Goal: Task Accomplishment & Management: Use online tool/utility

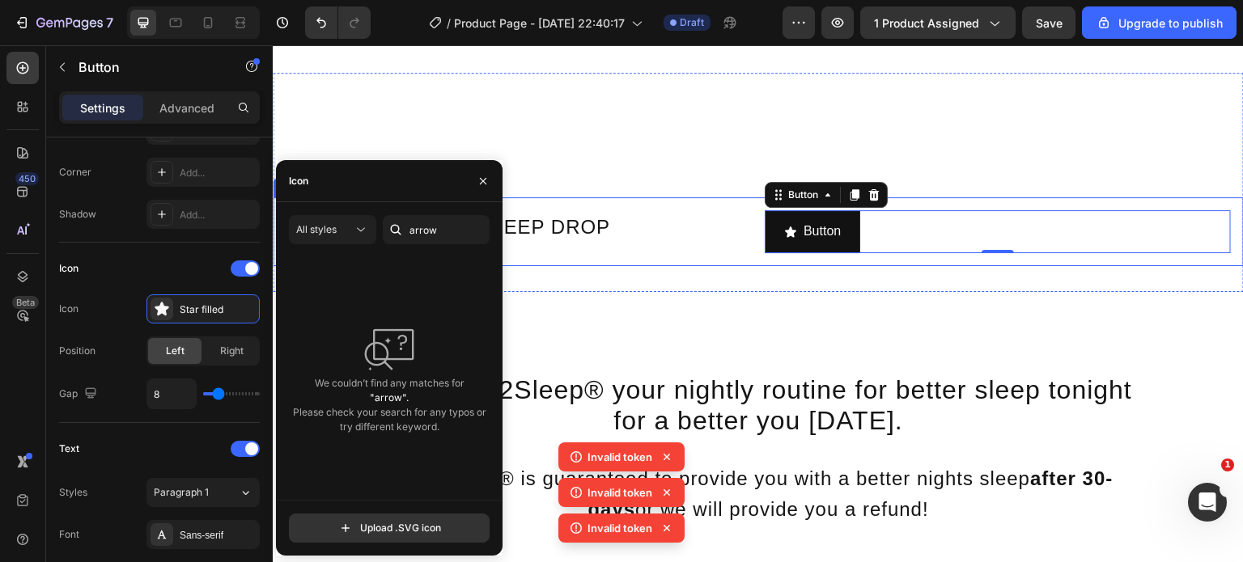
scroll to position [3673, 0]
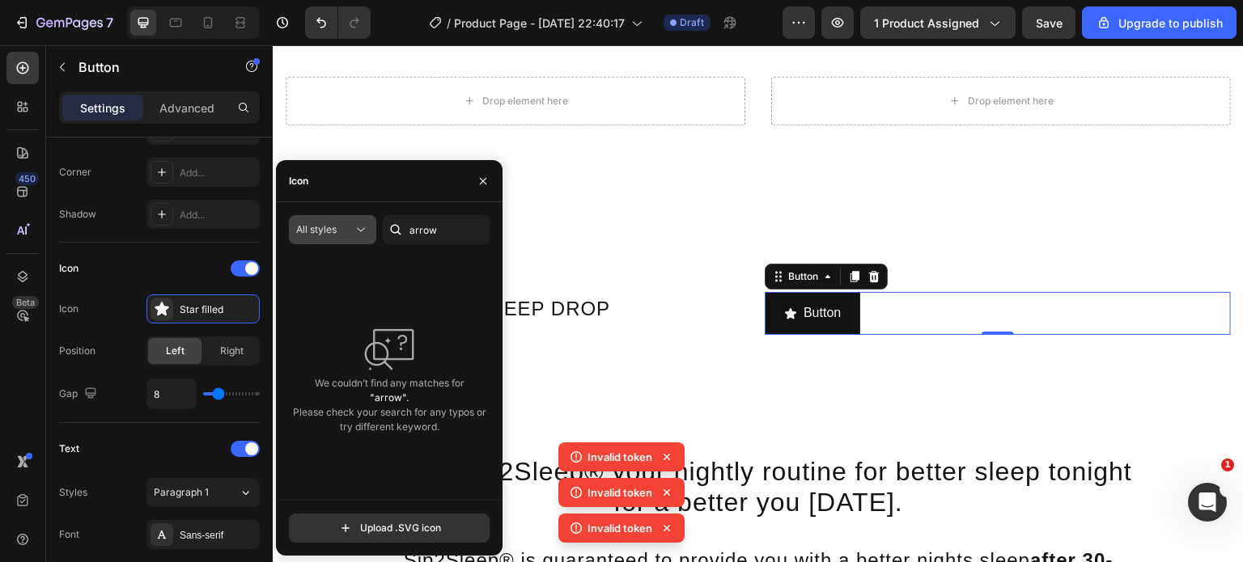
click at [367, 226] on icon at bounding box center [361, 230] width 16 height 16
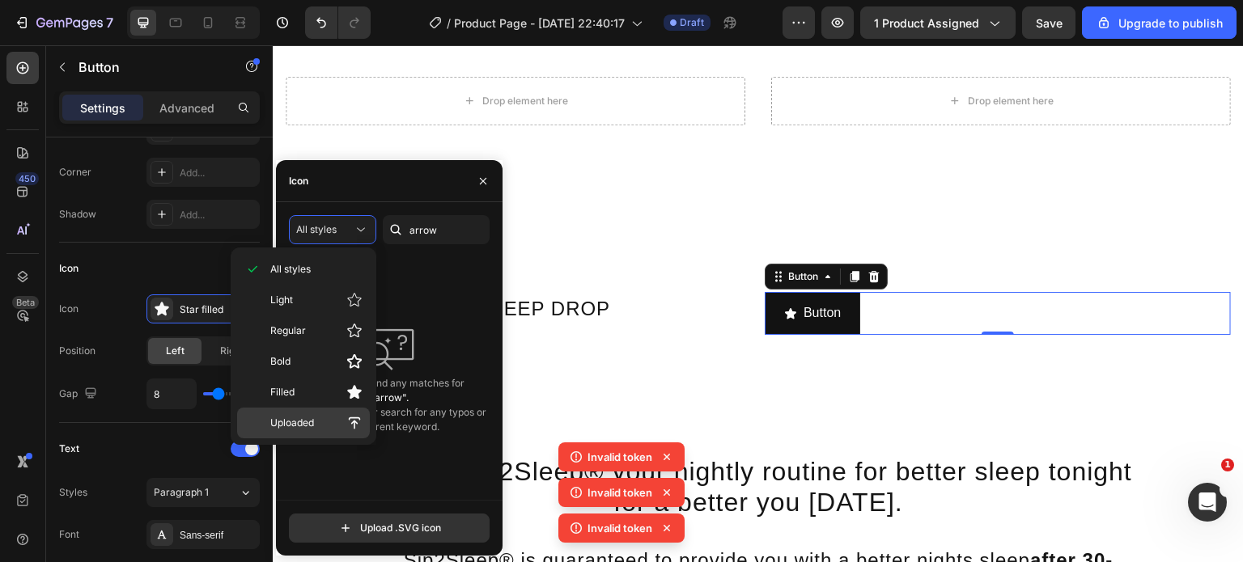
click at [337, 421] on p "Uploaded" at bounding box center [316, 423] width 92 height 16
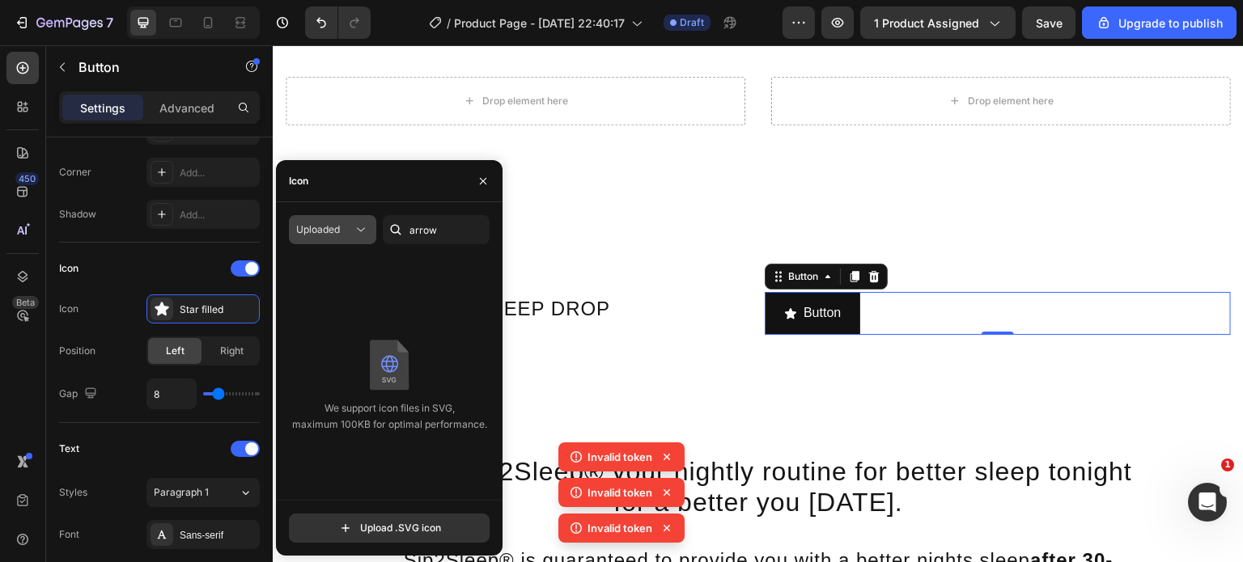
click at [359, 236] on icon at bounding box center [361, 230] width 16 height 16
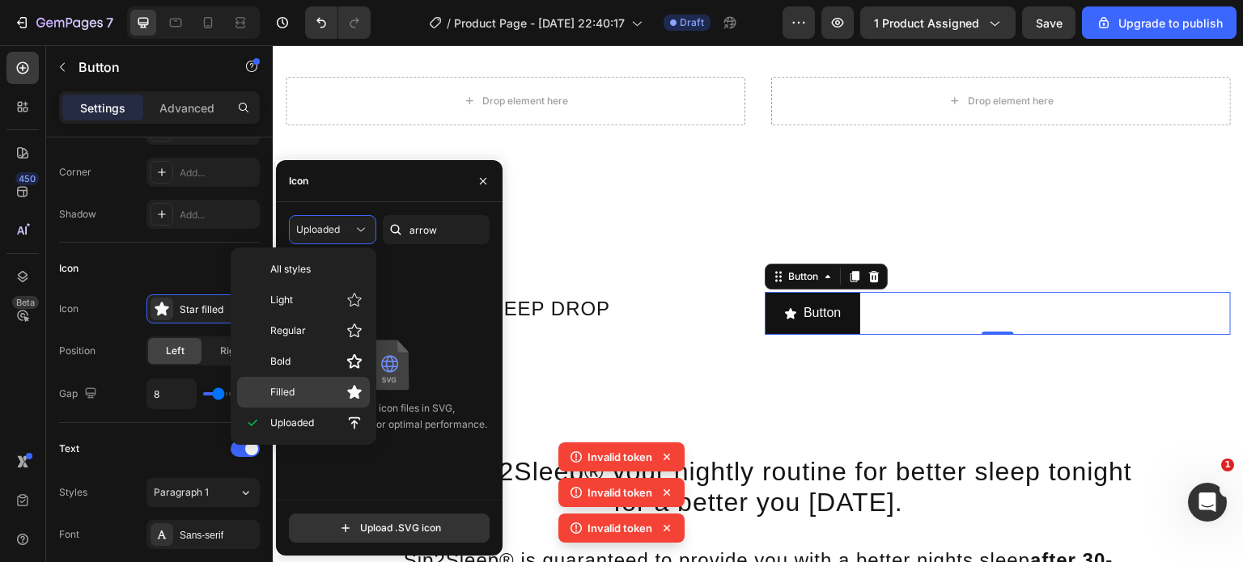
click at [314, 396] on p "Filled" at bounding box center [316, 392] width 92 height 16
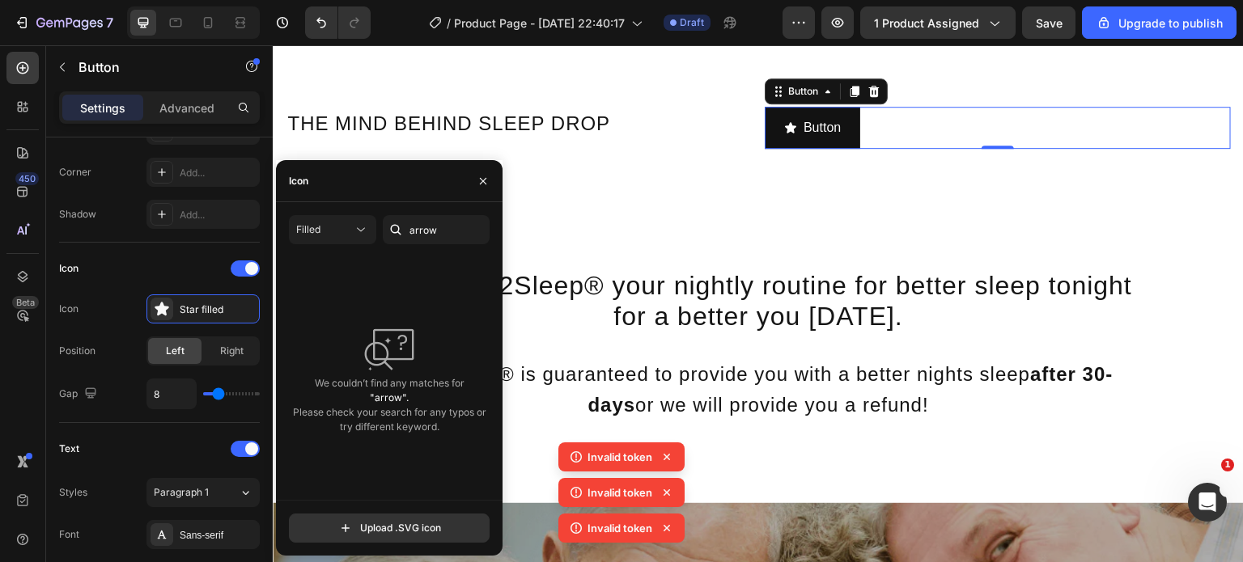
scroll to position [3855, 0]
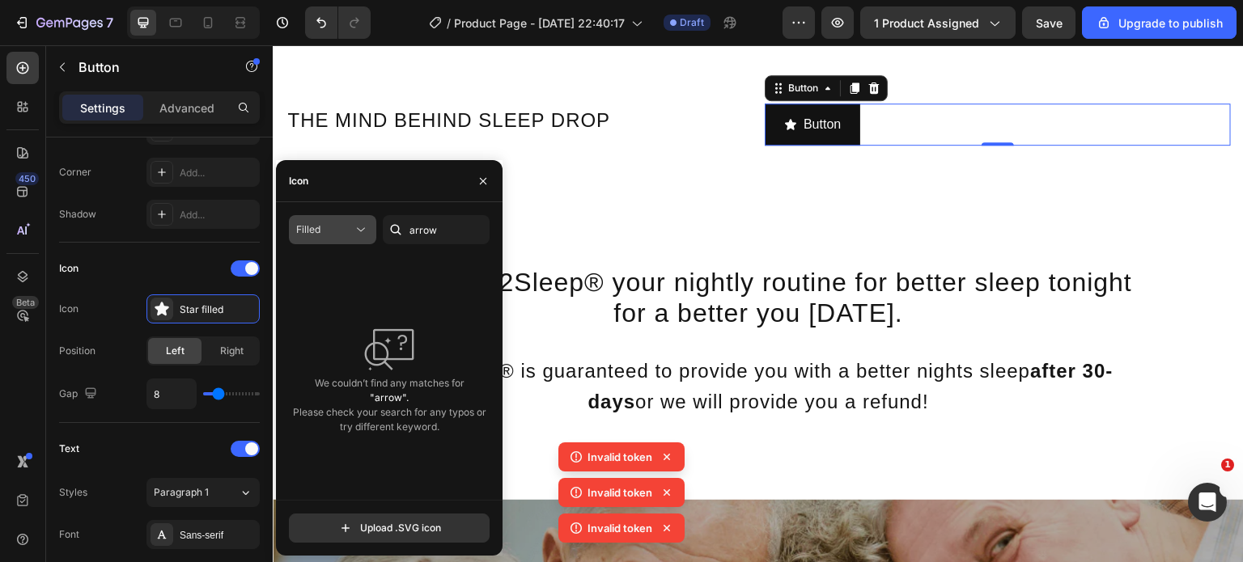
click at [335, 226] on div "Filled" at bounding box center [324, 230] width 57 height 15
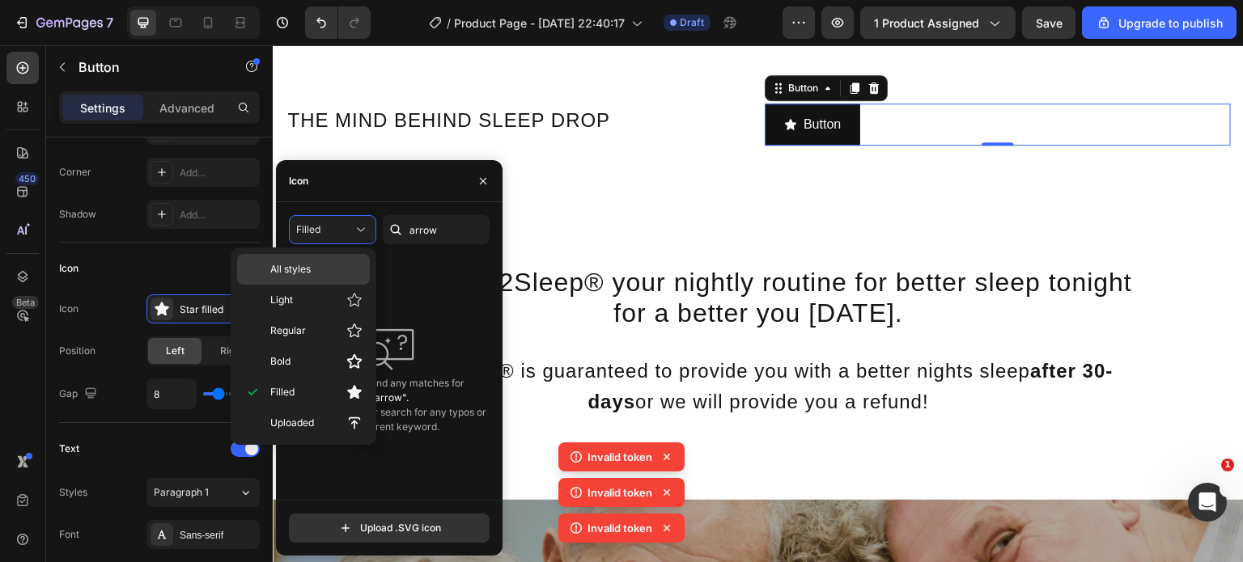
click at [320, 262] on p "All styles" at bounding box center [316, 269] width 92 height 15
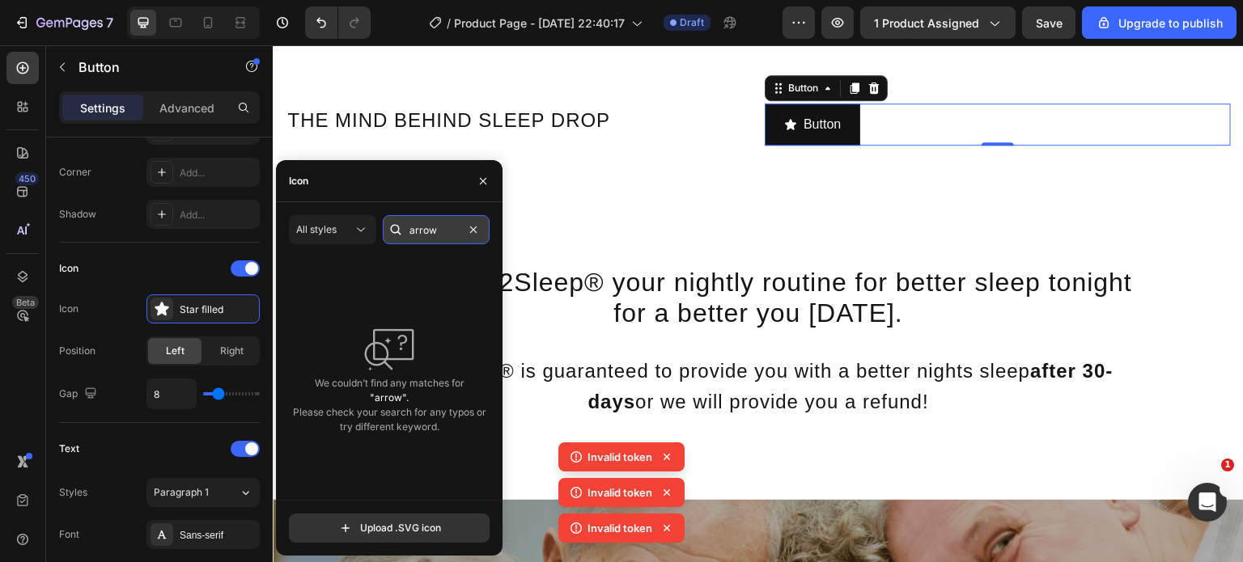
click at [449, 227] on input "arrow" at bounding box center [436, 229] width 107 height 29
click at [449, 227] on input "text" at bounding box center [436, 229] width 107 height 29
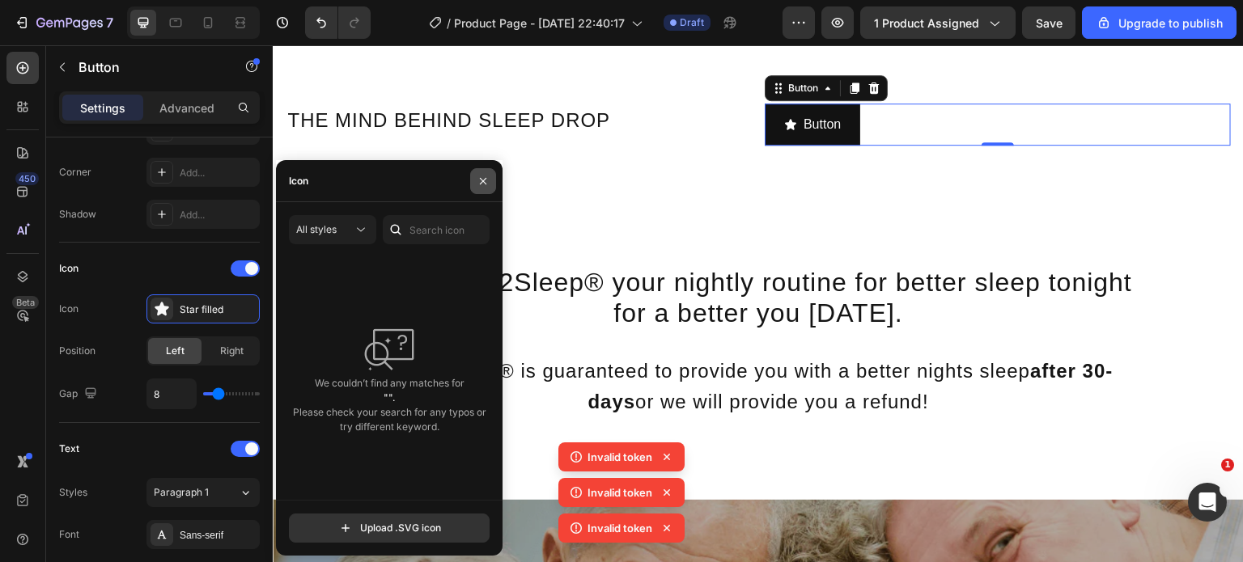
click at [481, 187] on icon "button" at bounding box center [483, 181] width 13 height 13
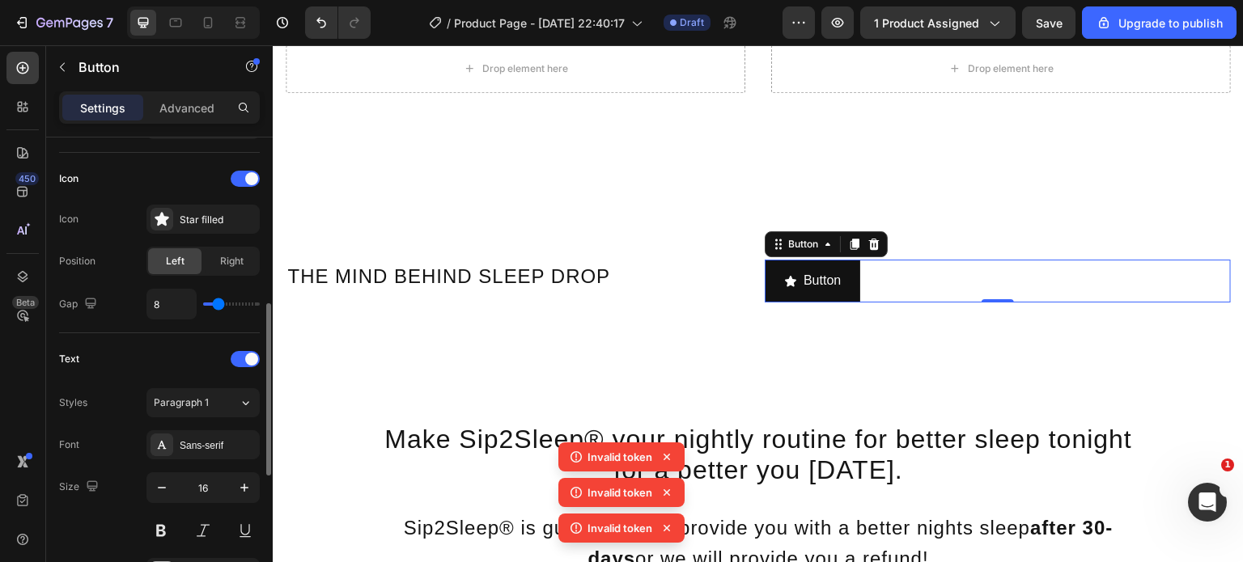
scroll to position [475, 0]
click at [220, 221] on div "Star filled" at bounding box center [218, 217] width 76 height 15
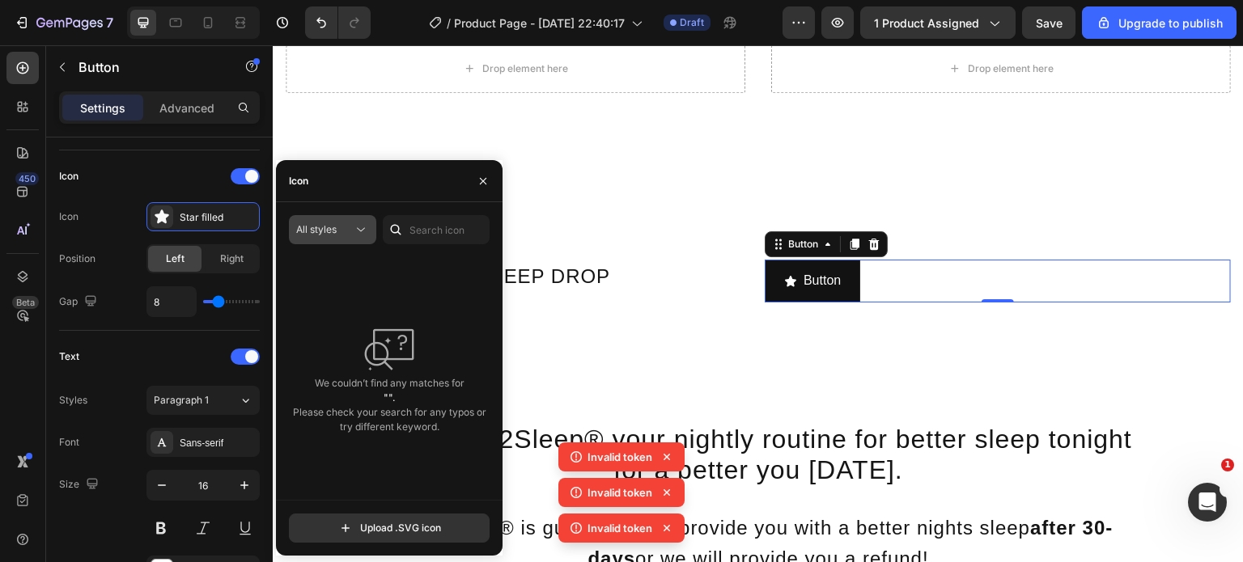
click at [321, 223] on span "All styles" at bounding box center [316, 229] width 40 height 12
click at [430, 218] on input "text" at bounding box center [436, 229] width 107 height 29
drag, startPoint x: 430, startPoint y: 218, endPoint x: 626, endPoint y: 441, distance: 296.4
click at [626, 0] on body "7 / Product Page - [DATE] 22:40:17 Draft Preview 1 product assigned Save Upgrad…" at bounding box center [621, 0] width 1243 height 0
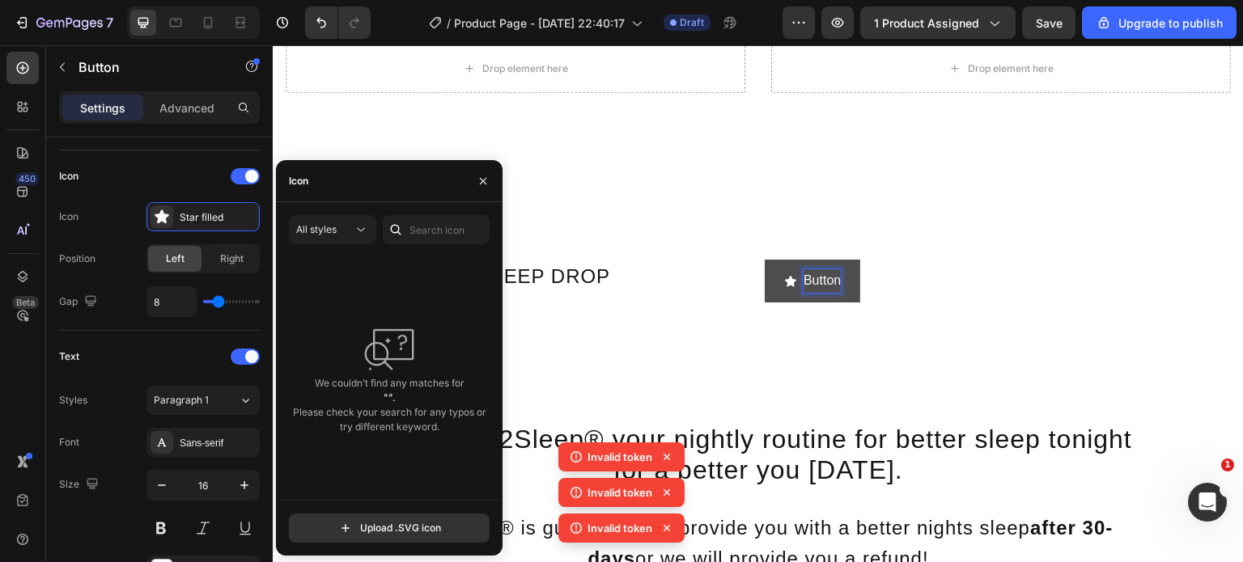
click at [819, 275] on p "Button" at bounding box center [821, 280] width 37 height 23
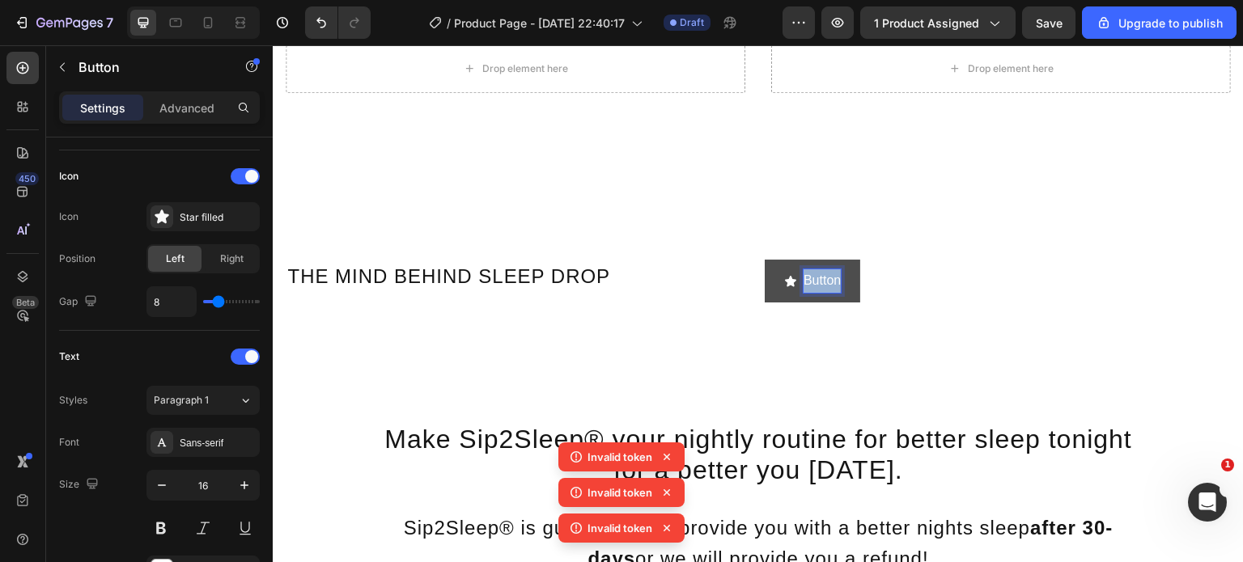
click at [819, 275] on p "Button" at bounding box center [821, 280] width 37 height 23
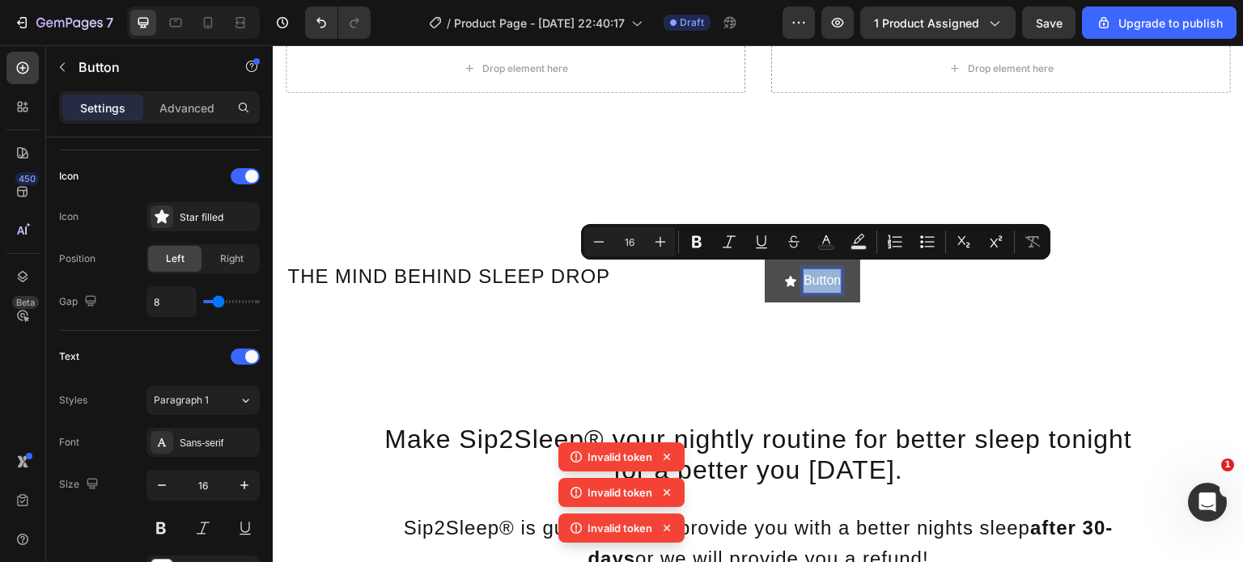
click at [819, 275] on p "Button" at bounding box center [821, 280] width 37 height 23
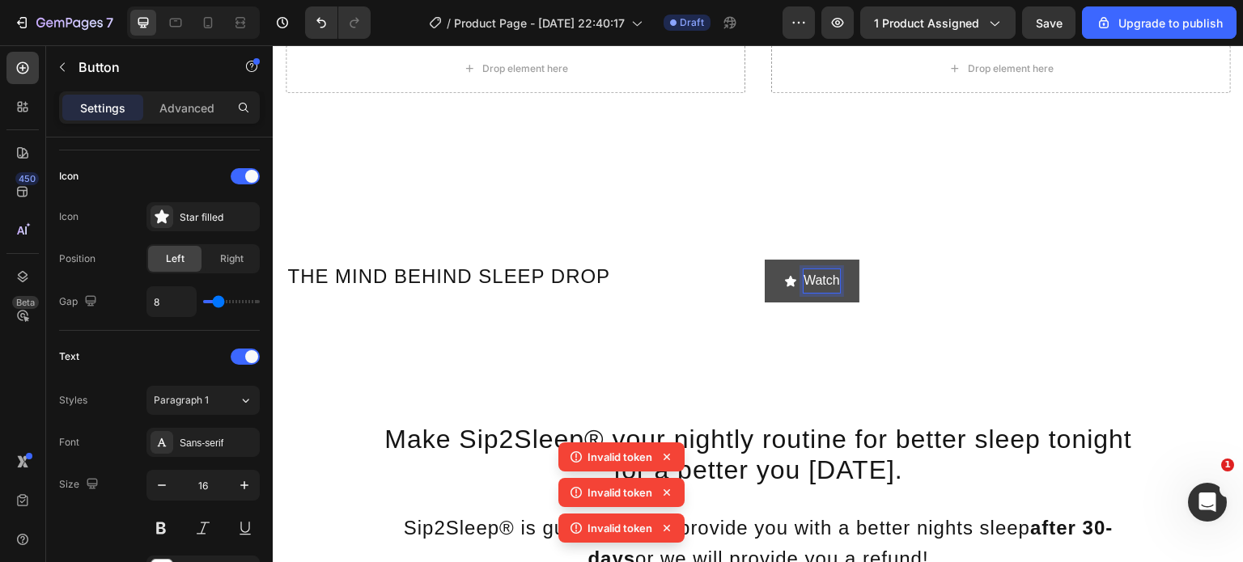
click at [765, 260] on button "Watch" at bounding box center [812, 281] width 95 height 43
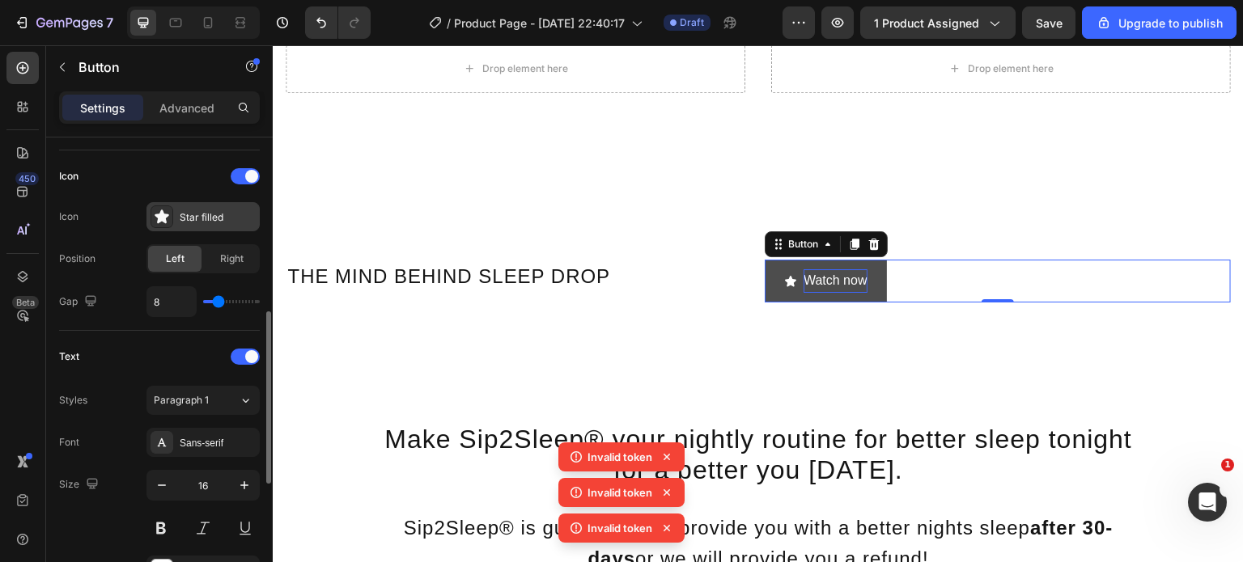
click at [220, 221] on div "Star filled" at bounding box center [218, 217] width 76 height 15
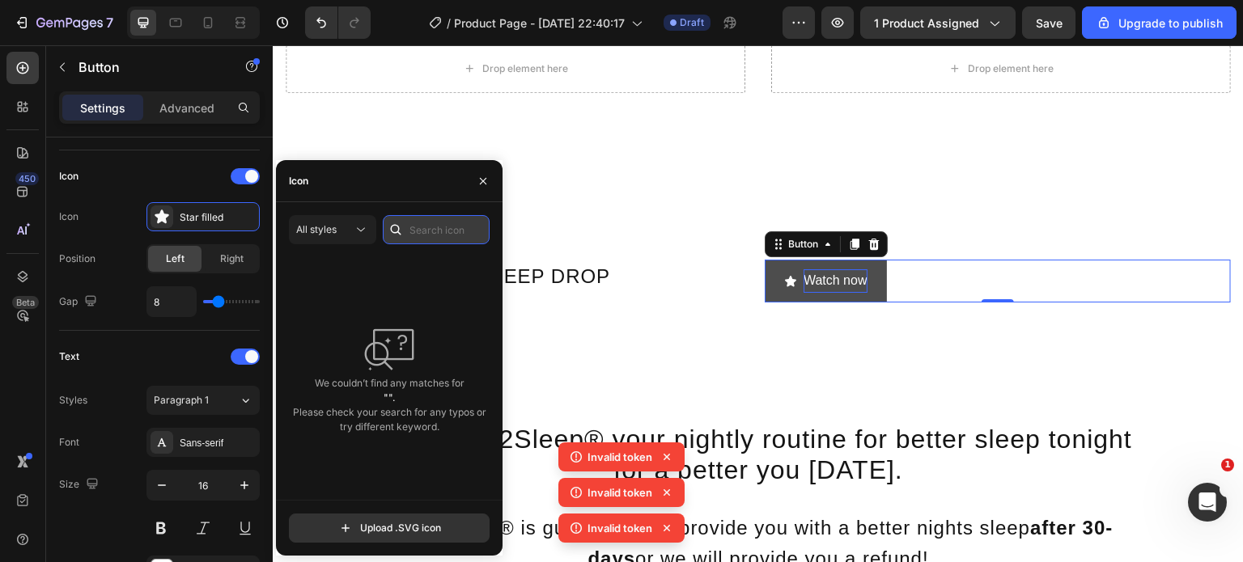
click at [436, 229] on input "text" at bounding box center [436, 229] width 107 height 29
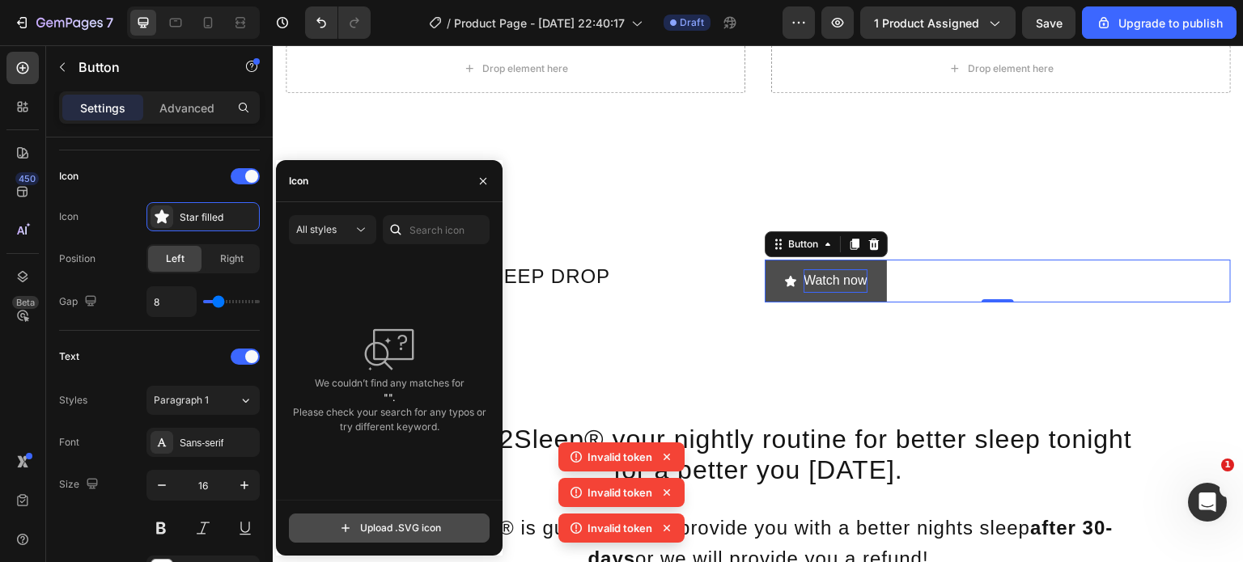
click at [382, 536] on input "file" at bounding box center [389, 529] width 199 height 28
click at [394, 534] on input "file" at bounding box center [389, 529] width 199 height 28
type input "C:\fakepath\Untitled design (20).svg"
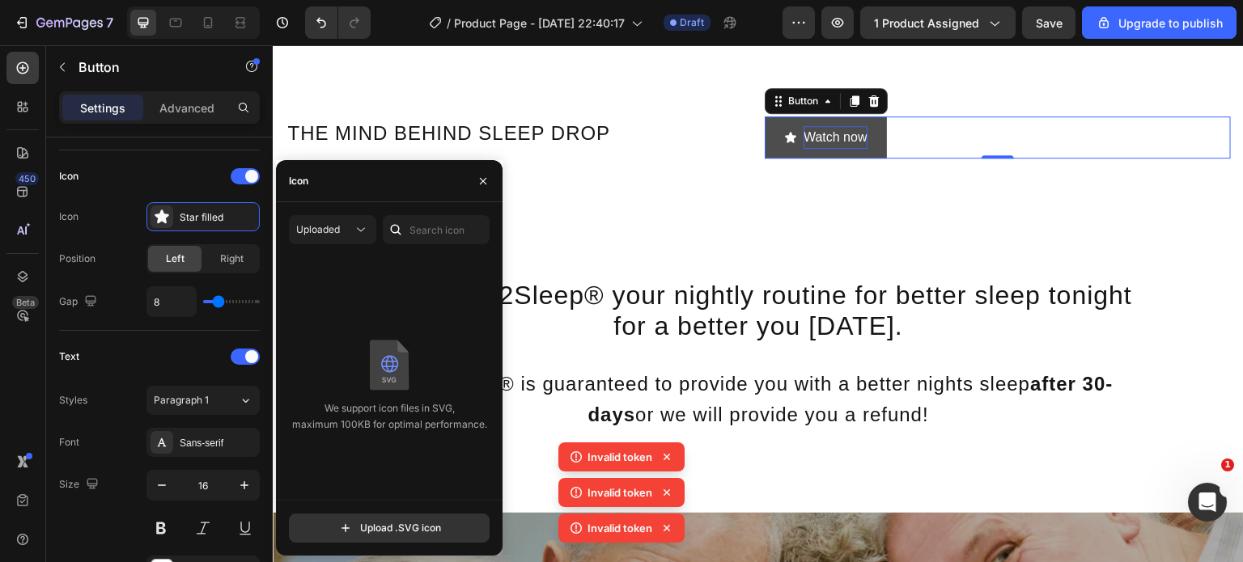
scroll to position [3842, 0]
click at [379, 524] on input "file" at bounding box center [389, 529] width 199 height 28
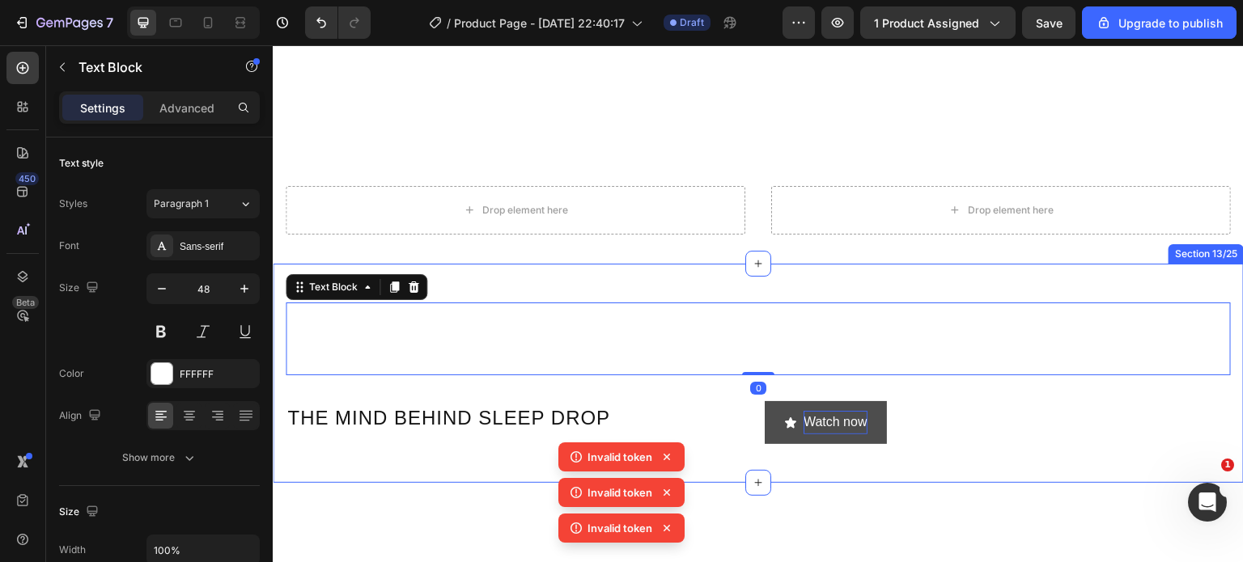
scroll to position [3570, 0]
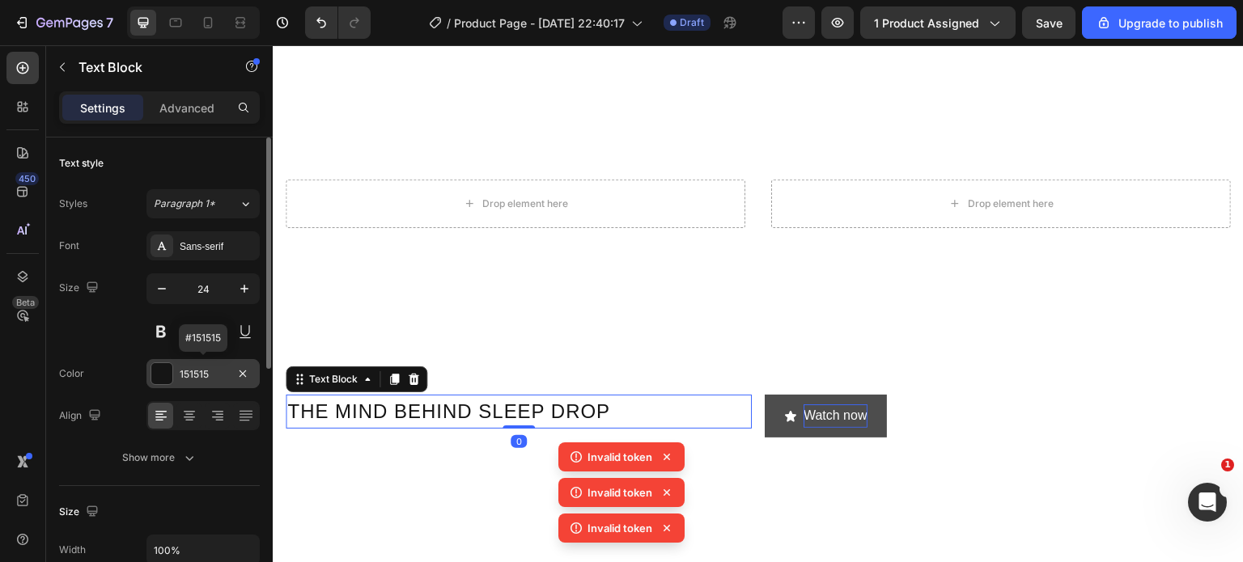
click at [146, 379] on div "151515" at bounding box center [202, 373] width 113 height 29
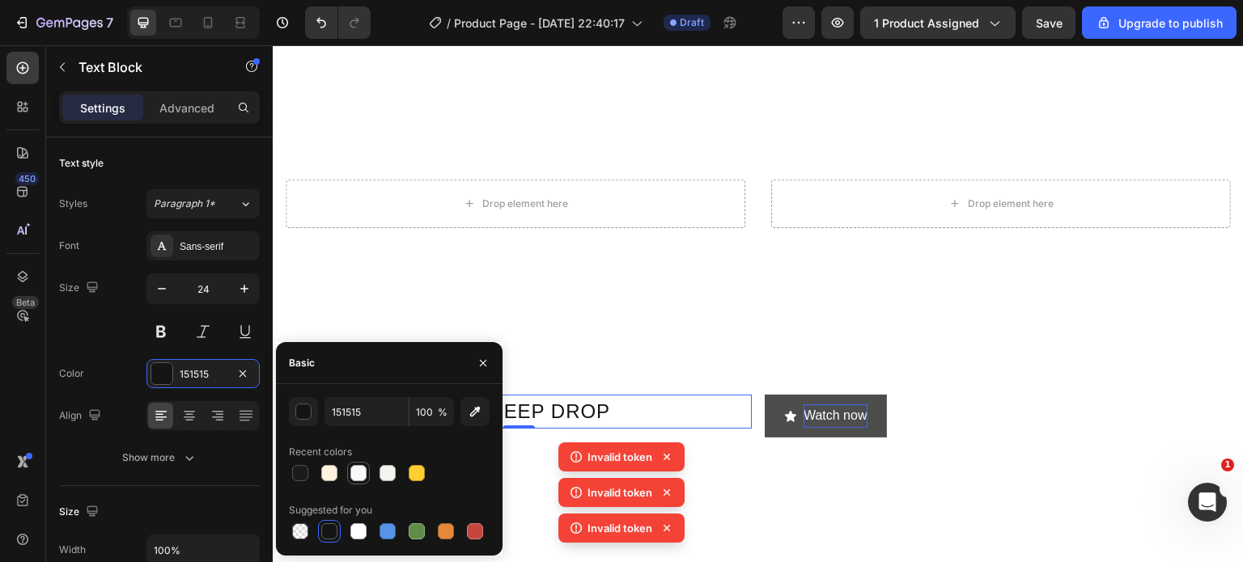
click at [362, 481] on div at bounding box center [358, 473] width 19 height 19
type input "F9F9F9"
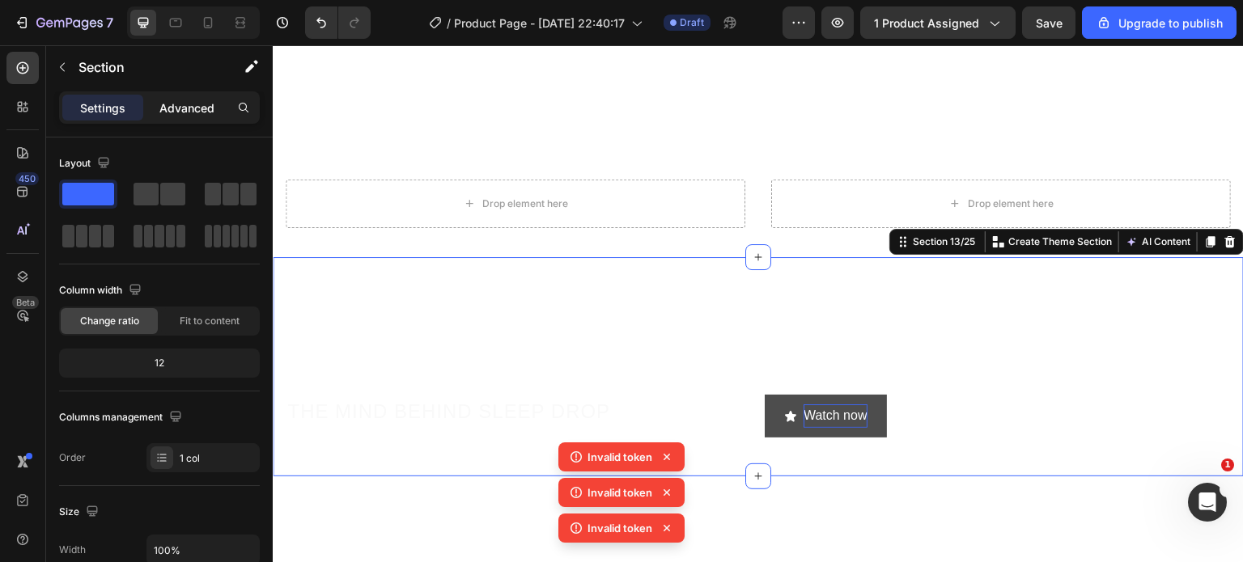
click at [163, 100] on p "Advanced" at bounding box center [186, 108] width 55 height 17
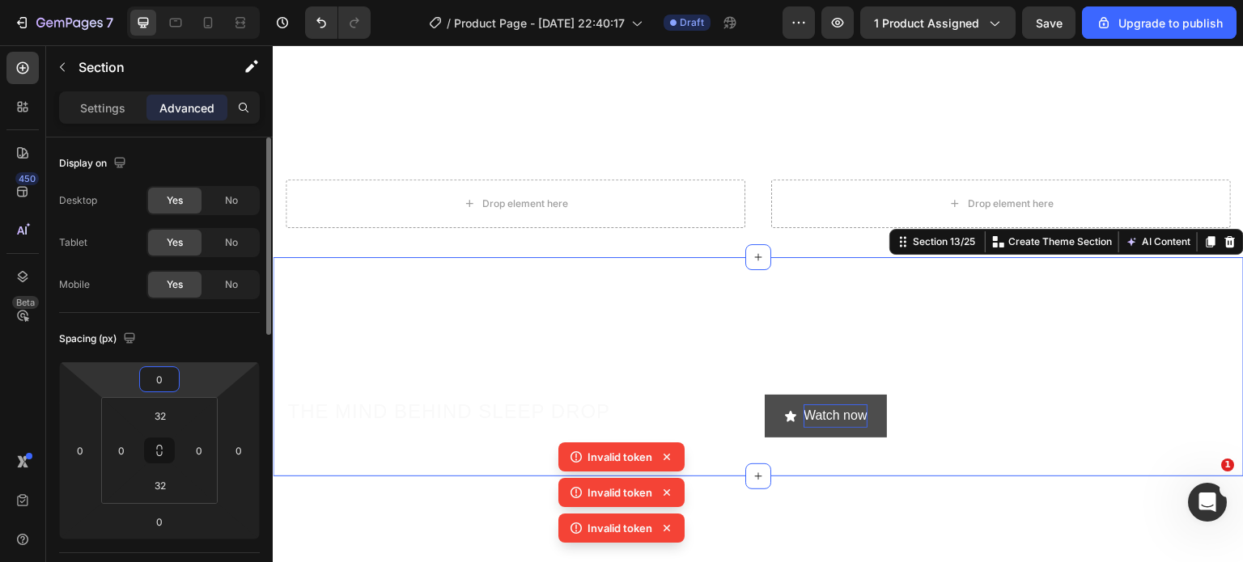
click at [169, 381] on input "0" at bounding box center [159, 379] width 32 height 24
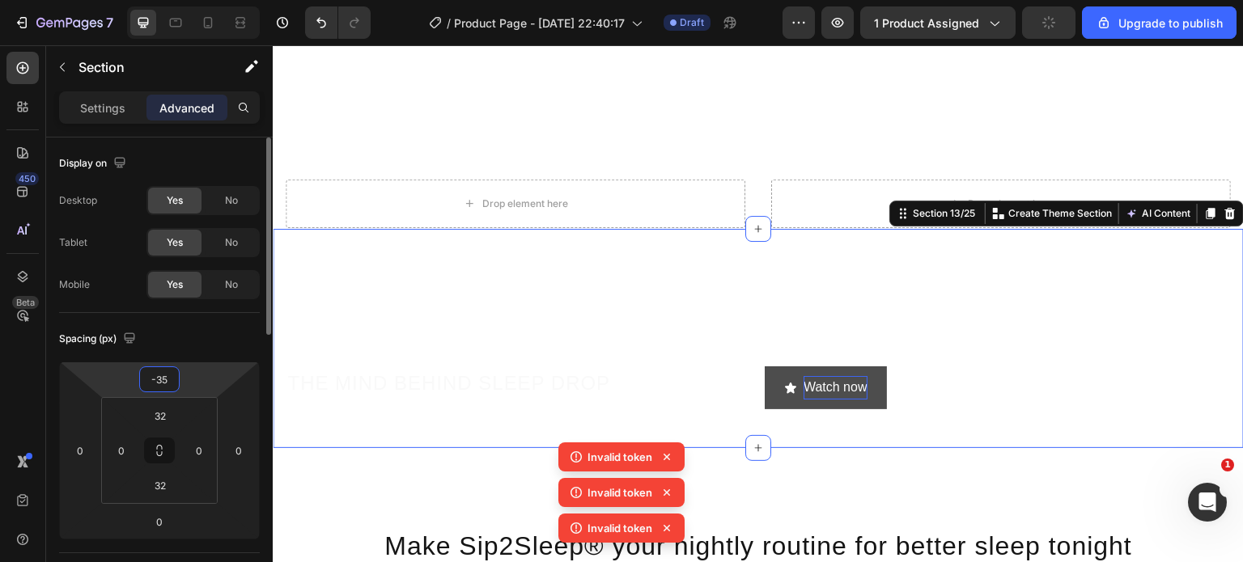
type input "-350"
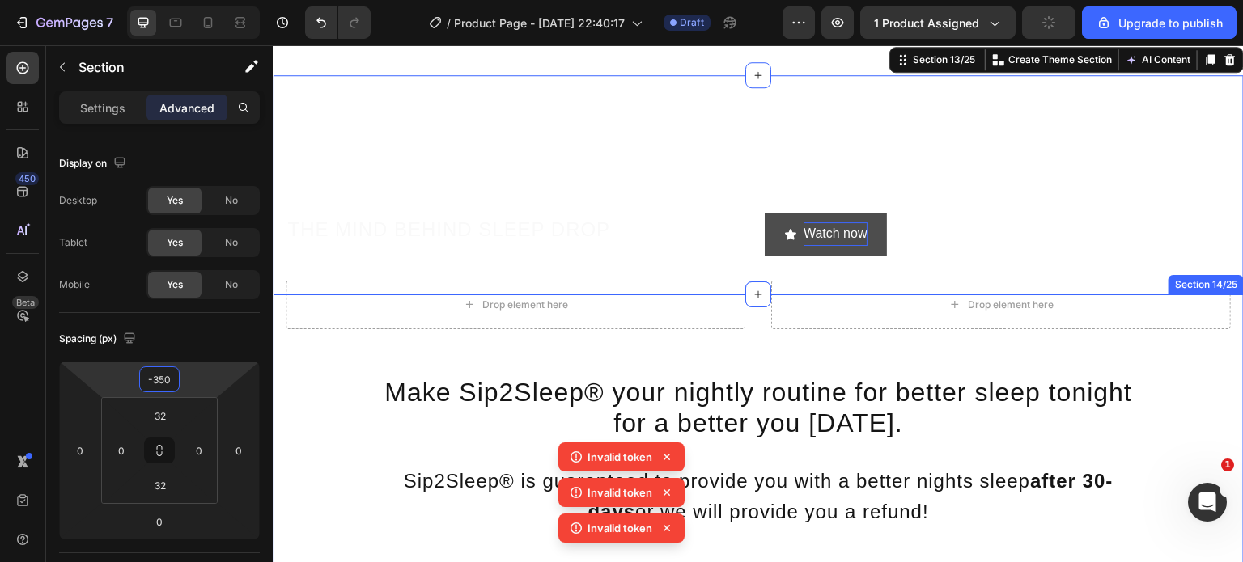
scroll to position [3411, 0]
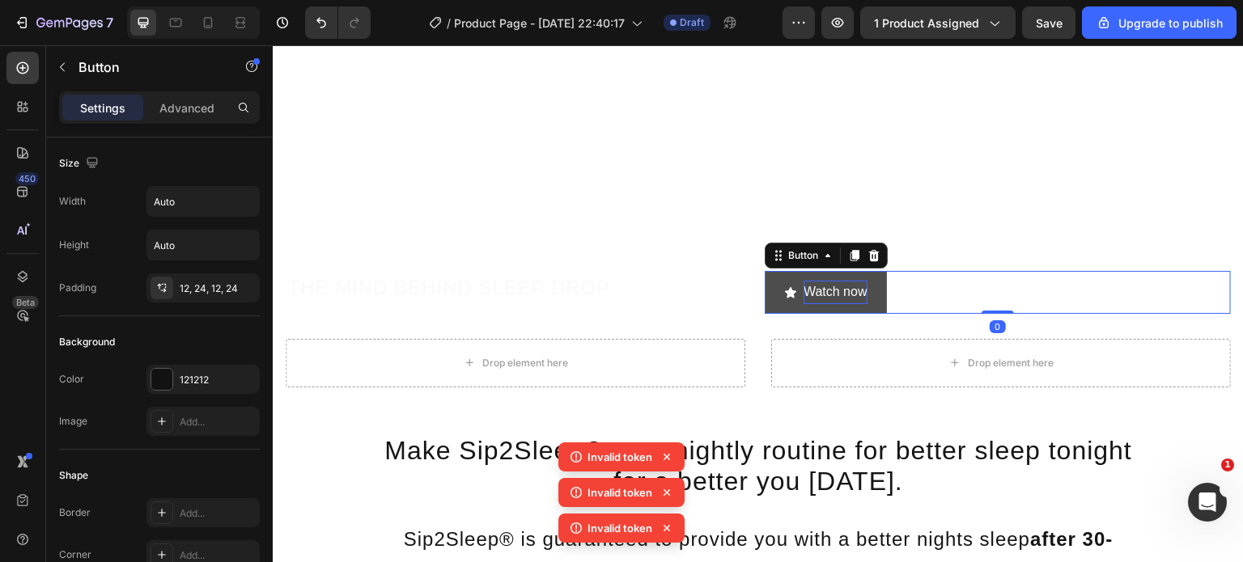
click at [866, 292] on button "Watch now" at bounding box center [826, 292] width 122 height 43
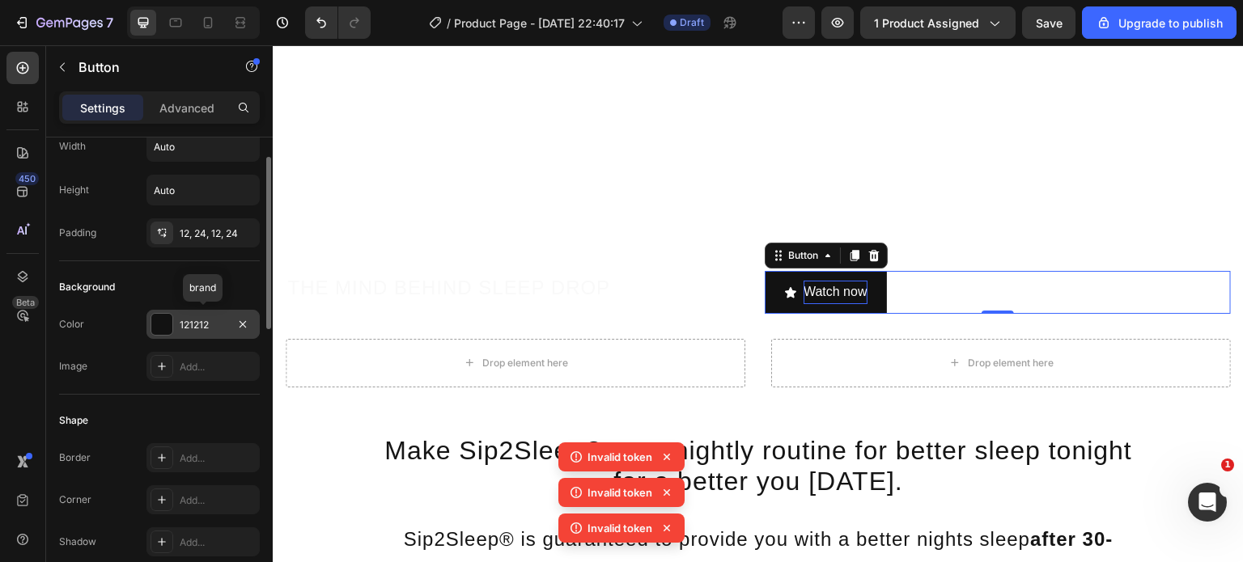
click at [164, 320] on div at bounding box center [161, 324] width 21 height 21
click at [201, 398] on div "Shape Border Add... Corner Add... Shadow Add..." at bounding box center [159, 483] width 201 height 176
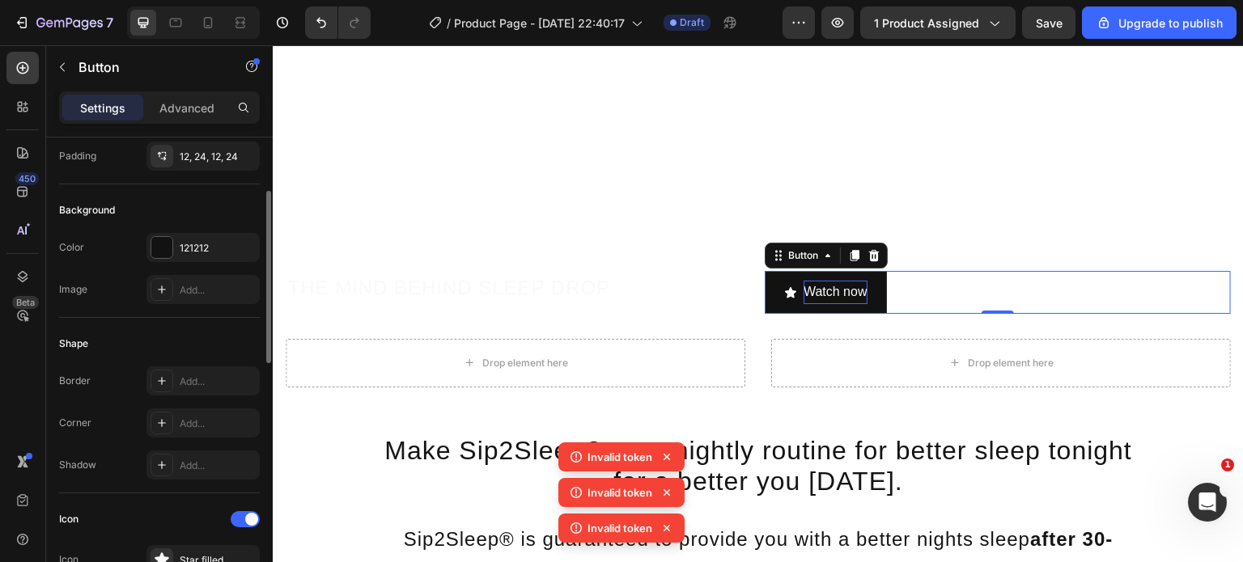
scroll to position [142, 0]
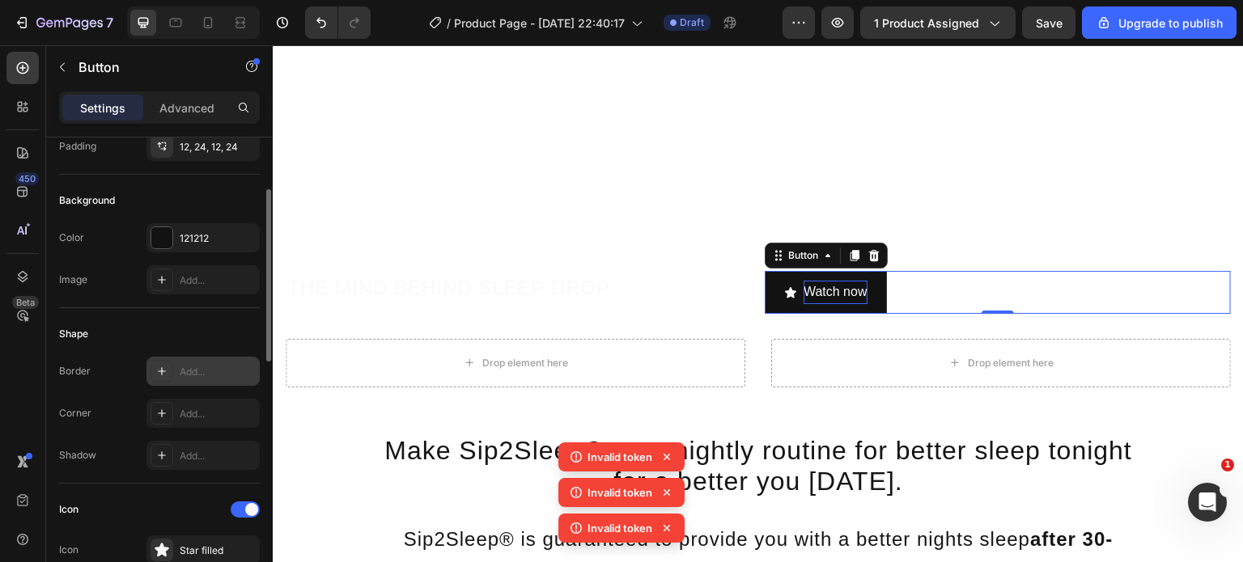
click at [162, 371] on icon at bounding box center [161, 371] width 13 height 13
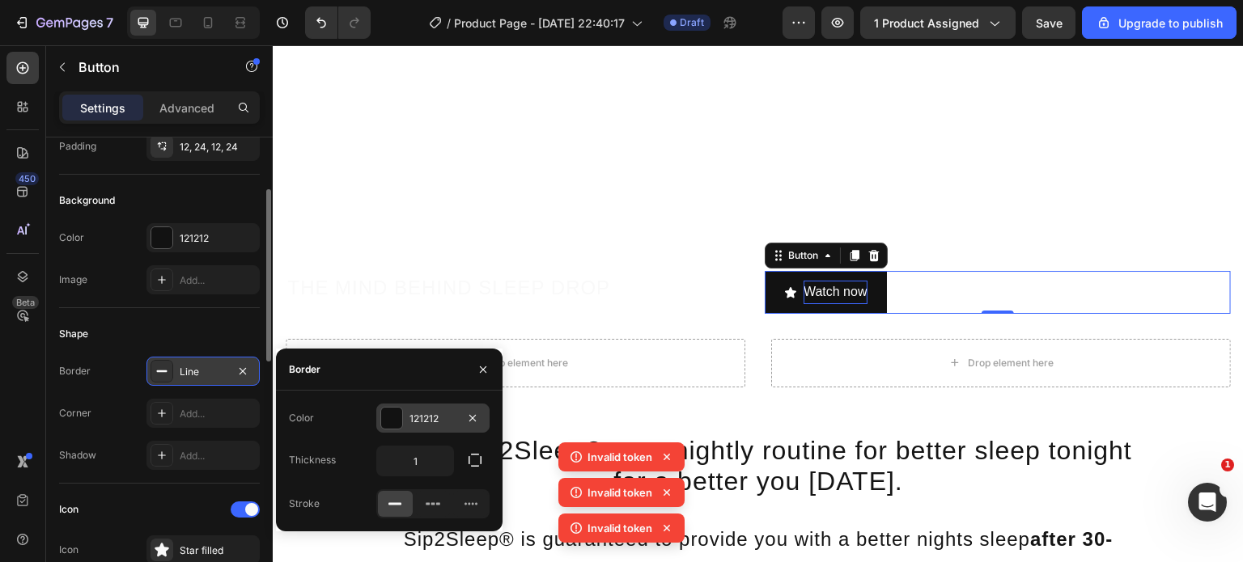
click at [400, 417] on div at bounding box center [391, 418] width 21 height 21
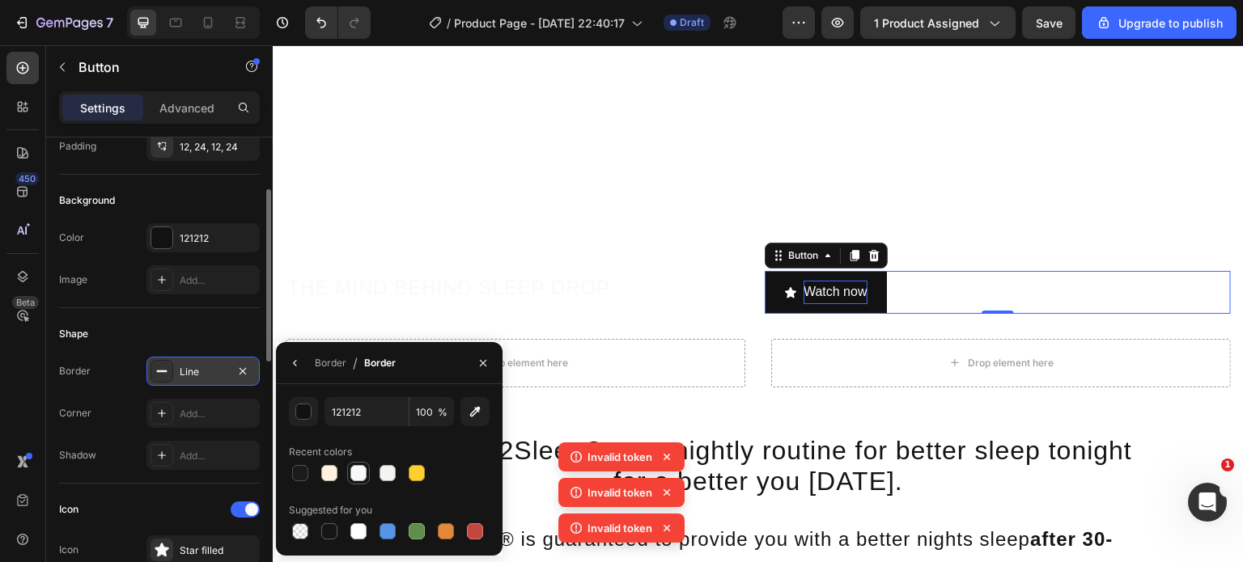
click at [365, 470] on div at bounding box center [358, 473] width 16 height 16
click at [304, 411] on div "button" at bounding box center [304, 413] width 16 height 16
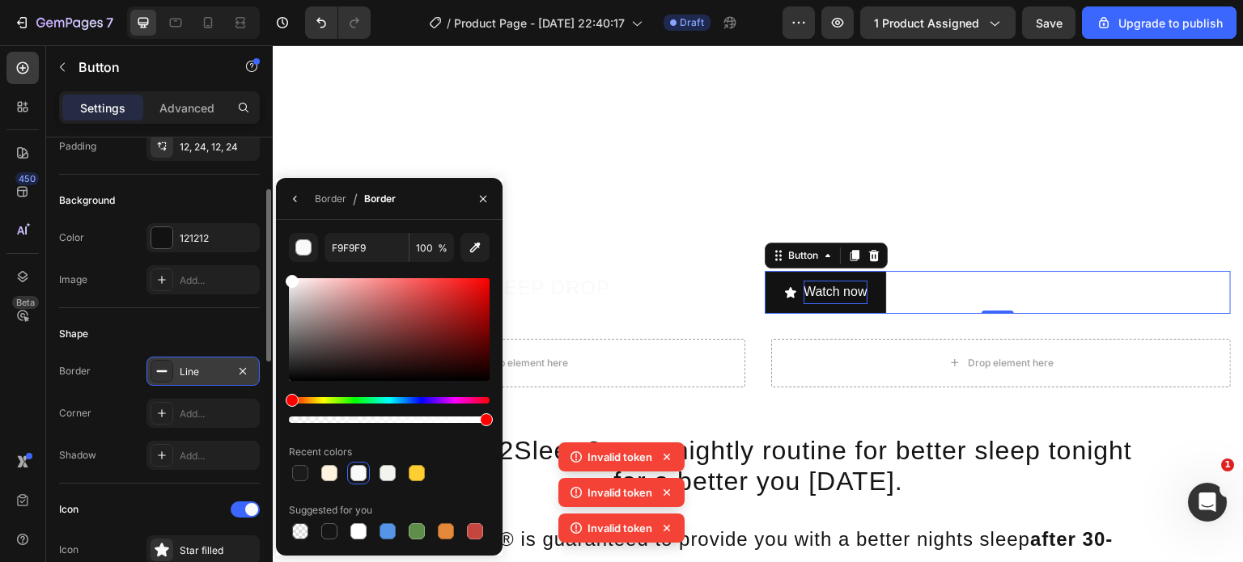
drag, startPoint x: 290, startPoint y: 278, endPoint x: 282, endPoint y: 261, distance: 18.1
click at [282, 261] on div "F9F9F9 100 % Recent colors Suggested for you" at bounding box center [389, 388] width 227 height 310
type input "FFFFFF"
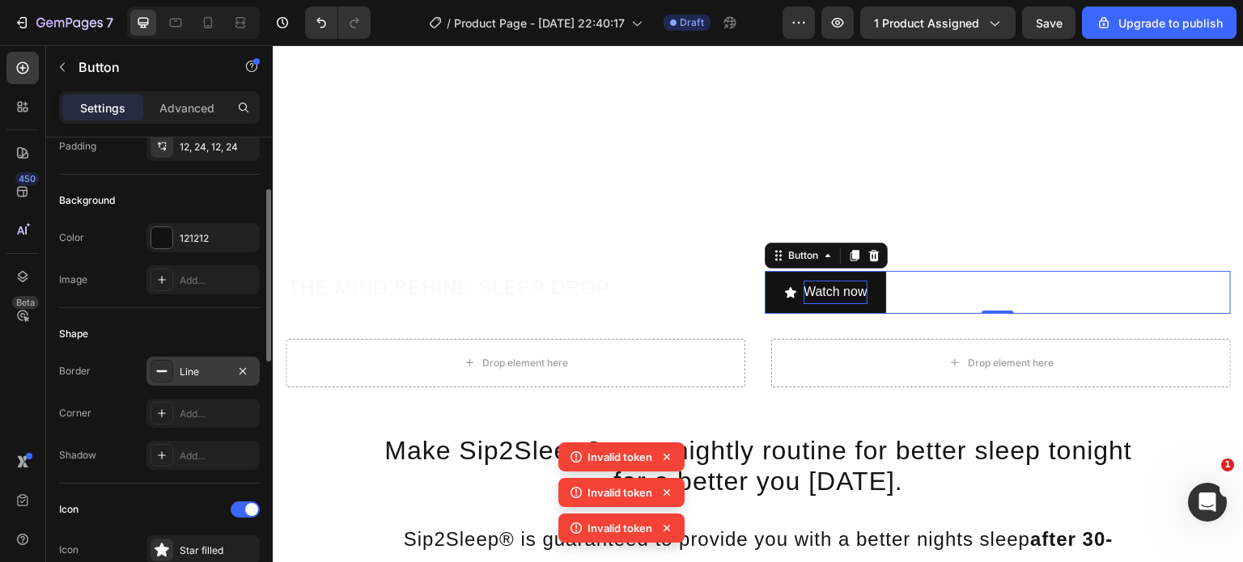
click at [136, 343] on div "Shape" at bounding box center [159, 334] width 201 height 26
click at [193, 366] on div "Line" at bounding box center [203, 372] width 47 height 15
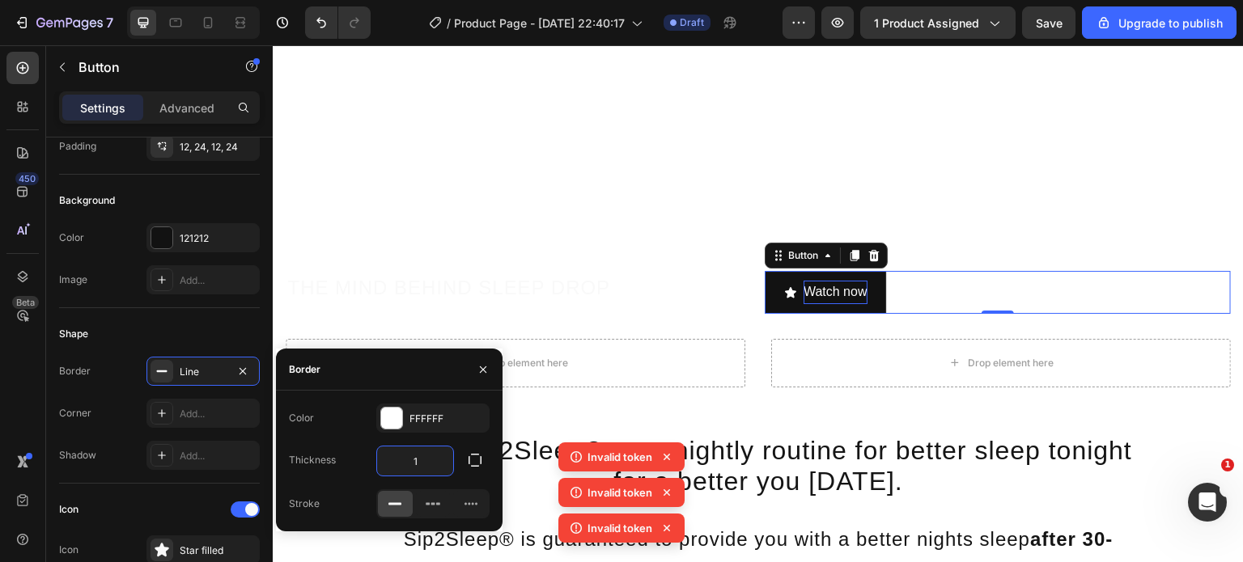
click at [418, 468] on input "1" at bounding box center [415, 461] width 76 height 29
type input "2"
click at [134, 386] on div "Border Line Corner Add... Shadow Add..." at bounding box center [159, 413] width 201 height 113
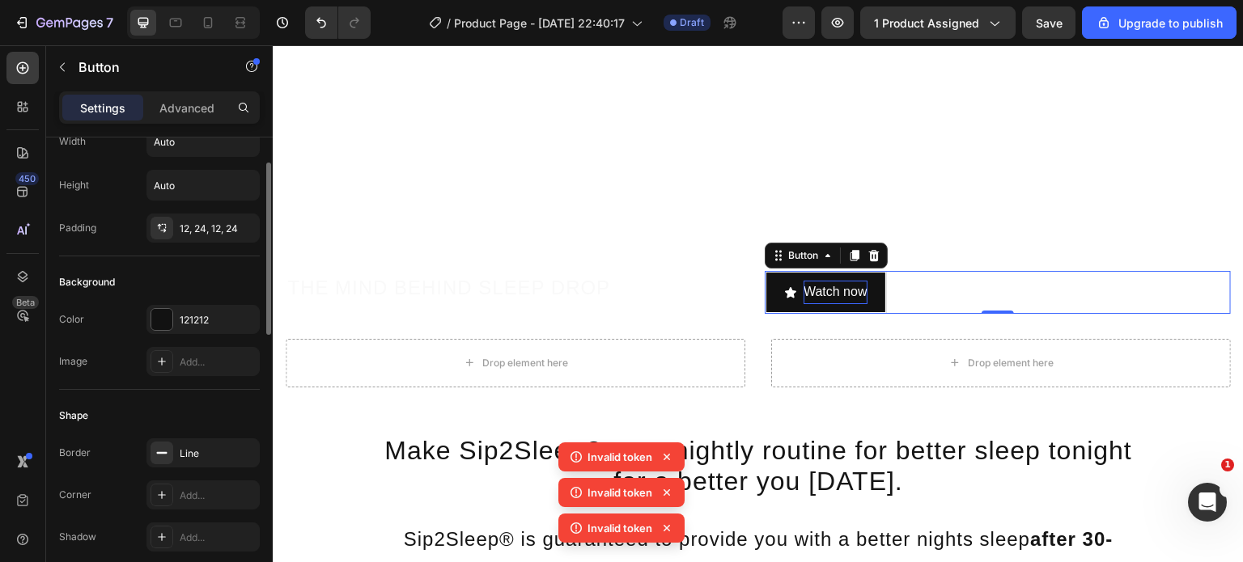
scroll to position [59, 0]
click at [240, 325] on button "button" at bounding box center [242, 320] width 19 height 19
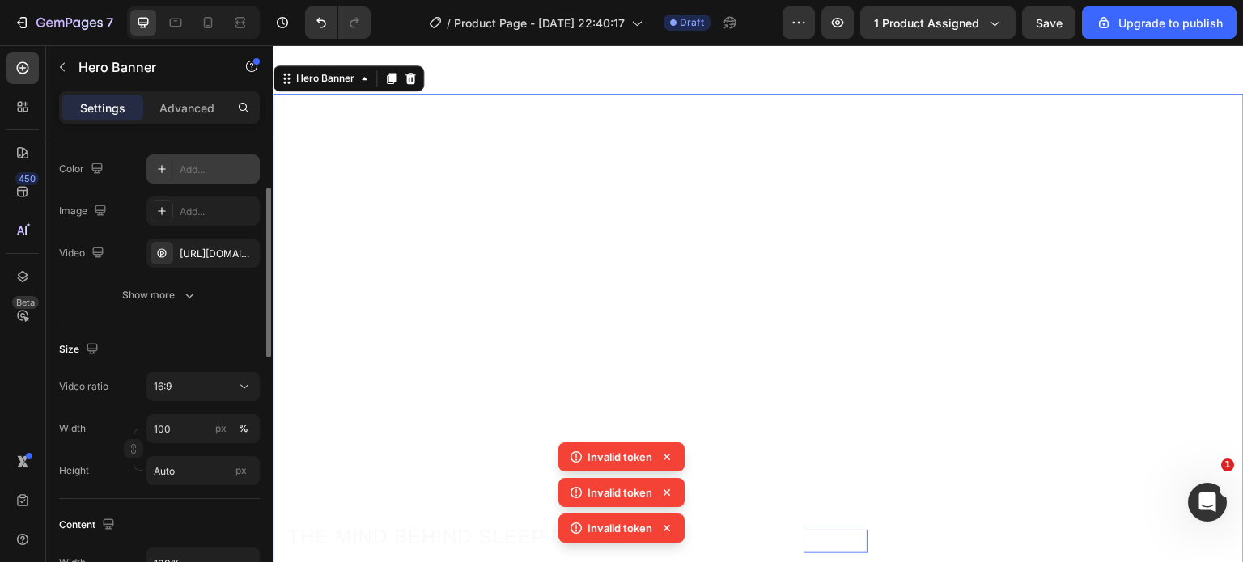
scroll to position [146, 0]
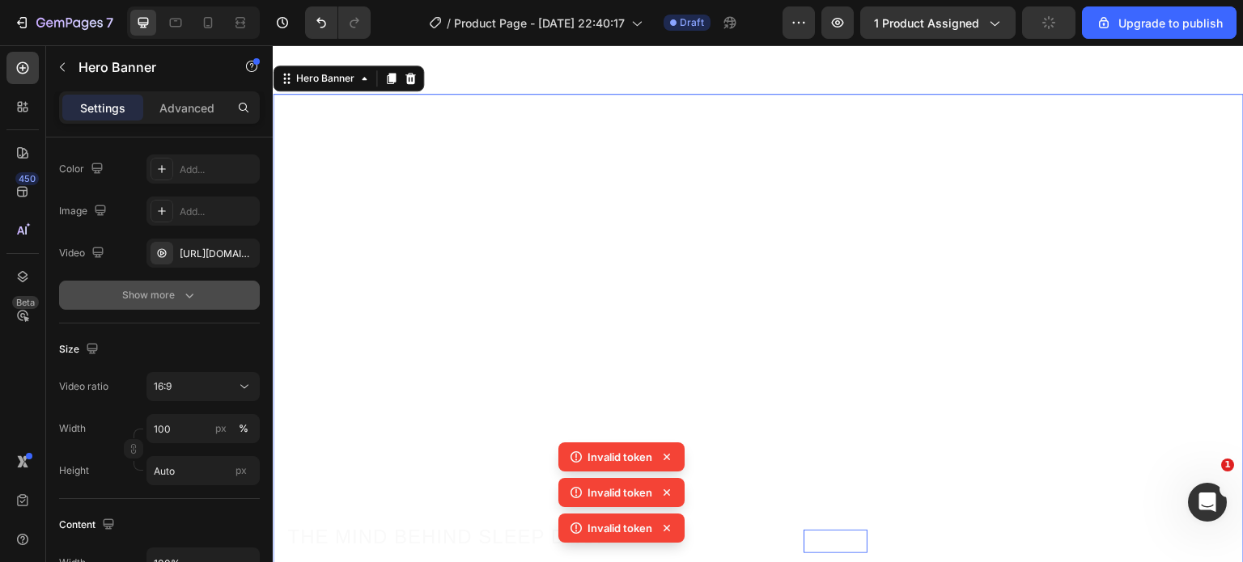
click at [188, 290] on icon "button" at bounding box center [189, 295] width 16 height 16
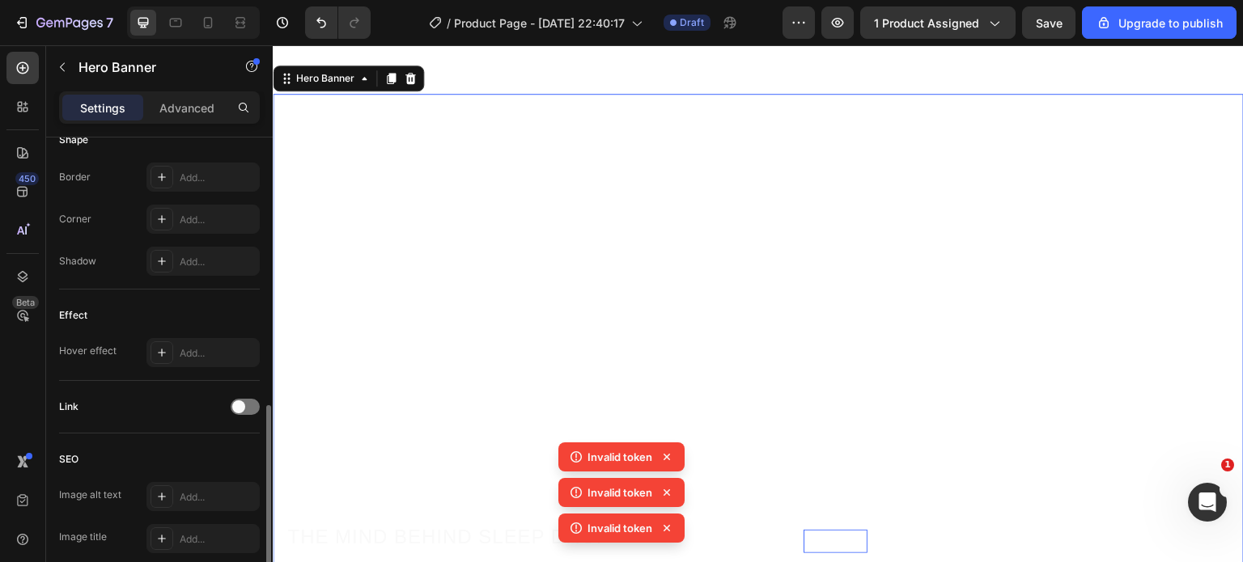
scroll to position [758, 0]
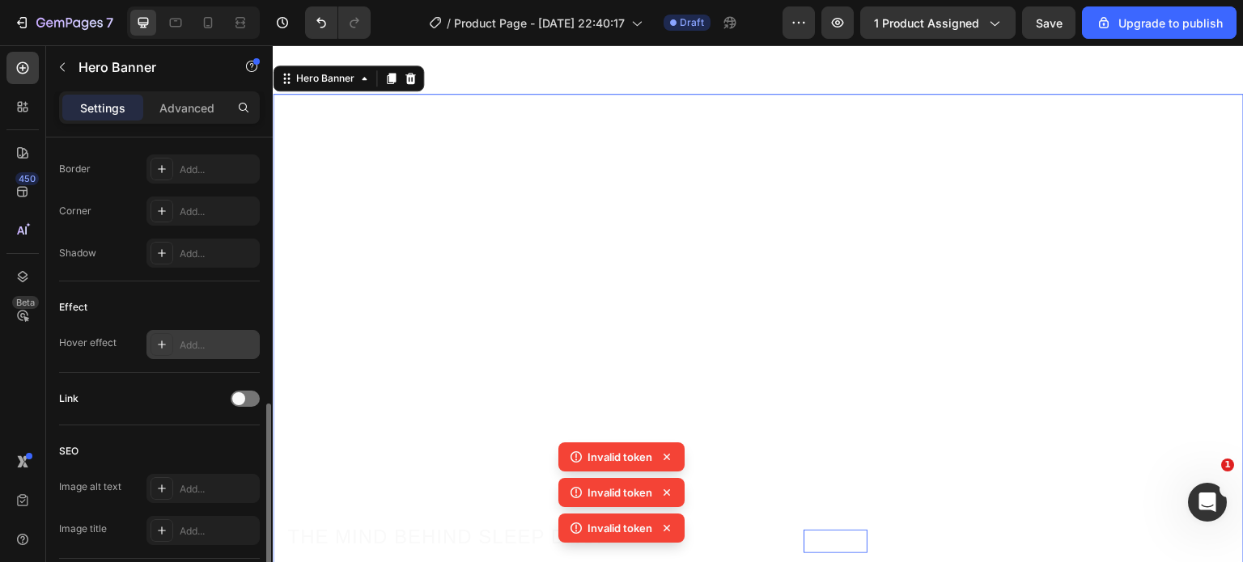
click at [197, 332] on div "Add..." at bounding box center [202, 344] width 113 height 29
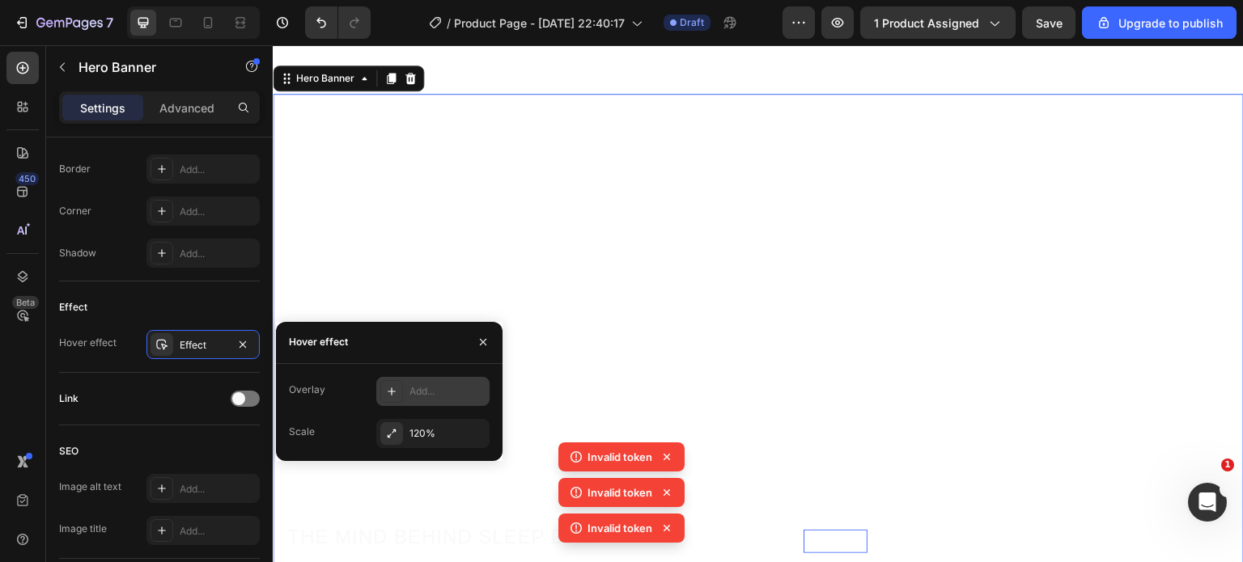
click at [398, 396] on div at bounding box center [391, 391] width 23 height 23
click at [451, 390] on div "20%" at bounding box center [432, 392] width 113 height 31
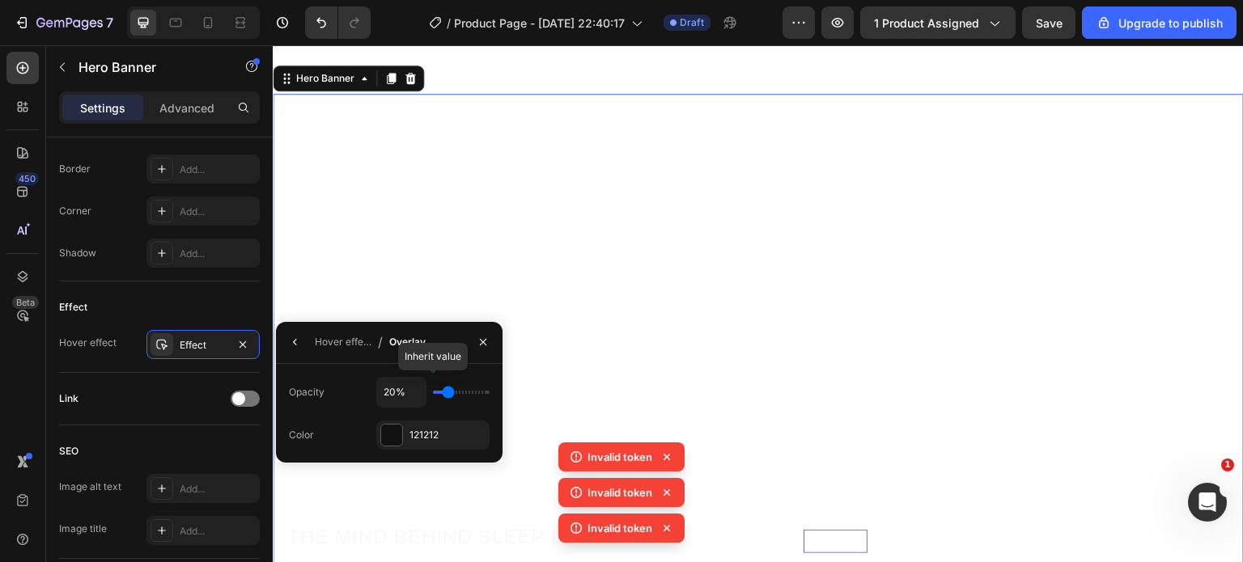
type input "29%"
type input "29"
type input "34%"
type input "34"
type input "37%"
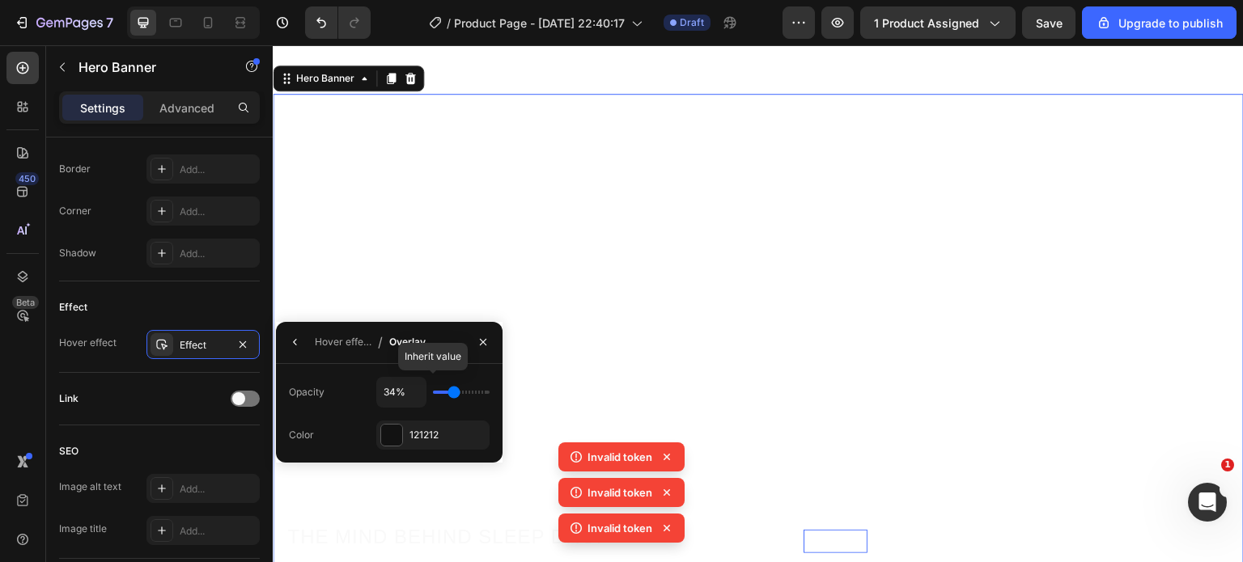
type input "37"
type input "43%"
type input "43"
type input "45%"
type input "45"
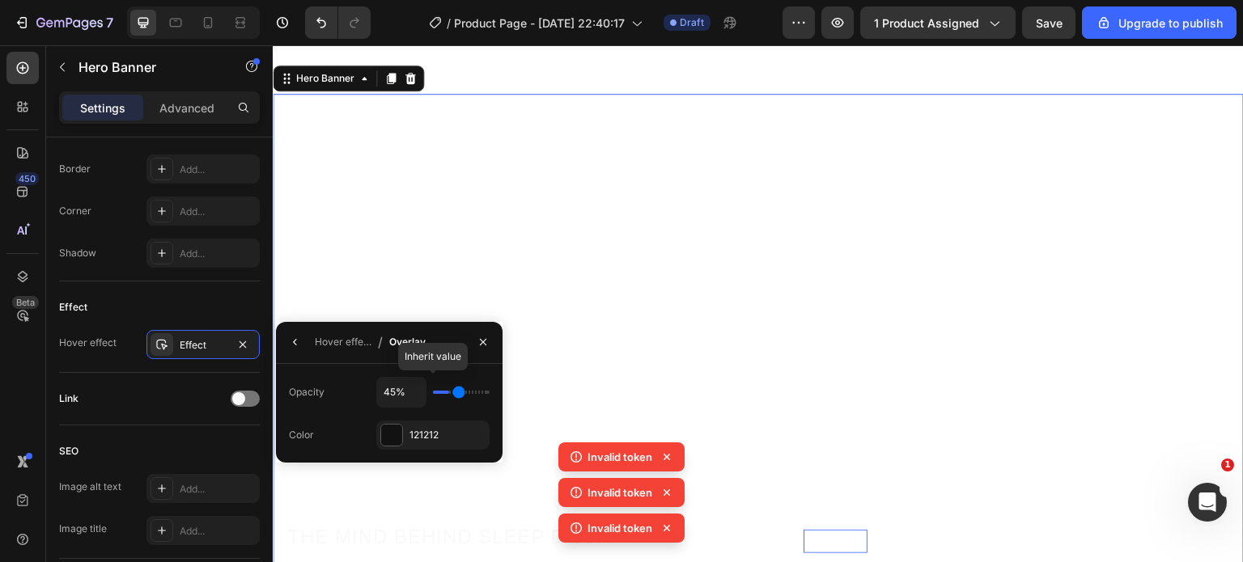
type input "46%"
type input "46"
type input "48%"
type input "48"
type input "49%"
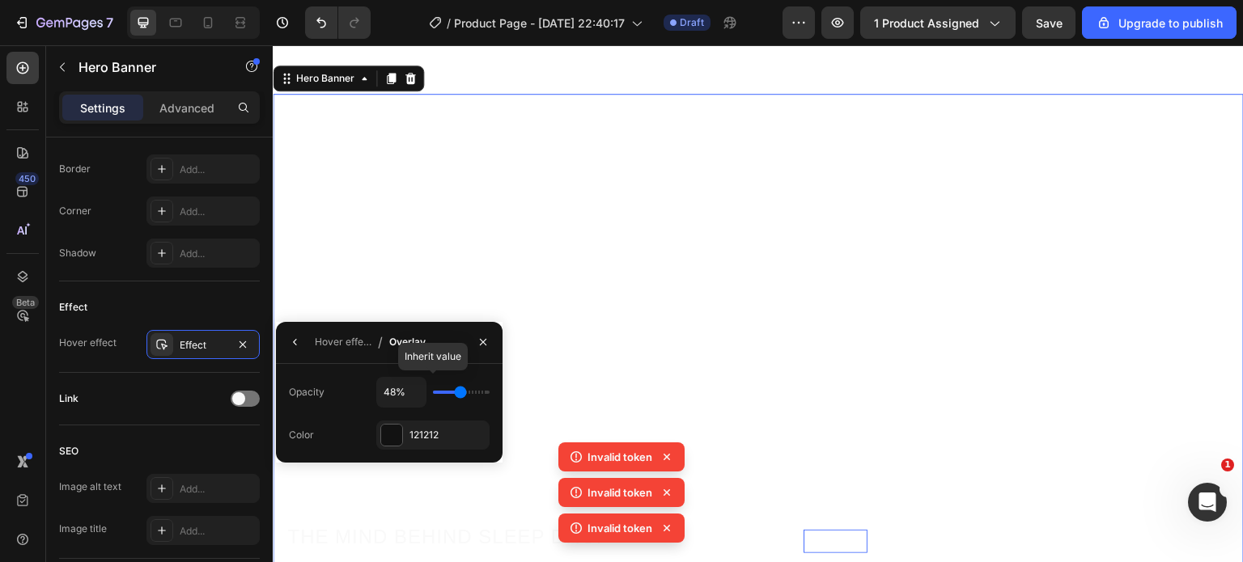
type input "49"
type input "52%"
drag, startPoint x: 451, startPoint y: 390, endPoint x: 462, endPoint y: 388, distance: 11.6
type input "52"
click at [462, 391] on input "range" at bounding box center [461, 392] width 57 height 3
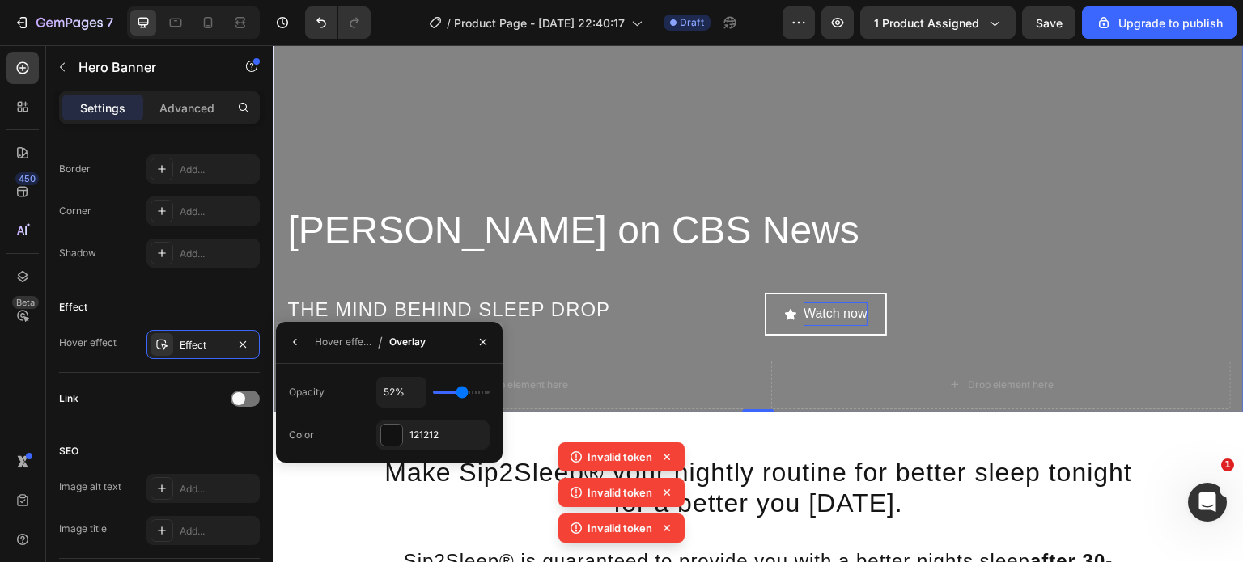
scroll to position [3416, 0]
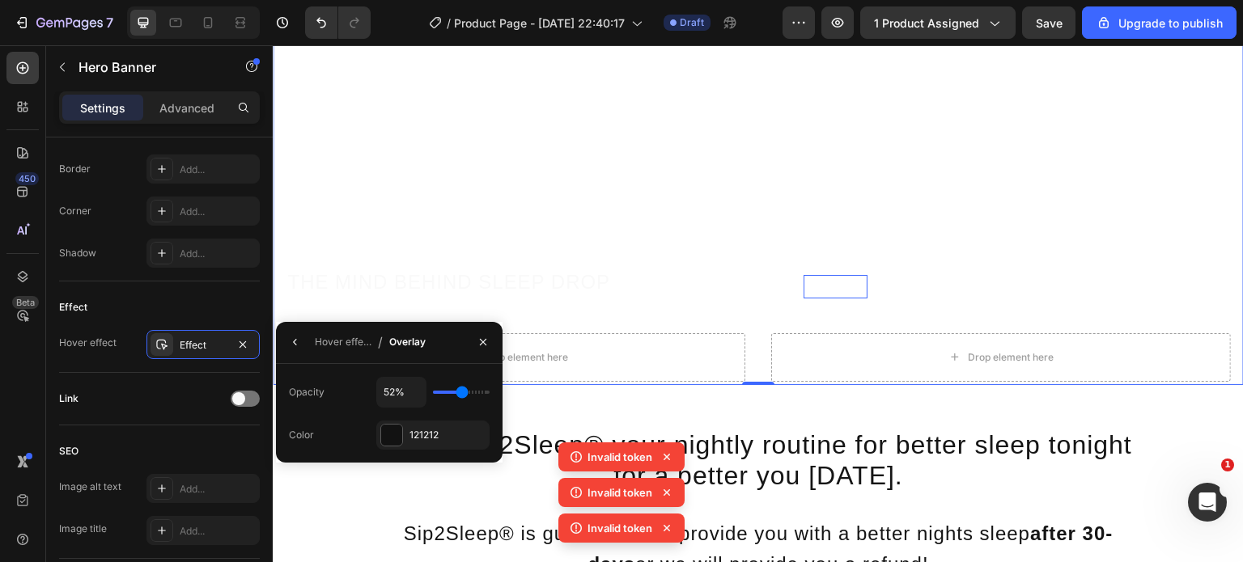
type input "43%"
type input "43"
type input "30%"
type input "30"
type input "17%"
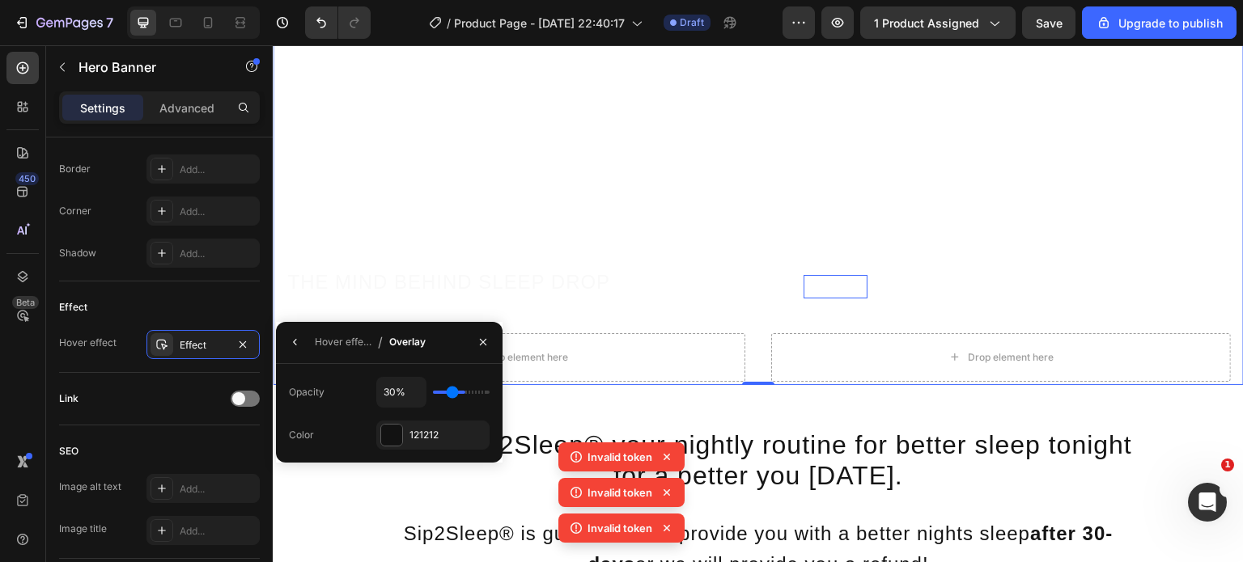
type input "17"
type input "8%"
type input "8"
type input "3%"
type input "3"
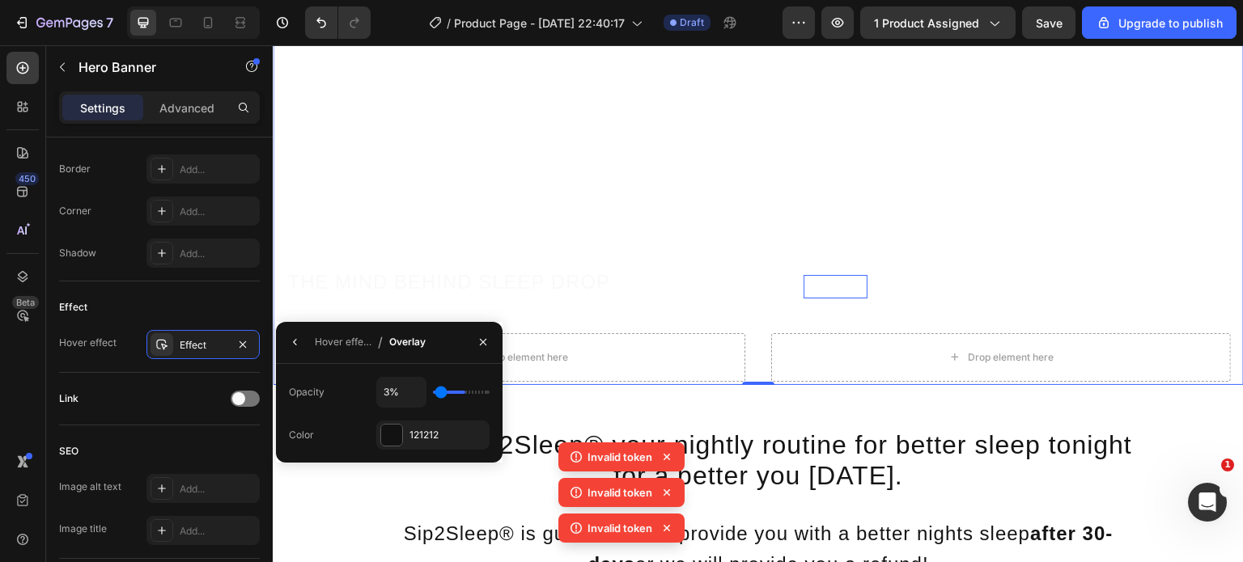
type input "0%"
type input "0"
type input "2%"
type input "2"
type input "3%"
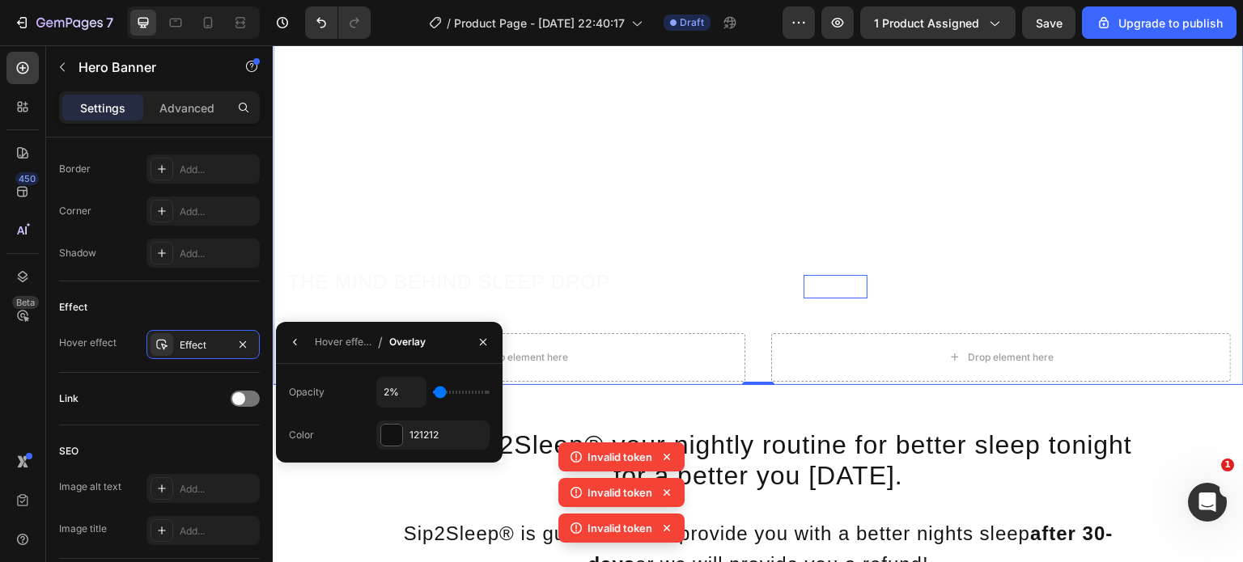
type input "3"
type input "5%"
type input "5"
type input "8%"
type input "8"
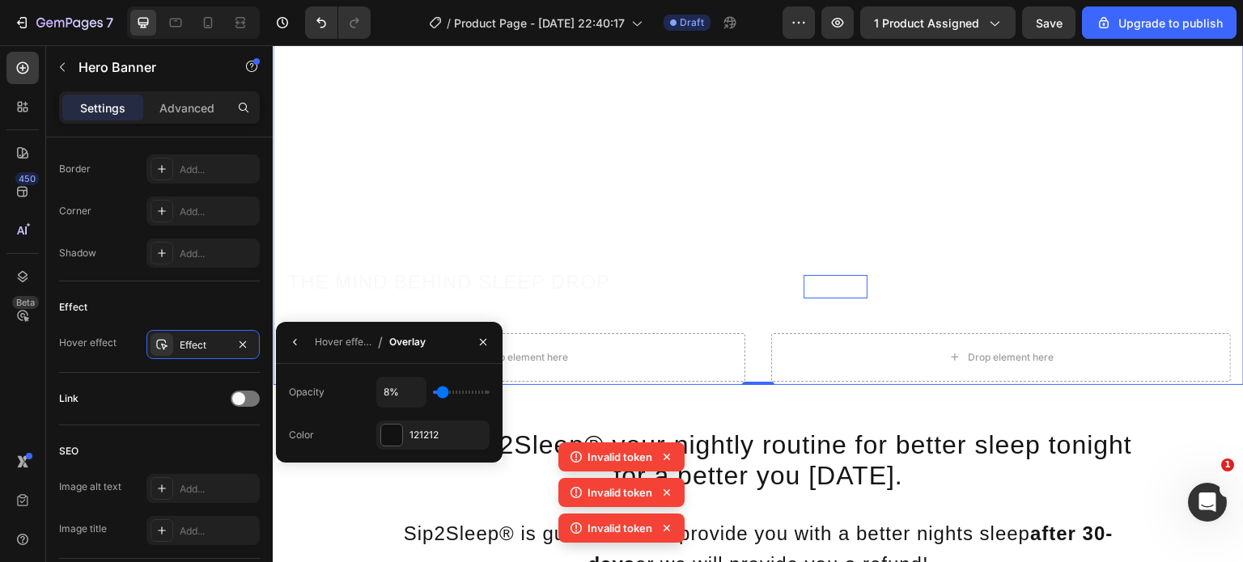
type input "9%"
type input "9"
type input "11%"
type input "11"
type input "12%"
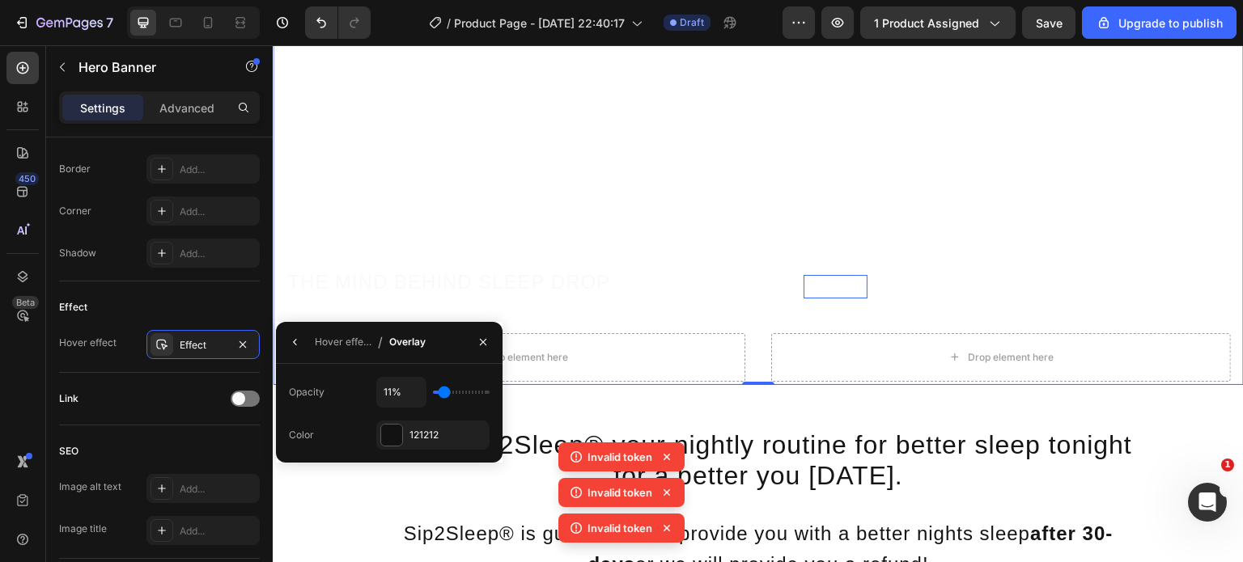
type input "12"
type input "14%"
type input "14"
type input "15%"
type input "15"
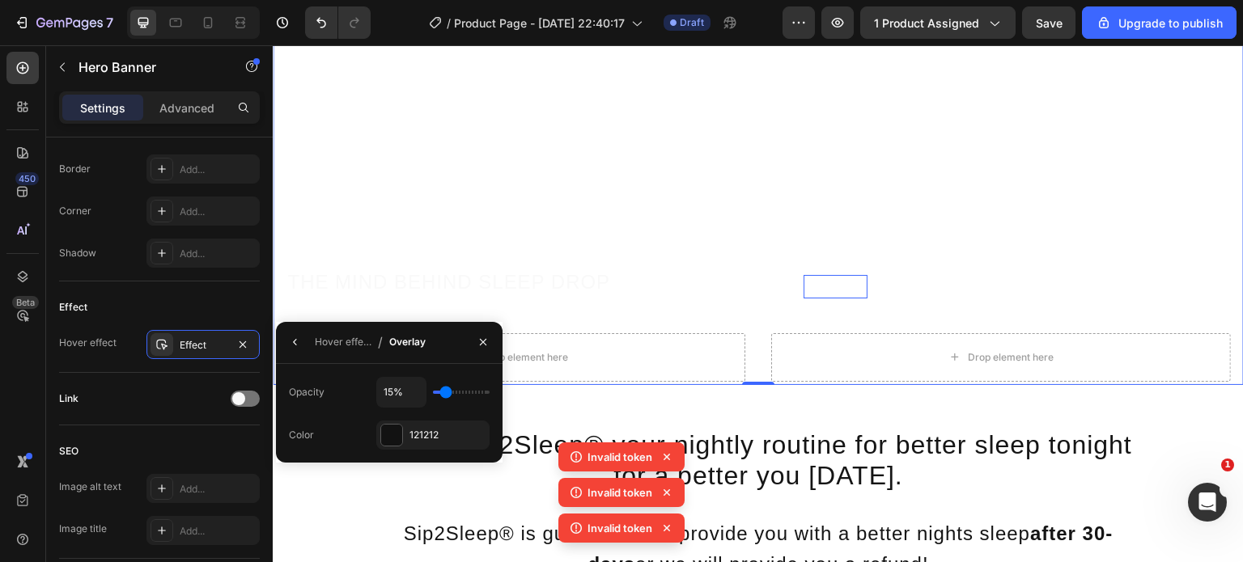
type input "17%"
type input "17"
type input "18%"
type input "18"
type input "20%"
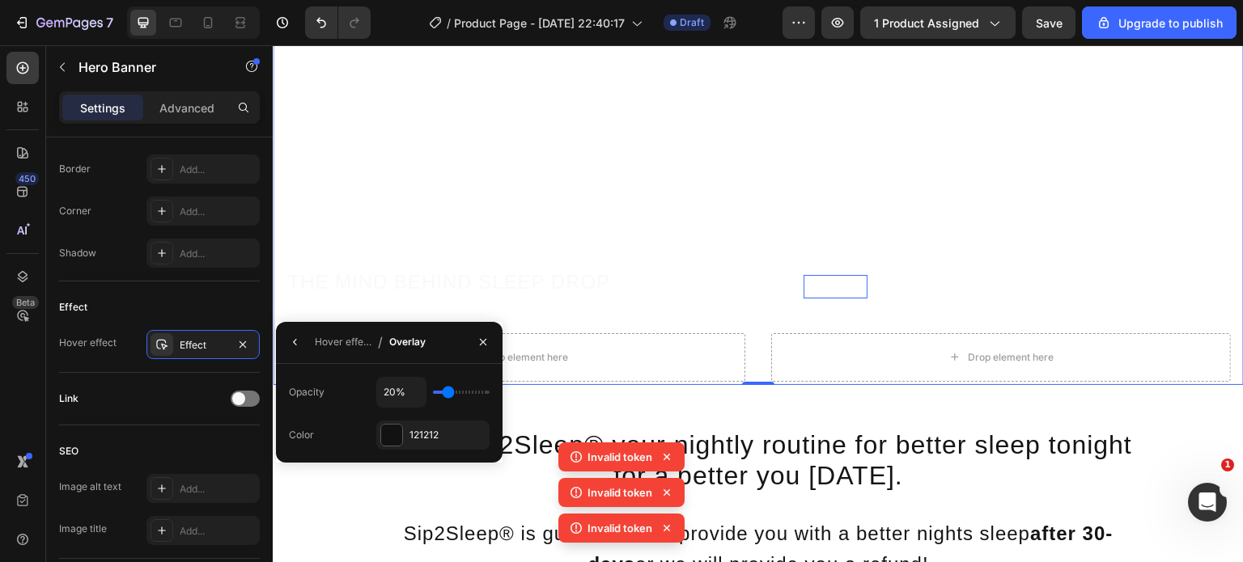
drag, startPoint x: 460, startPoint y: 388, endPoint x: 447, endPoint y: 396, distance: 14.6
type input "20"
click at [447, 394] on input "range" at bounding box center [461, 392] width 57 height 3
click at [481, 402] on div "20%" at bounding box center [432, 392] width 113 height 31
click at [461, 401] on div "20%" at bounding box center [432, 392] width 113 height 31
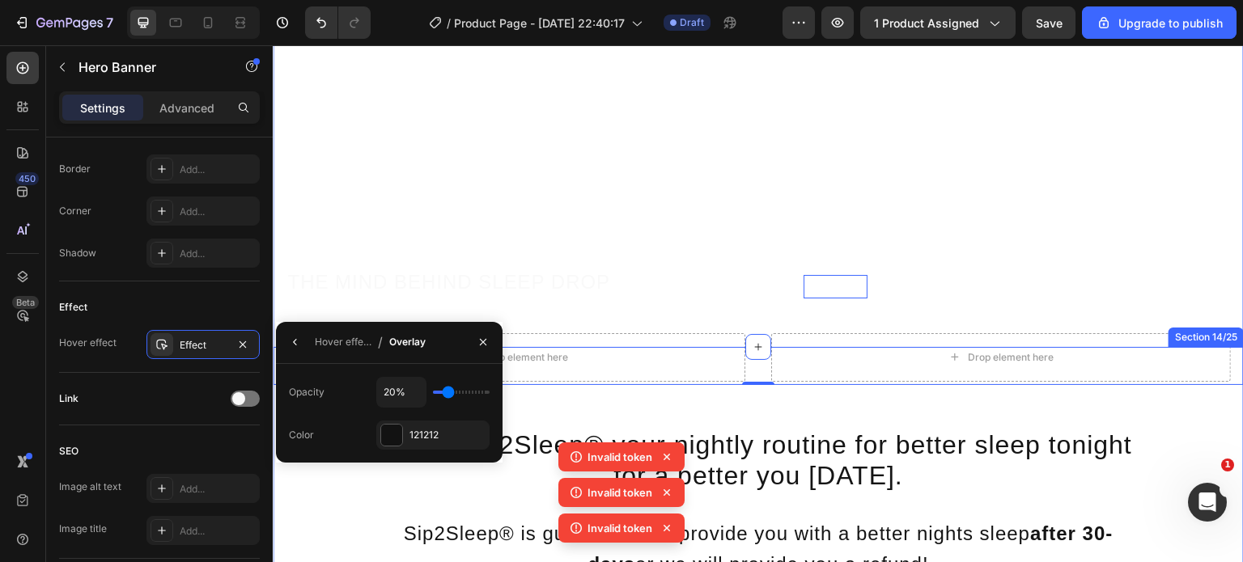
click at [589, 383] on div "Make Sip2Sleep® your nightly routine for better sleep tonight for a better you …" at bounding box center [758, 505] width 971 height 316
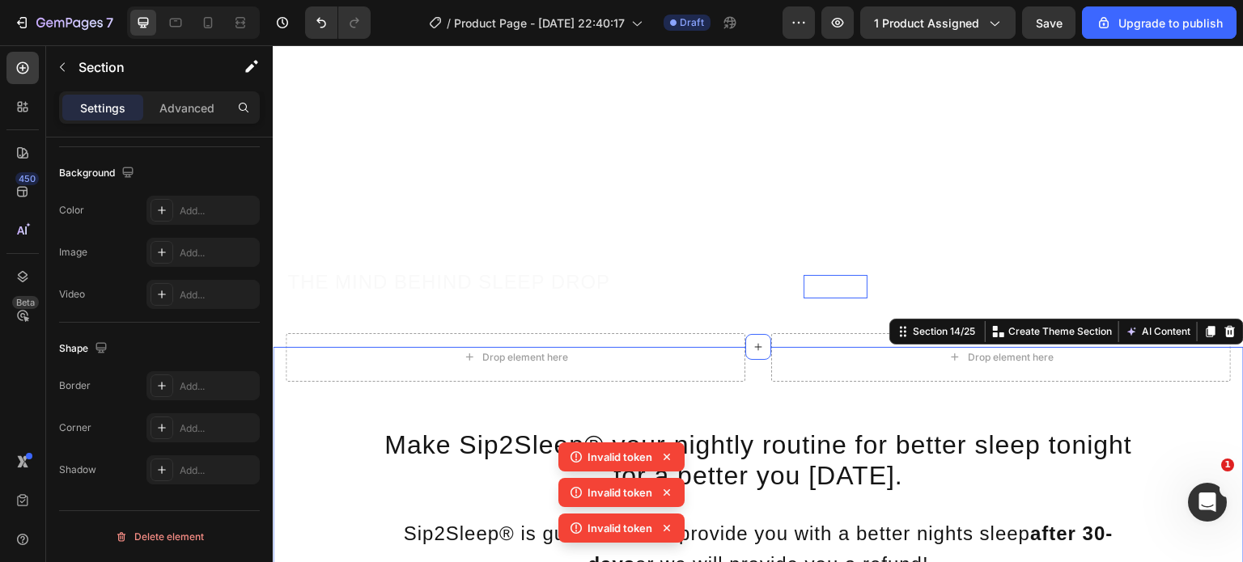
scroll to position [0, 0]
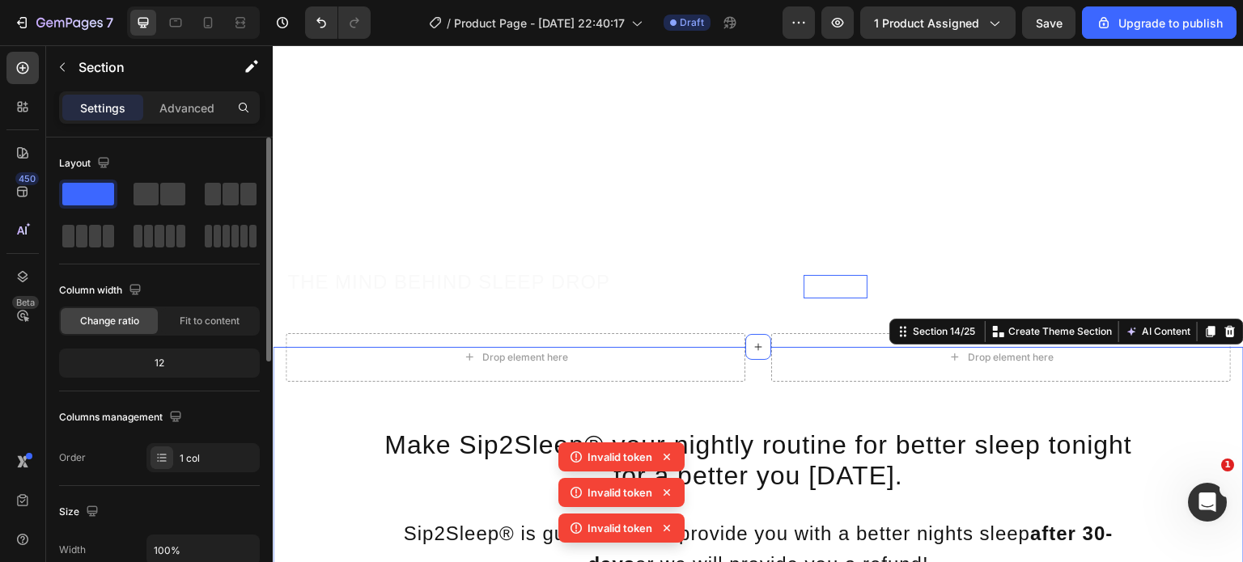
click at [589, 383] on div "Make Sip2Sleep® your nightly routine for better sleep tonight for a better you …" at bounding box center [758, 505] width 971 height 316
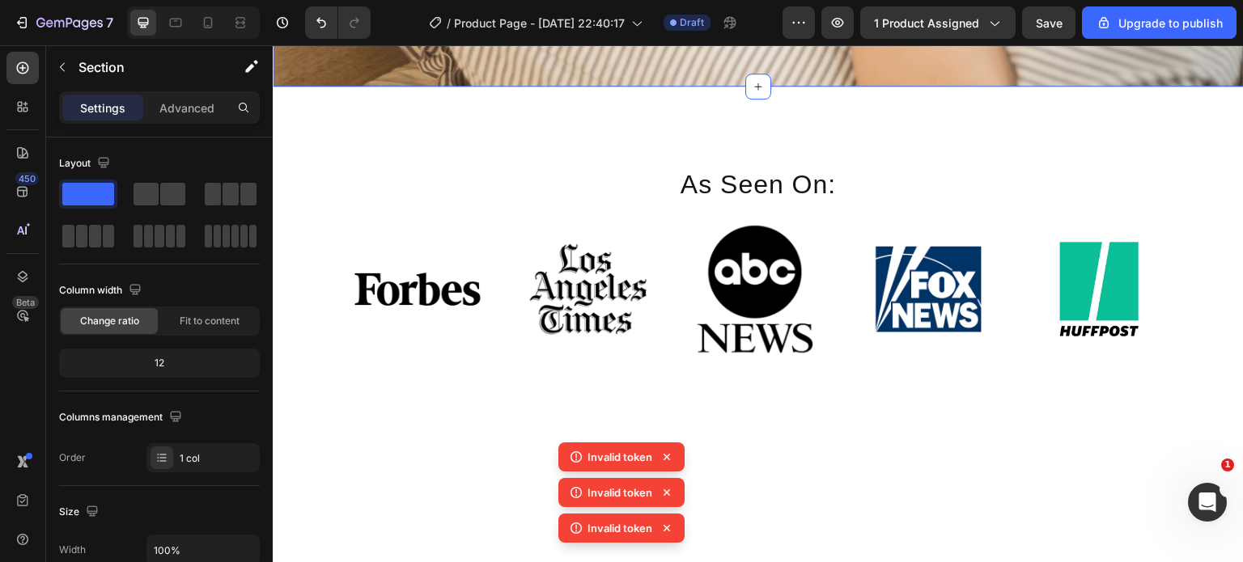
scroll to position [2395, 0]
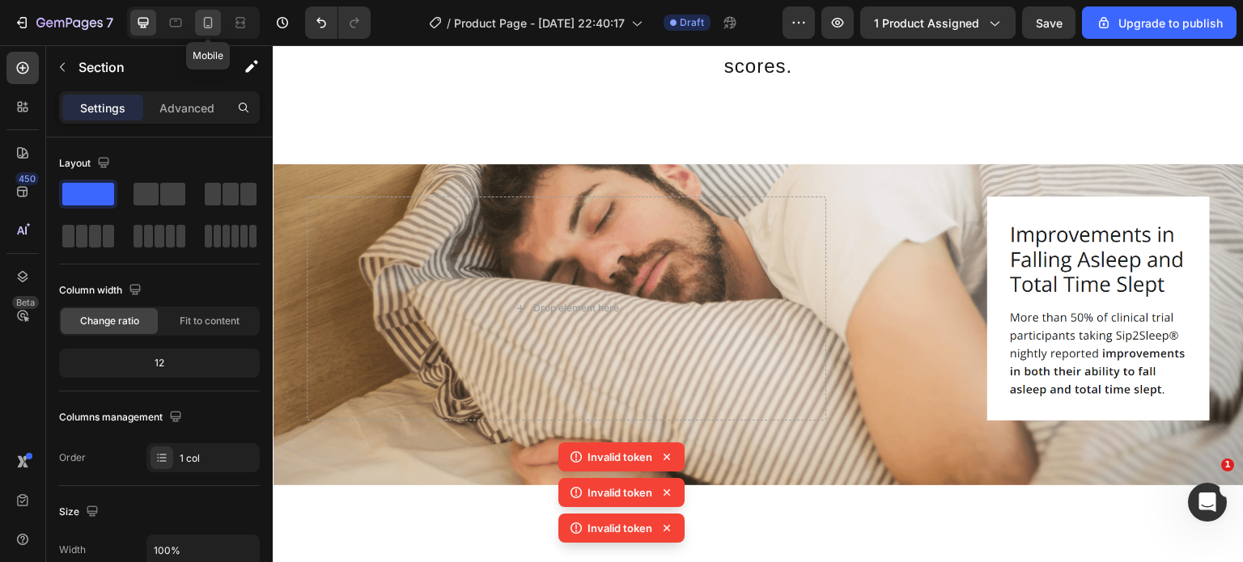
click at [203, 32] on div at bounding box center [208, 23] width 26 height 26
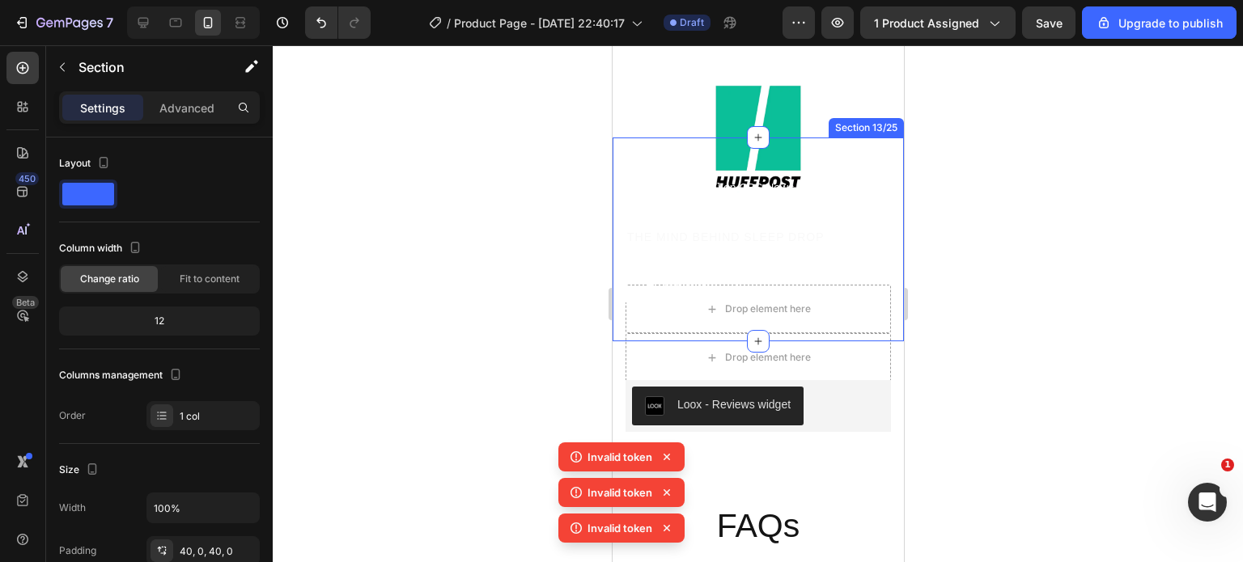
scroll to position [3094, 0]
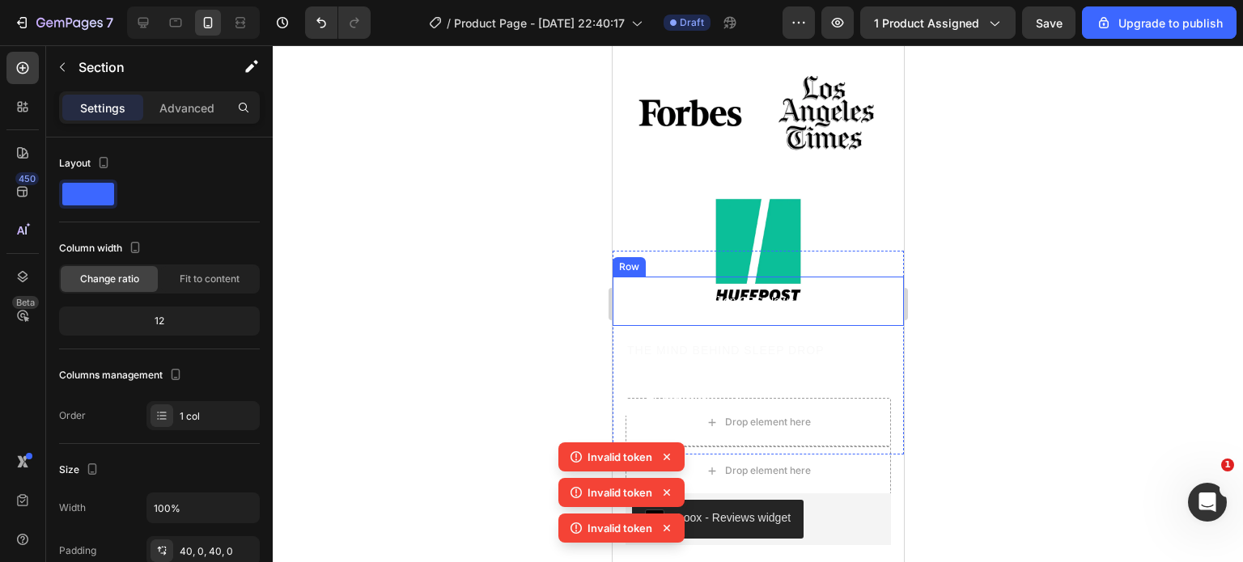
click at [850, 277] on div "[PERSON_NAME] on CBS News Text Block Row" at bounding box center [757, 301] width 291 height 49
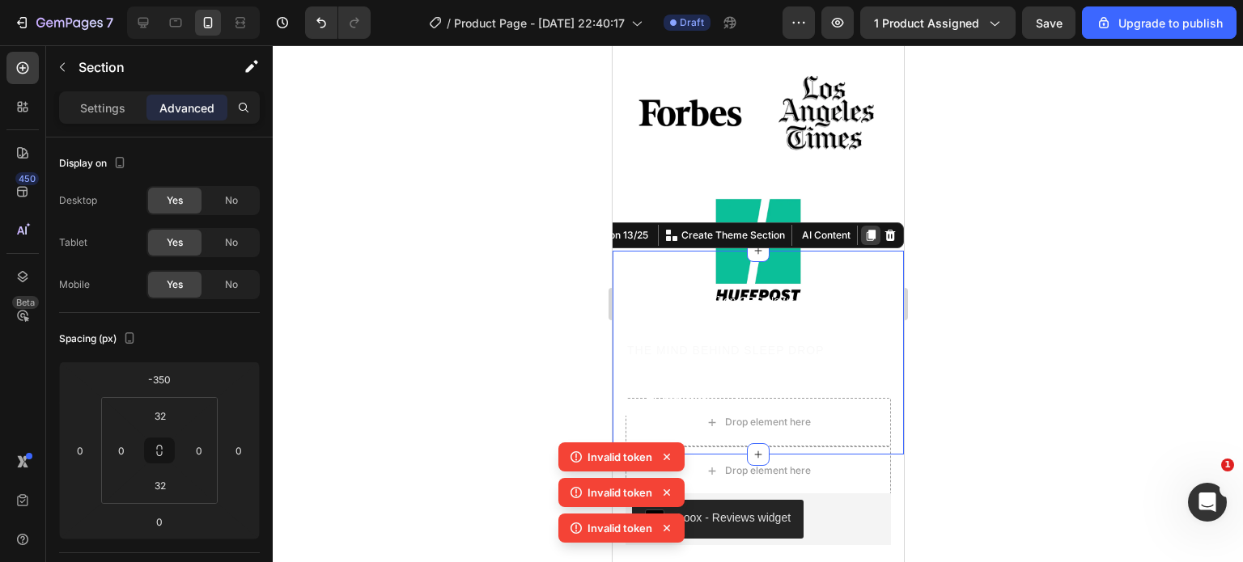
drag, startPoint x: 861, startPoint y: 216, endPoint x: 847, endPoint y: 144, distance: 73.3
click at [866, 230] on icon at bounding box center [870, 235] width 9 height 11
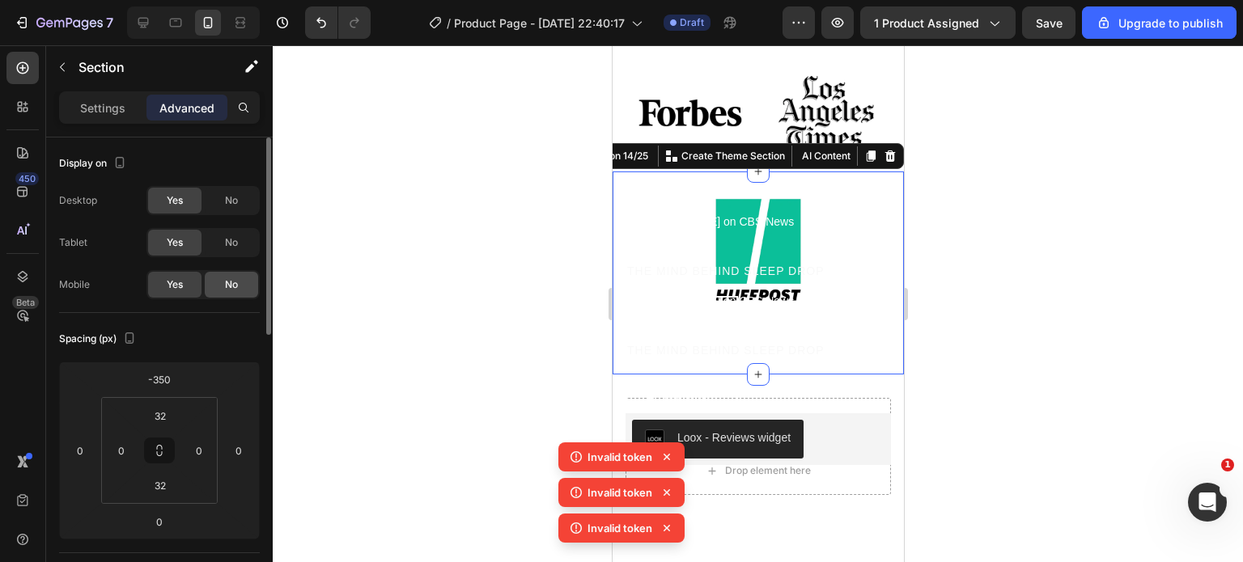
click at [245, 281] on div "No" at bounding box center [231, 285] width 53 height 26
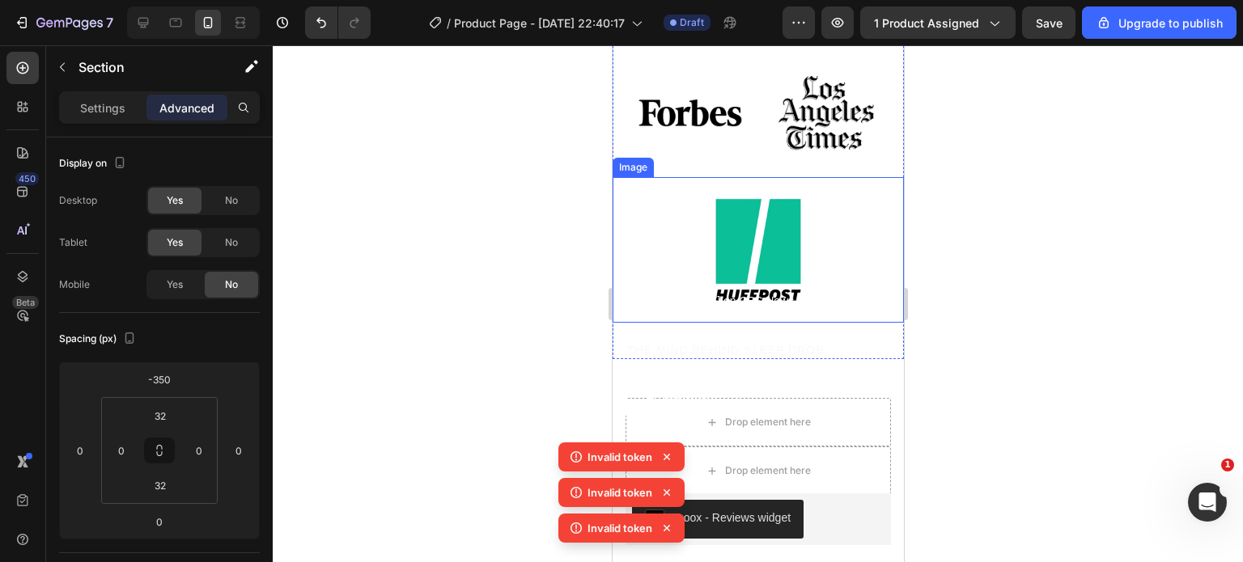
scroll to position [3036, 0]
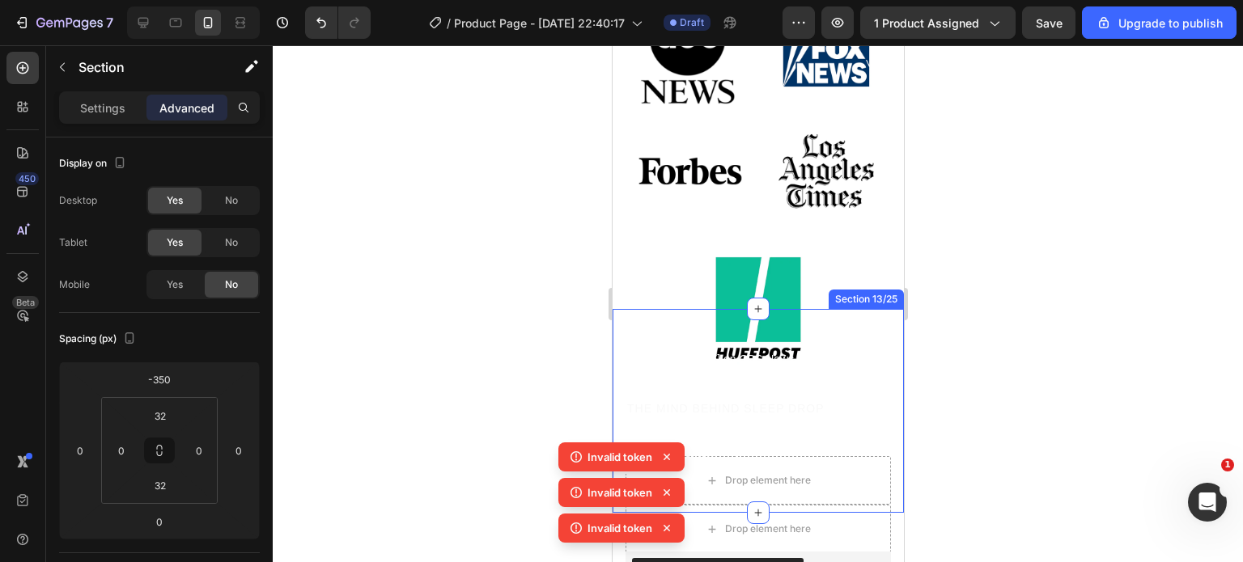
click at [752, 309] on div "[PERSON_NAME] on CBS News Text Block Row THE MIND BEHIND SLEEP DROP Text Block …" at bounding box center [757, 411] width 291 height 204
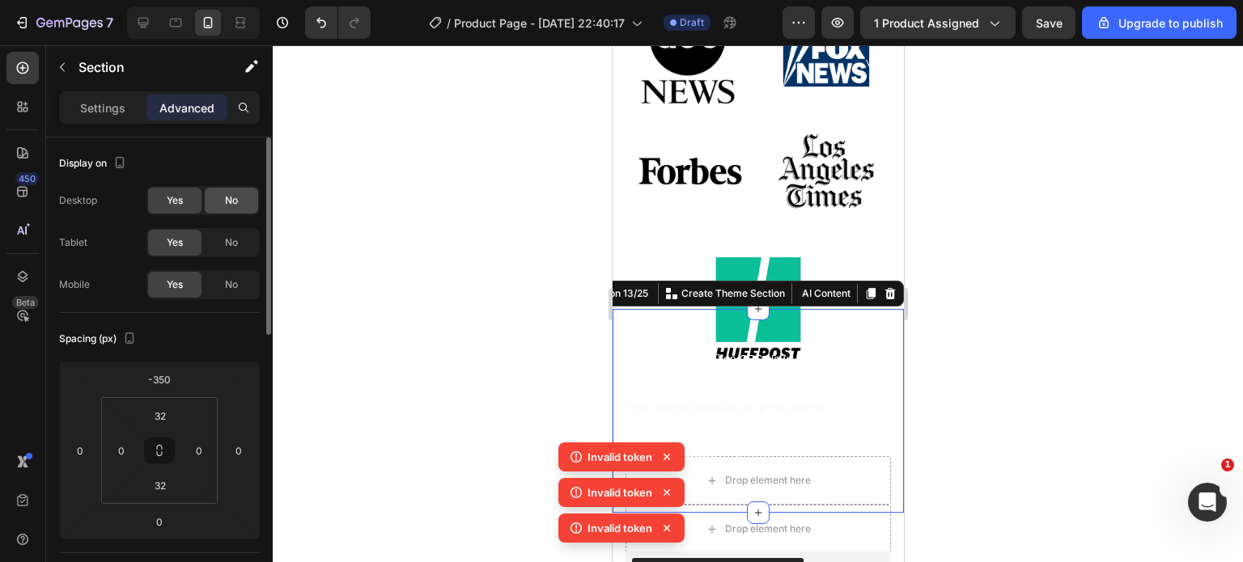
click at [230, 210] on div "No" at bounding box center [231, 201] width 53 height 26
click at [244, 235] on div "No" at bounding box center [231, 243] width 53 height 26
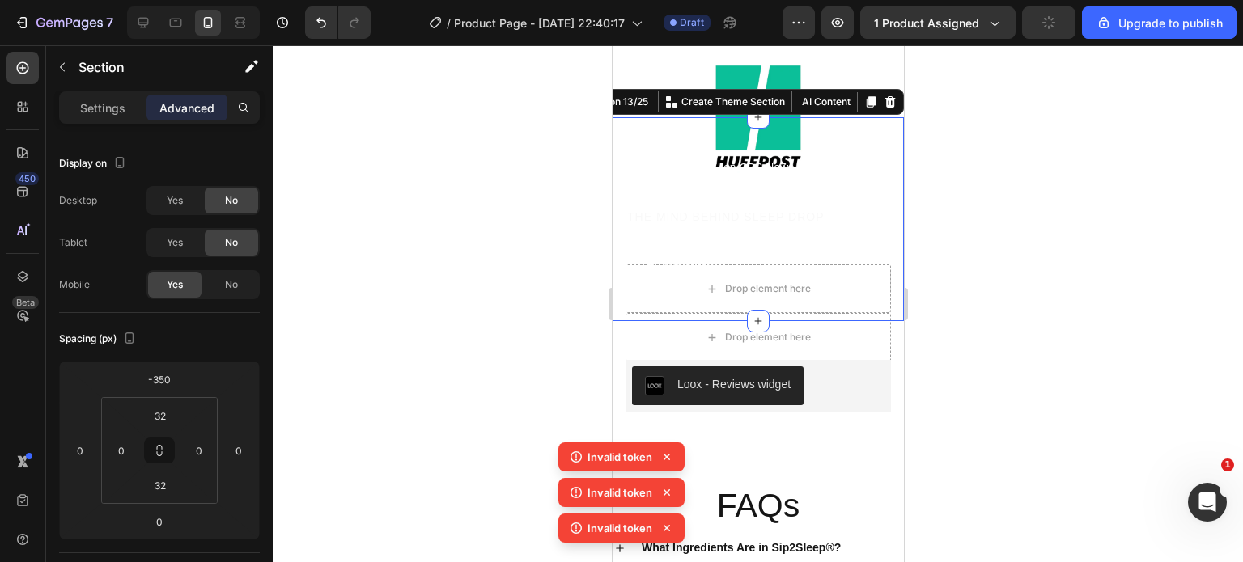
scroll to position [3242, 0]
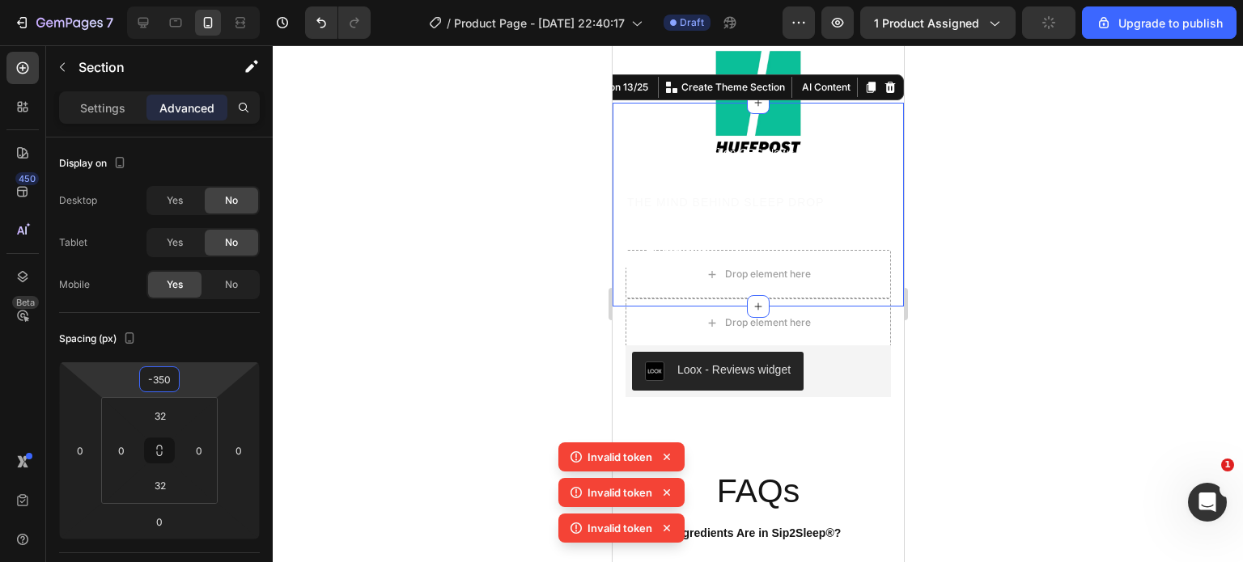
click at [164, 382] on input "-350" at bounding box center [159, 379] width 32 height 24
type input "0"
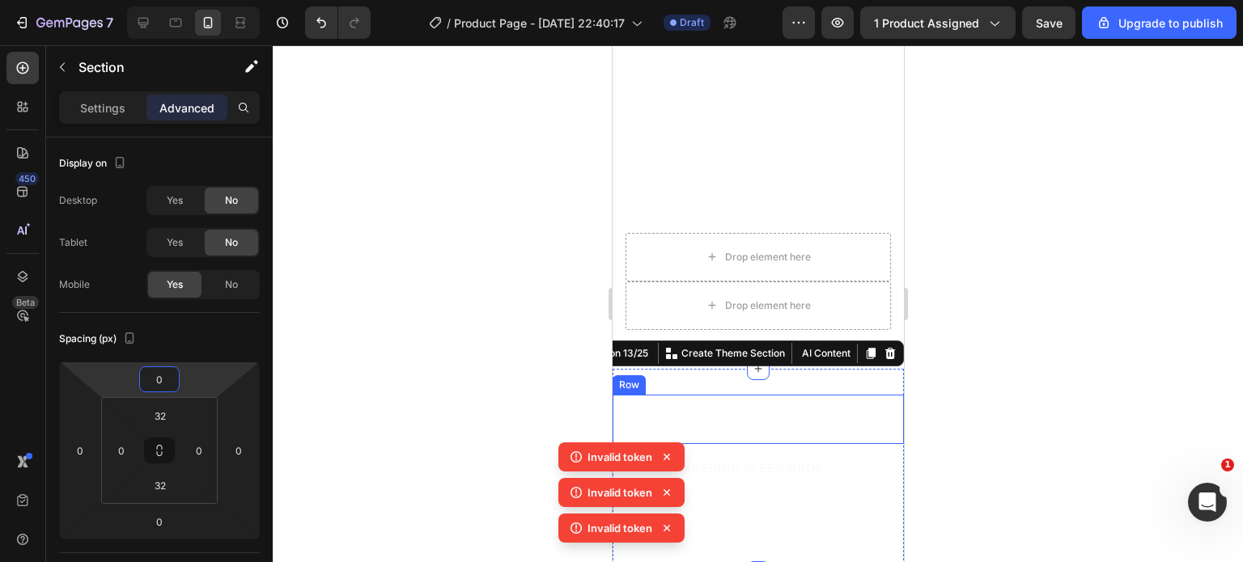
scroll to position [3219, 0]
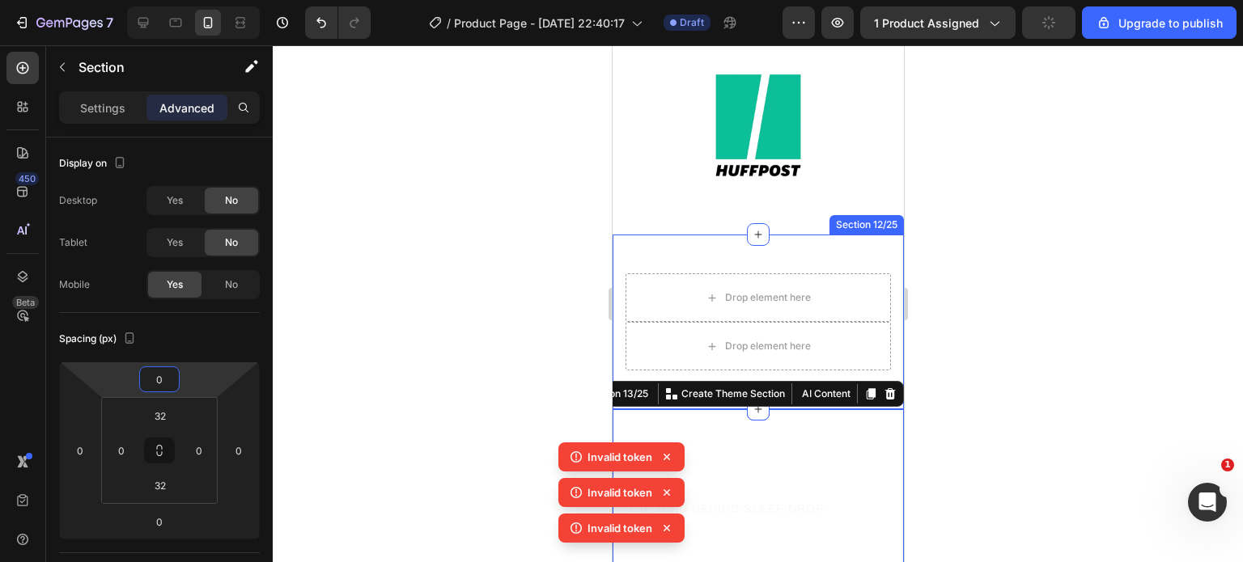
click at [825, 235] on div "Drop element here Drop element here Hero Banner Section 12/25" at bounding box center [757, 322] width 291 height 175
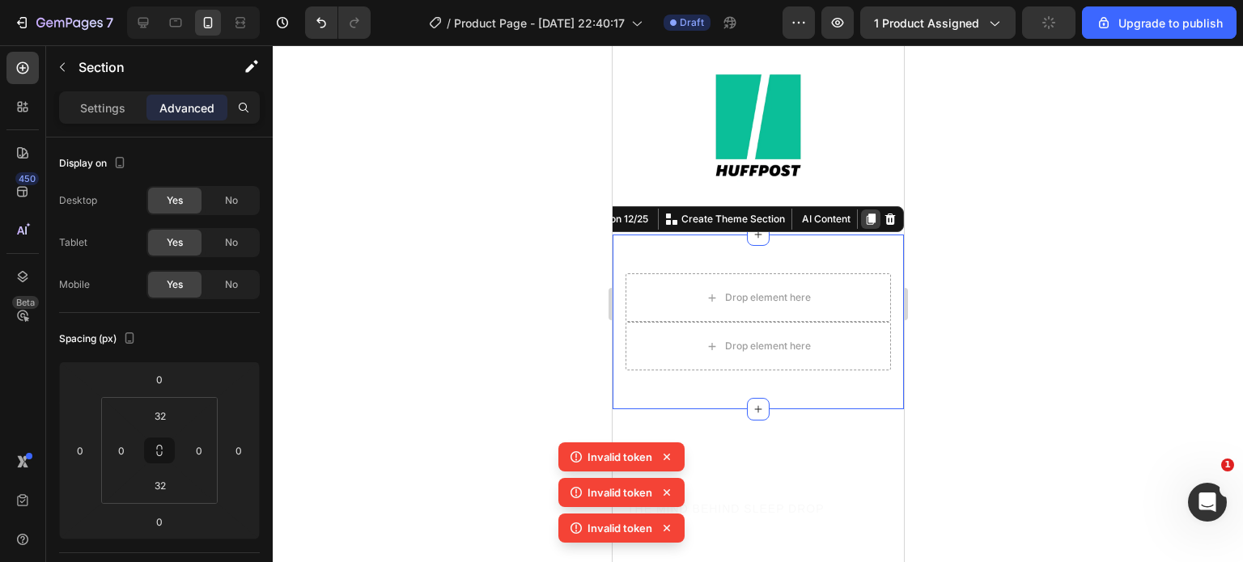
click at [863, 213] on icon at bounding box center [869, 219] width 13 height 13
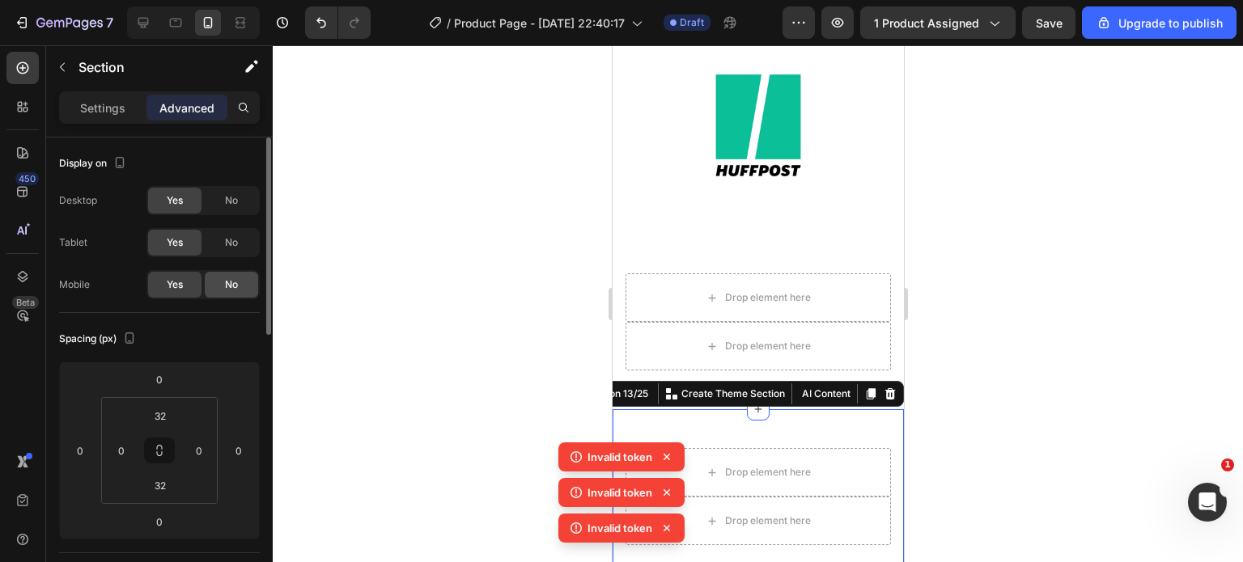
click at [210, 282] on div "No" at bounding box center [231, 285] width 53 height 26
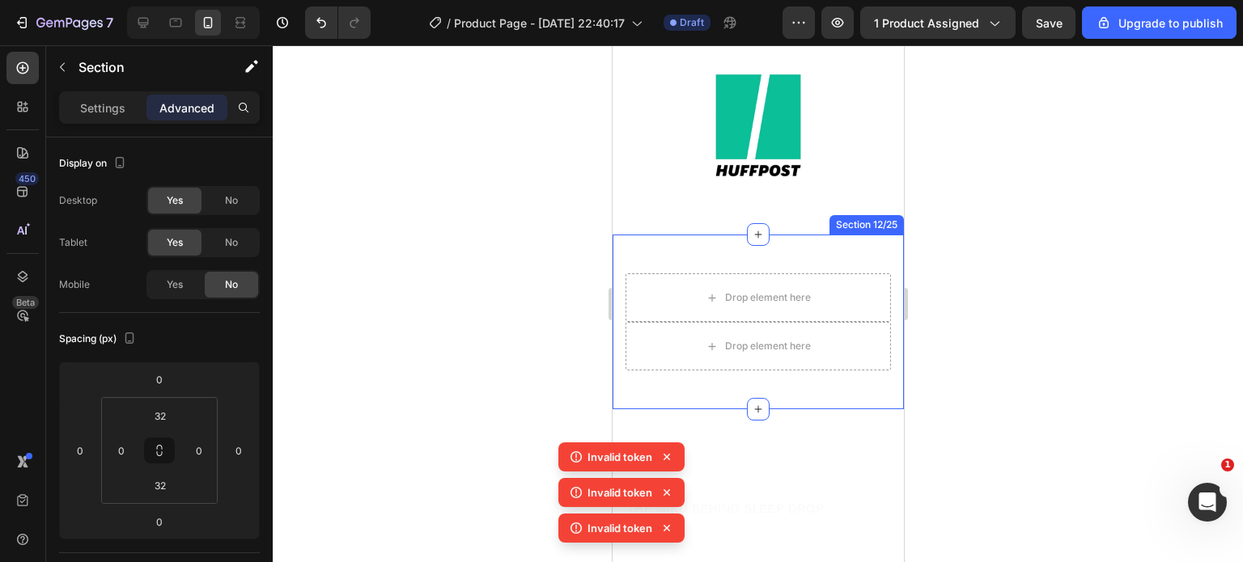
click at [811, 235] on div "Drop element here Drop element here Hero Banner Section 12/25" at bounding box center [757, 322] width 291 height 175
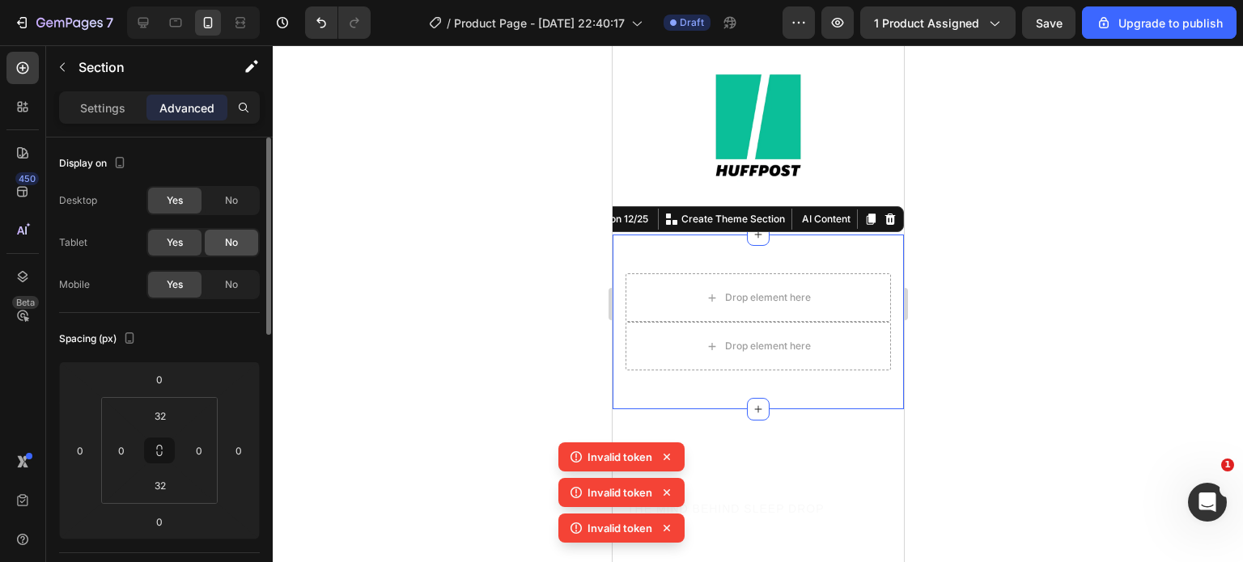
click at [235, 250] on div "No" at bounding box center [231, 243] width 53 height 26
click at [236, 196] on span "No" at bounding box center [231, 200] width 13 height 15
click at [86, 91] on div "Settings Advanced" at bounding box center [159, 107] width 201 height 32
click at [87, 96] on div "Settings" at bounding box center [102, 108] width 81 height 26
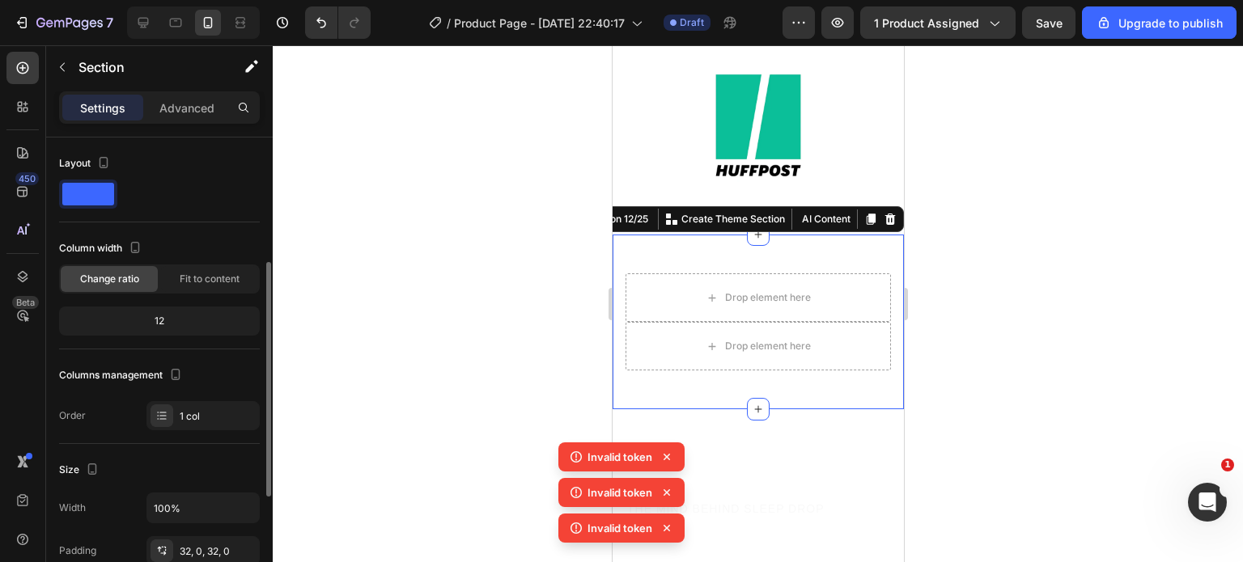
scroll to position [91, 0]
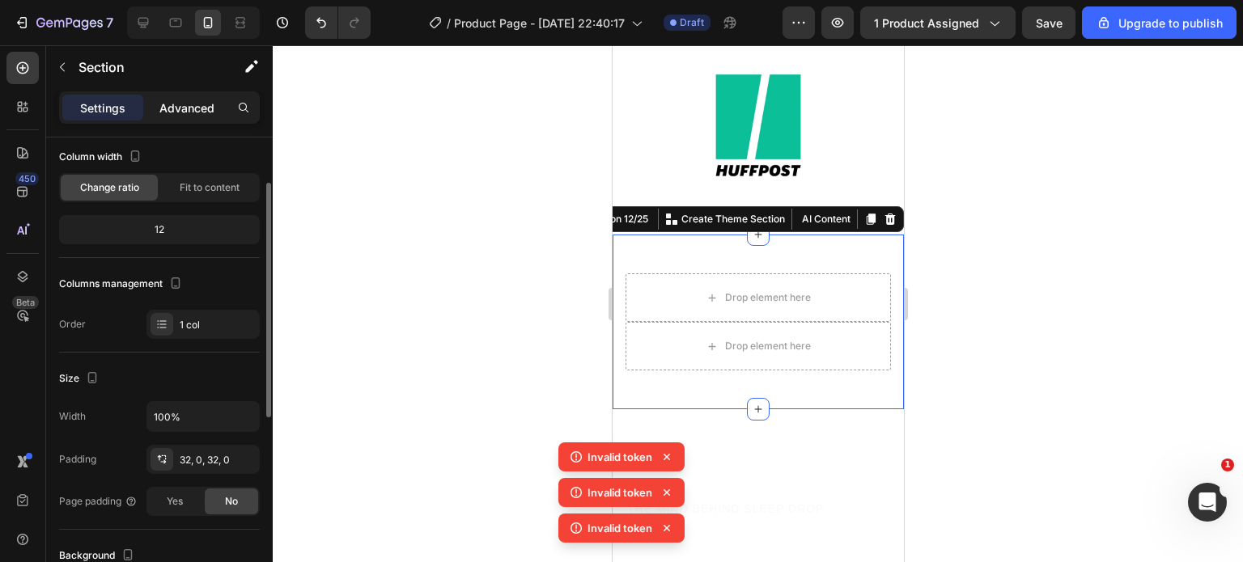
click at [206, 109] on p "Advanced" at bounding box center [186, 108] width 55 height 17
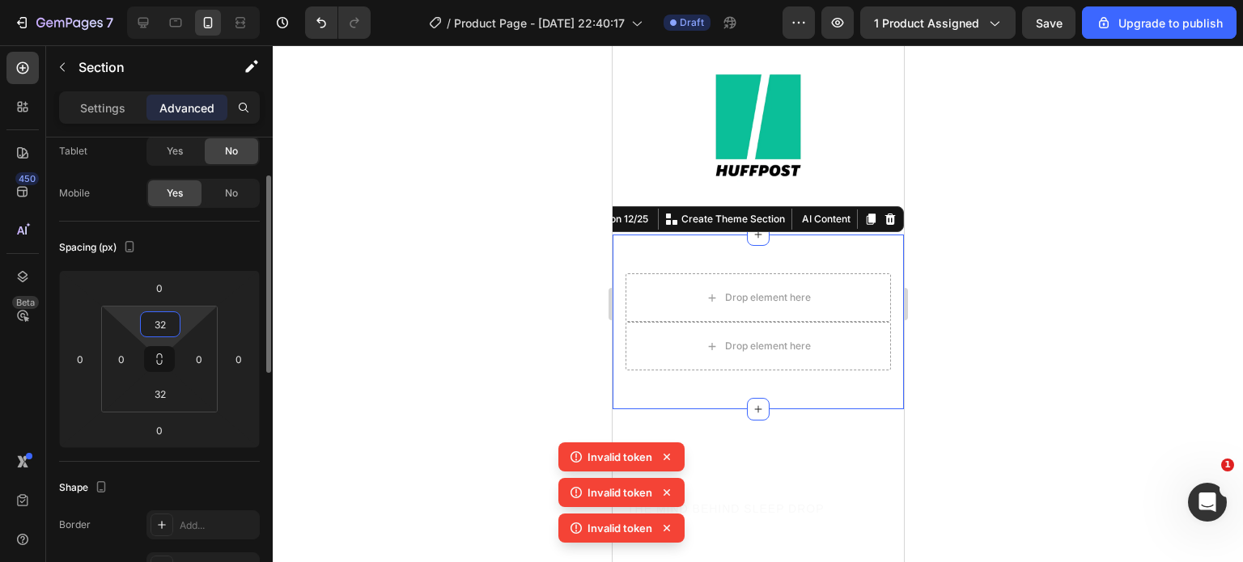
click at [163, 318] on input "32" at bounding box center [160, 324] width 32 height 24
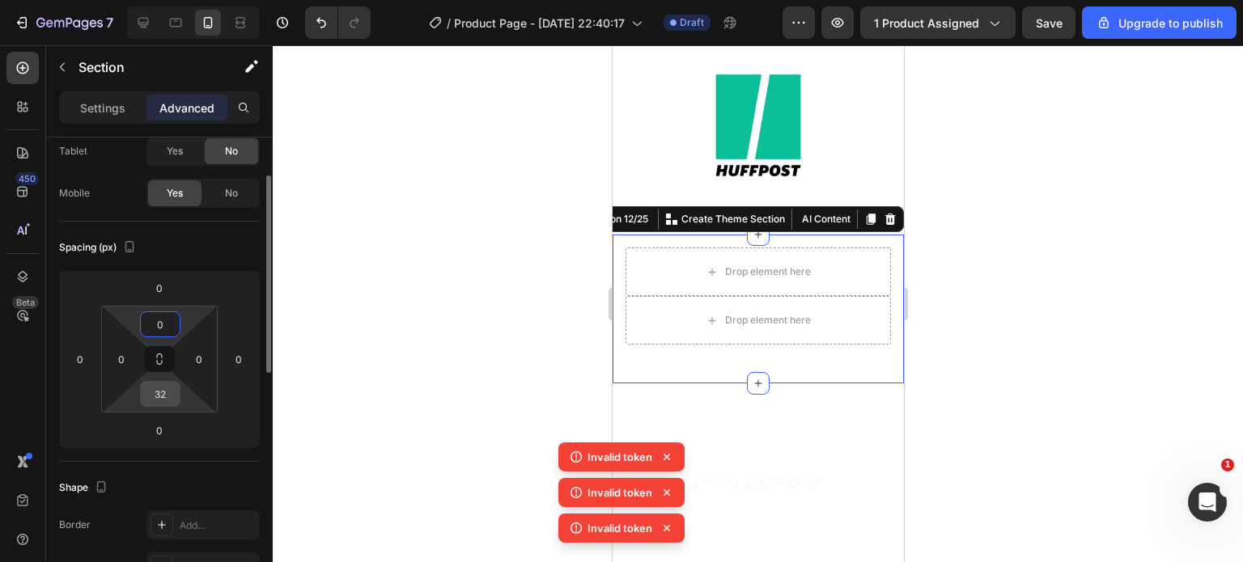
type input "0"
click at [169, 397] on input "32" at bounding box center [160, 394] width 32 height 24
type input "0"
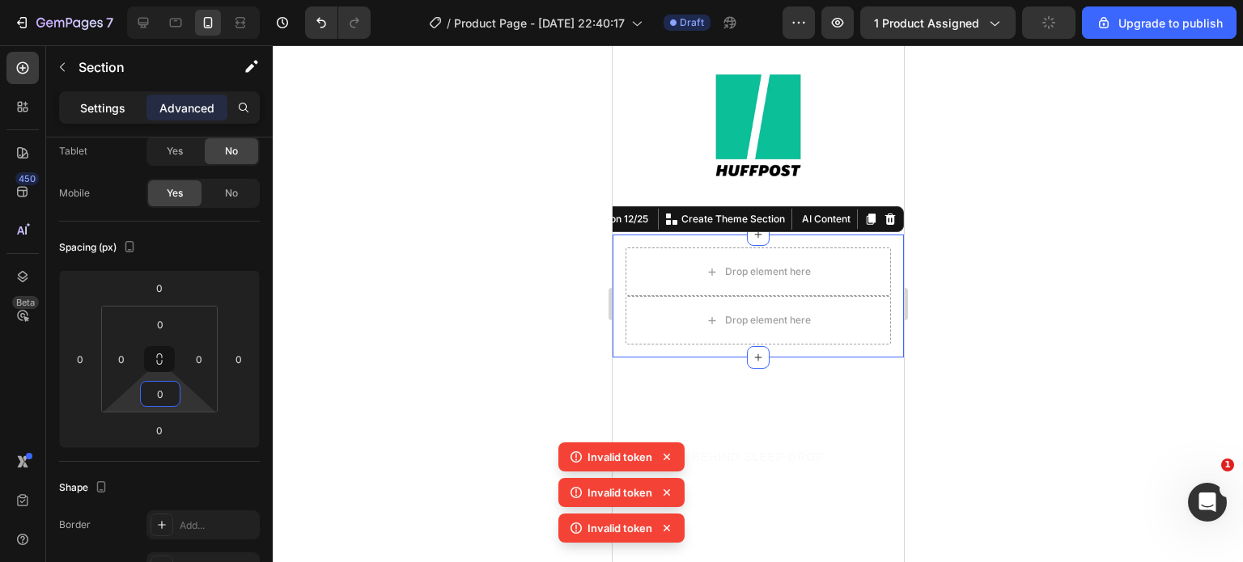
click at [113, 108] on p "Settings" at bounding box center [102, 108] width 45 height 17
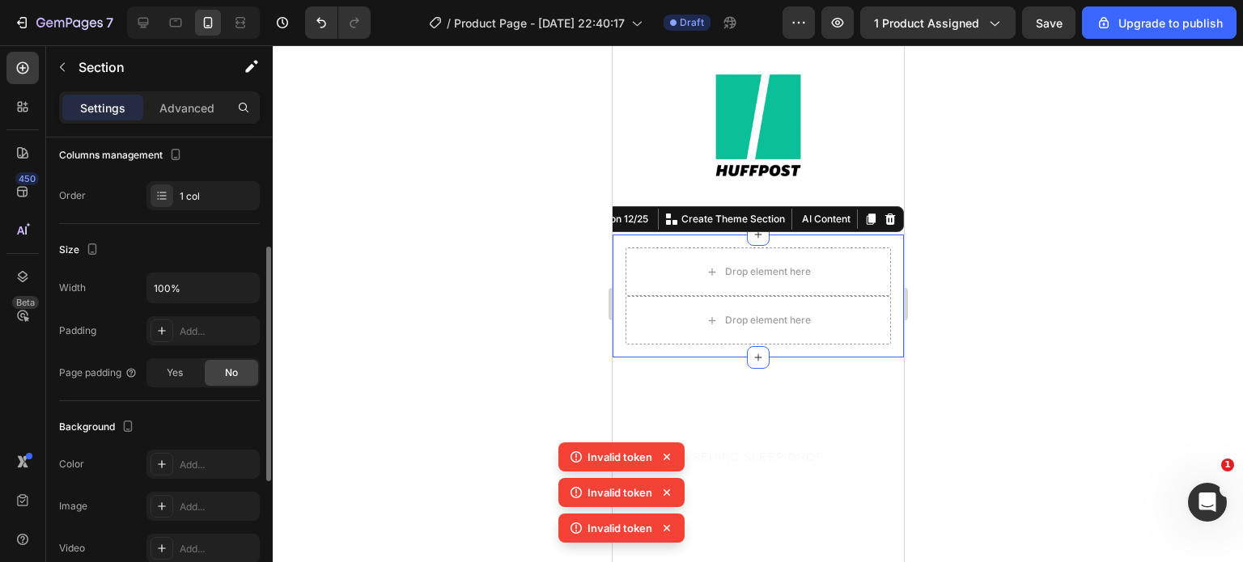
scroll to position [221, 0]
click at [230, 279] on button "button" at bounding box center [244, 287] width 29 height 29
click at [163, 242] on div "Size" at bounding box center [159, 249] width 201 height 26
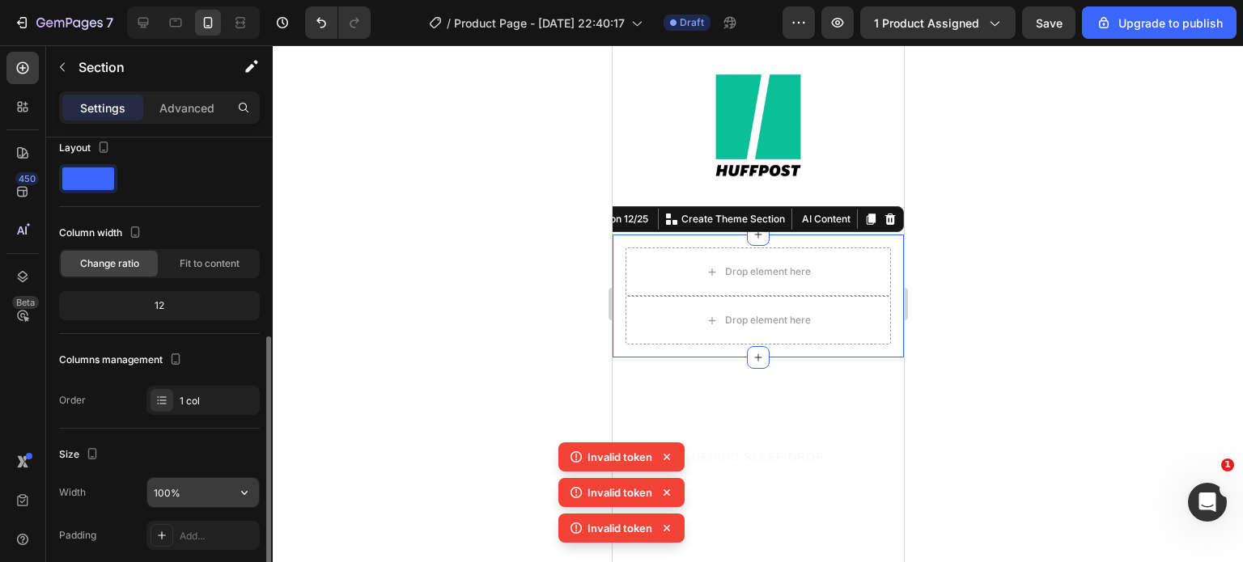
scroll to position [0, 0]
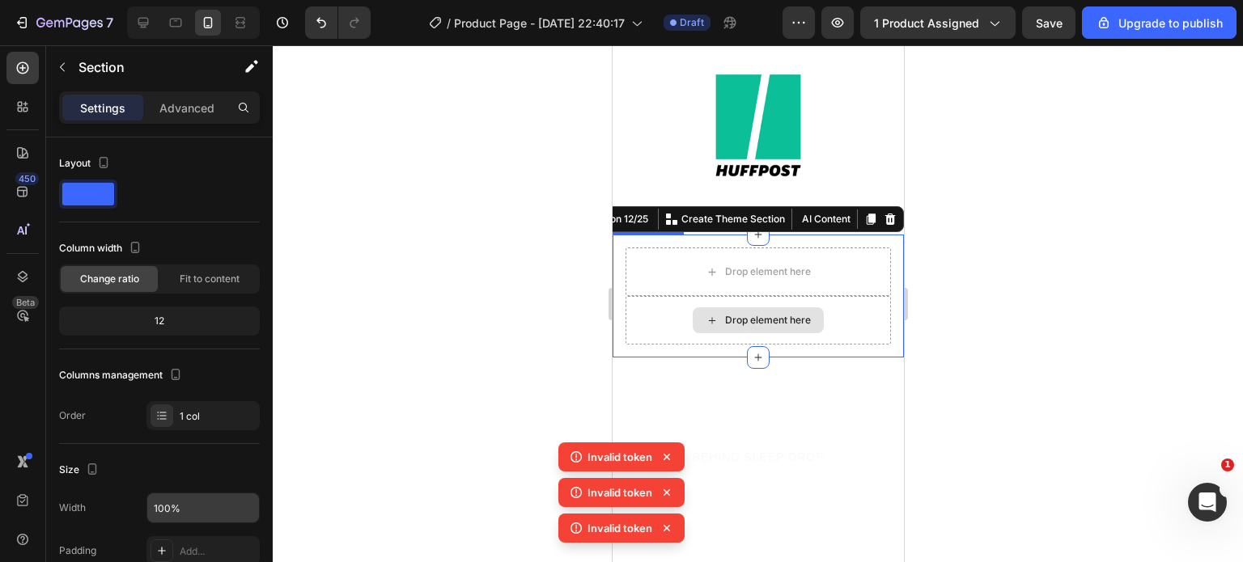
click at [677, 296] on div "Drop element here" at bounding box center [757, 320] width 265 height 49
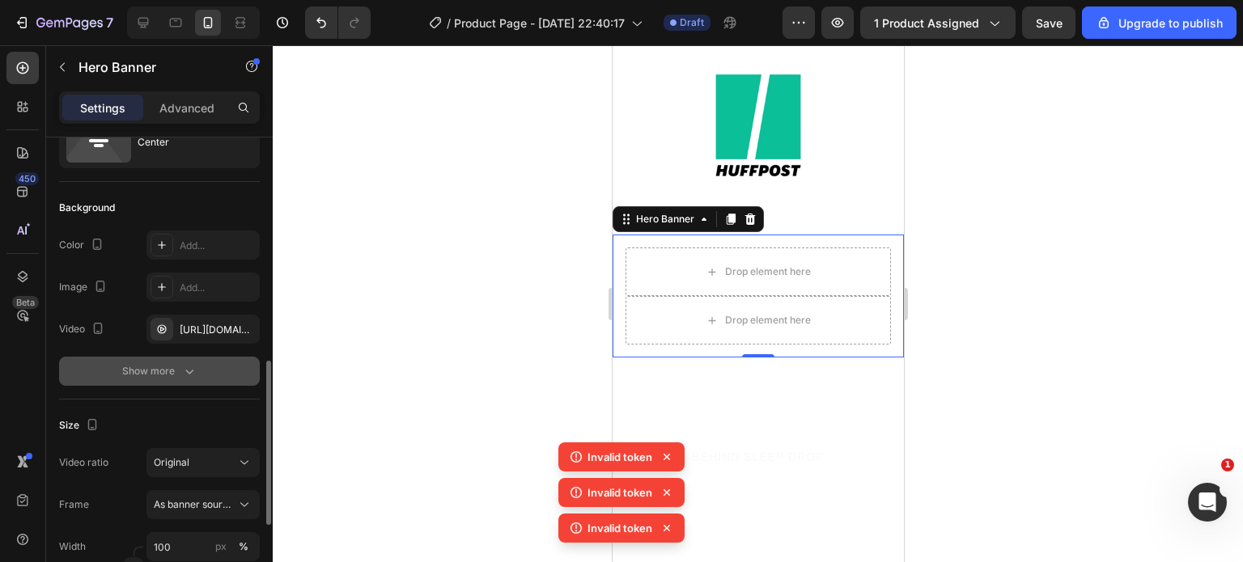
scroll to position [218, 0]
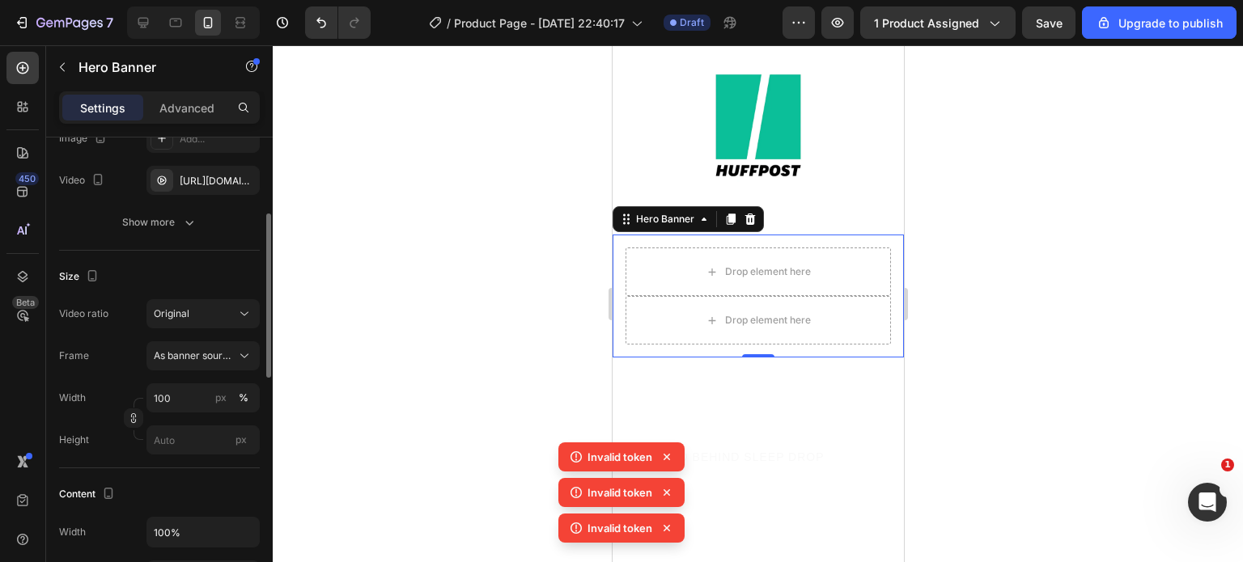
click at [197, 456] on div "Size Video ratio Original Frame As banner source Width 100 px % Height px" at bounding box center [159, 360] width 201 height 218
click at [167, 428] on input "px" at bounding box center [202, 440] width 113 height 29
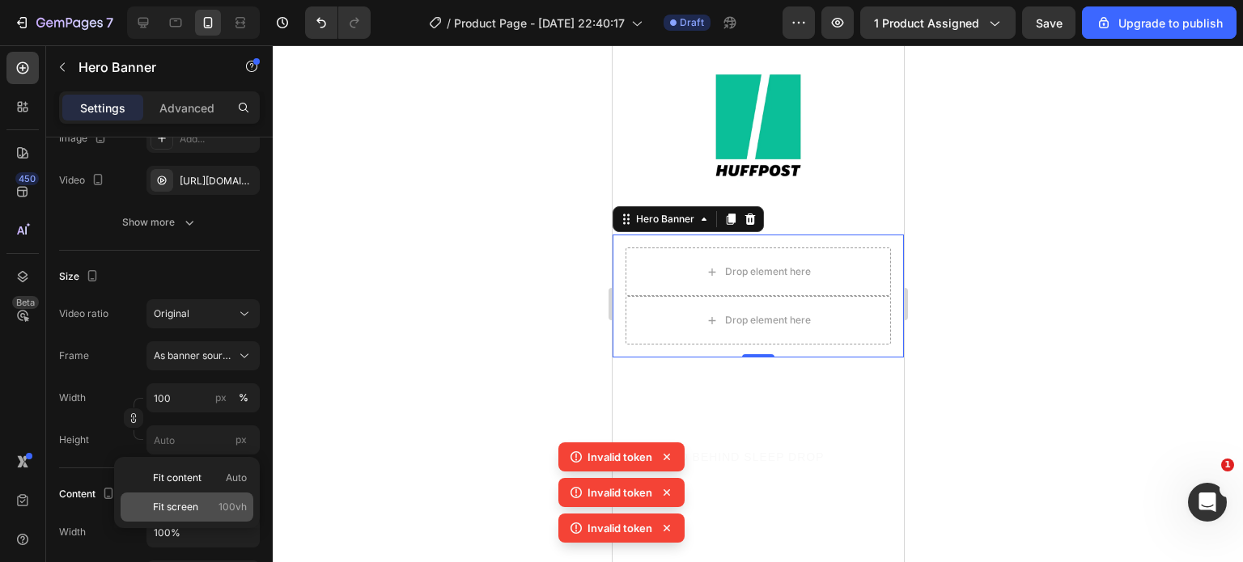
click at [182, 494] on div "Fit screen 100vh" at bounding box center [187, 507] width 133 height 29
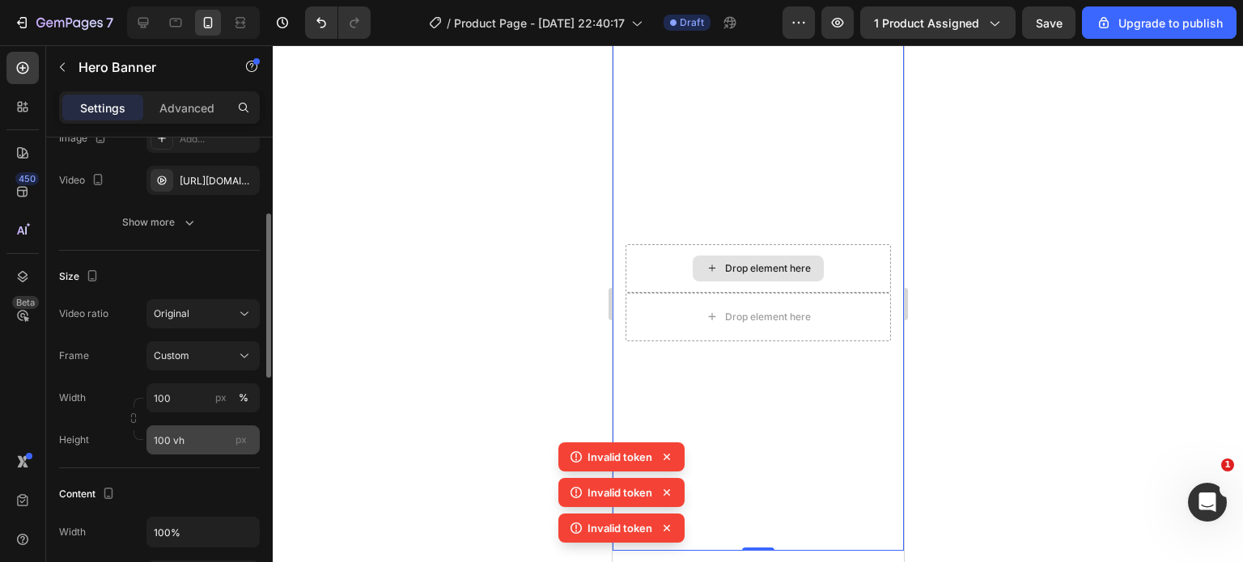
scroll to position [3337, 0]
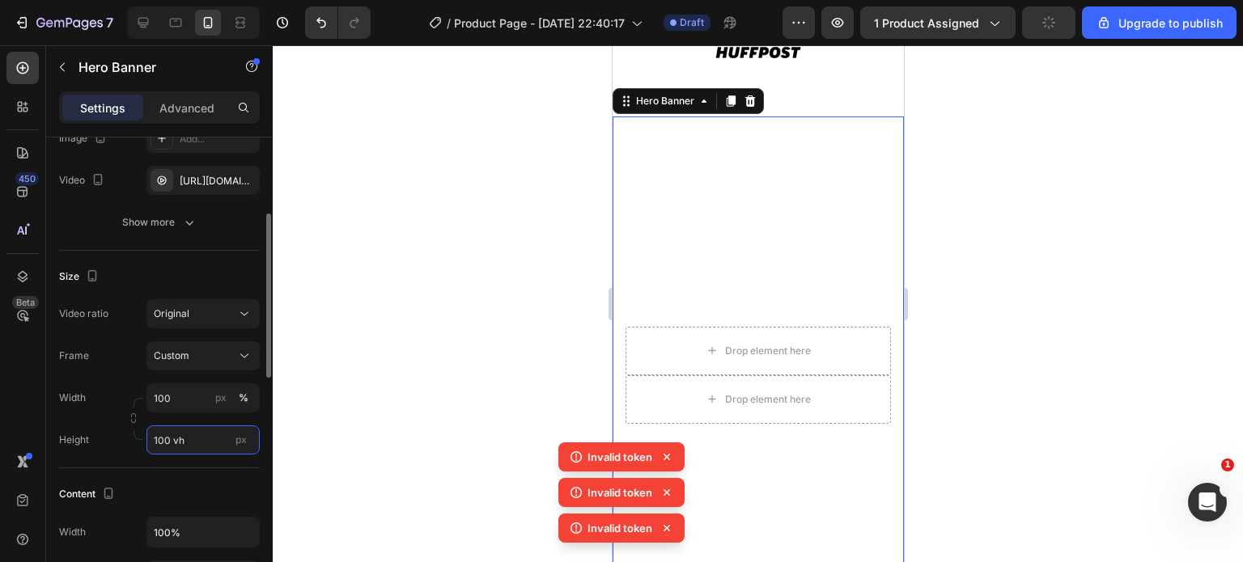
click at [177, 437] on input "100 vh" at bounding box center [202, 440] width 113 height 29
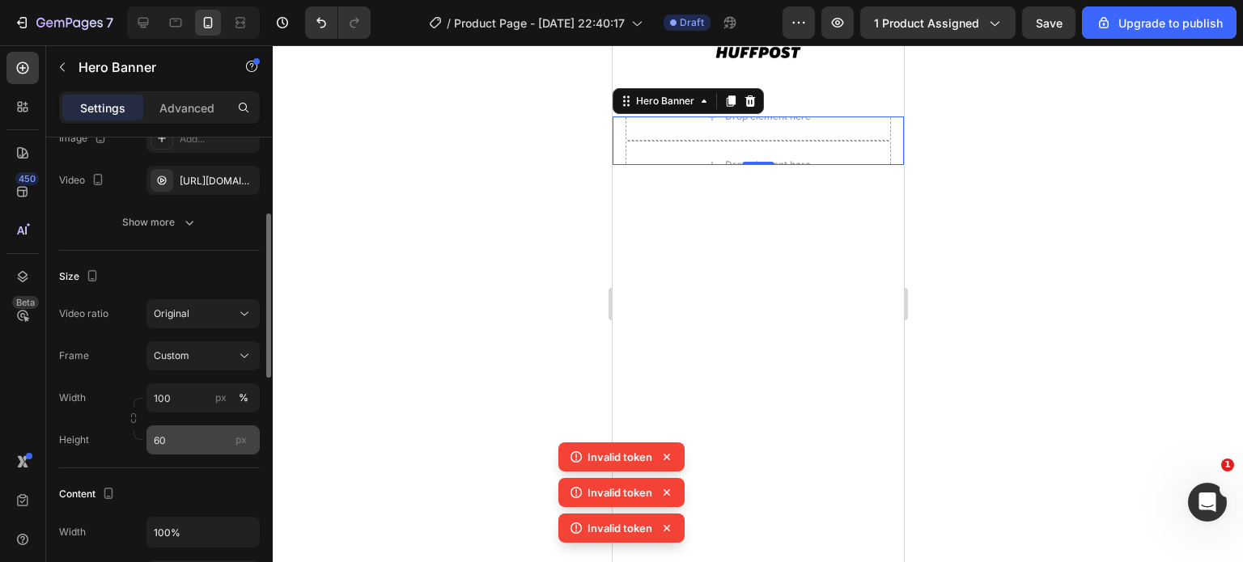
click at [232, 432] on div "px" at bounding box center [241, 440] width 24 height 21
click at [232, 432] on input "60" at bounding box center [202, 440] width 113 height 29
click at [232, 432] on div "px" at bounding box center [241, 440] width 24 height 21
click at [232, 432] on input "60" at bounding box center [202, 440] width 113 height 29
click at [232, 432] on div "px" at bounding box center [241, 440] width 24 height 21
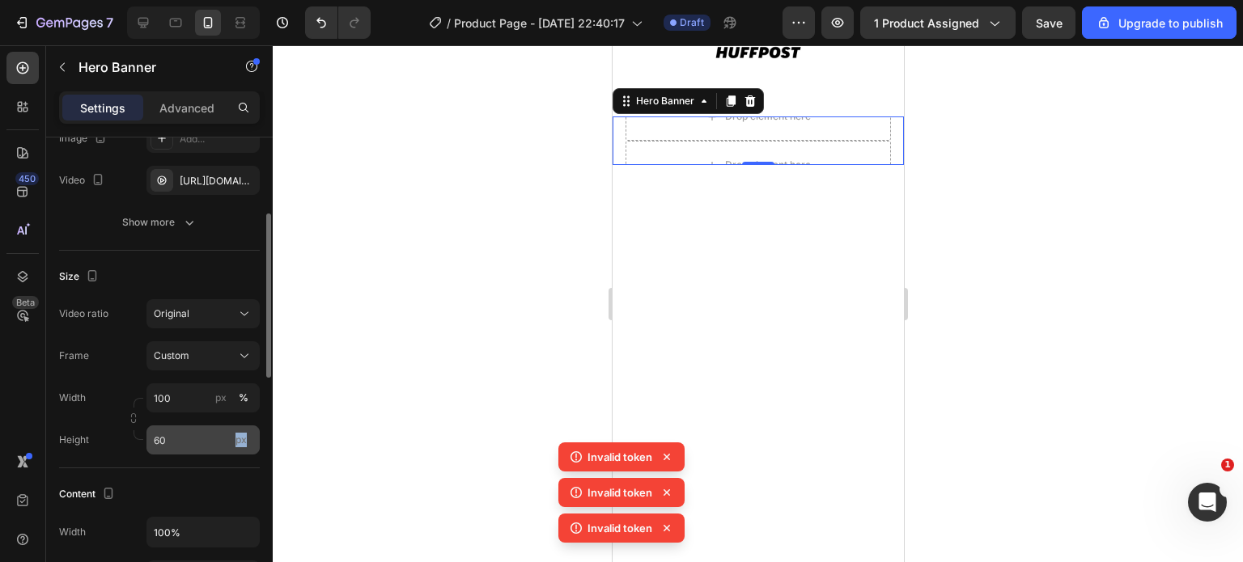
click at [232, 432] on input "60" at bounding box center [202, 440] width 113 height 29
click at [185, 442] on input "60" at bounding box center [202, 440] width 113 height 29
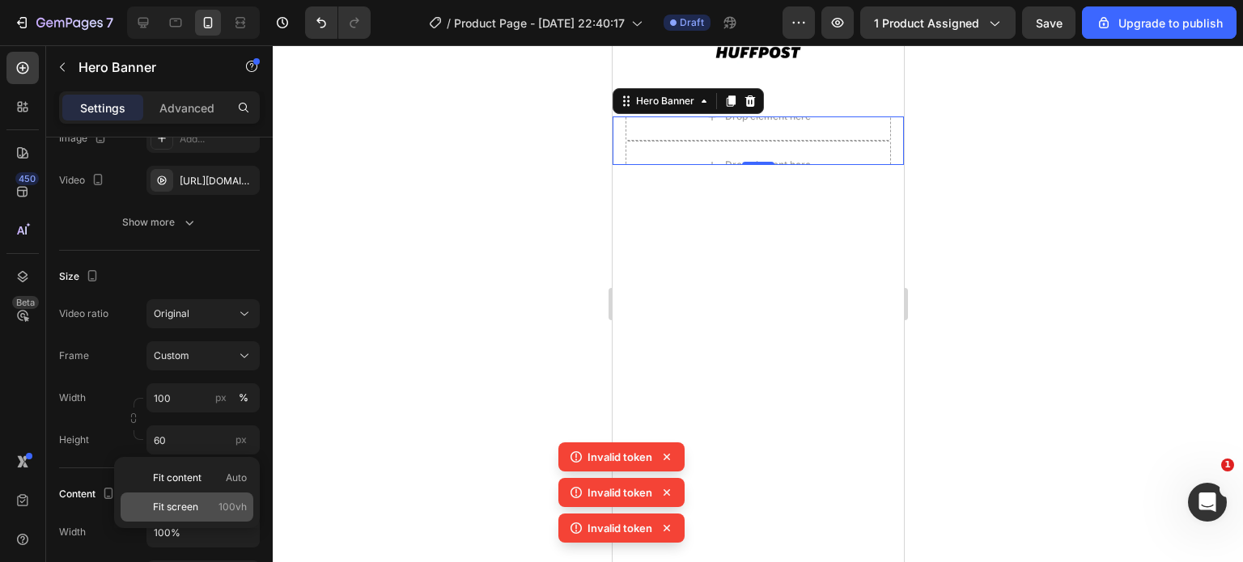
click at [200, 500] on p "Fit screen 100vh" at bounding box center [200, 507] width 94 height 15
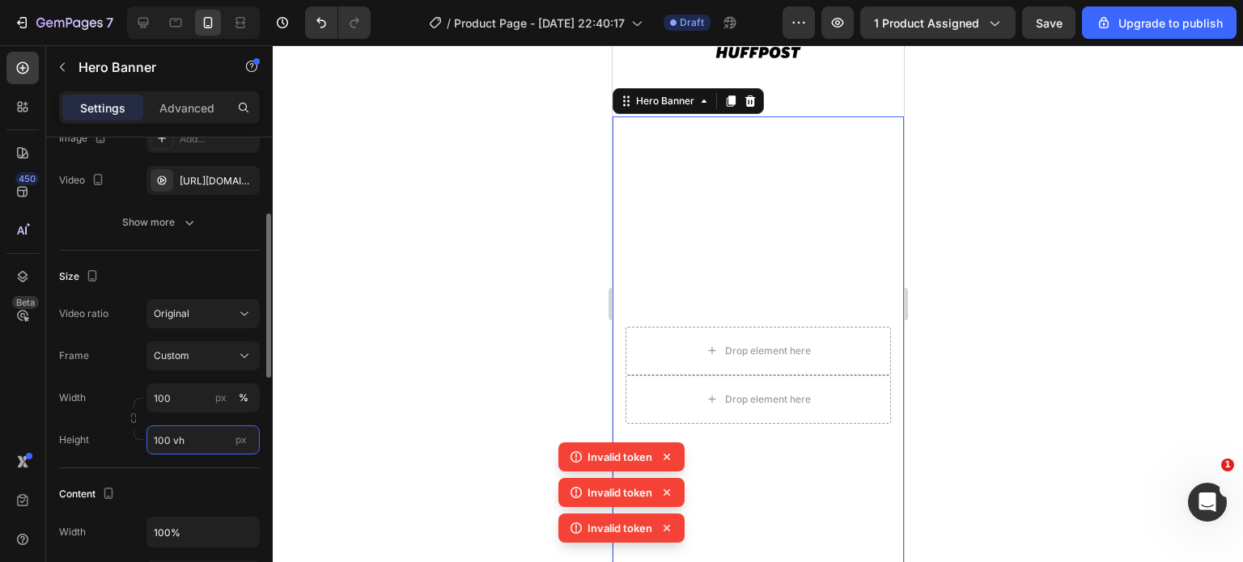
click at [184, 449] on input "100 vh" at bounding box center [202, 440] width 113 height 29
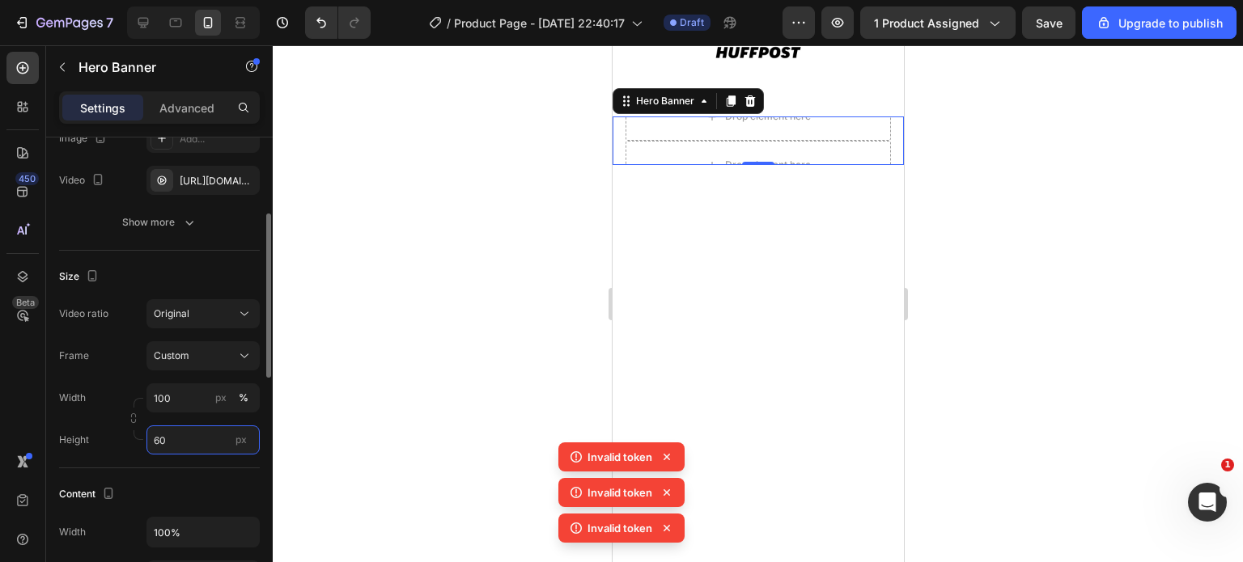
click at [197, 426] on input "60" at bounding box center [202, 440] width 113 height 29
click at [198, 433] on input "60" at bounding box center [202, 440] width 113 height 29
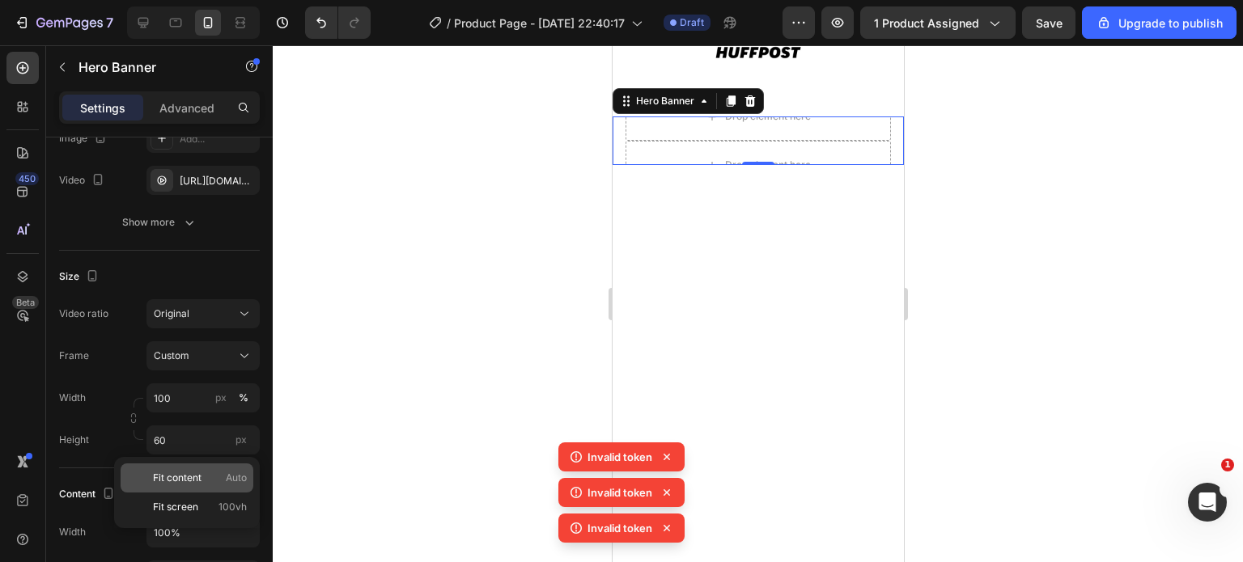
click at [214, 477] on p "Fit content Auto" at bounding box center [200, 478] width 94 height 15
type input "Auto"
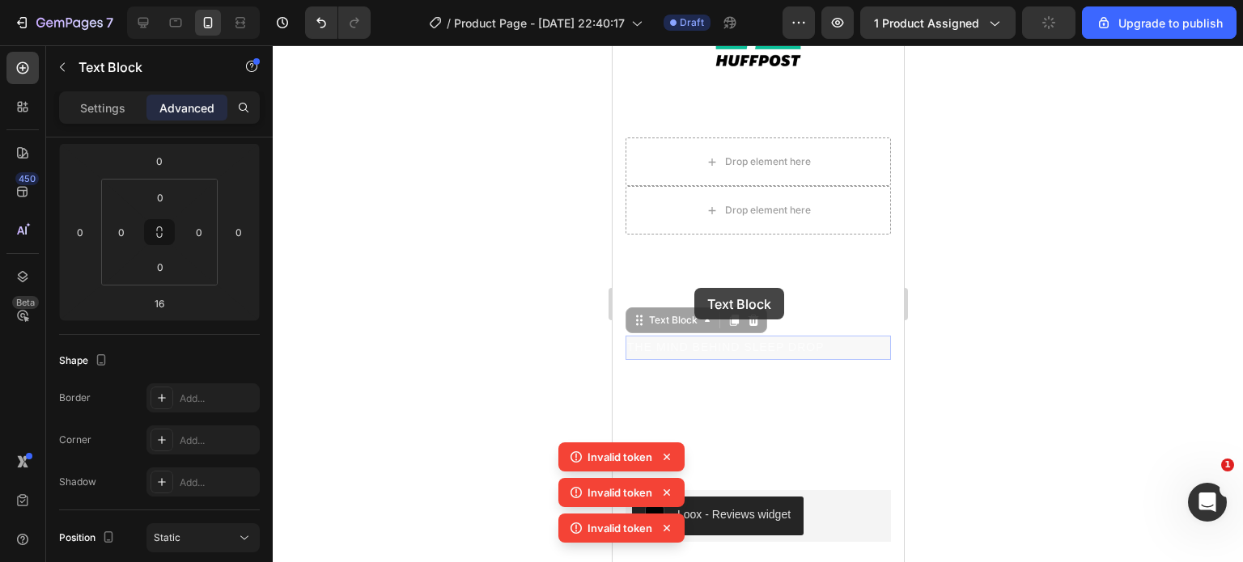
scroll to position [0, 0]
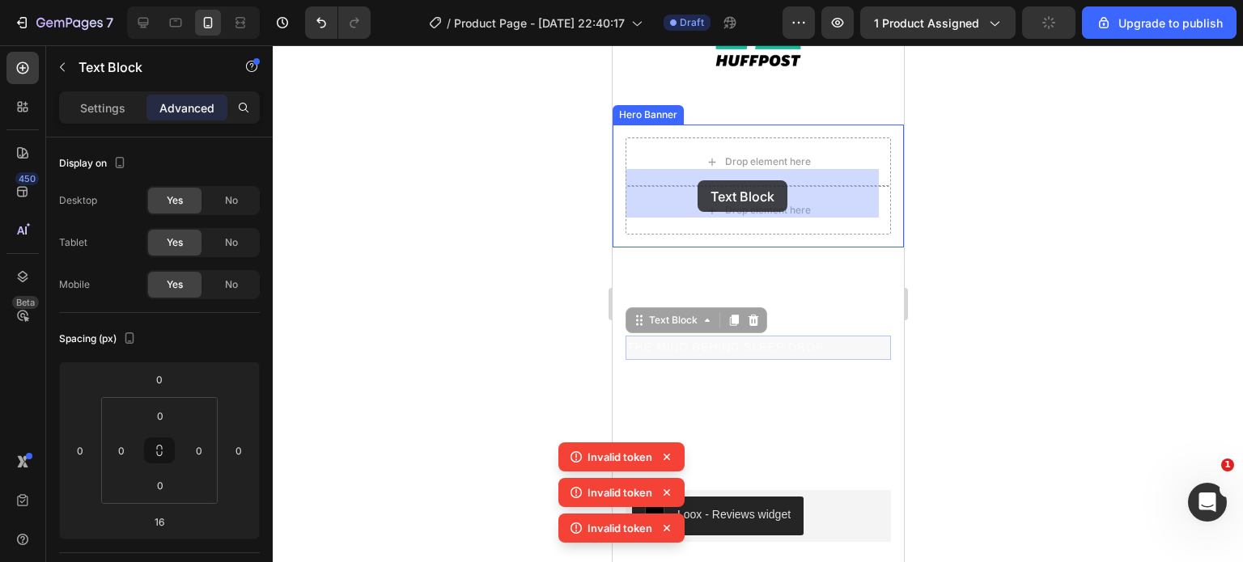
drag, startPoint x: 764, startPoint y: 326, endPoint x: 701, endPoint y: 180, distance: 158.7
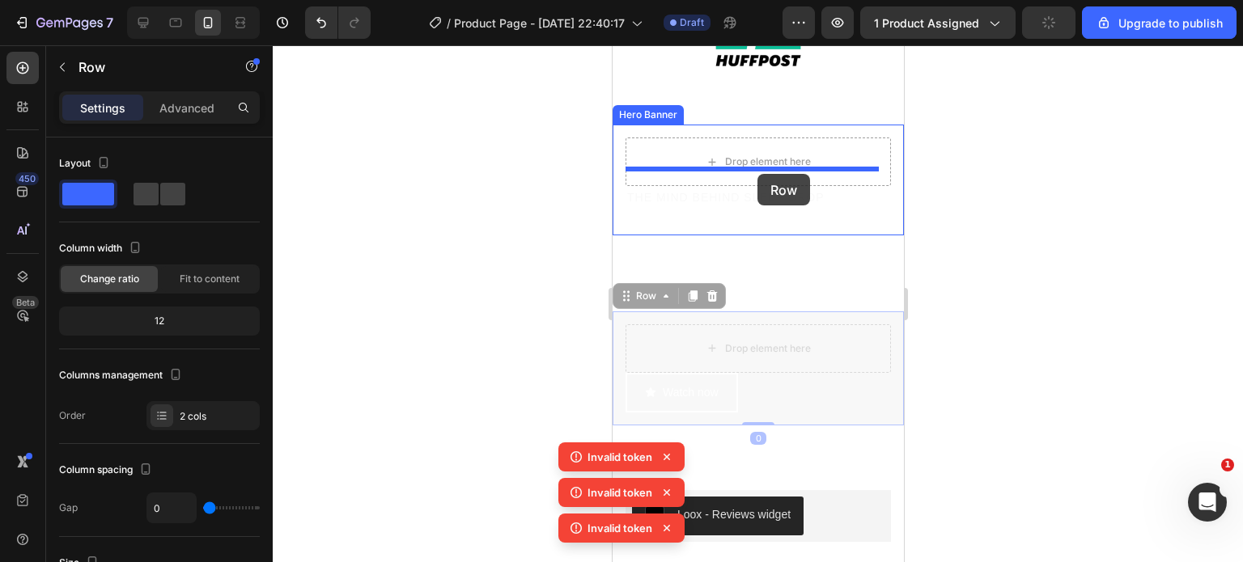
drag, startPoint x: 839, startPoint y: 322, endPoint x: 758, endPoint y: 174, distance: 168.7
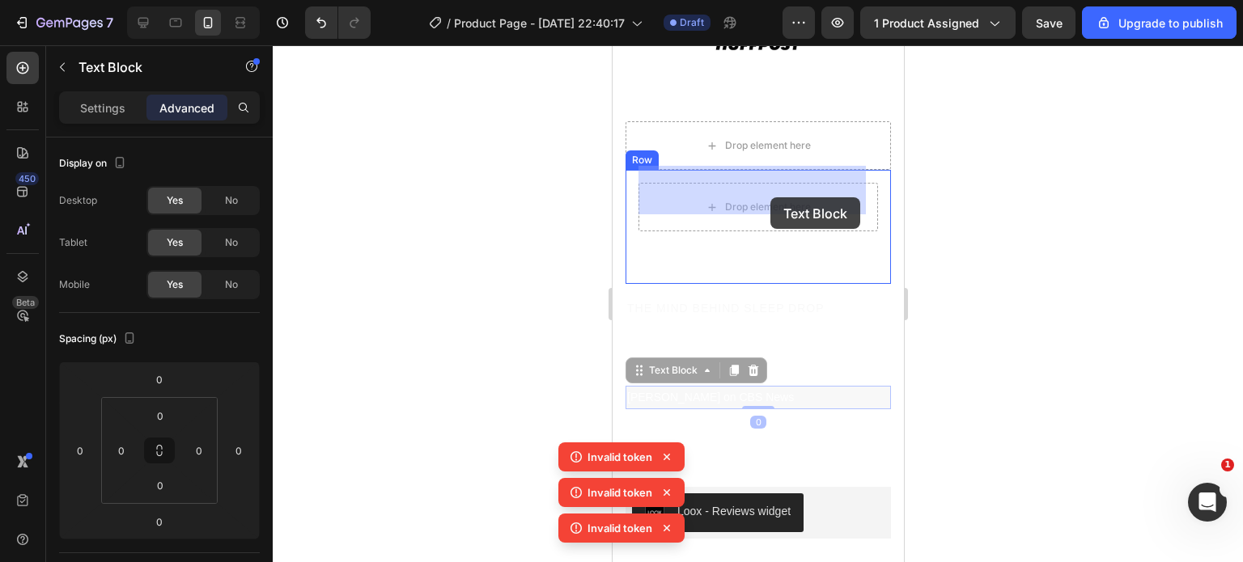
scroll to position [3337, 0]
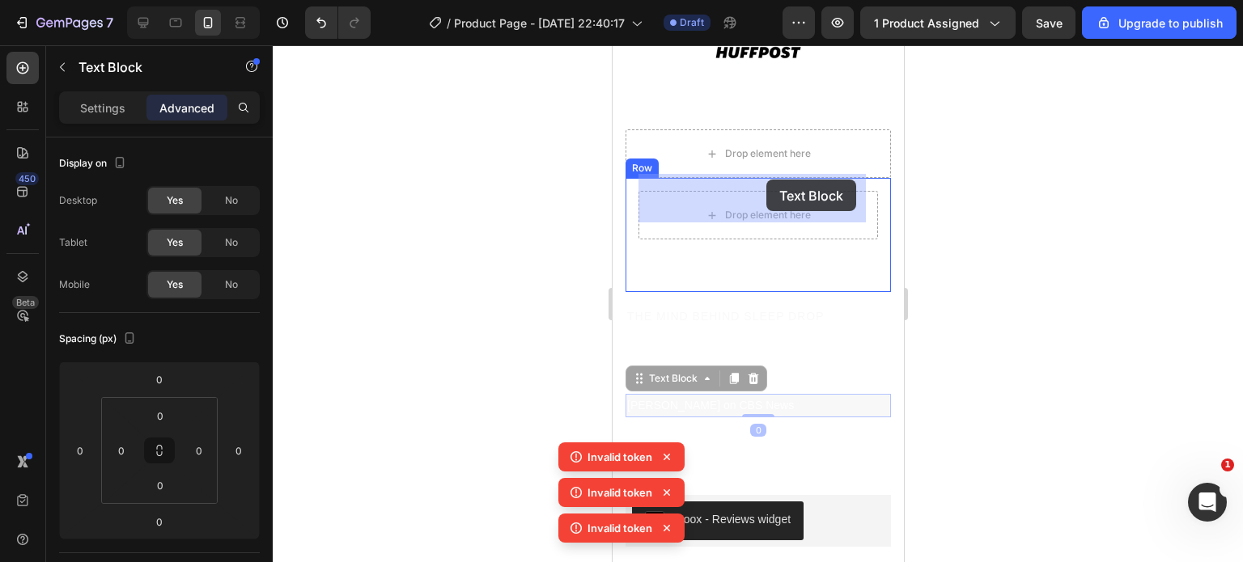
drag, startPoint x: 768, startPoint y: 339, endPoint x: 765, endPoint y: 180, distance: 159.4
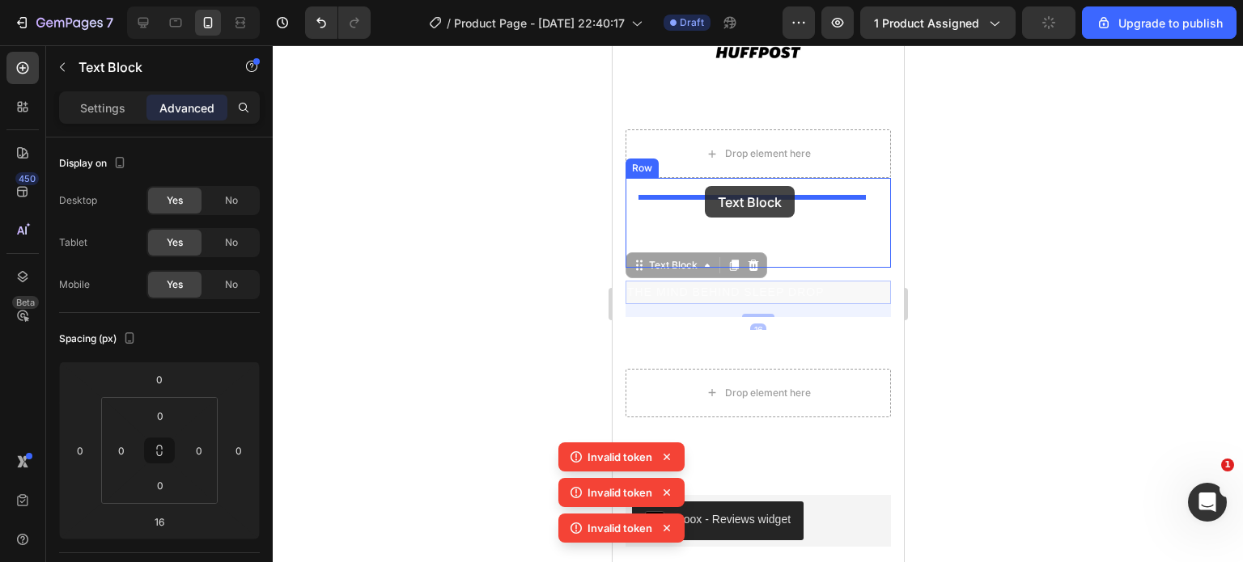
drag, startPoint x: 842, startPoint y: 278, endPoint x: 705, endPoint y: 186, distance: 164.5
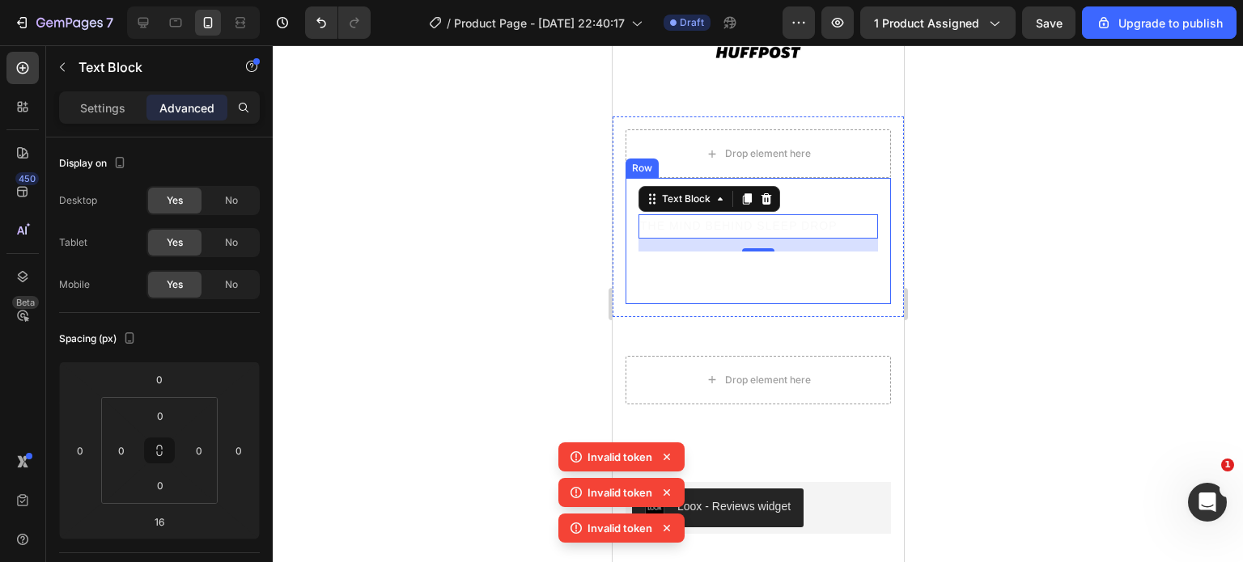
click at [628, 223] on div "[PERSON_NAME] on CBS News Text Block THE MIND BEHIND SLEEP DROP Text Block 16 W…" at bounding box center [757, 241] width 265 height 126
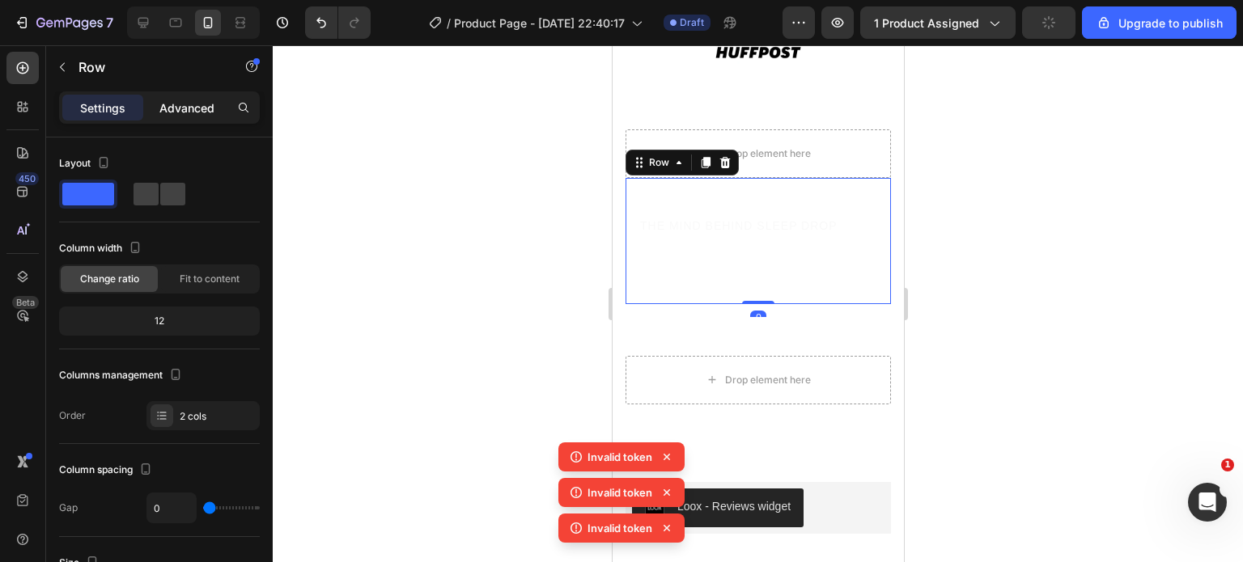
click at [184, 112] on p "Advanced" at bounding box center [186, 108] width 55 height 17
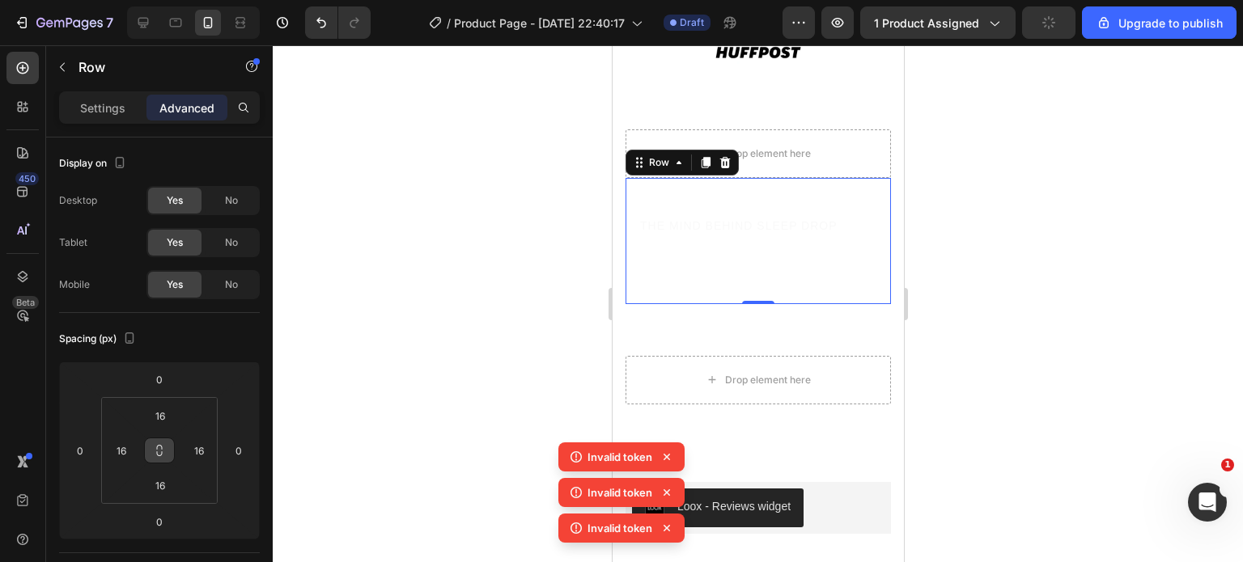
click at [168, 452] on button at bounding box center [159, 451] width 31 height 26
click at [165, 410] on input "16" at bounding box center [160, 416] width 32 height 24
type input "0"
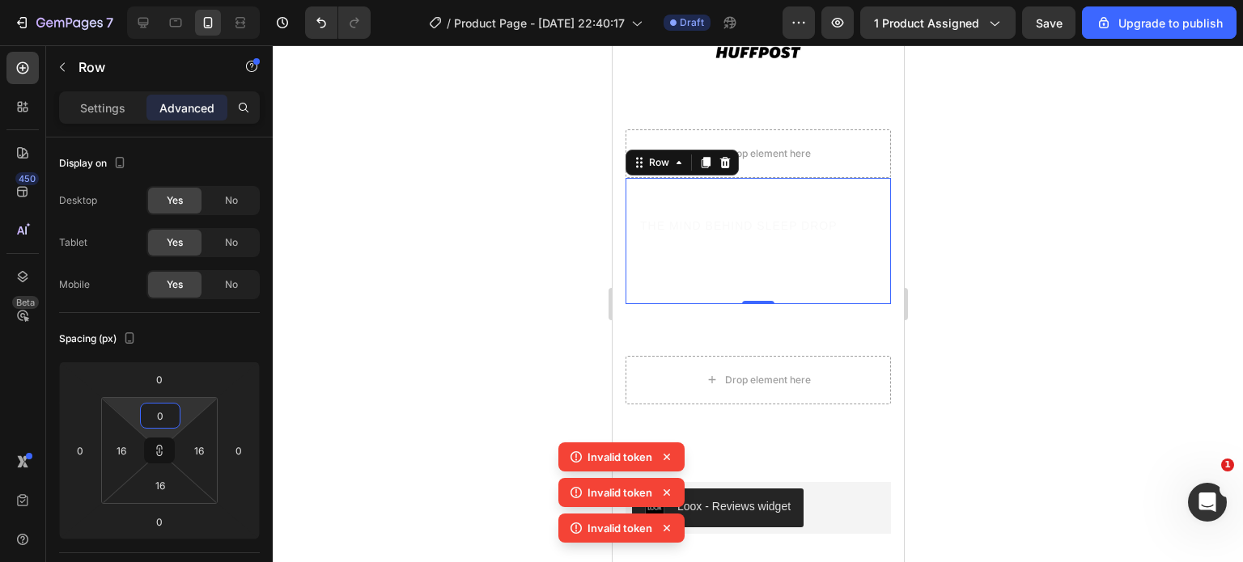
type input "0"
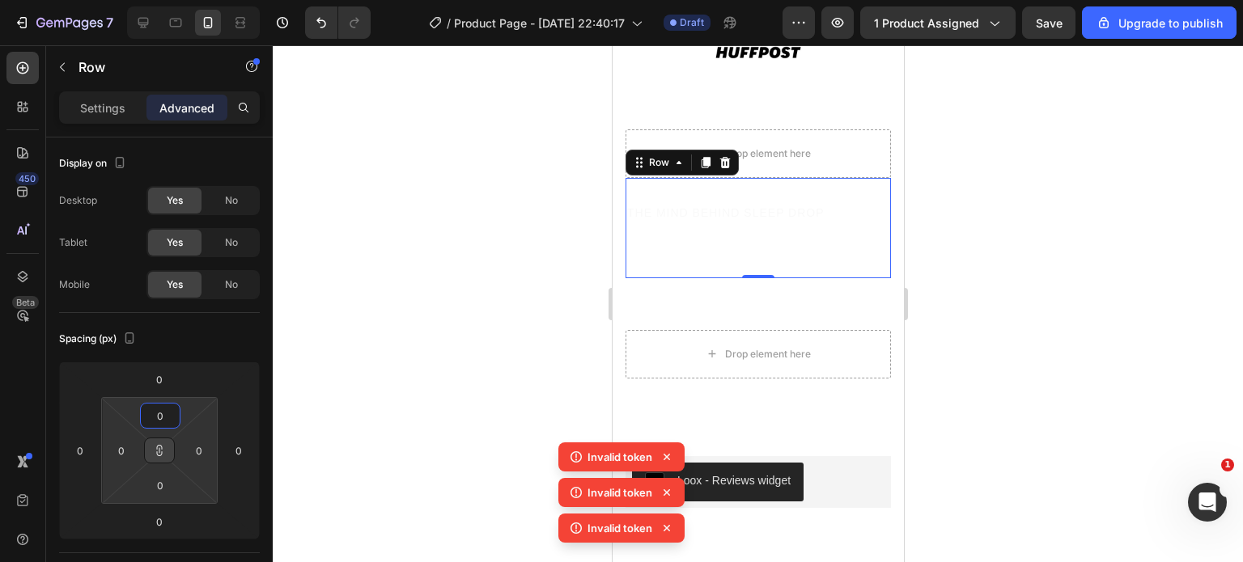
click at [159, 458] on button at bounding box center [159, 451] width 31 height 26
click at [163, 421] on input "0" at bounding box center [160, 416] width 32 height 24
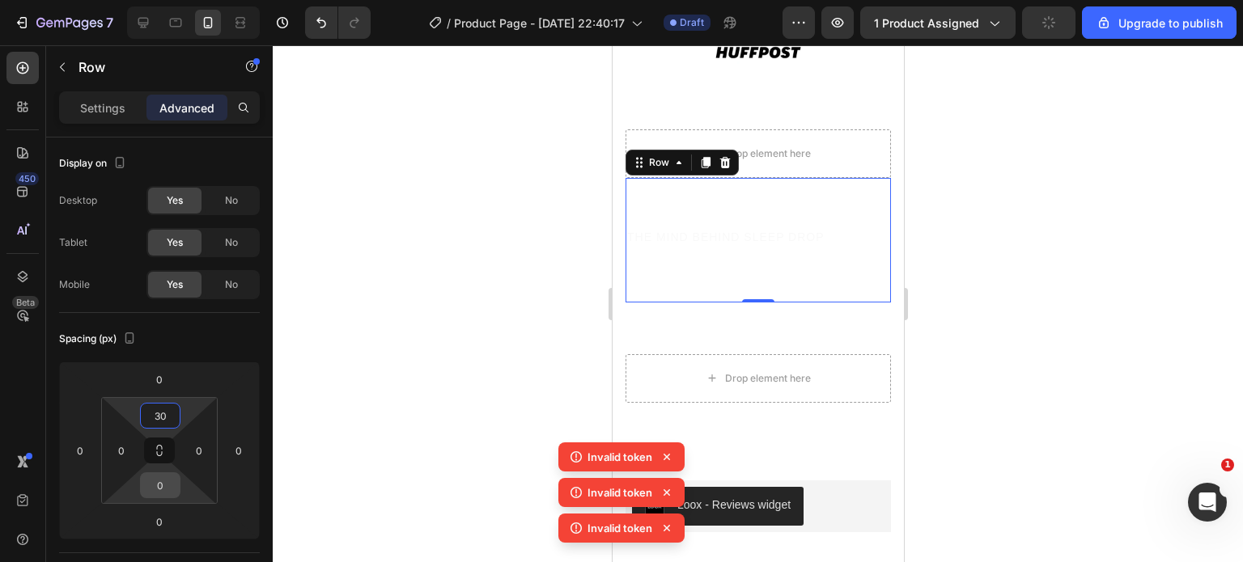
type input "30"
click at [167, 491] on input "0" at bounding box center [160, 485] width 32 height 24
click at [167, 491] on input "3" at bounding box center [160, 485] width 32 height 24
type input "30"
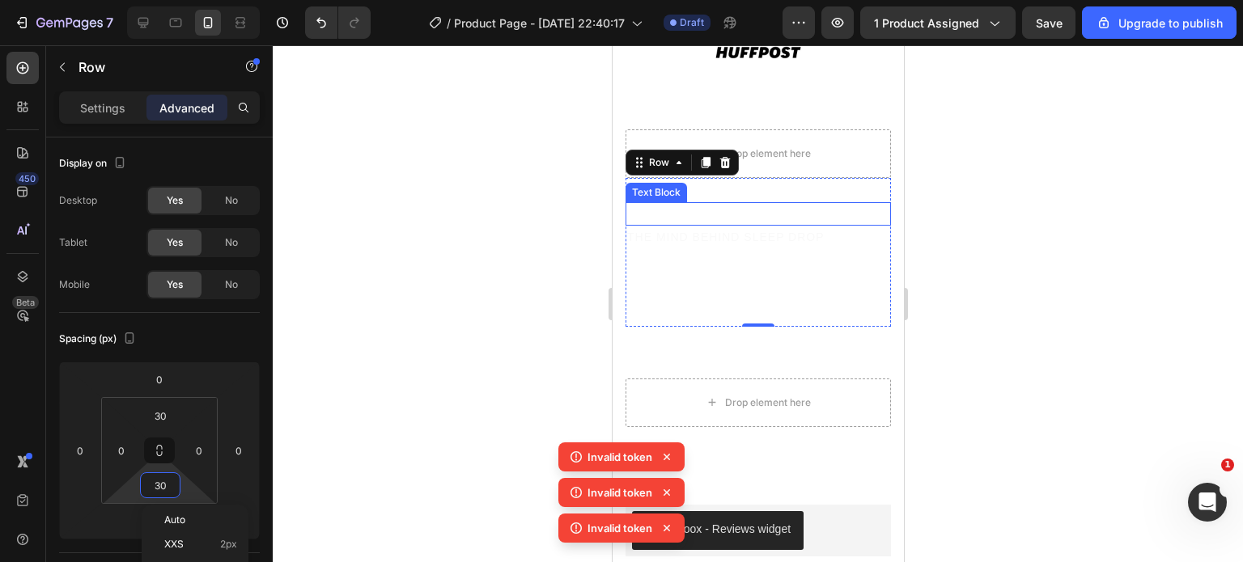
click at [805, 204] on p "[PERSON_NAME] on CBS News" at bounding box center [757, 214] width 262 height 20
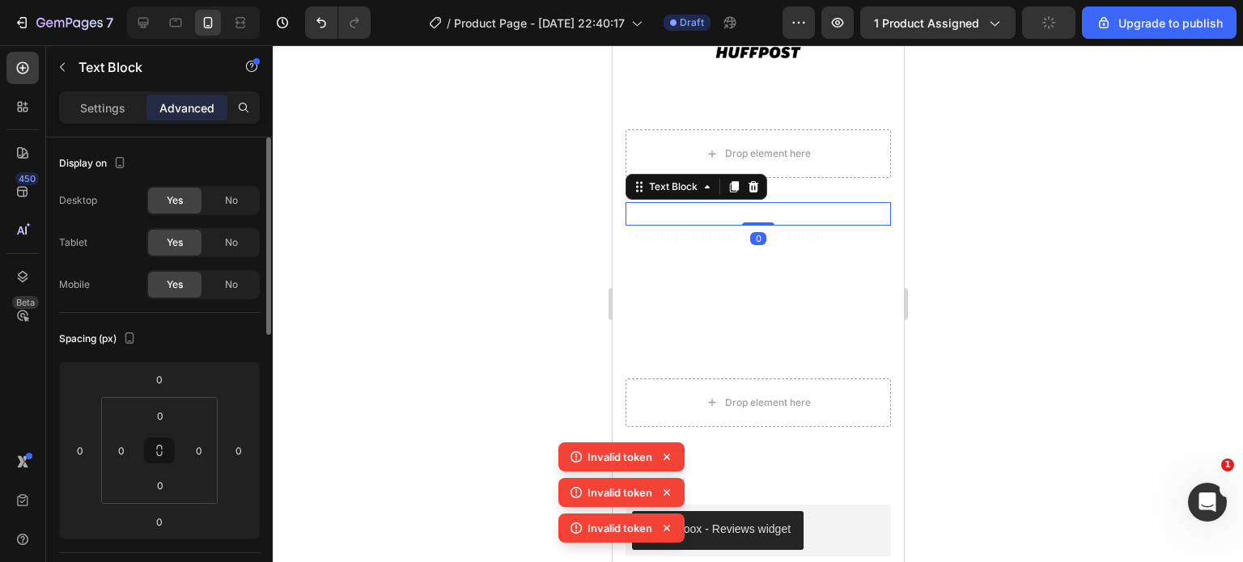
click at [106, 96] on div "Settings" at bounding box center [102, 108] width 81 height 26
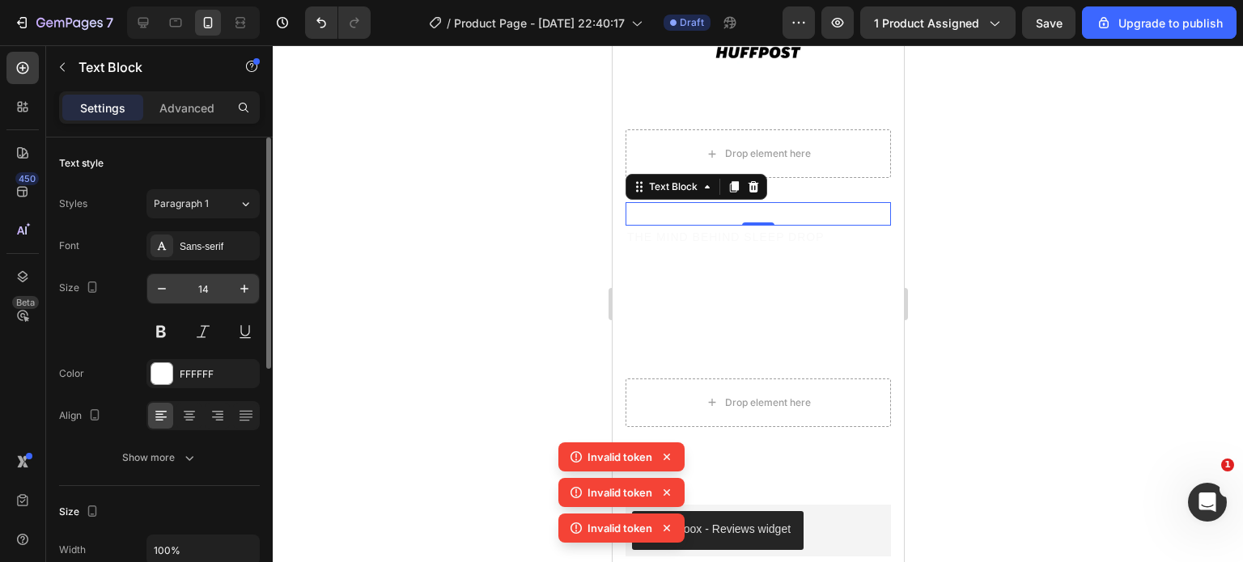
drag, startPoint x: 216, startPoint y: 272, endPoint x: 222, endPoint y: 294, distance: 22.6
click at [222, 294] on div "Font Sans-serif Size 14 Color FFFFFF Align Show more" at bounding box center [159, 351] width 201 height 241
click at [222, 294] on input "14" at bounding box center [202, 288] width 53 height 29
click at [222, 294] on input "3" at bounding box center [202, 288] width 53 height 29
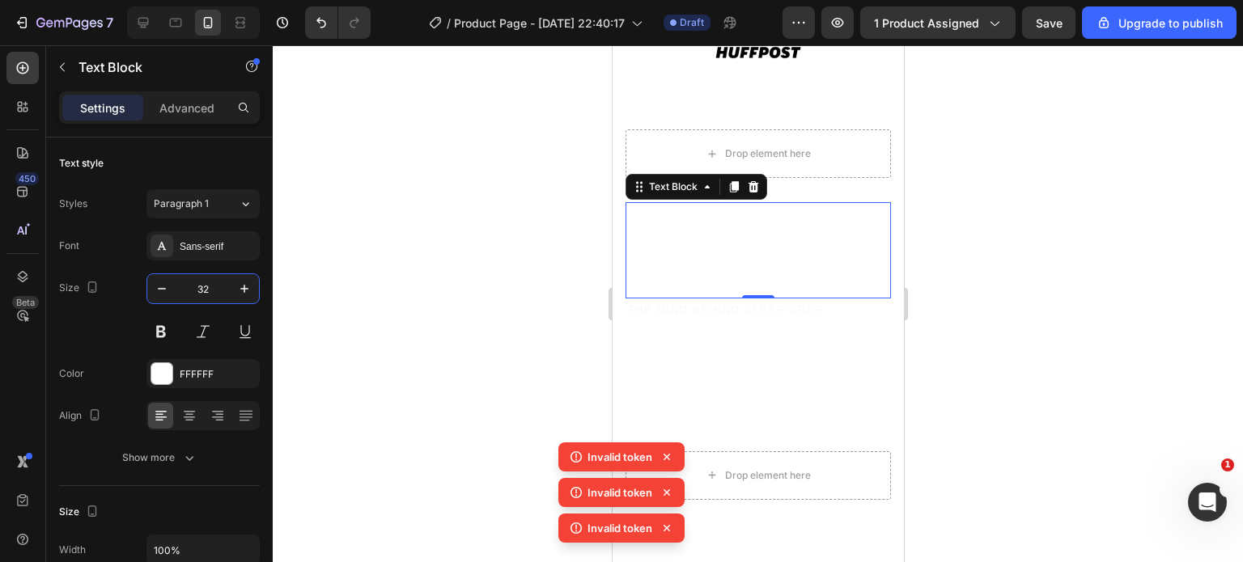
type input "3"
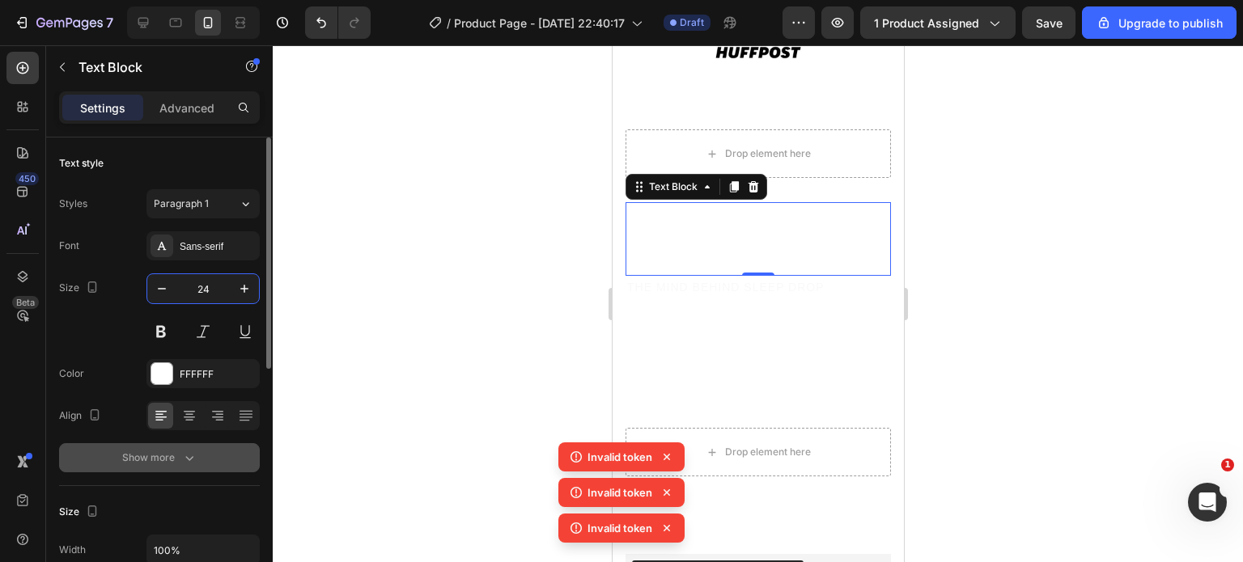
type input "24"
click at [194, 457] on icon "button" at bounding box center [189, 458] width 16 height 16
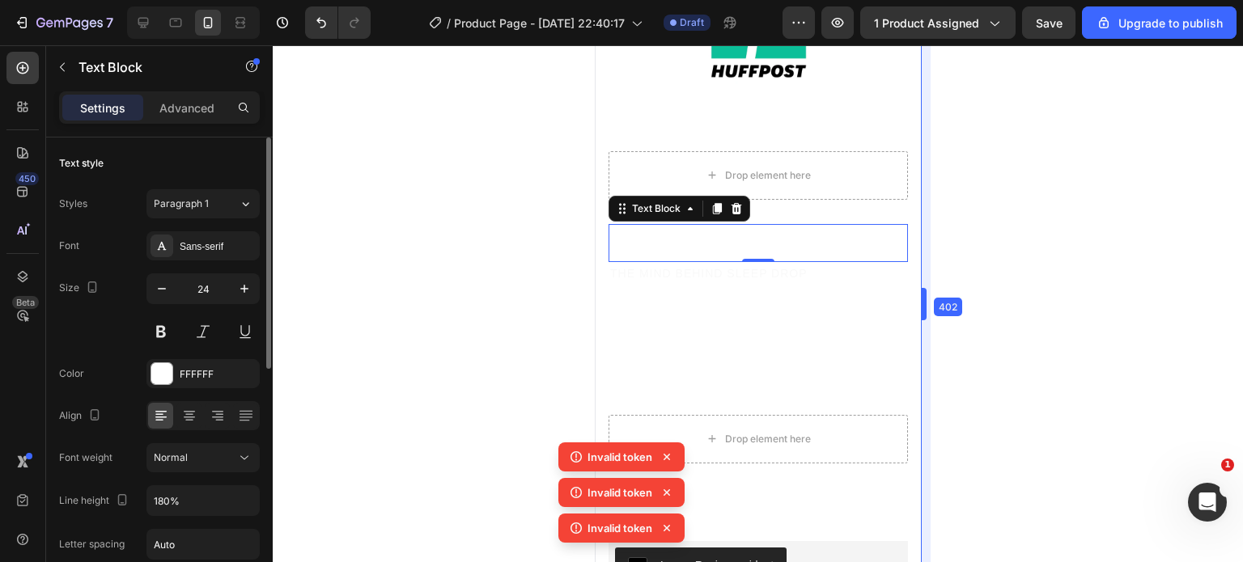
scroll to position [3368, 0]
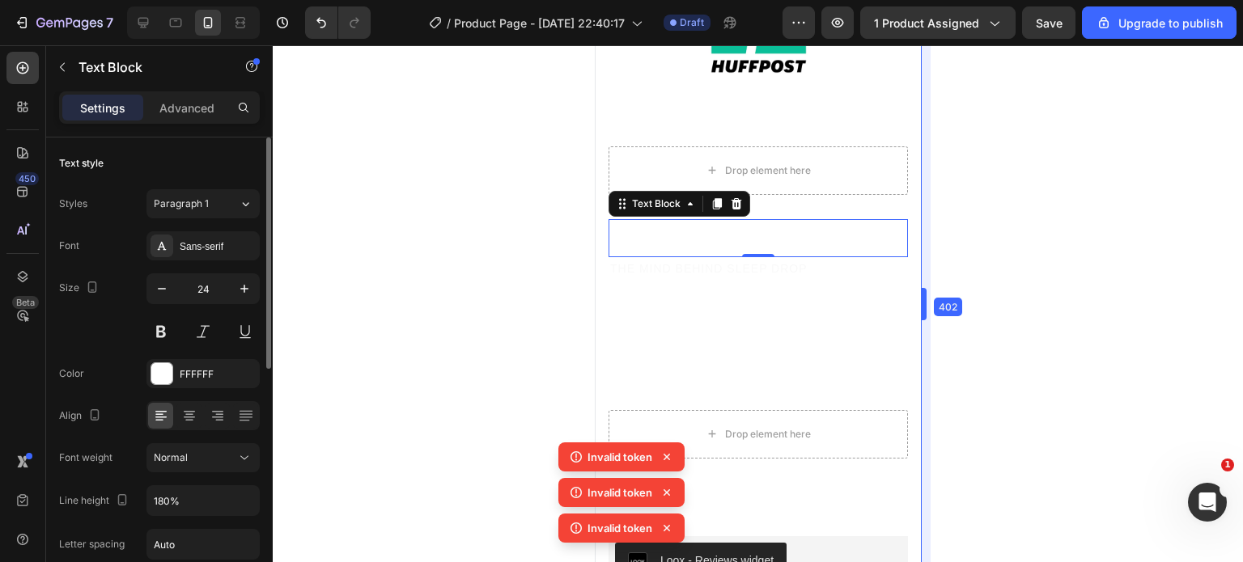
drag, startPoint x: 905, startPoint y: 307, endPoint x: 939, endPoint y: 306, distance: 34.0
click at [749, 264] on div "0" at bounding box center [757, 270] width 16 height 13
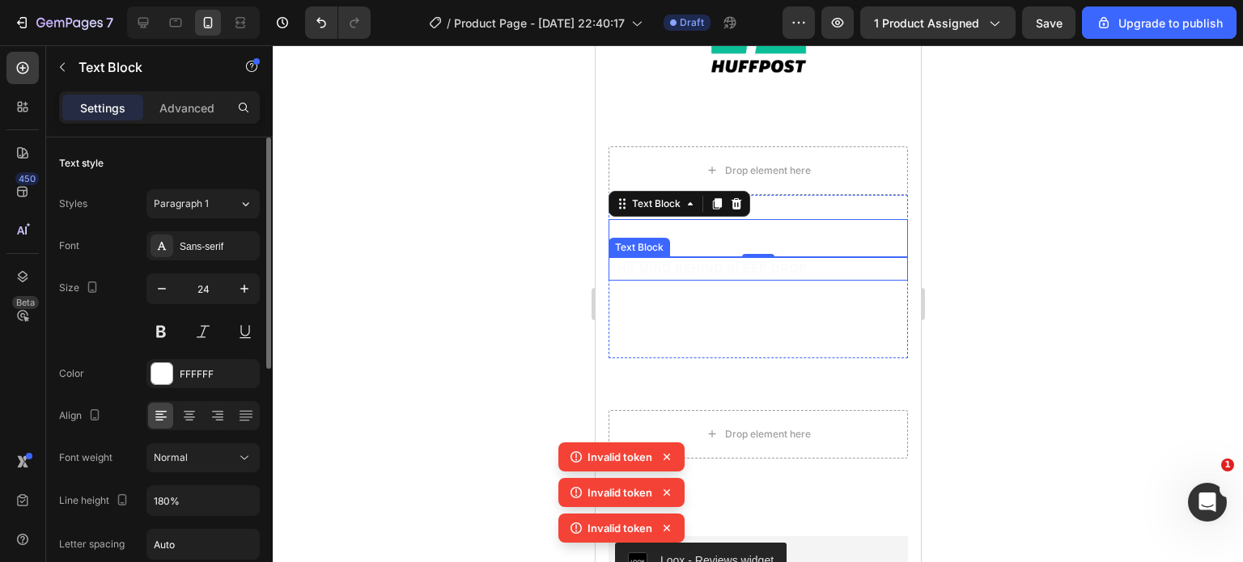
click at [765, 259] on p "THE MIND BEHIND SLEEP DROP" at bounding box center [757, 269] width 296 height 20
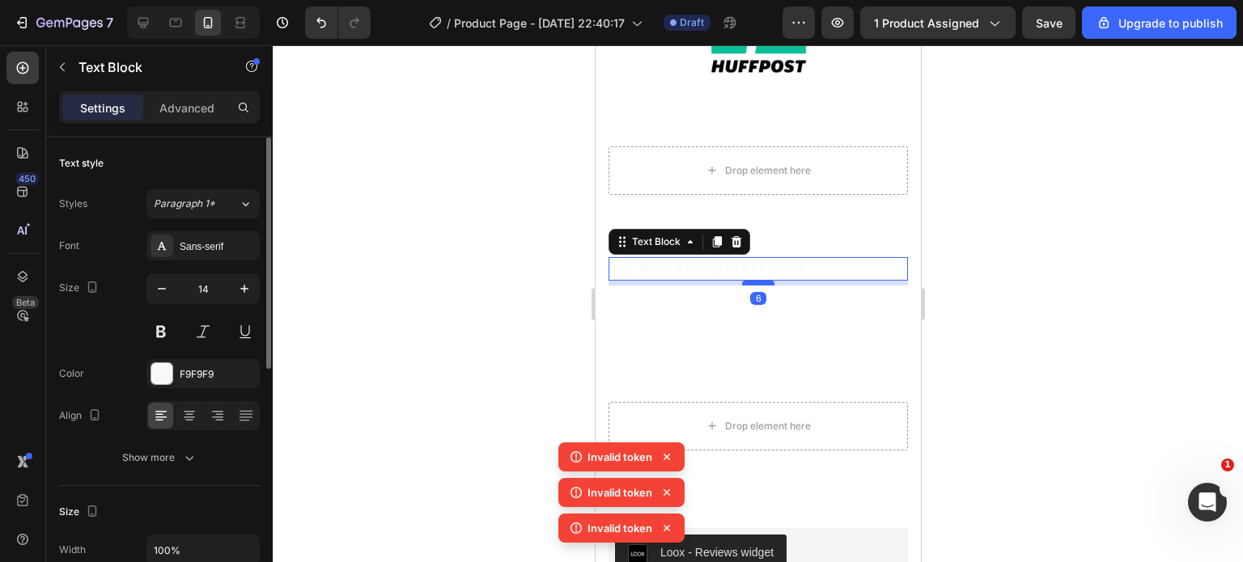
drag, startPoint x: 758, startPoint y: 276, endPoint x: 758, endPoint y: 266, distance: 9.7
click at [758, 281] on div at bounding box center [757, 283] width 32 height 5
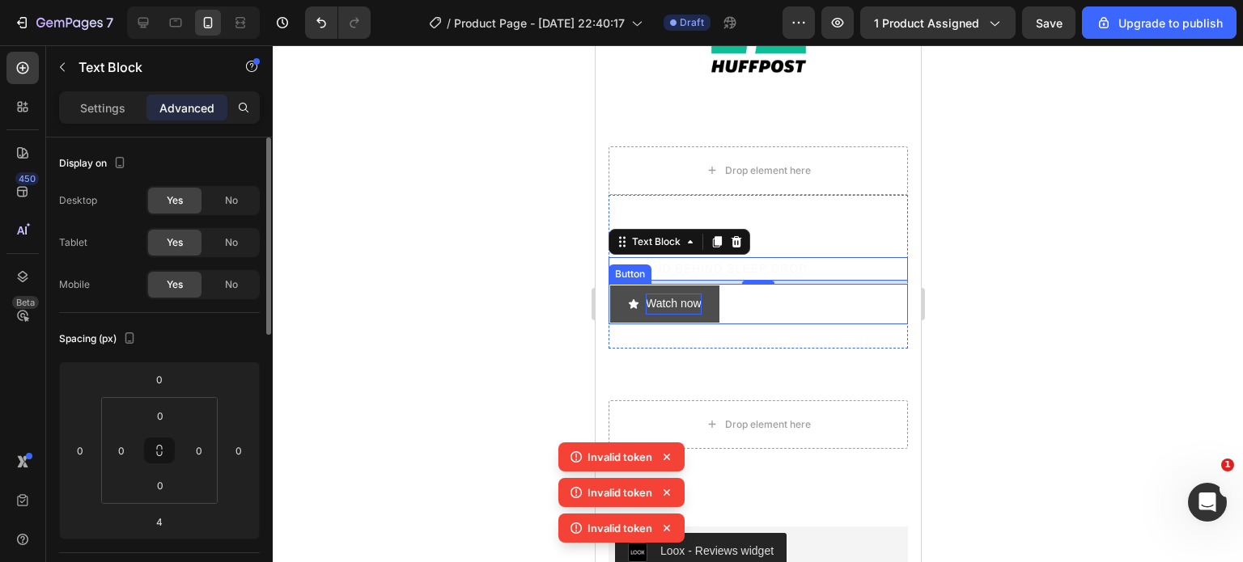
click at [691, 294] on p "Watch now" at bounding box center [673, 304] width 56 height 20
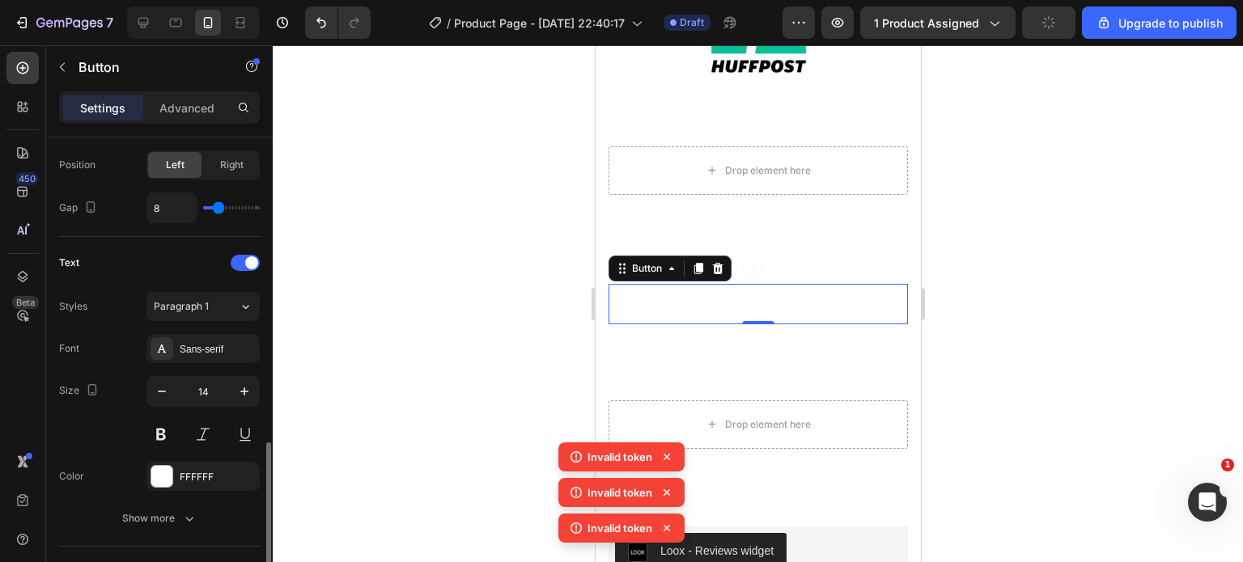
scroll to position [644, 0]
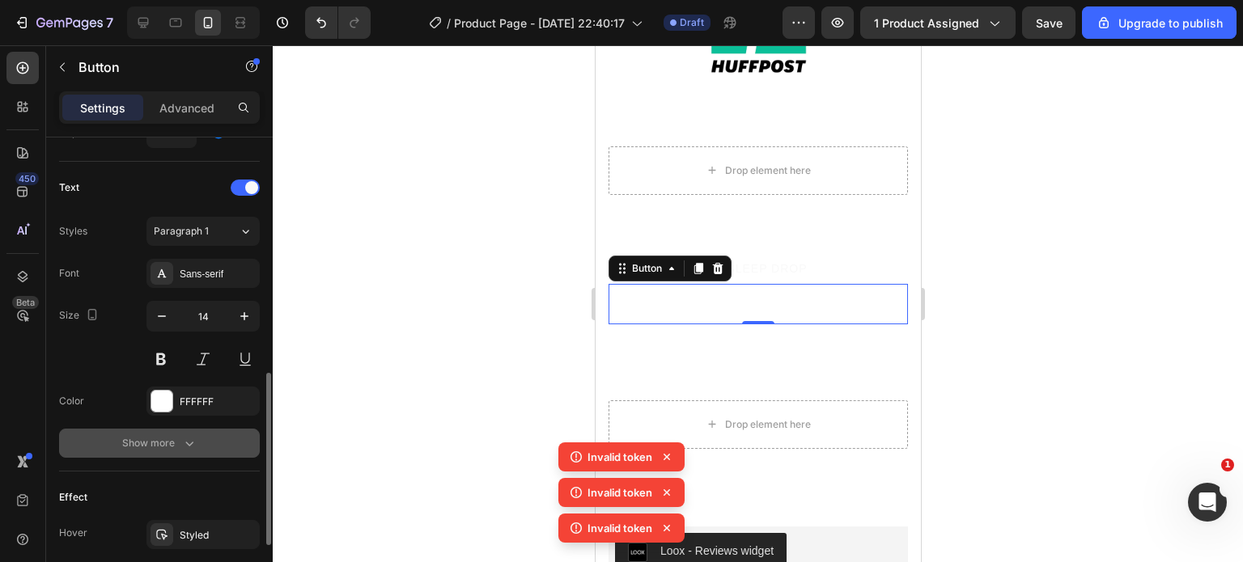
click at [185, 442] on icon "button" at bounding box center [189, 443] width 16 height 16
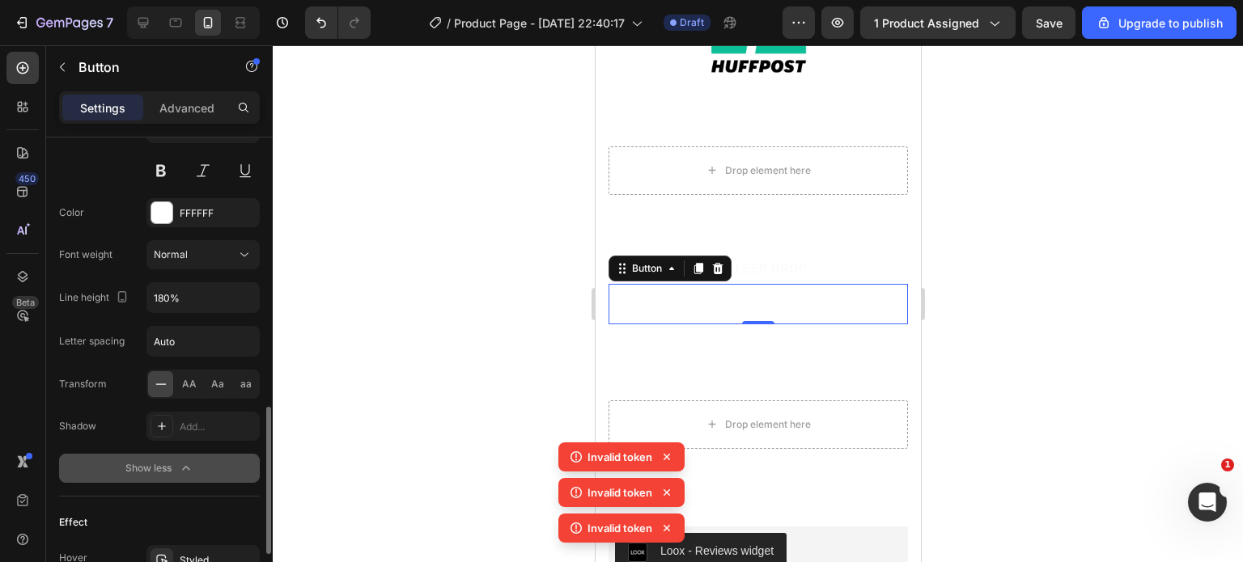
scroll to position [838, 0]
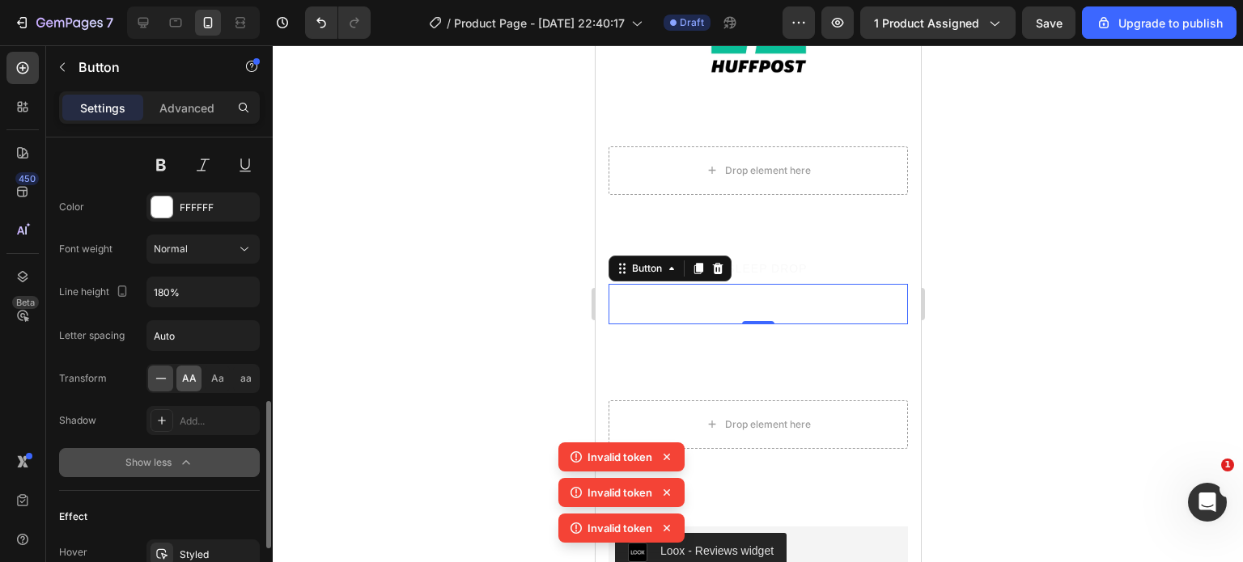
click at [179, 368] on div "AA" at bounding box center [188, 379] width 25 height 26
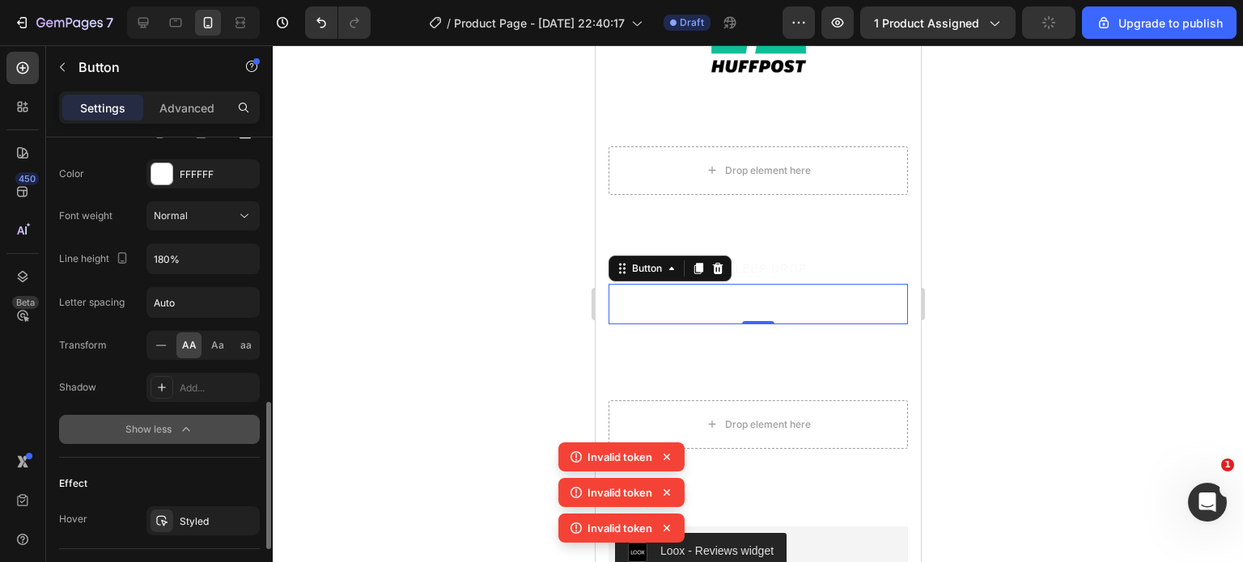
scroll to position [861, 0]
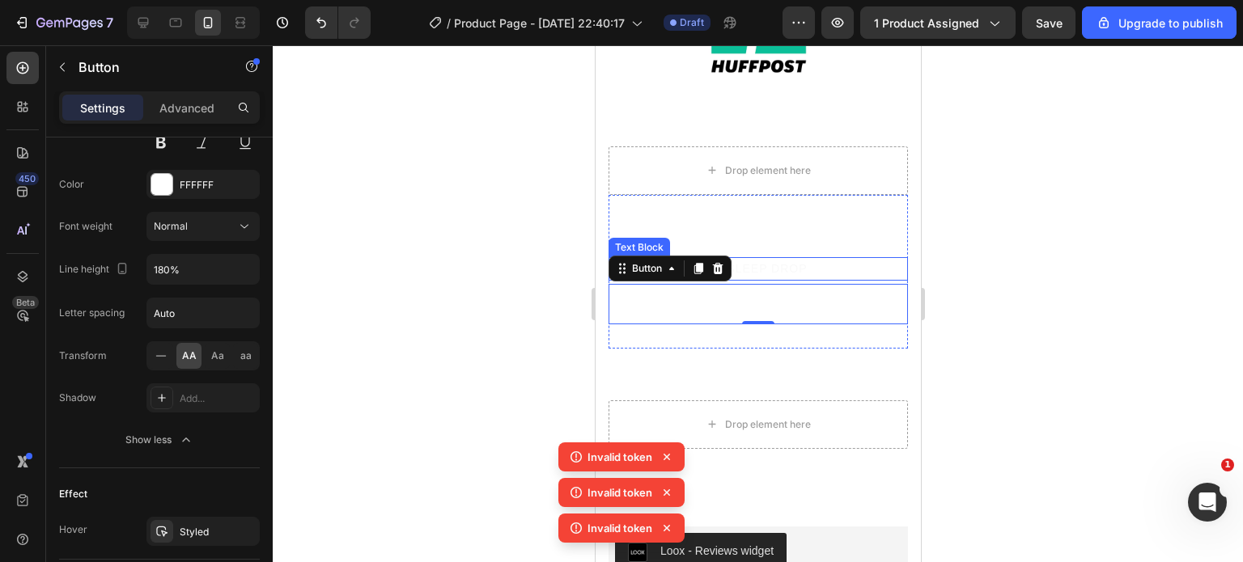
click at [833, 259] on p "THE MIND BEHIND SLEEP DROP" at bounding box center [757, 269] width 296 height 20
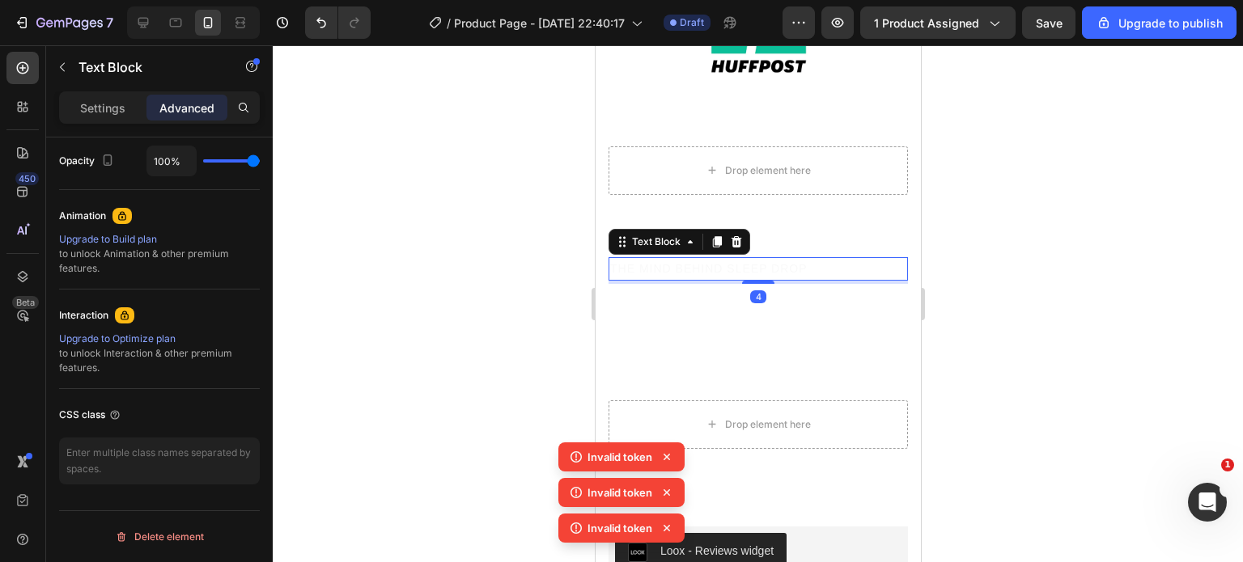
scroll to position [0, 0]
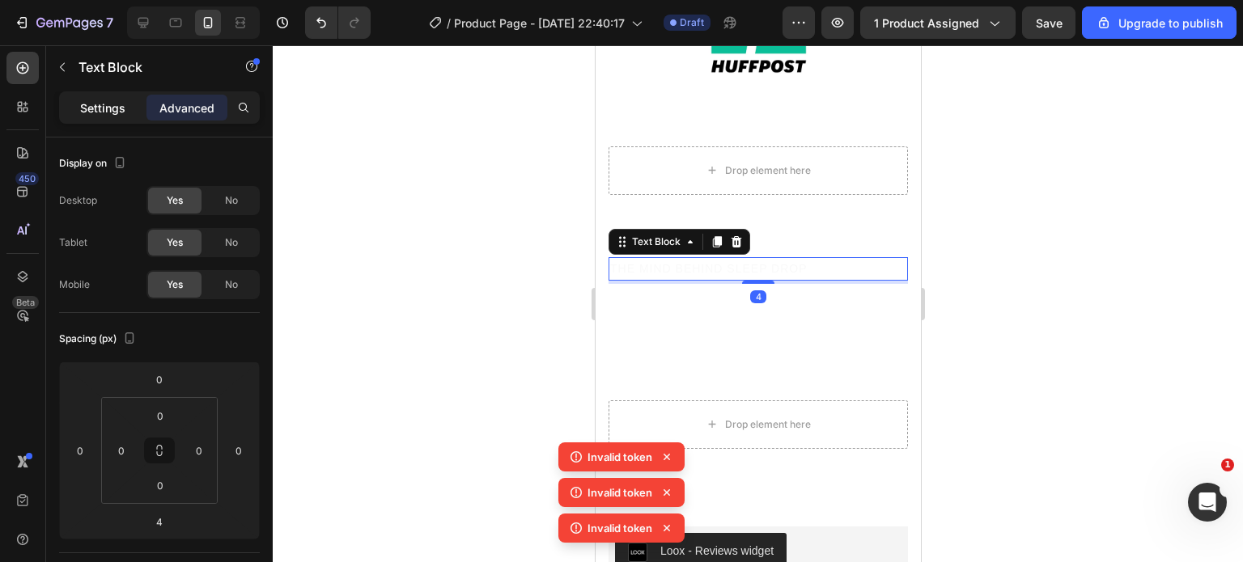
click at [107, 110] on p "Settings" at bounding box center [102, 108] width 45 height 17
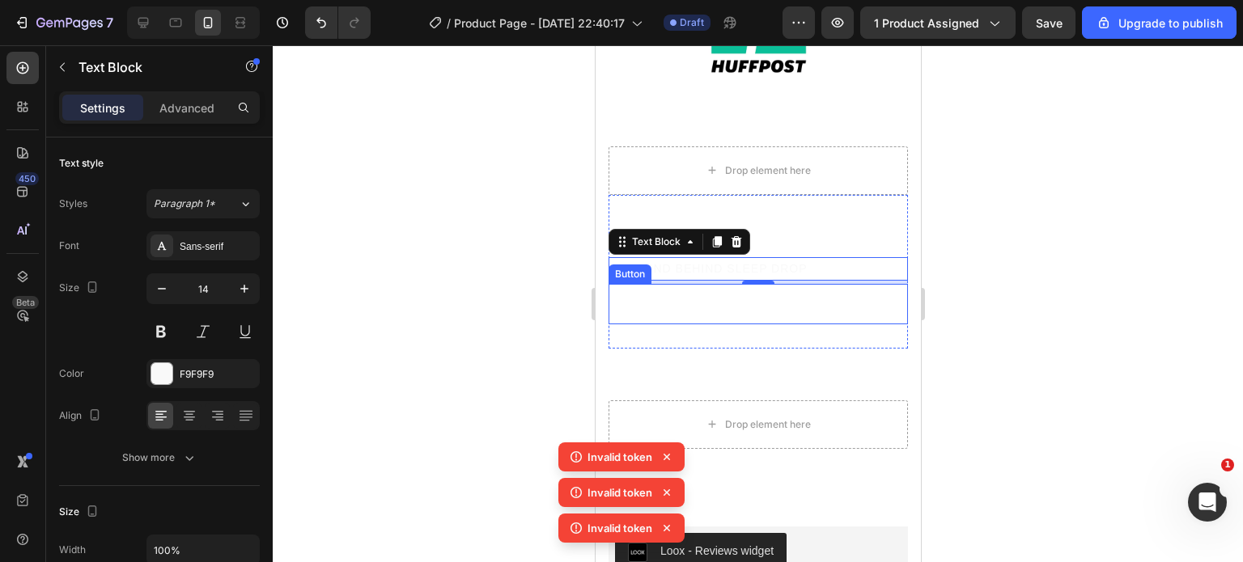
click at [780, 289] on div "Watch now Button" at bounding box center [757, 304] width 299 height 40
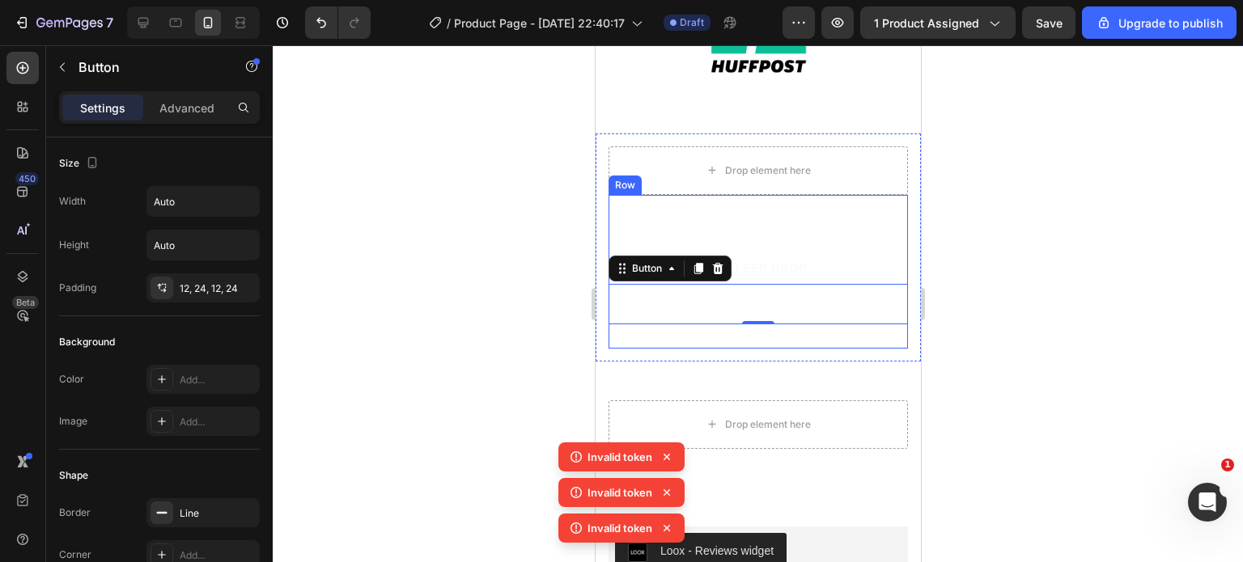
click at [787, 311] on div "[PERSON_NAME] on CBS News Text Block THE MIND BEHIND SLEEP DROP Text Block Watc…" at bounding box center [757, 272] width 299 height 154
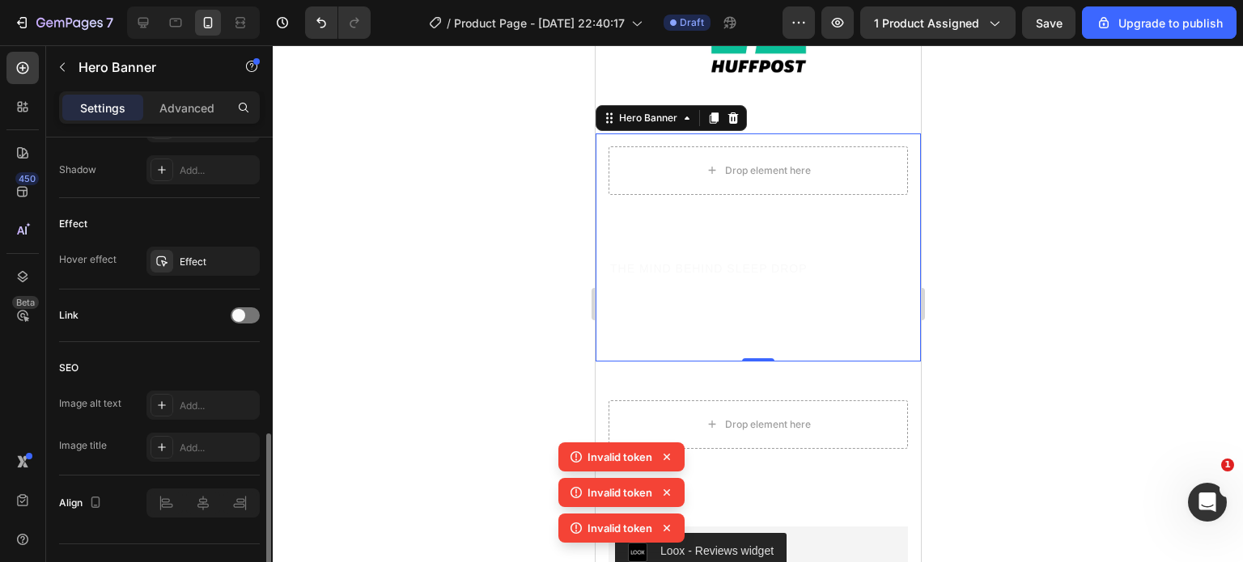
scroll to position [842, 0]
click at [207, 256] on div "Effect" at bounding box center [203, 261] width 47 height 15
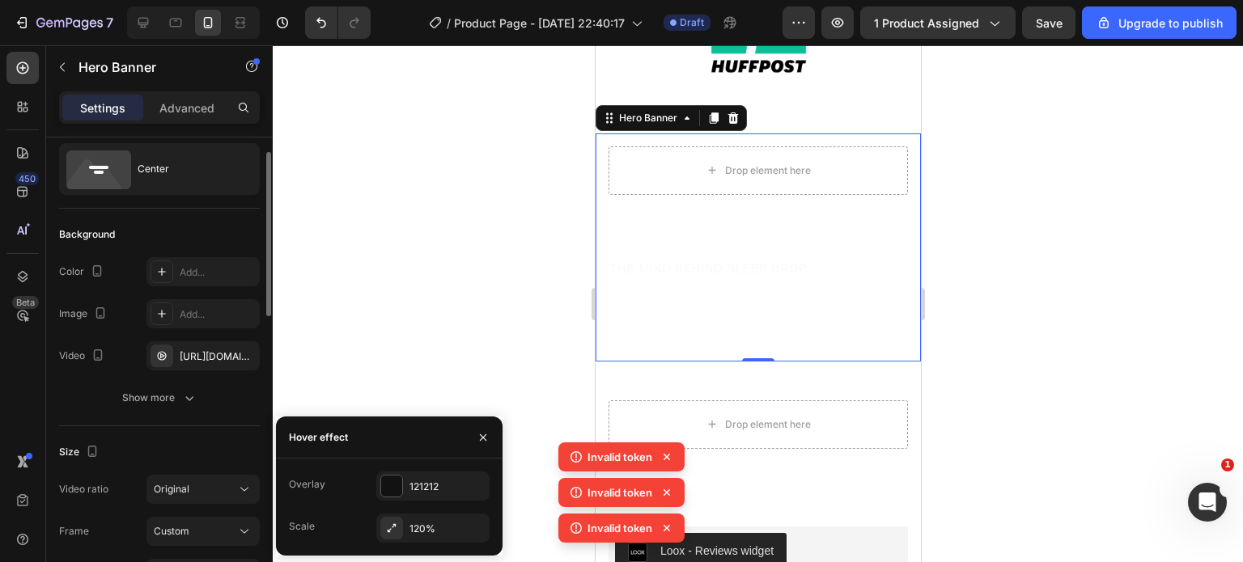
scroll to position [36, 0]
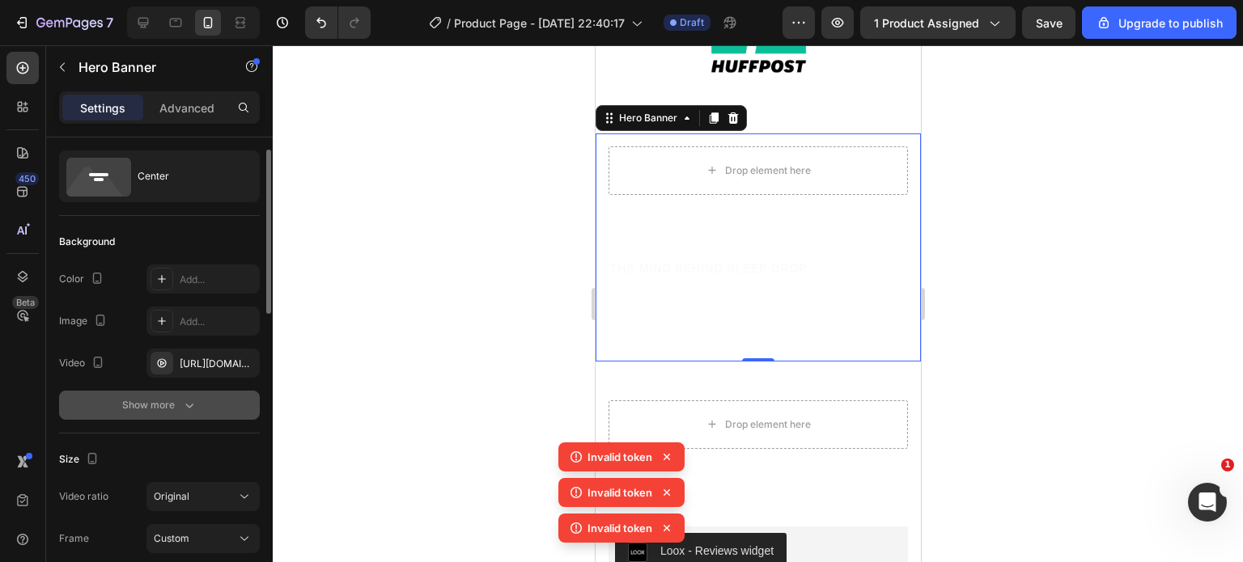
click at [197, 411] on icon "button" at bounding box center [189, 405] width 16 height 16
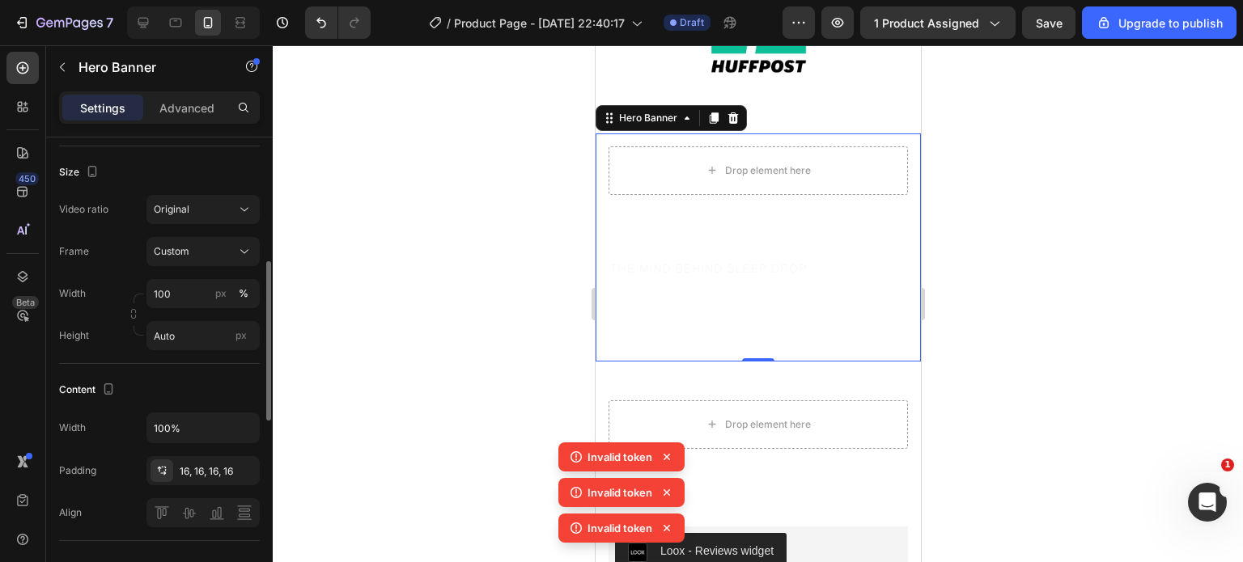
scroll to position [0, 0]
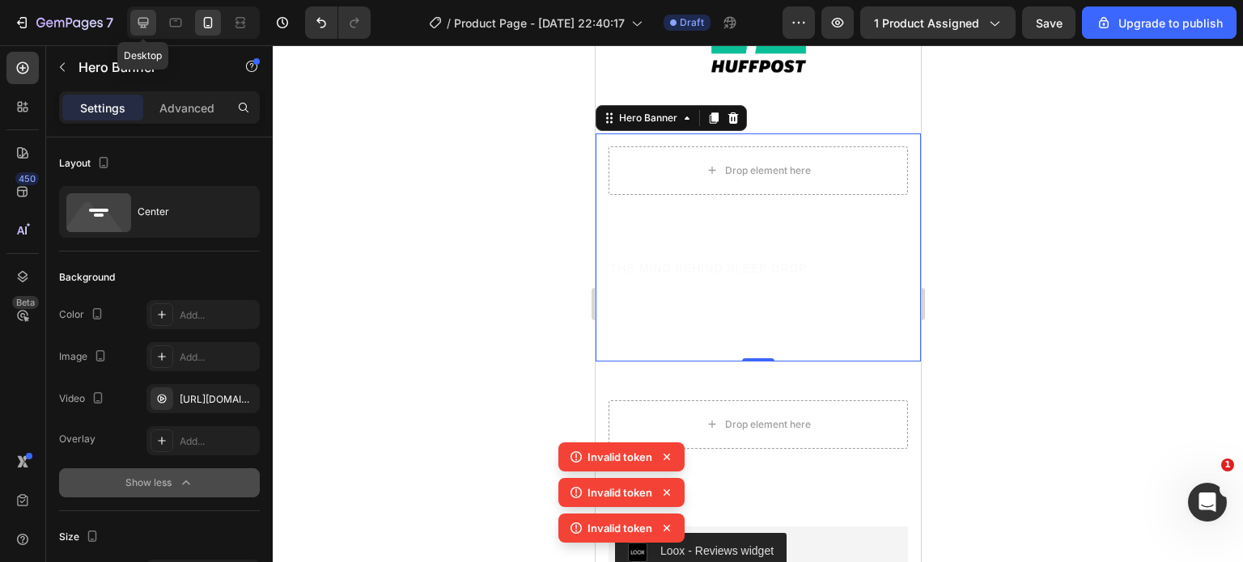
click at [149, 16] on icon at bounding box center [143, 23] width 16 height 16
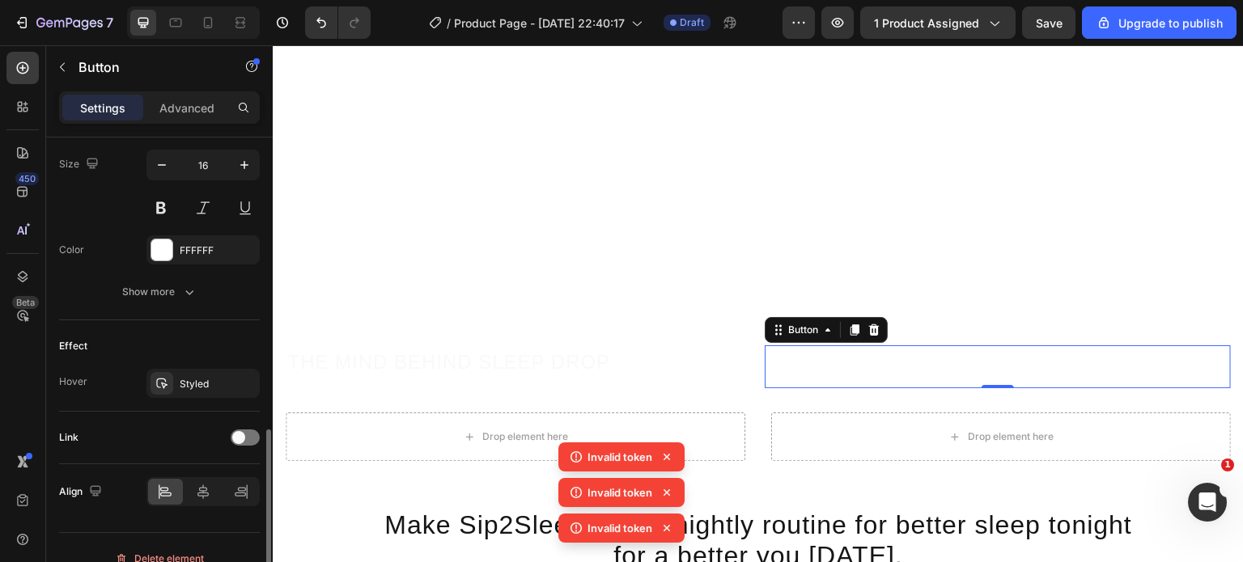
scroll to position [814, 0]
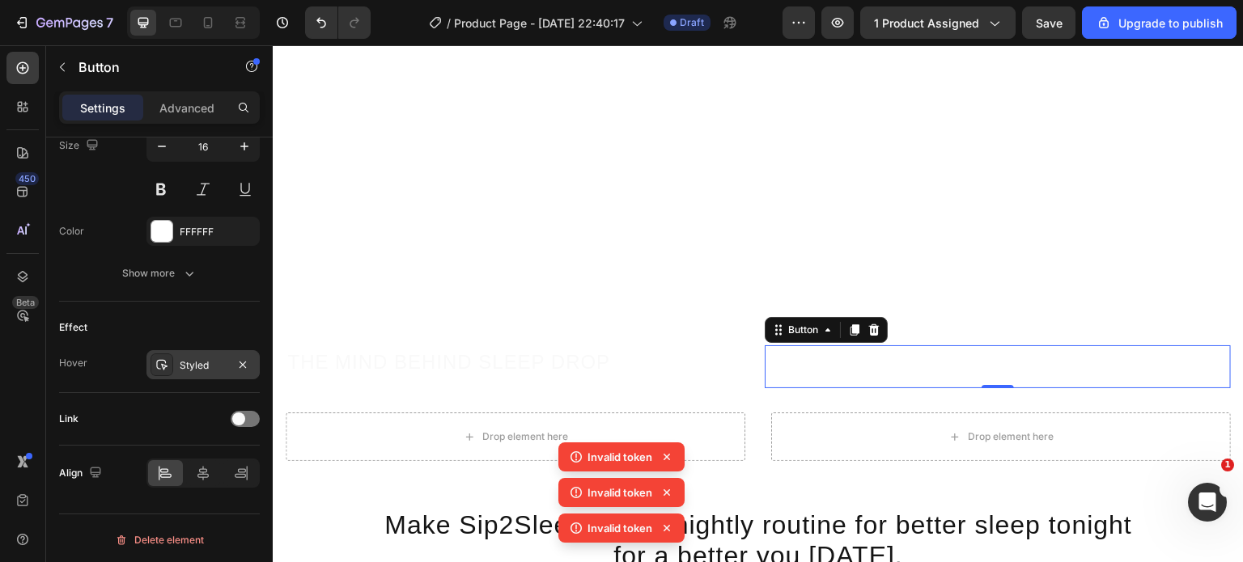
click at [189, 364] on div "Styled" at bounding box center [203, 365] width 47 height 15
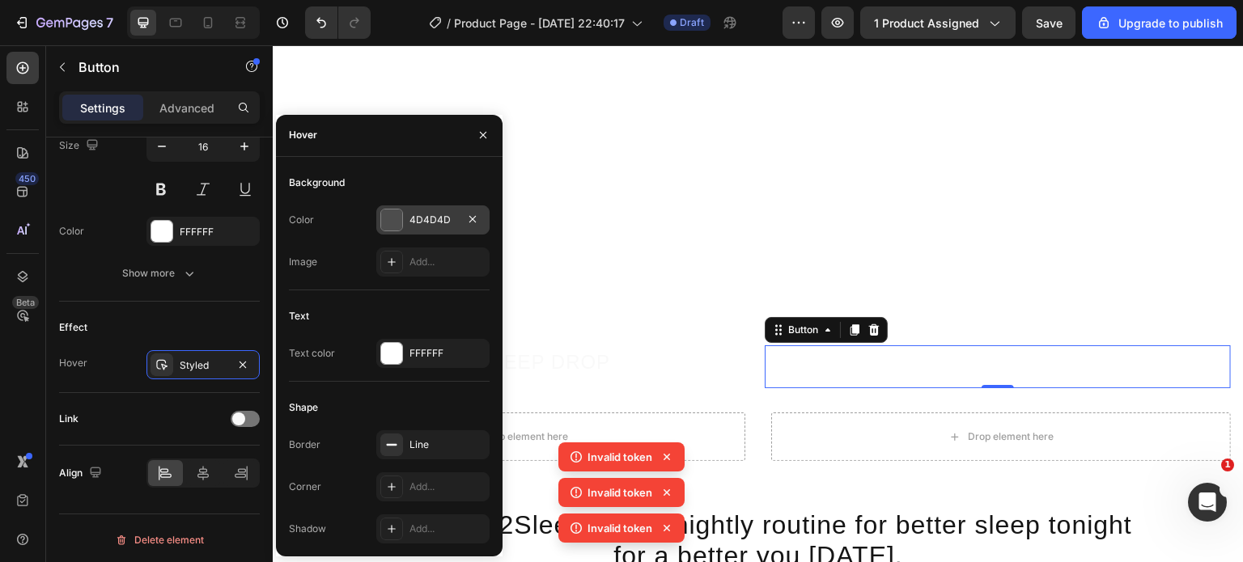
click at [392, 224] on div at bounding box center [391, 220] width 21 height 21
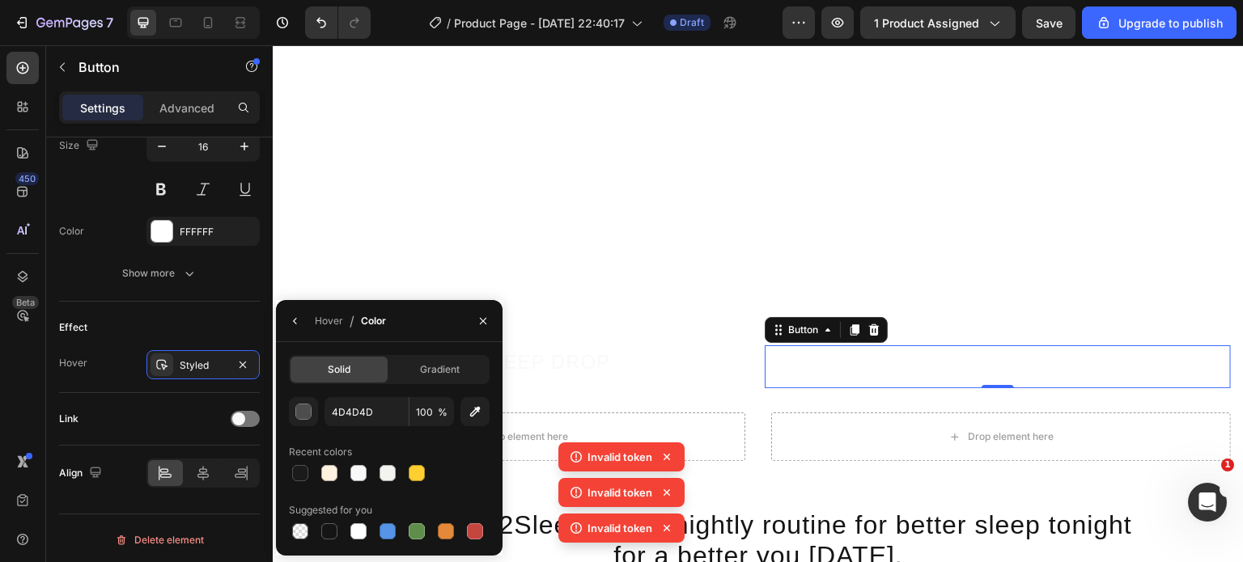
click at [312, 523] on div at bounding box center [389, 531] width 201 height 23
click at [300, 529] on div at bounding box center [300, 532] width 16 height 16
type input "000000"
type input "0"
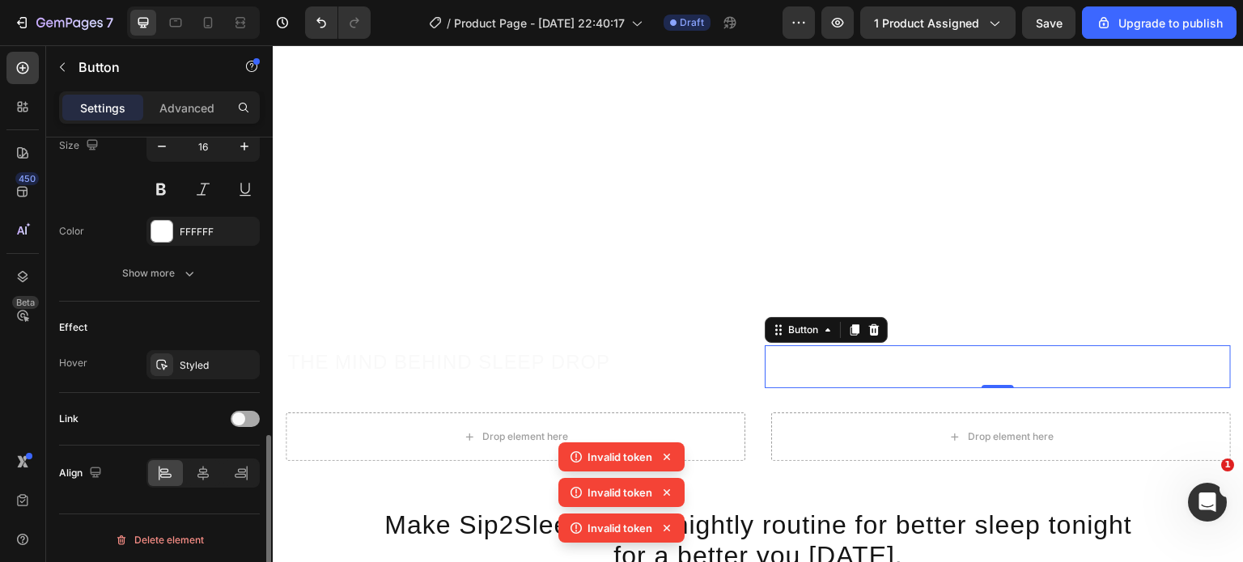
click at [256, 415] on div at bounding box center [245, 419] width 29 height 16
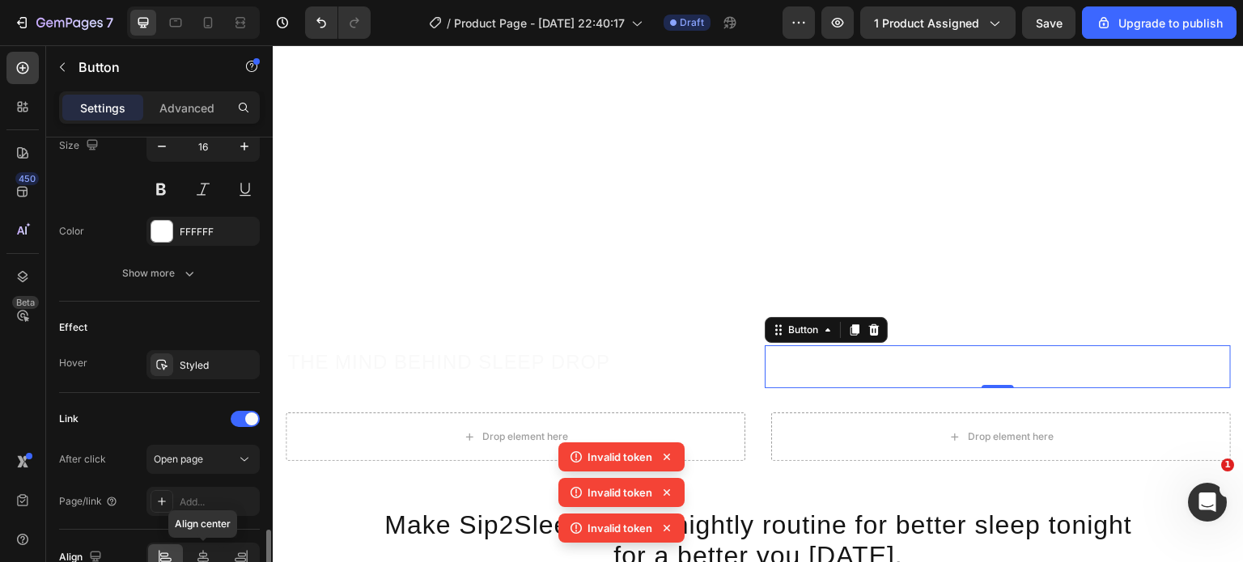
scroll to position [898, 0]
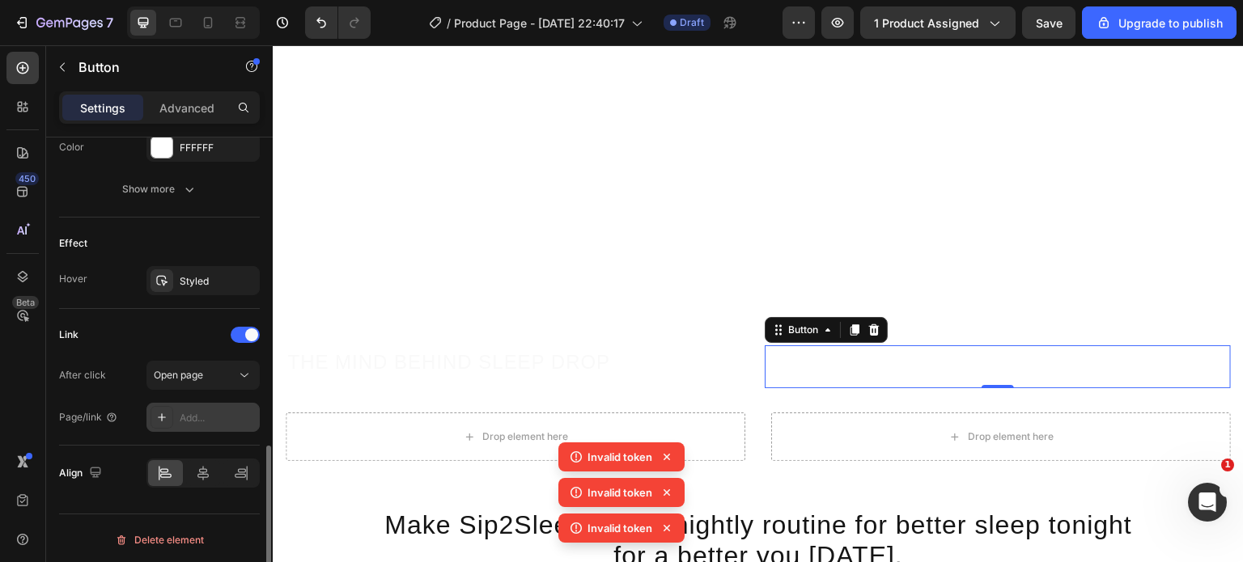
click at [210, 426] on div "Add..." at bounding box center [202, 417] width 113 height 29
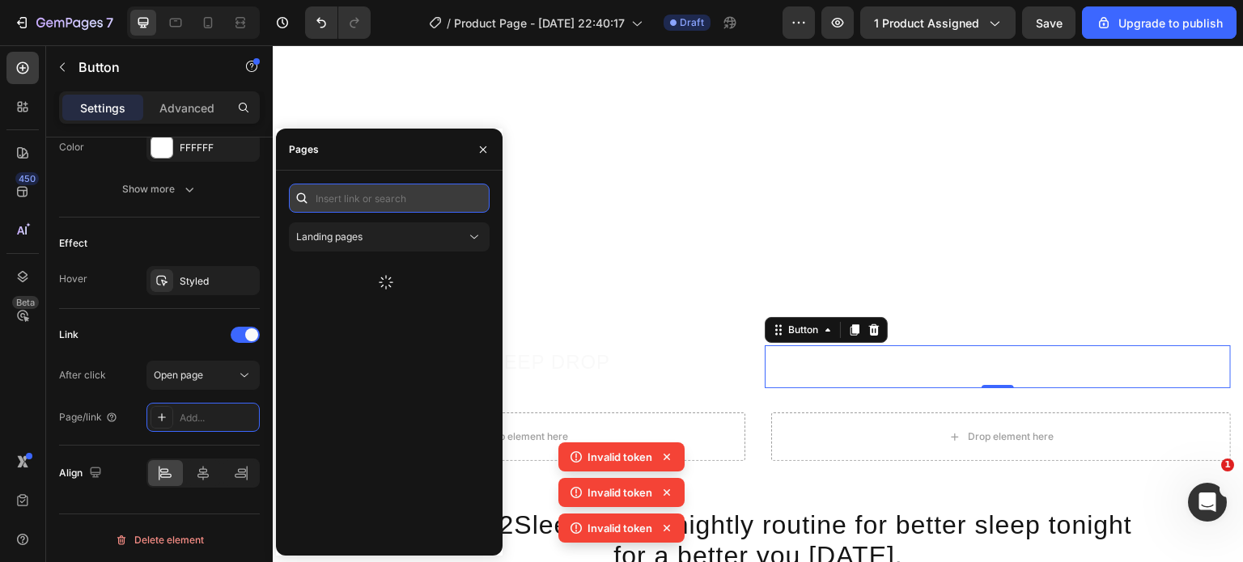
click at [423, 203] on input "text" at bounding box center [389, 198] width 201 height 29
paste input "[URL][DOMAIN_NAME]"
type input "[URL][DOMAIN_NAME]"
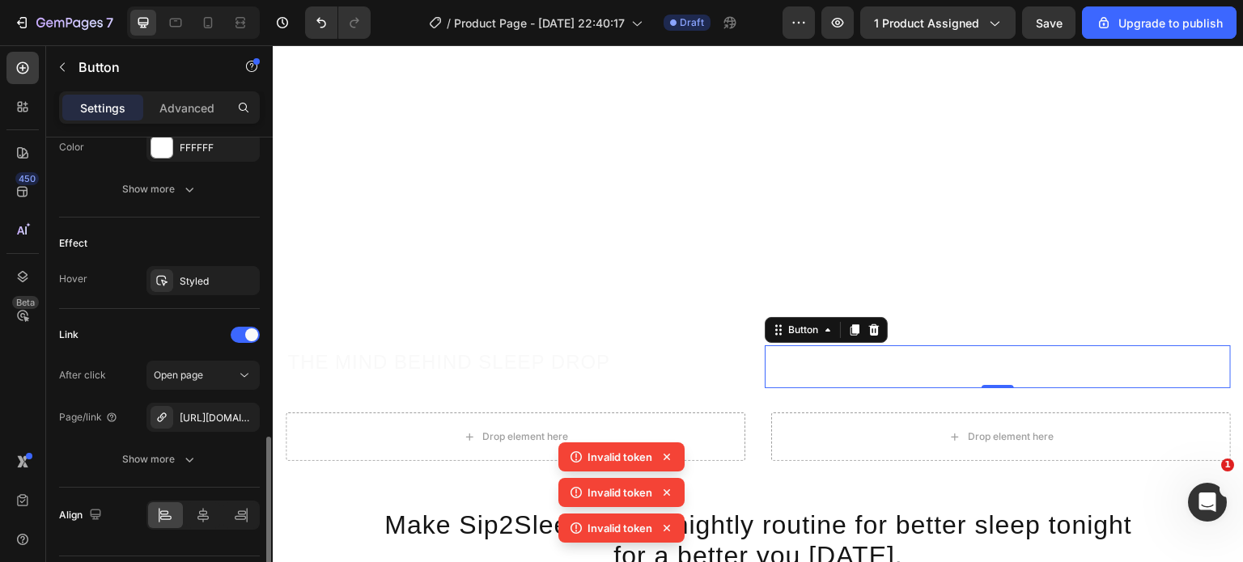
scroll to position [0, 0]
click at [152, 333] on div "Link" at bounding box center [159, 335] width 201 height 26
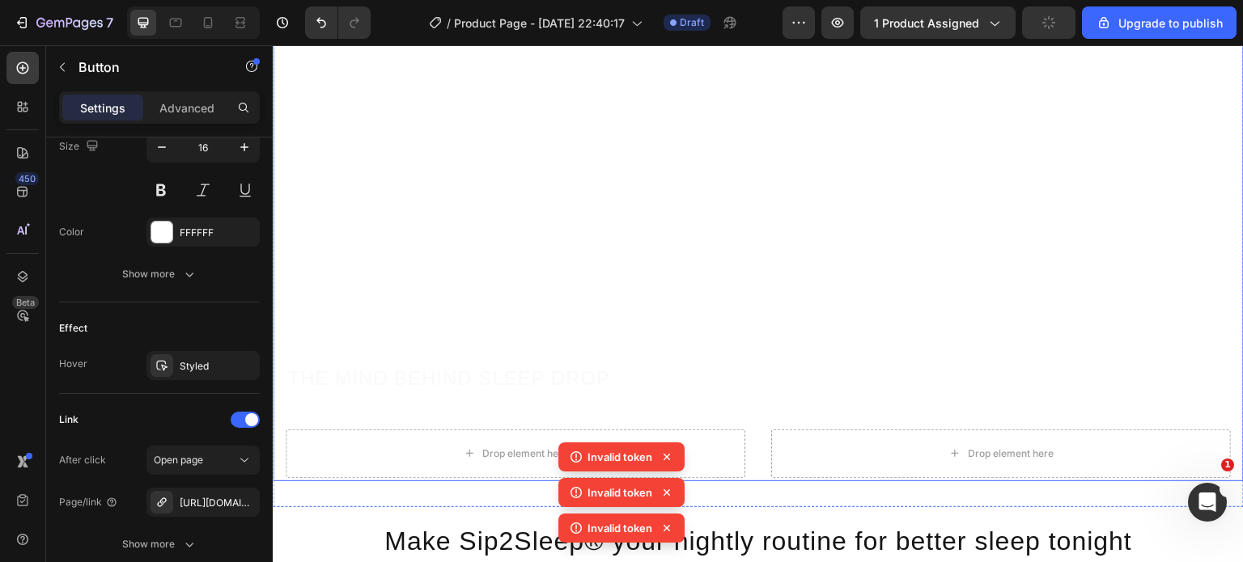
scroll to position [3118, 0]
click at [218, 375] on div "Styled" at bounding box center [202, 365] width 113 height 29
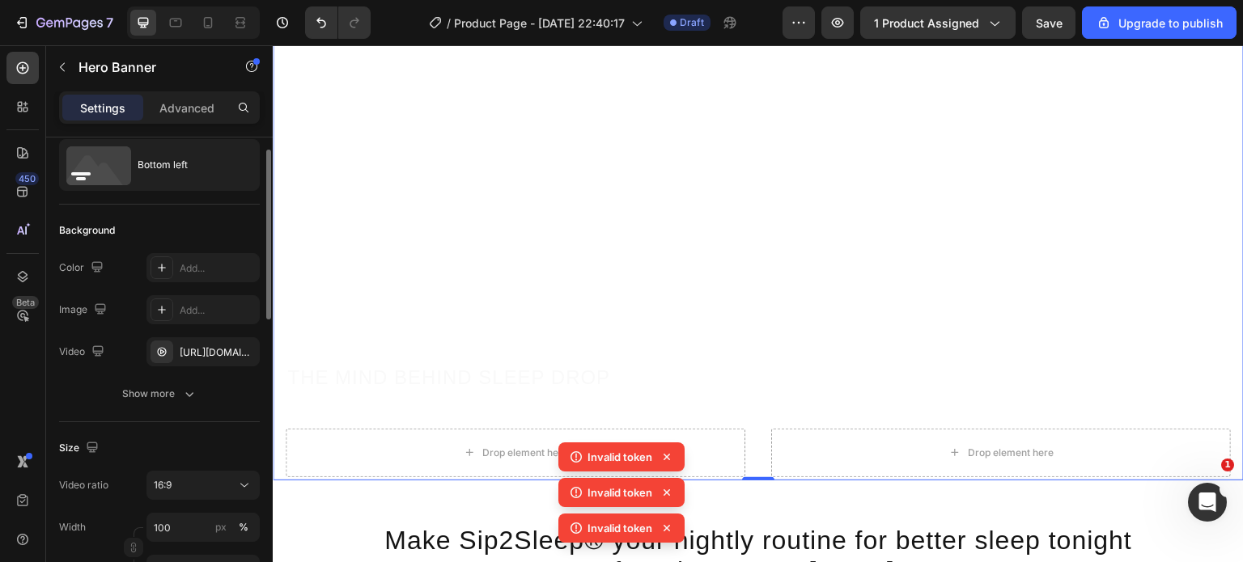
scroll to position [0, 0]
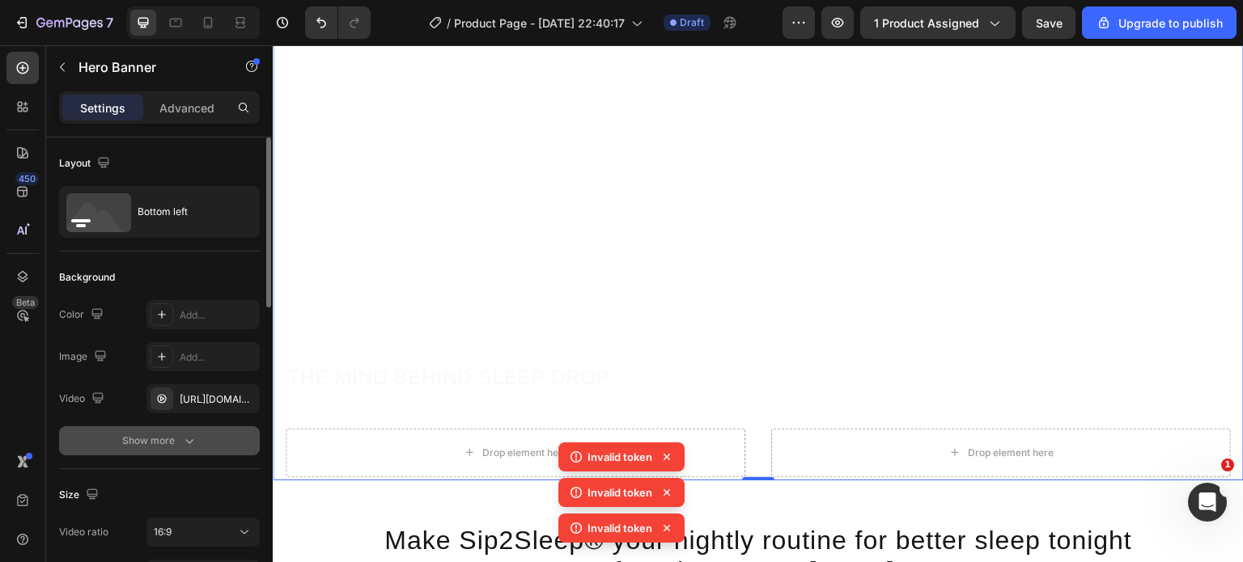
click at [197, 452] on button "Show more" at bounding box center [159, 440] width 201 height 29
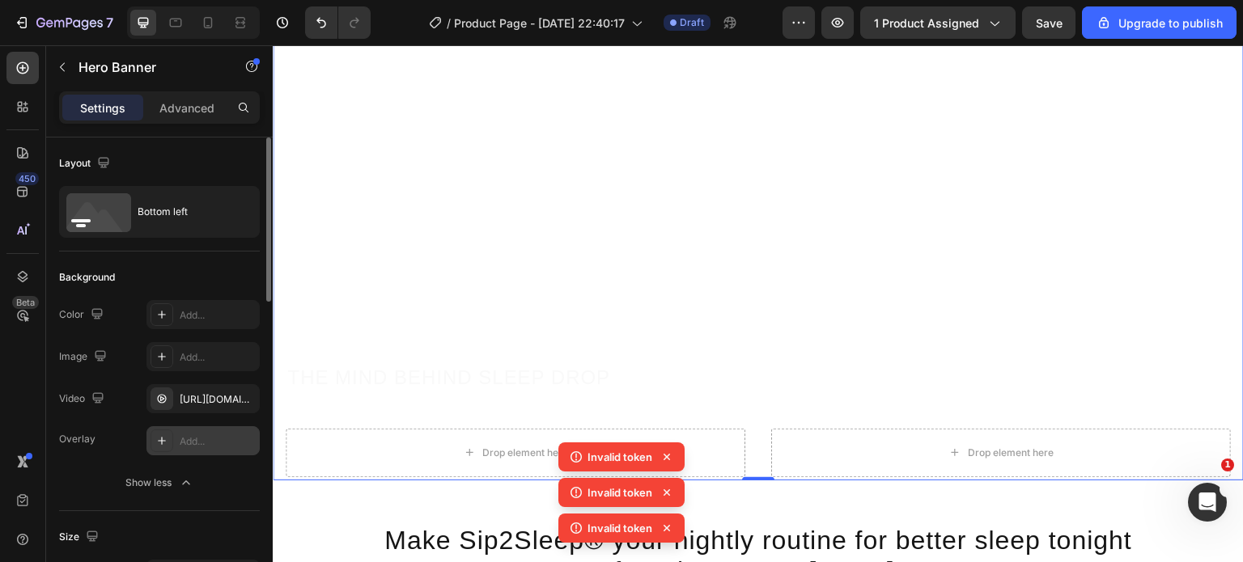
click at [197, 451] on div "Add..." at bounding box center [202, 440] width 113 height 29
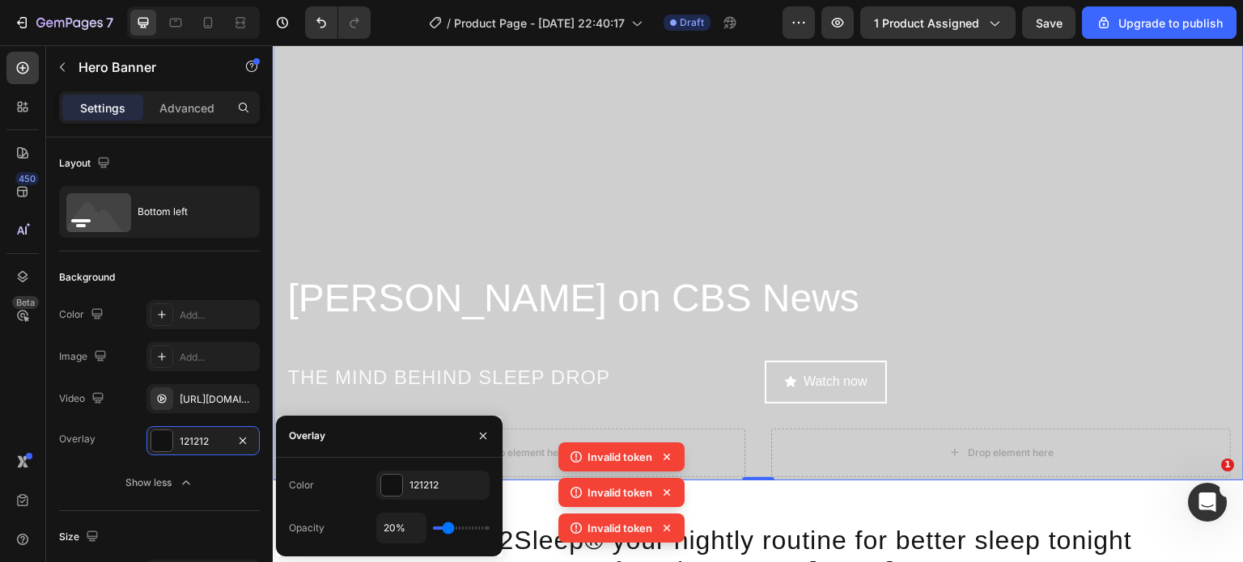
type input "21%"
type input "21"
type input "33%"
type input "33"
type input "39%"
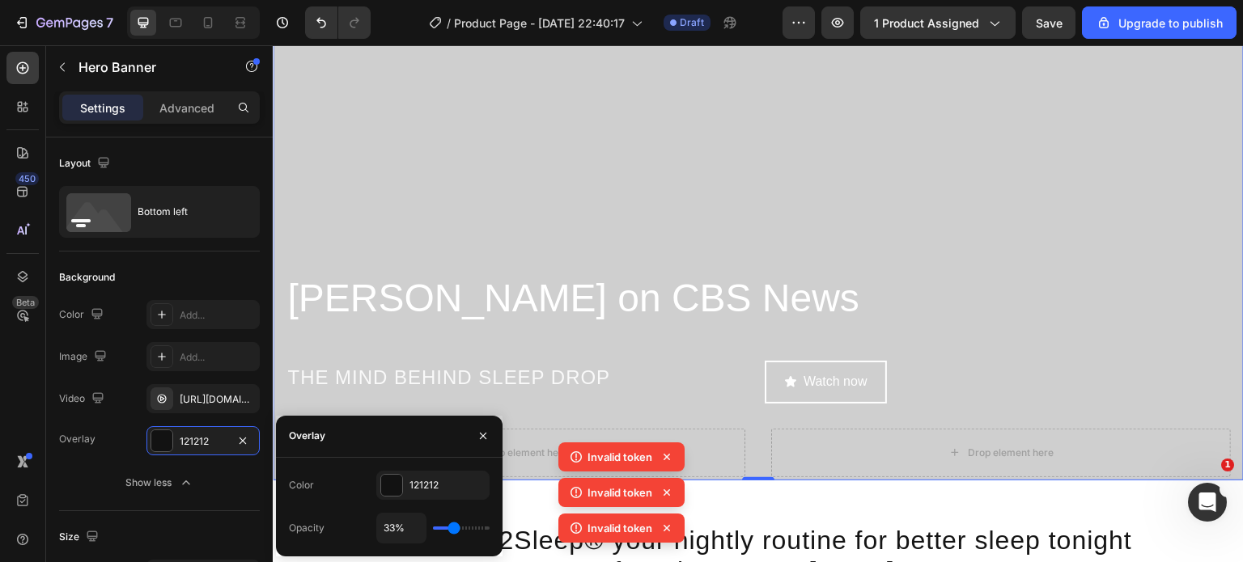
type input "39"
type input "45%"
type input "45"
type input "46%"
type input "46"
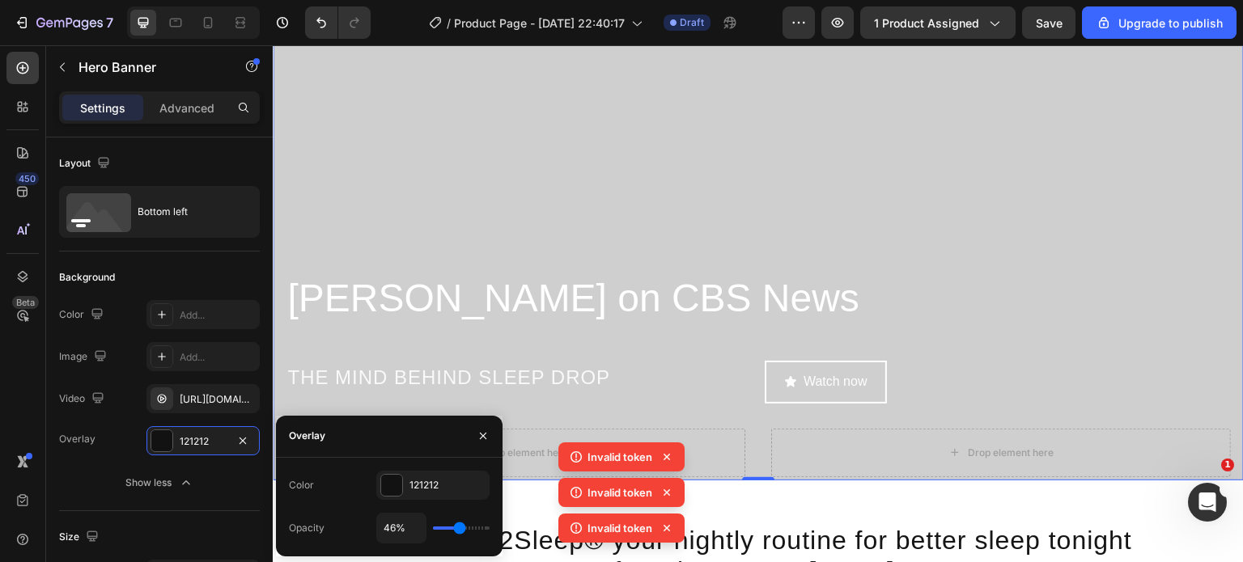
type input "48%"
type input "48"
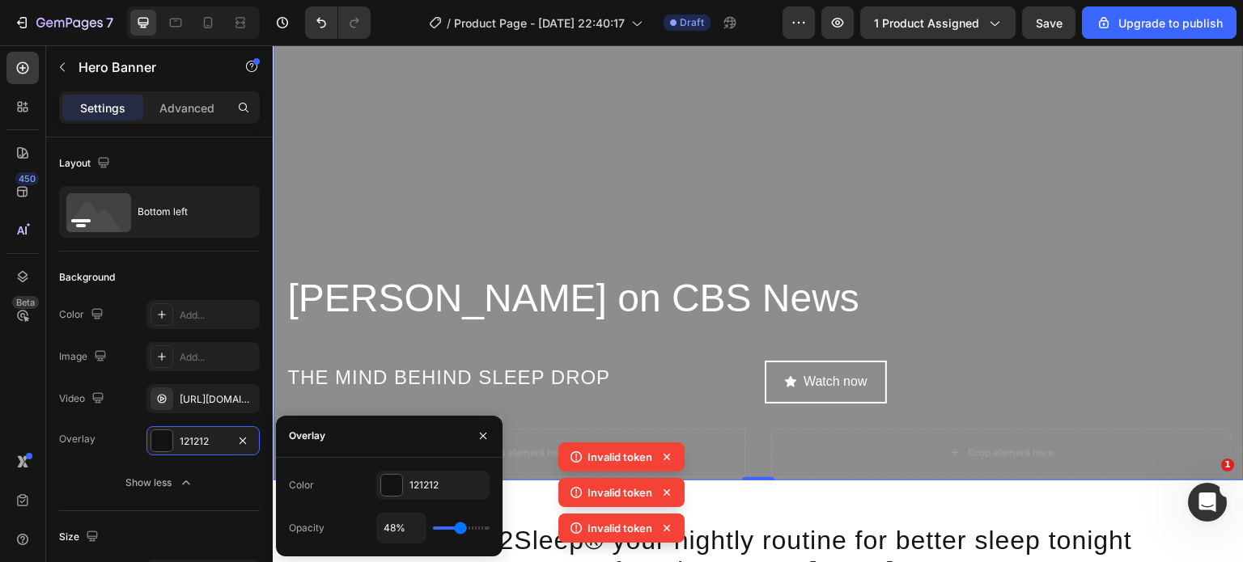
type input "49%"
type input "49"
type input "48%"
type input "48"
type input "46%"
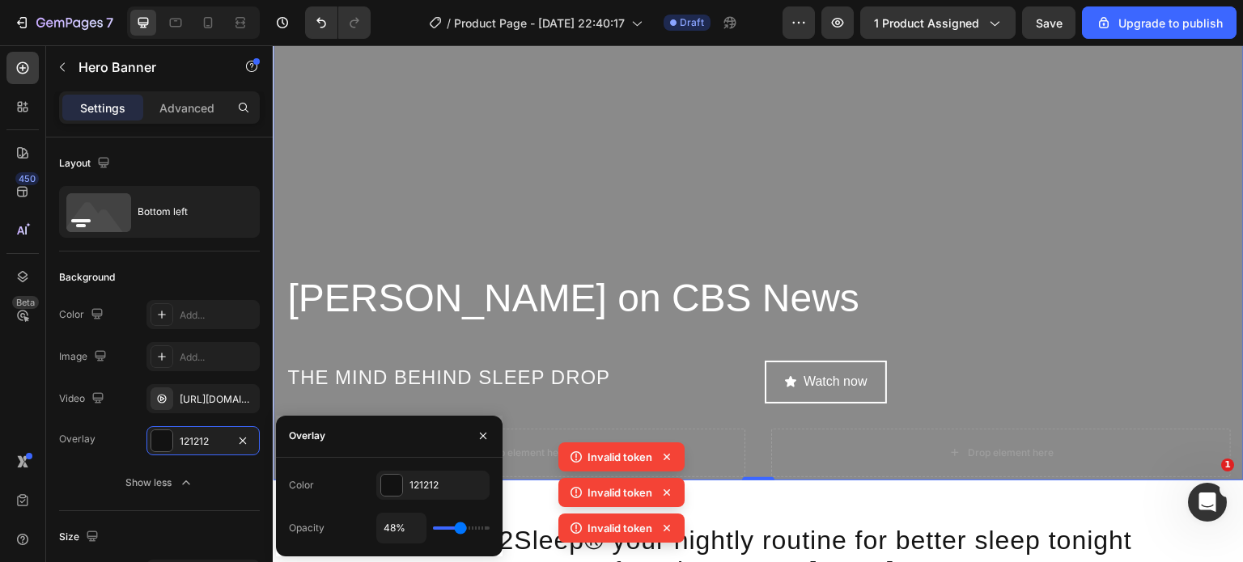
type input "46"
type input "45%"
type input "45"
type input "43%"
type input "43"
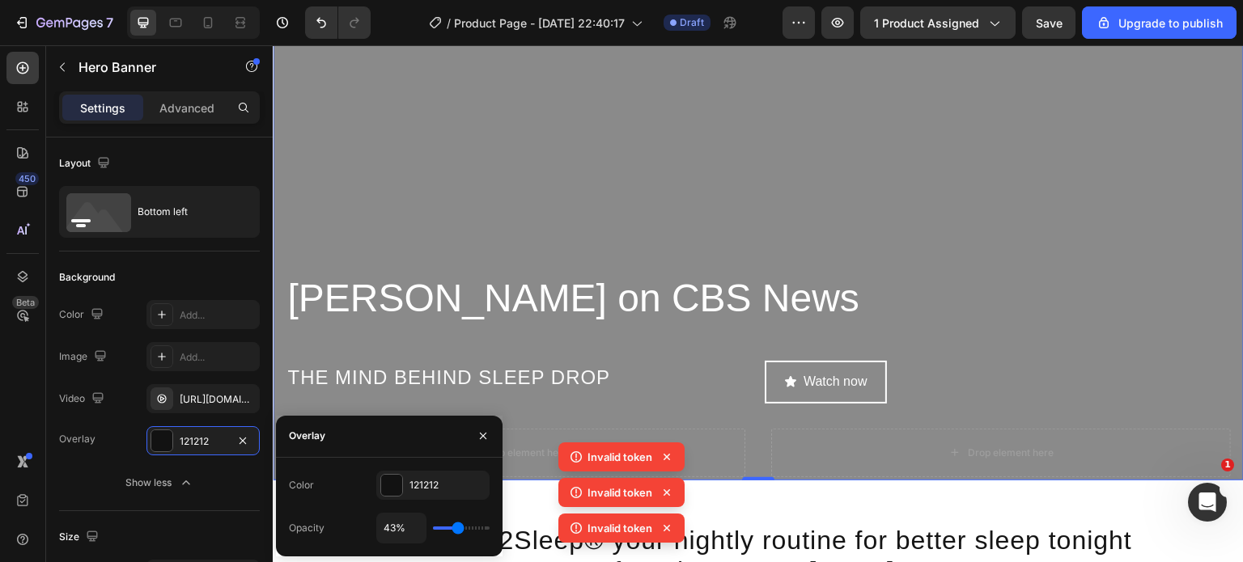
type input "42%"
type input "42"
type input "40%"
type input "40"
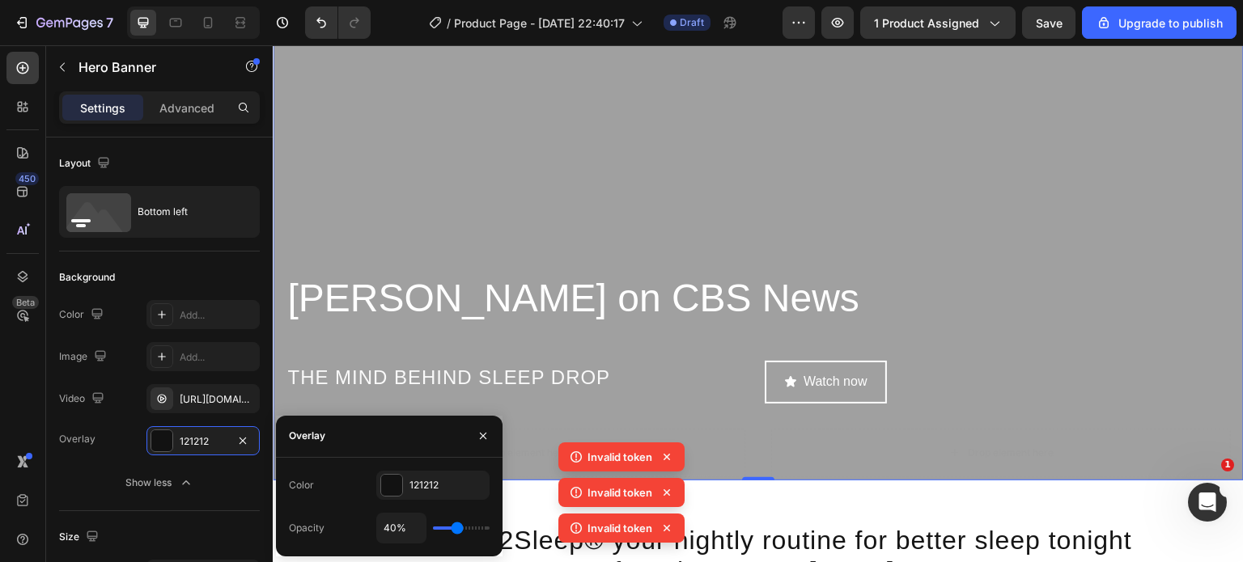
type input "39%"
type input "39"
type input "37%"
type input "37"
type input "36%"
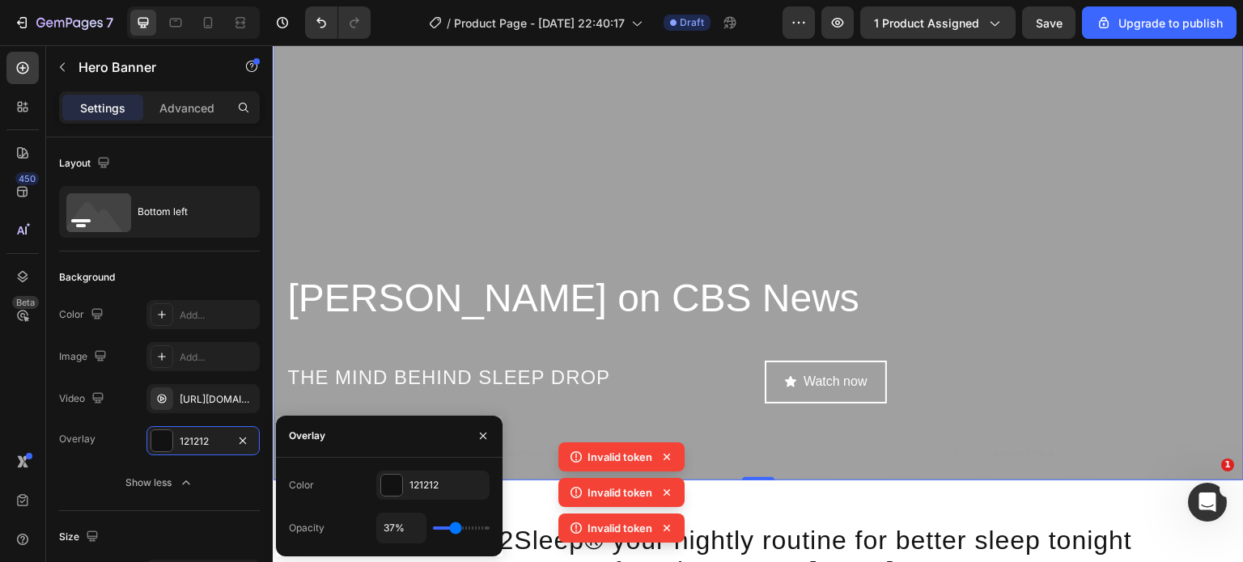
type input "36"
type input "33%"
type input "33"
type input "31%"
type input "31"
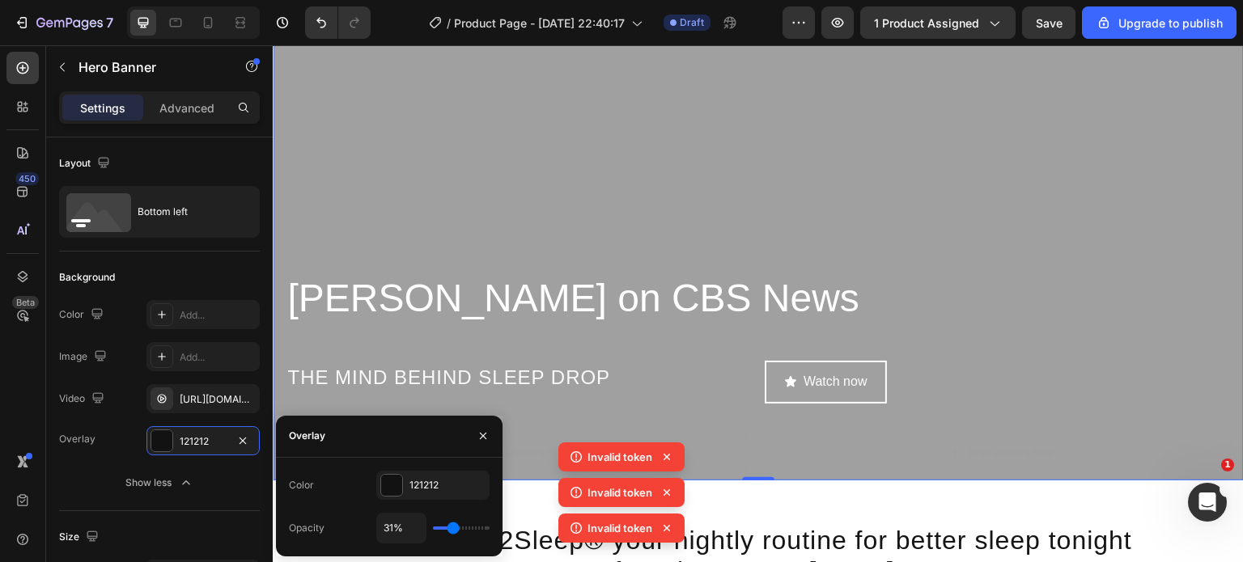
type input "30%"
type input "30"
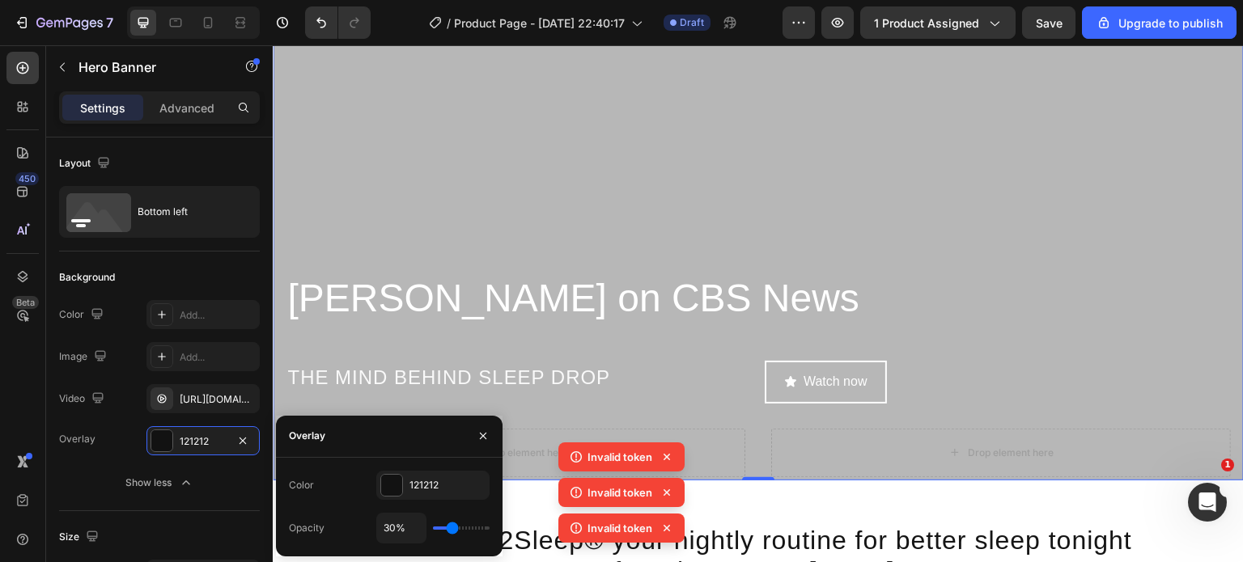
type input "29%"
type input "29"
click at [452, 530] on input "range" at bounding box center [461, 528] width 57 height 3
type input "31%"
type input "31"
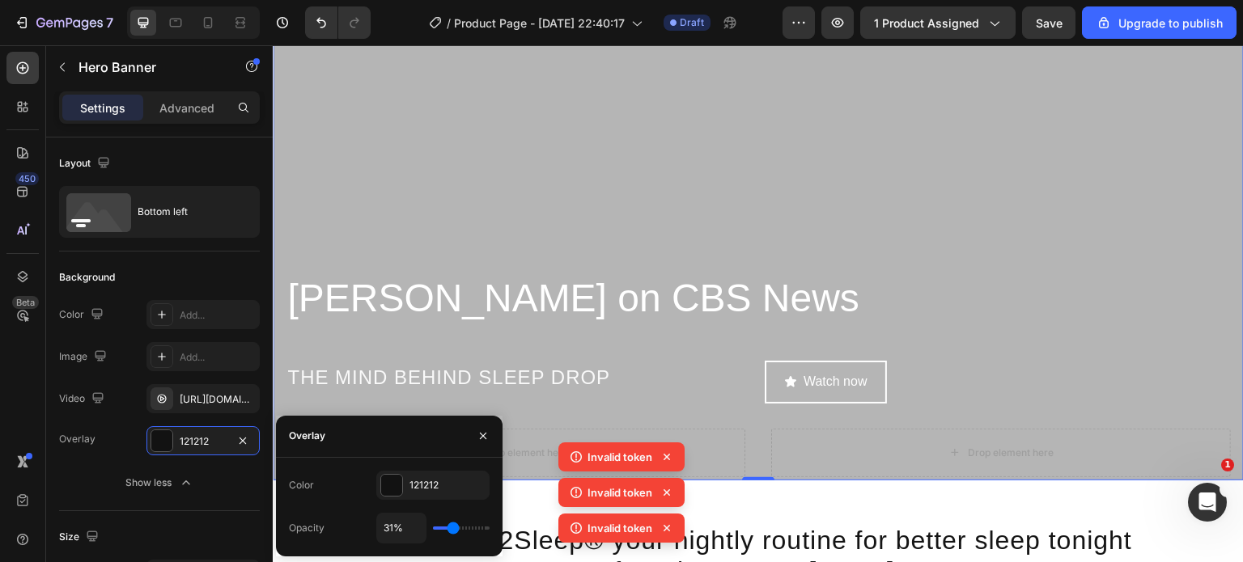
type input "33%"
type input "33"
type input "36%"
type input "36"
type input "37%"
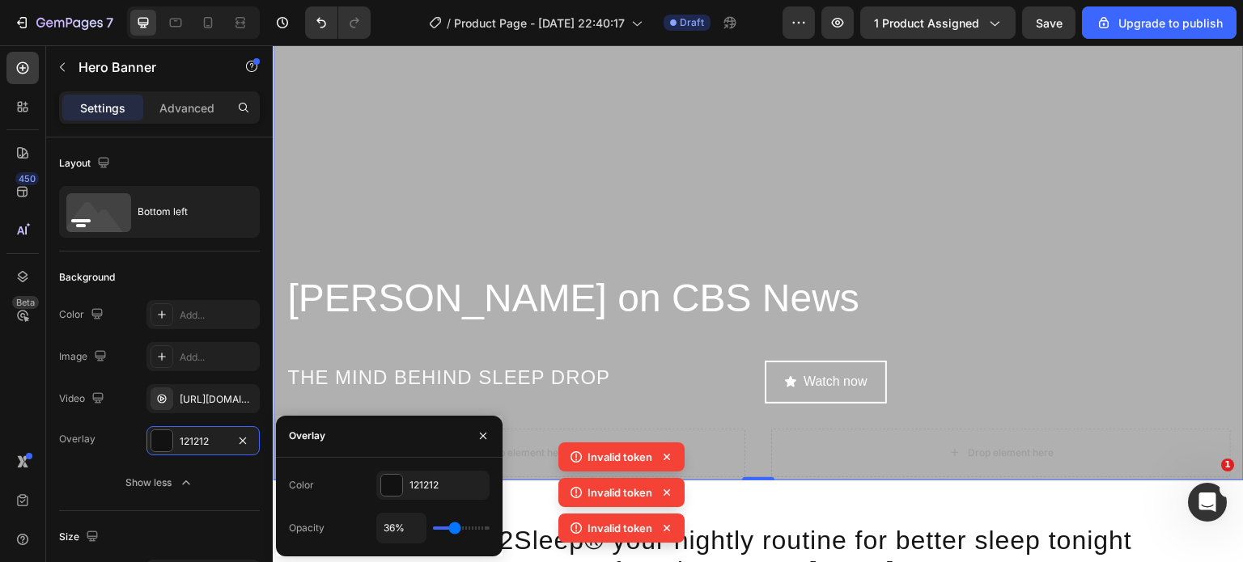
type input "37"
type input "39%"
type input "39"
type input "40%"
type input "40"
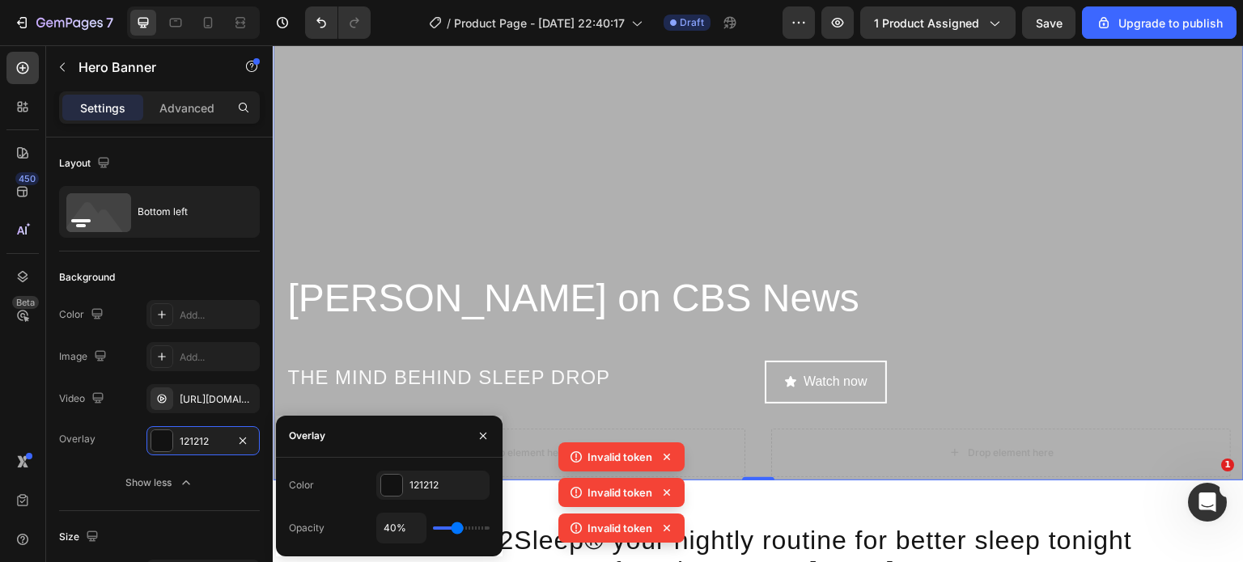
type input "42%"
type input "42"
type input "43%"
type input "43"
type input "45%"
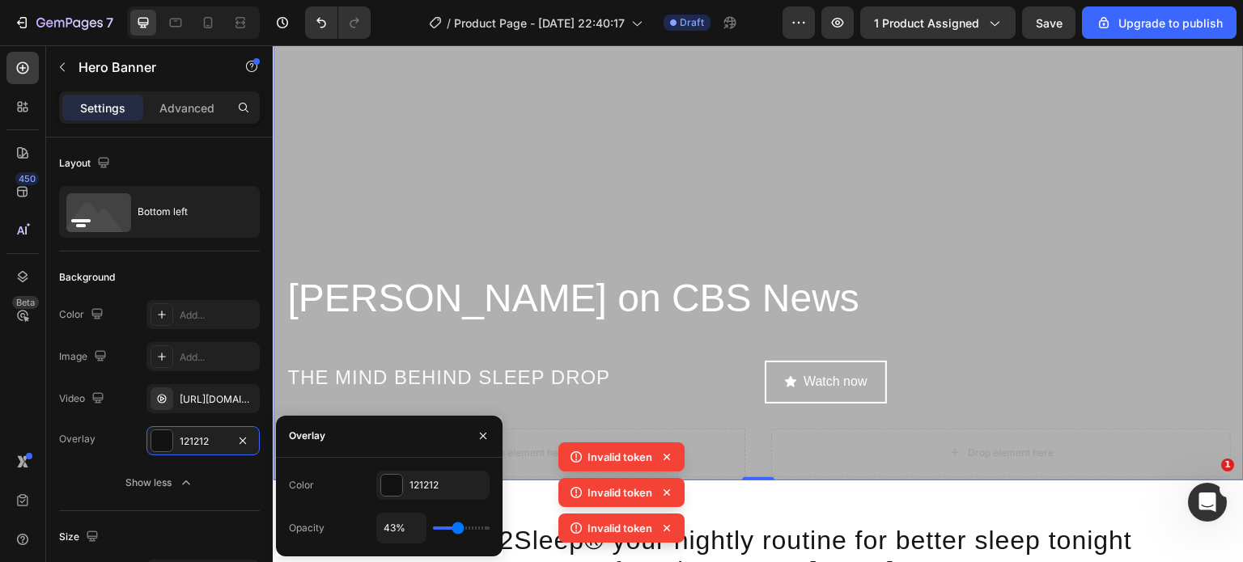
type input "45"
type input "46%"
type input "46"
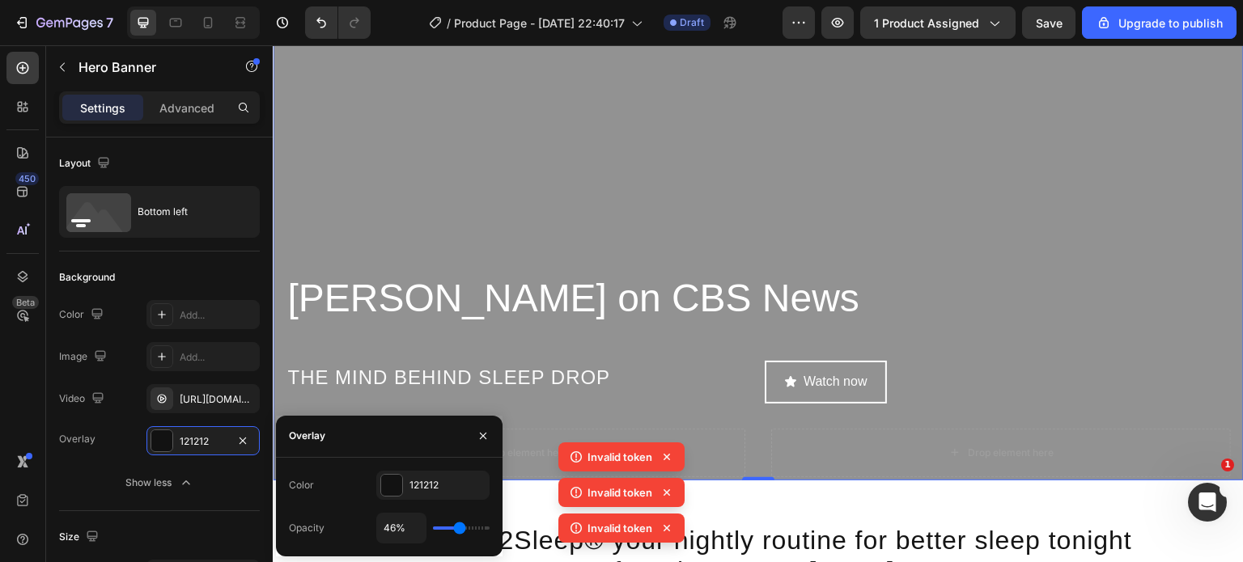
type input "48%"
type input "48"
type input "49%"
type input "49"
type input "51%"
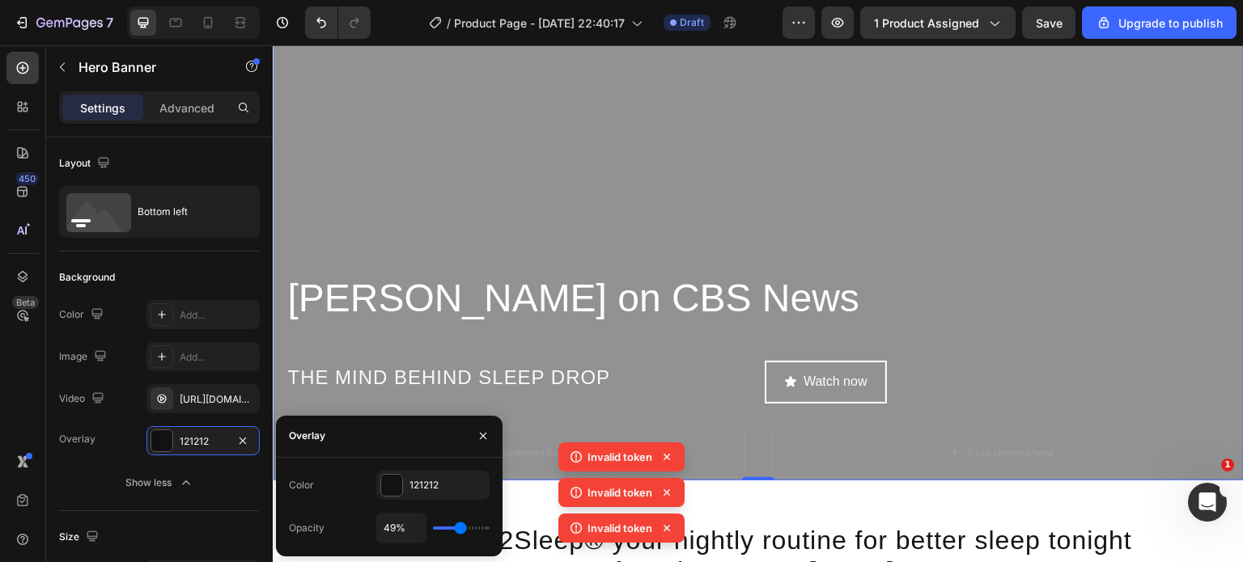
type input "51"
type input "52%"
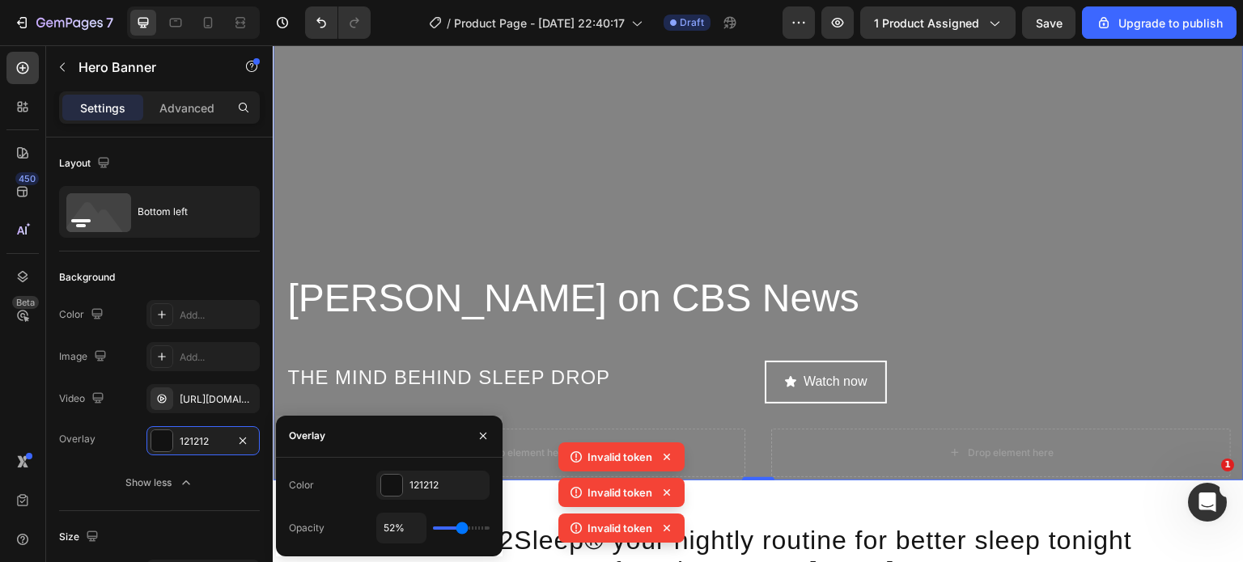
drag, startPoint x: 453, startPoint y: 524, endPoint x: 462, endPoint y: 524, distance: 8.9
type input "52"
click at [462, 527] on input "range" at bounding box center [461, 528] width 57 height 3
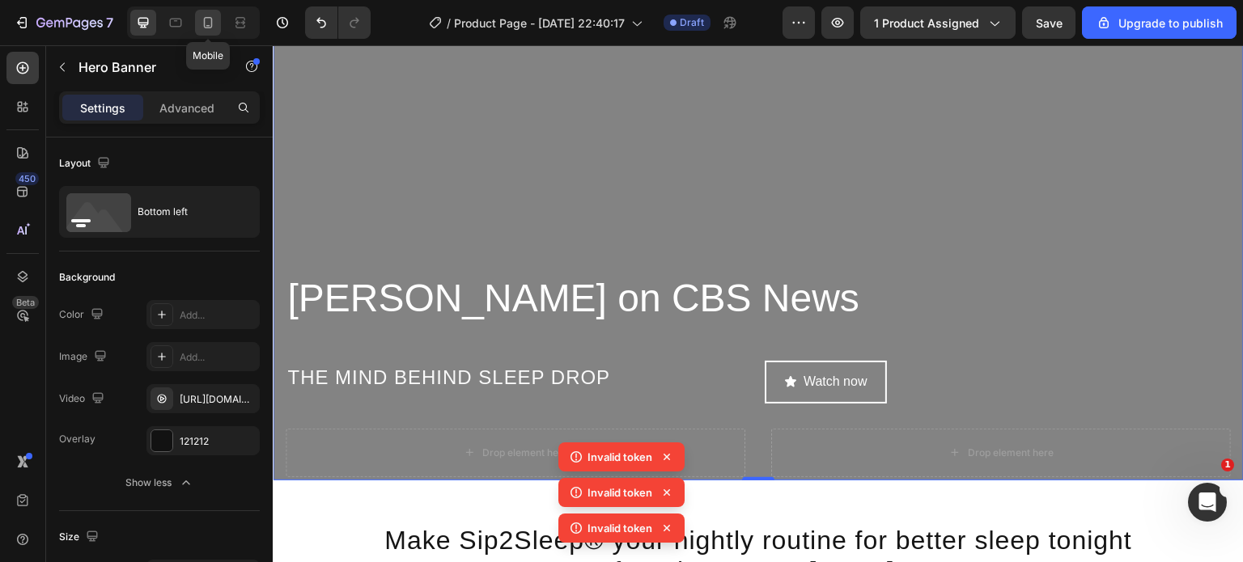
click at [210, 23] on icon at bounding box center [208, 23] width 16 height 16
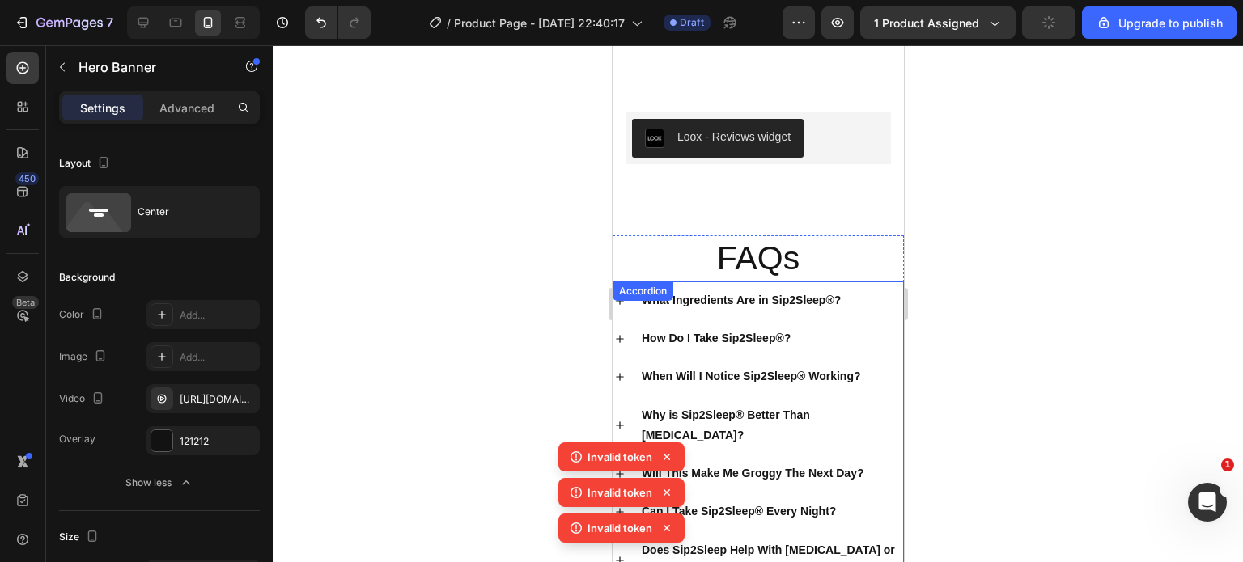
scroll to position [3089, 0]
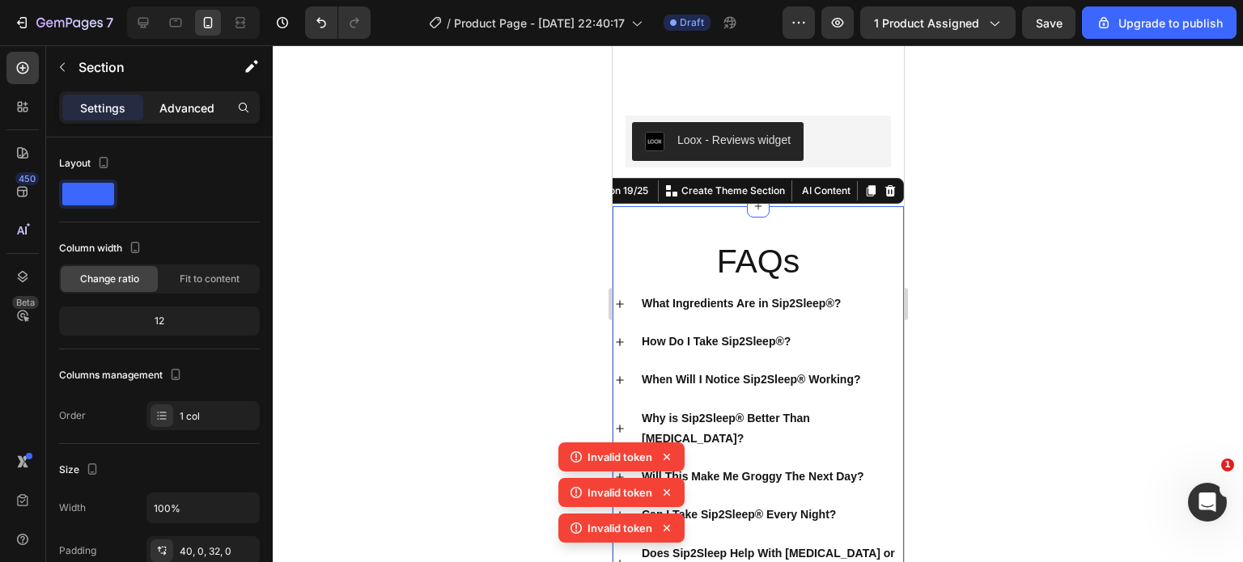
click at [188, 108] on p "Advanced" at bounding box center [186, 108] width 55 height 17
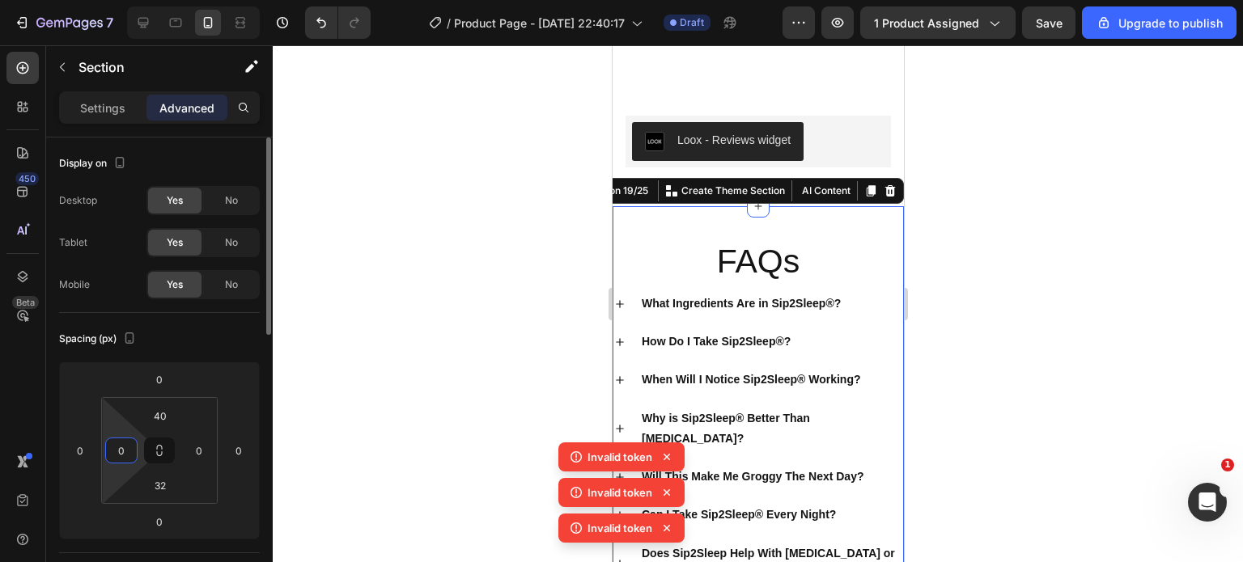
click at [127, 449] on input "0" at bounding box center [121, 451] width 24 height 24
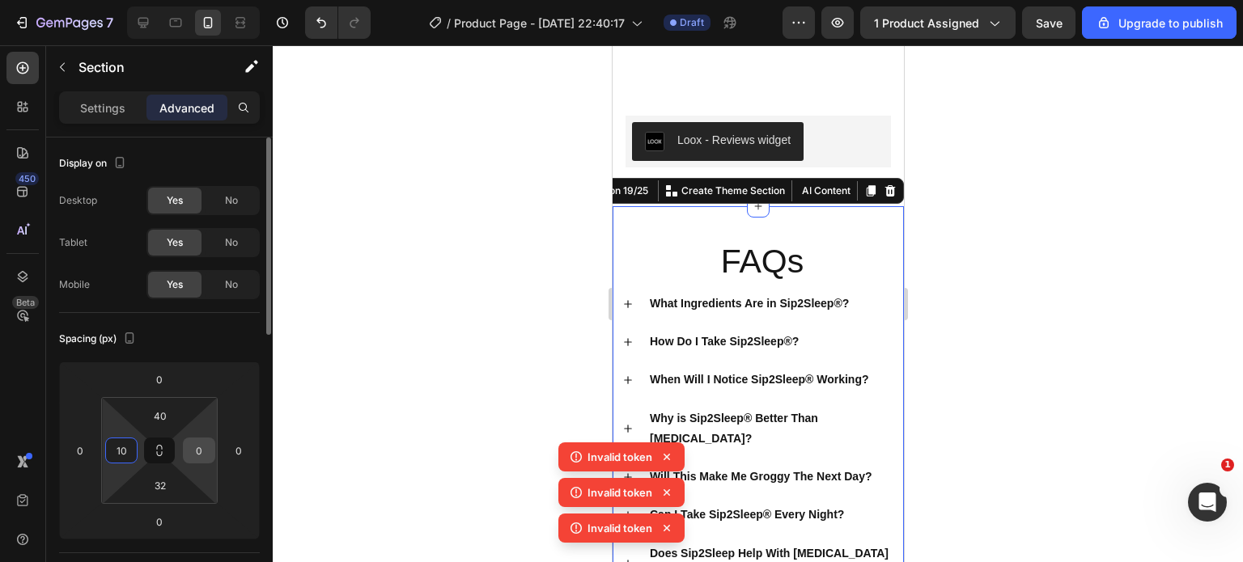
type input "10"
click at [209, 448] on input "0" at bounding box center [199, 451] width 24 height 24
click at [209, 448] on input "1" at bounding box center [199, 451] width 24 height 24
type input "10"
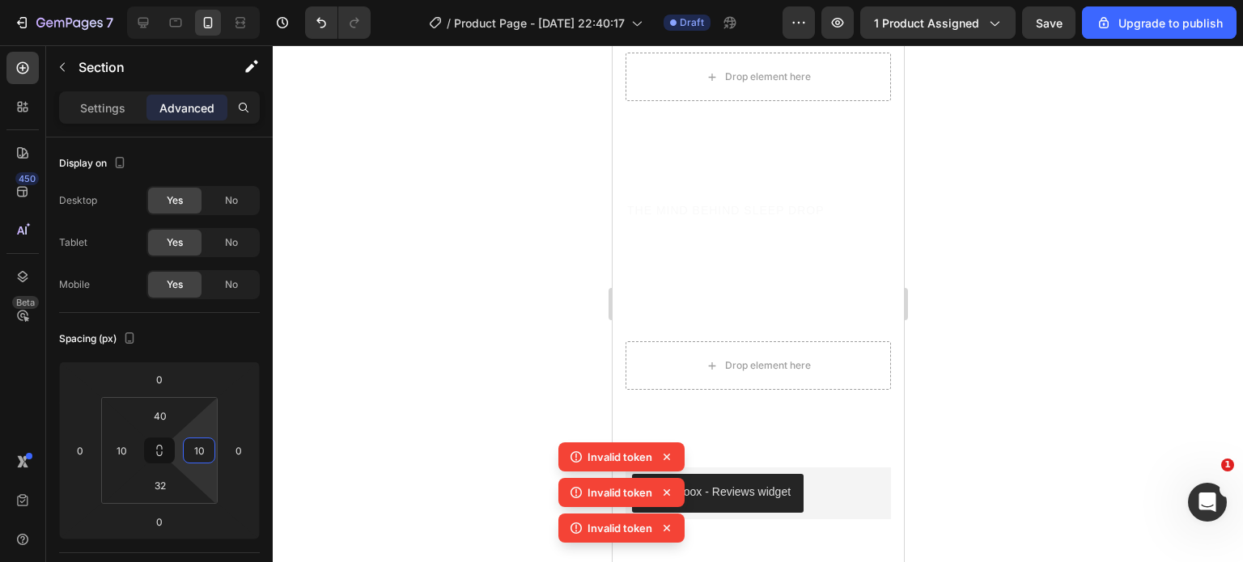
scroll to position [3021, 0]
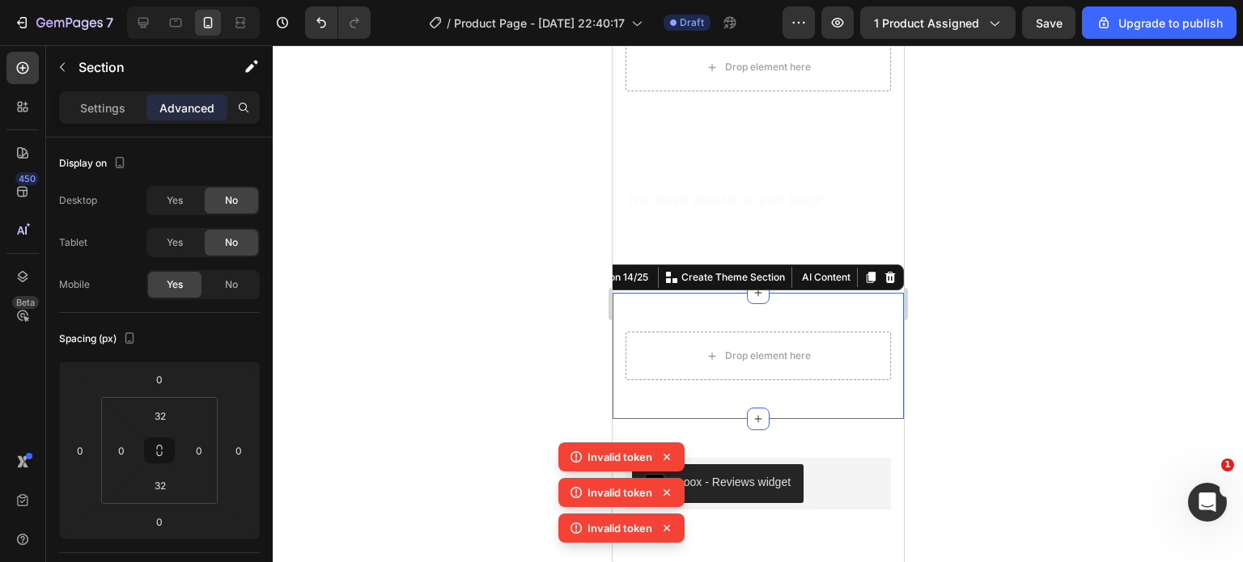
click at [820, 312] on div "Drop element here Row Section 14/25 You can create reusable sections Create The…" at bounding box center [757, 356] width 291 height 126
click at [884, 274] on icon at bounding box center [889, 277] width 11 height 11
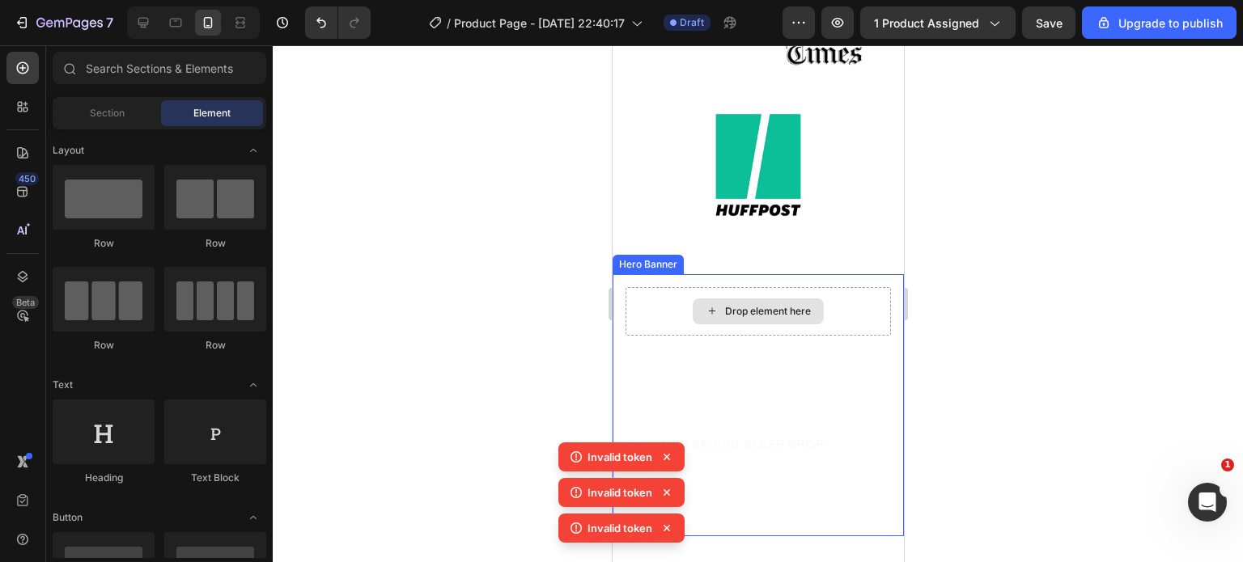
scroll to position [2890, 0]
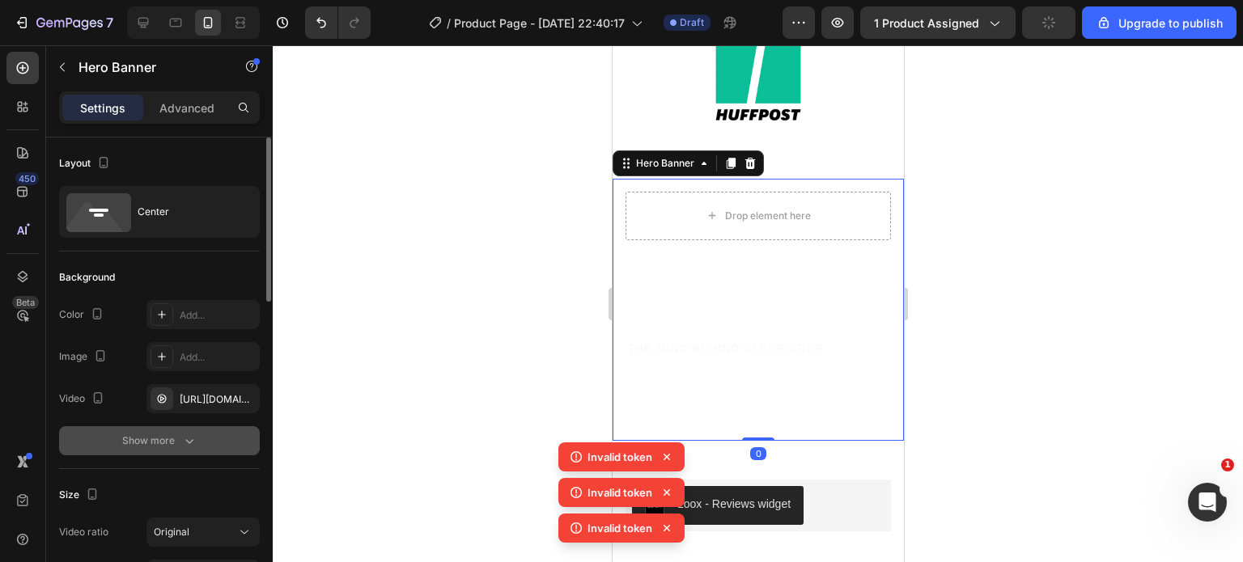
click at [176, 447] on div "Show more" at bounding box center [159, 441] width 75 height 16
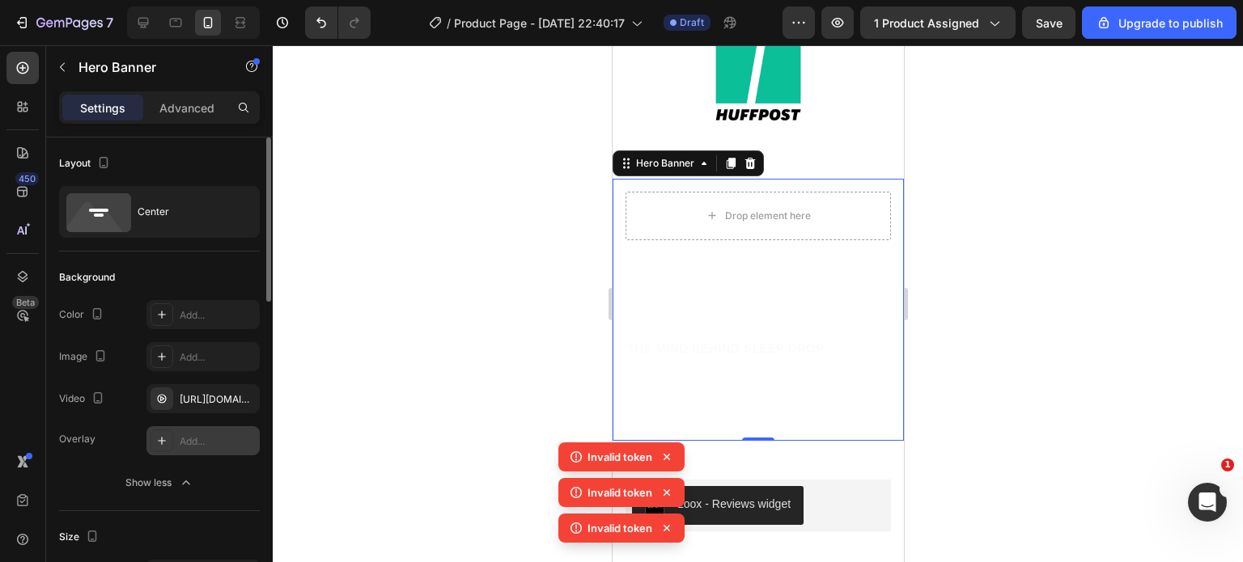
click at [172, 439] on div at bounding box center [162, 441] width 23 height 23
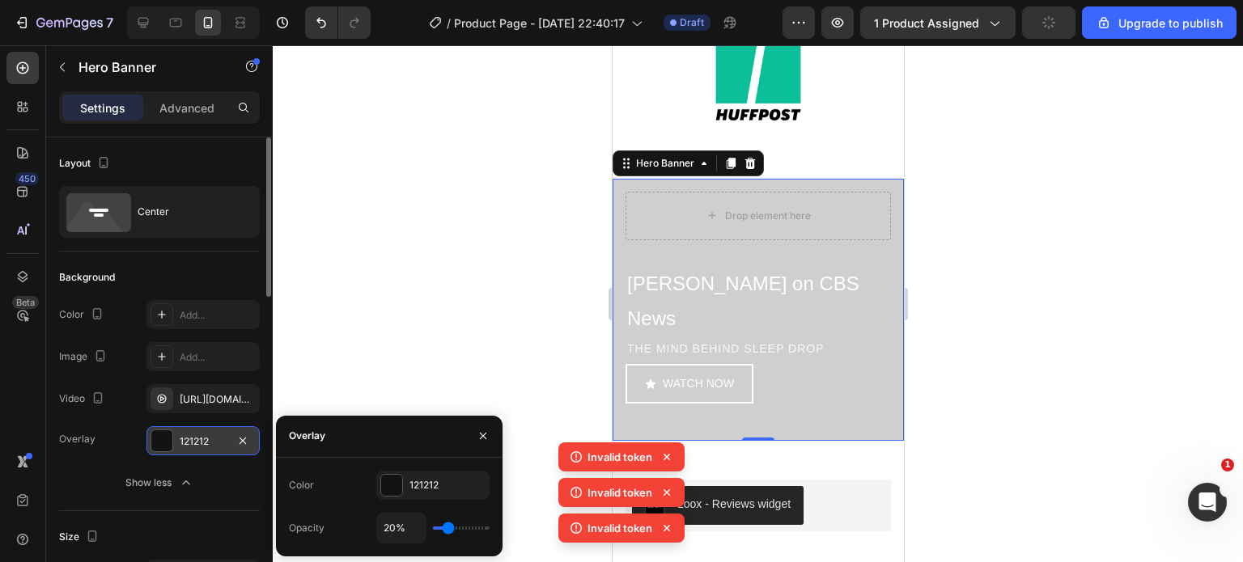
type input "49%"
type input "49"
type input "54%"
type input "54"
type input "60%"
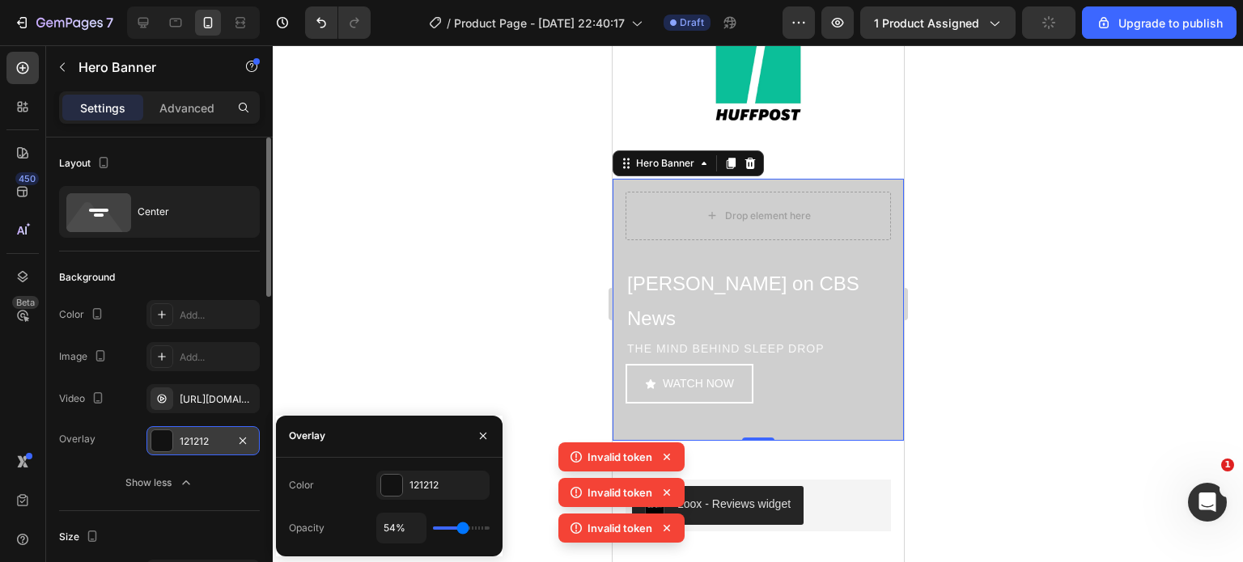
type input "60"
type input "61%"
type input "61"
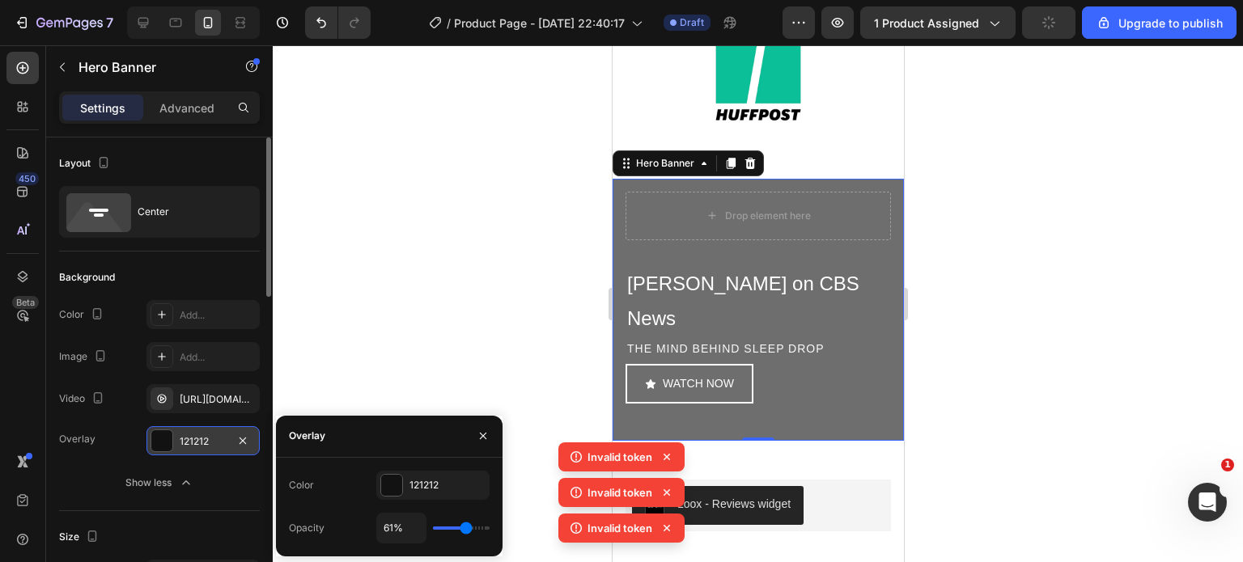
type input "63%"
type input "63"
type input "64%"
type input "64"
type input "66%"
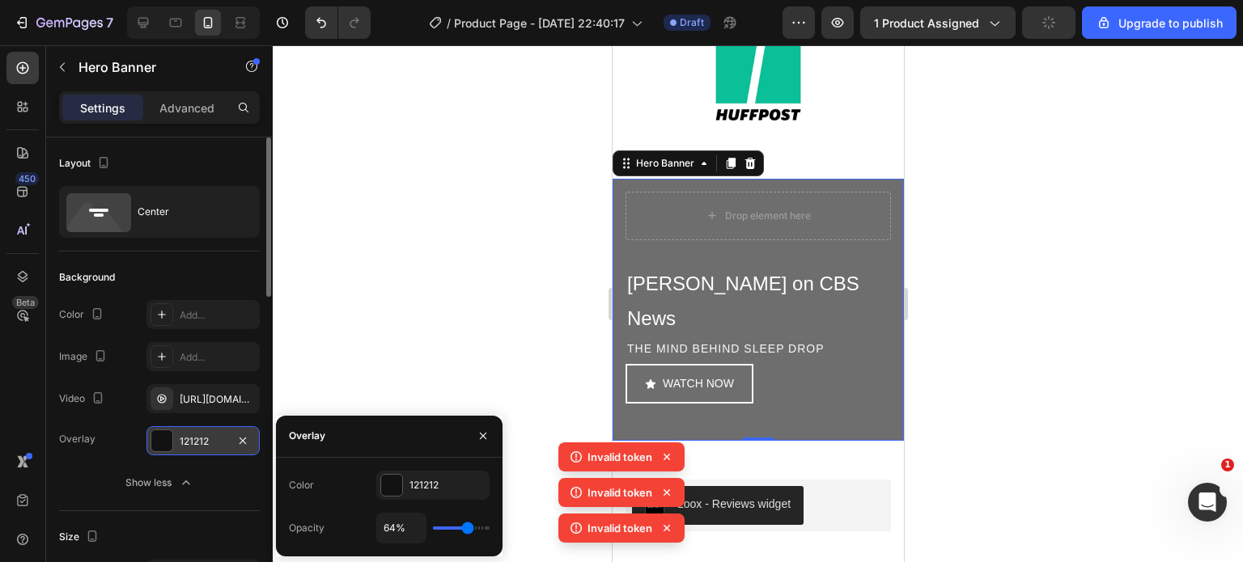
type input "66"
type input "67%"
type input "67"
type input "69%"
type input "69"
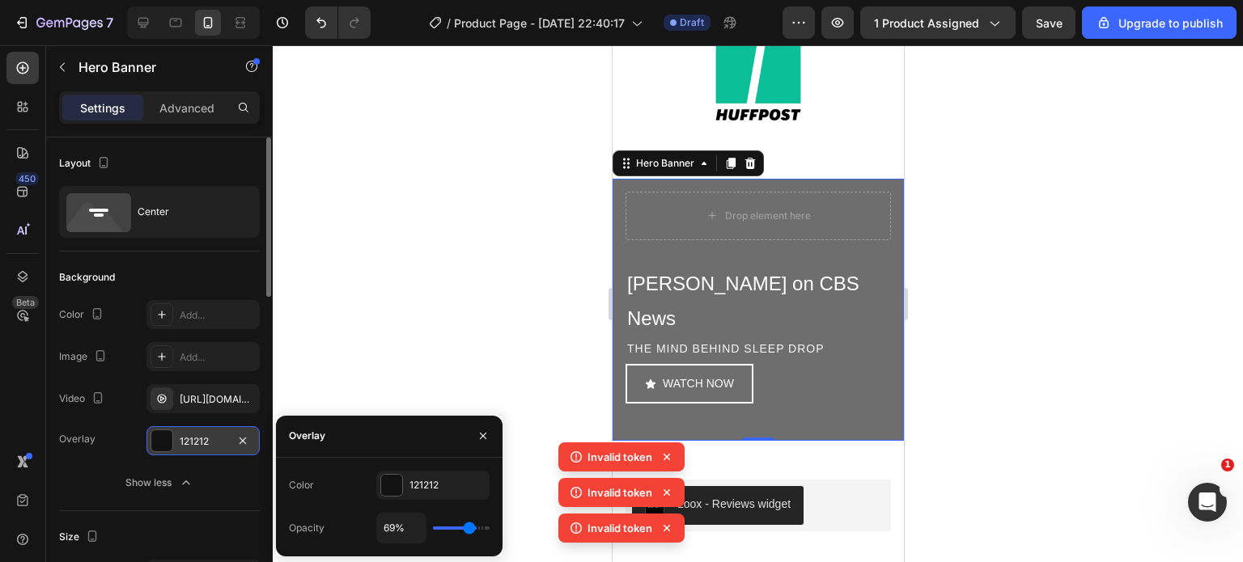
type input "74%"
type input "74"
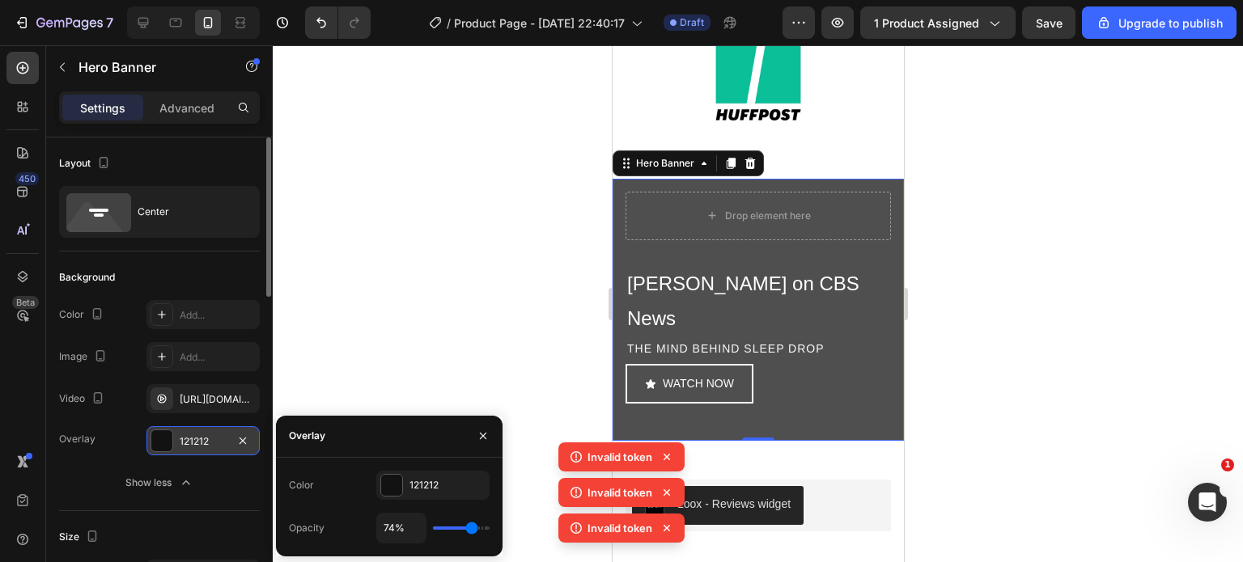
type input "76%"
type input "76"
type input "77%"
type input "77"
type input "76%"
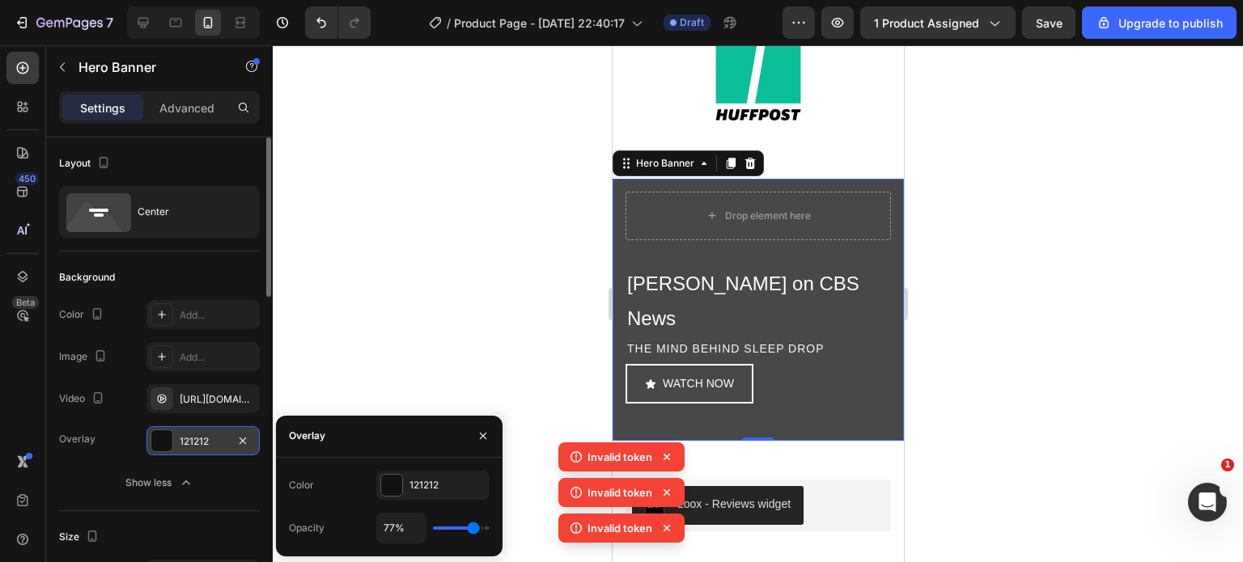
type input "76"
type input "74%"
type input "74"
type input "73%"
type input "73"
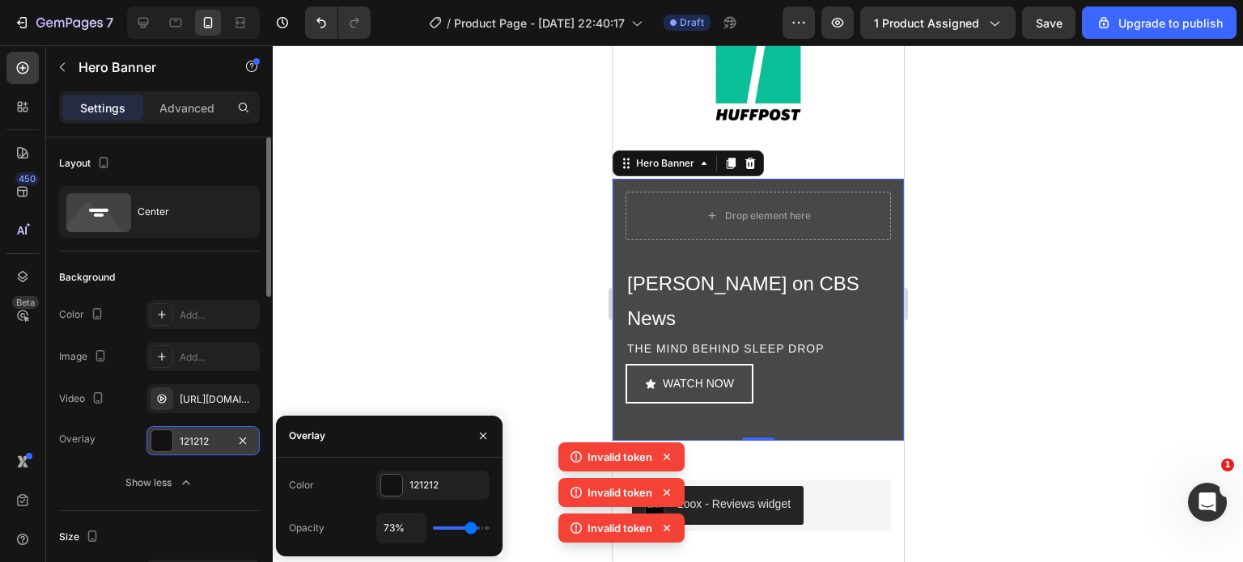
type input "70%"
type input "70"
type input "67%"
type input "67"
type input "64%"
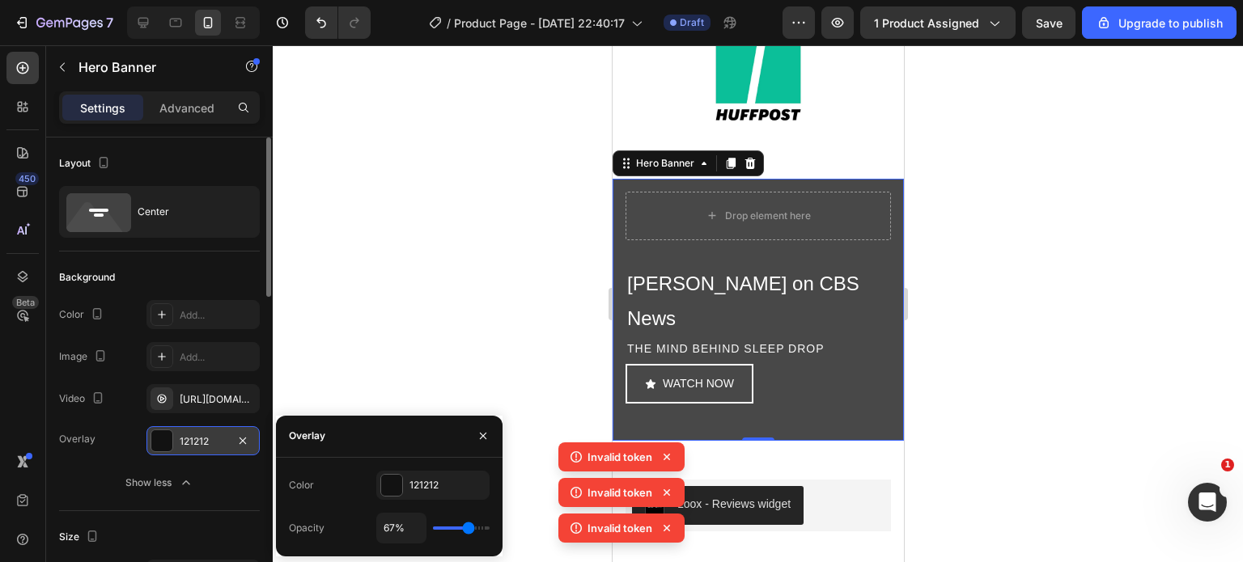
type input "64"
type input "63%"
type input "63"
type input "61%"
type input "61"
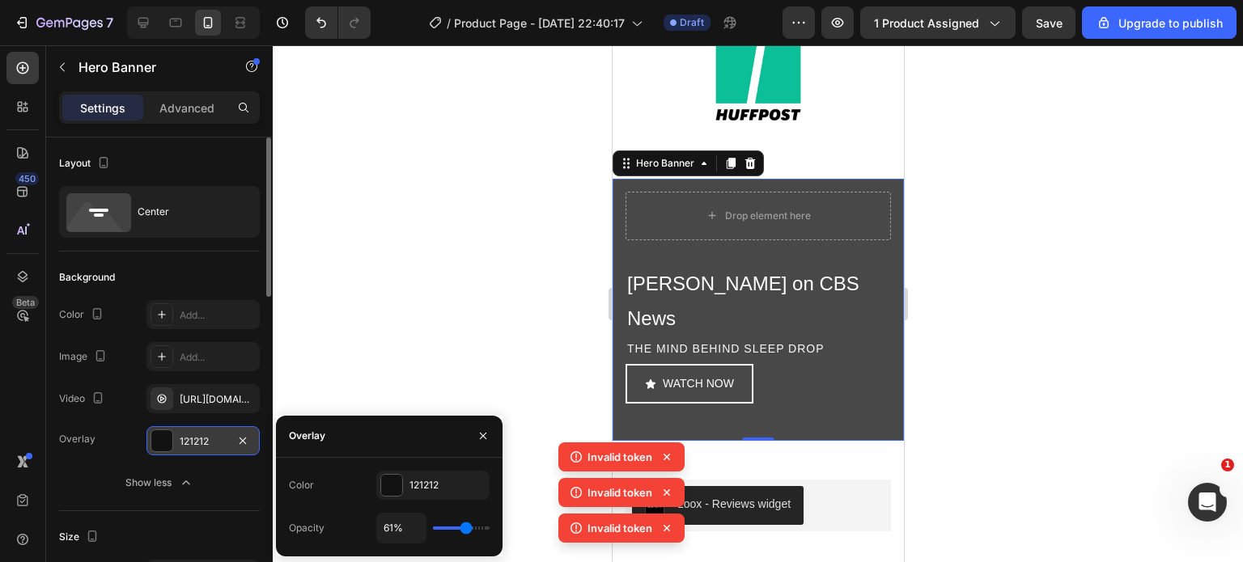
type input "60%"
type input "60"
type input "57%"
type input "57"
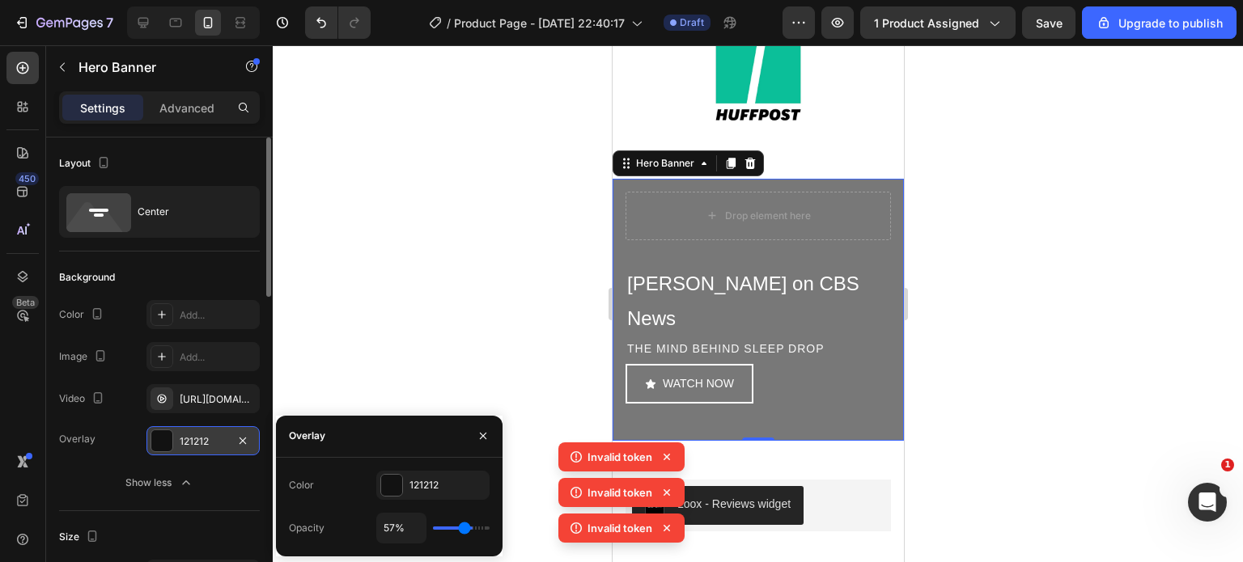
type input "55%"
type input "55"
type input "54%"
type input "54"
type input "52%"
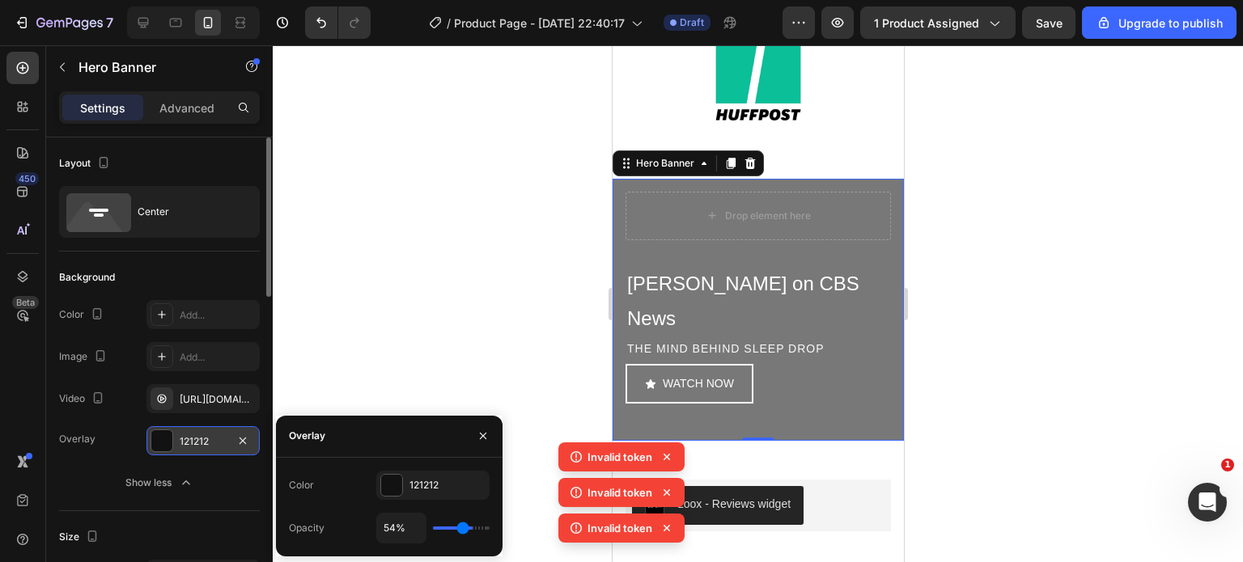
type input "52"
type input "51%"
type input "51"
type input "49%"
type input "49"
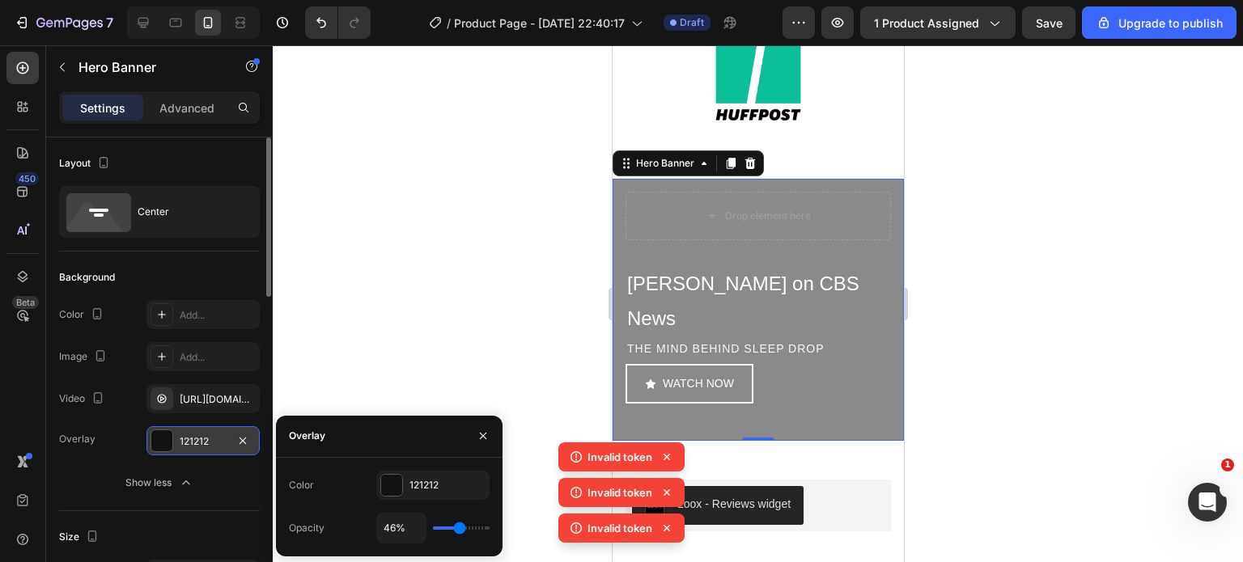
click at [460, 530] on input "range" at bounding box center [461, 528] width 57 height 3
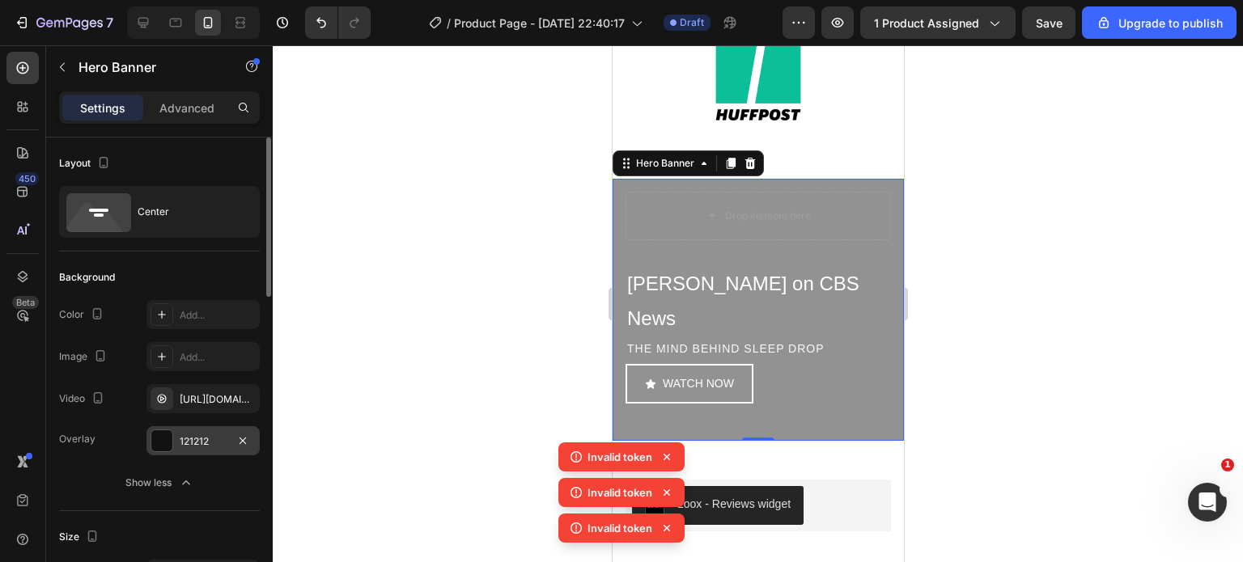
drag, startPoint x: 1586, startPoint y: 299, endPoint x: 775, endPoint y: 151, distance: 824.2
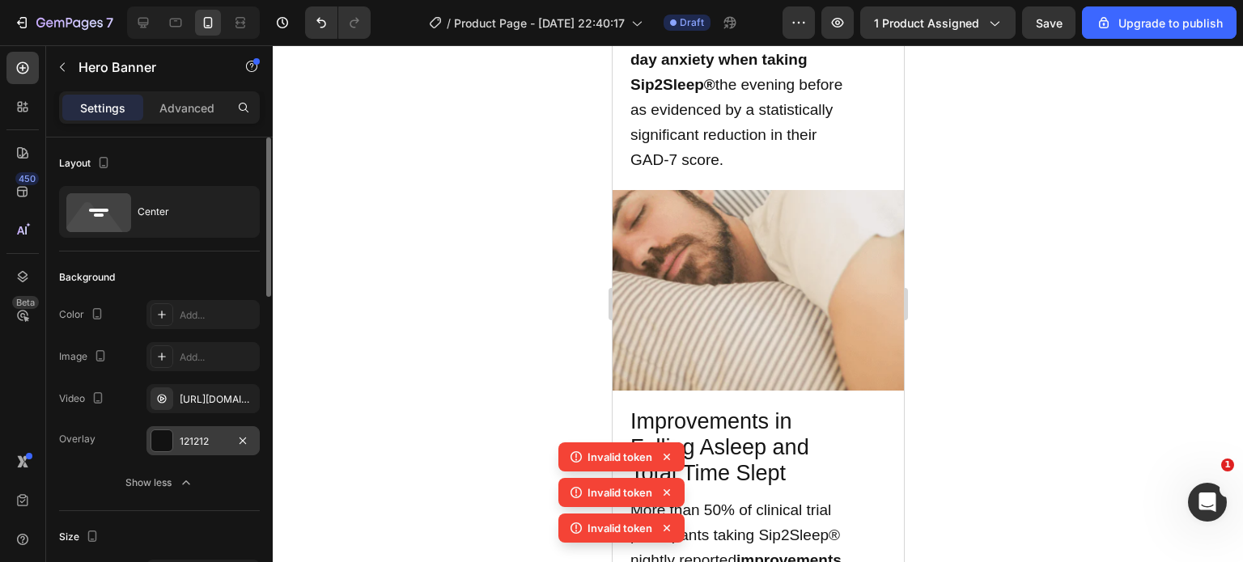
scroll to position [2098, 0]
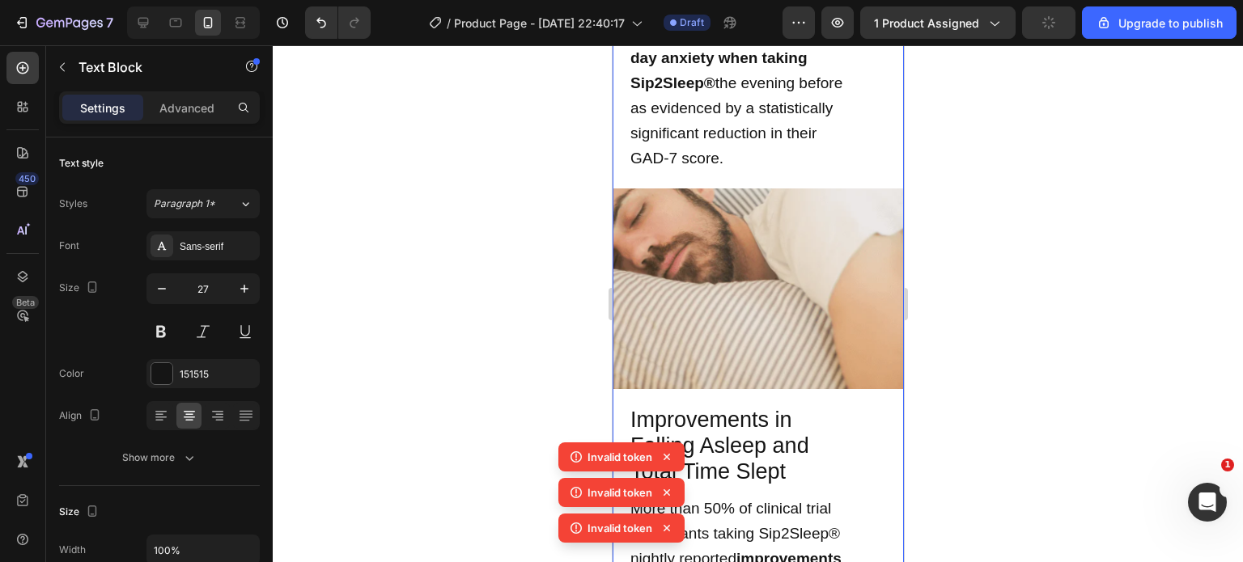
drag, startPoint x: 777, startPoint y: 458, endPoint x: 721, endPoint y: 270, distance: 195.8
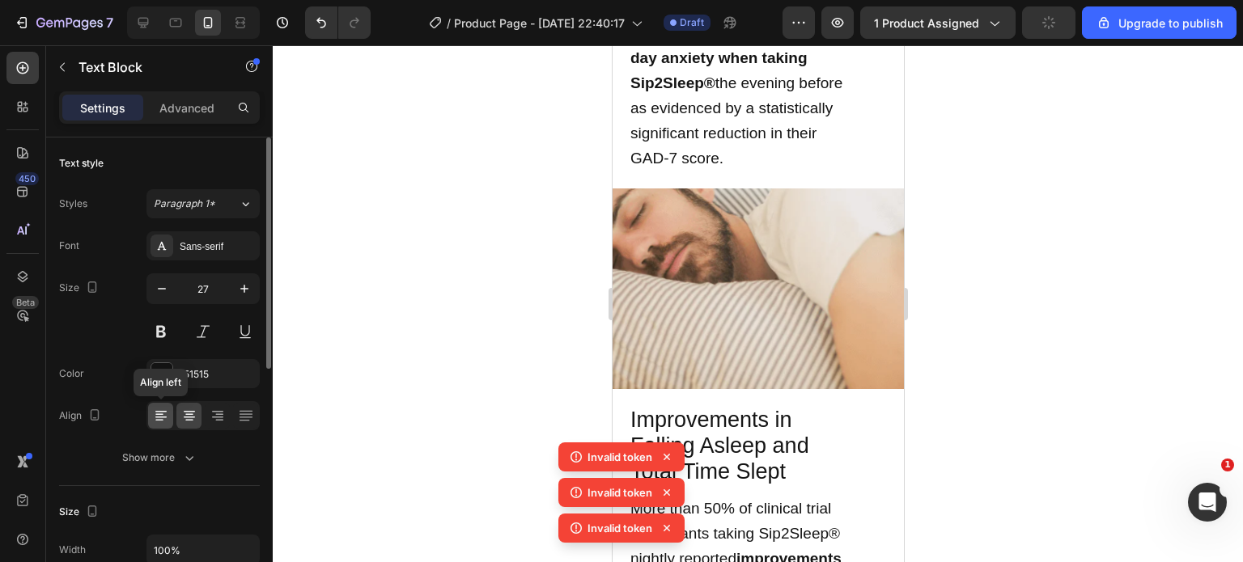
click at [172, 410] on div at bounding box center [160, 416] width 25 height 26
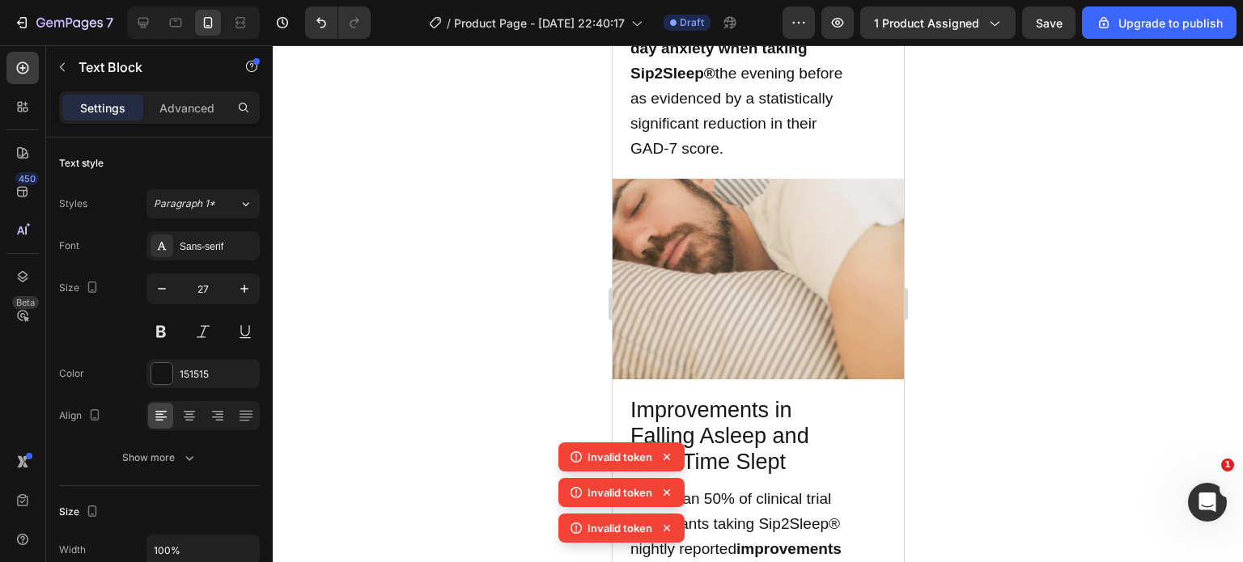
scroll to position [2107, 0]
click at [200, 104] on p "Advanced" at bounding box center [186, 108] width 55 height 17
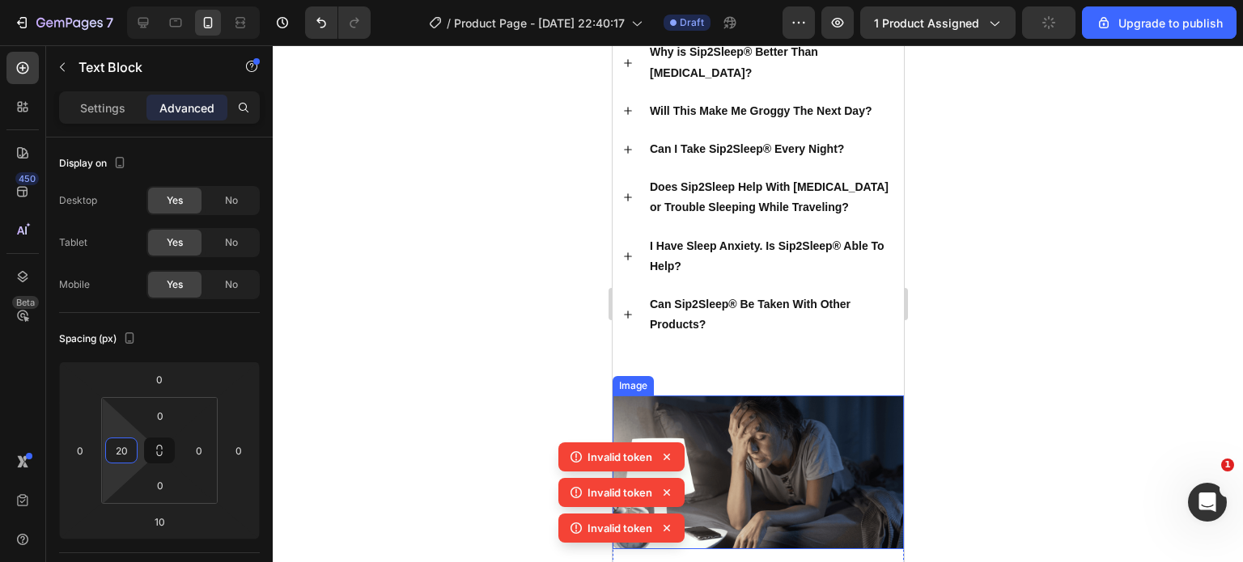
scroll to position [4182, 0]
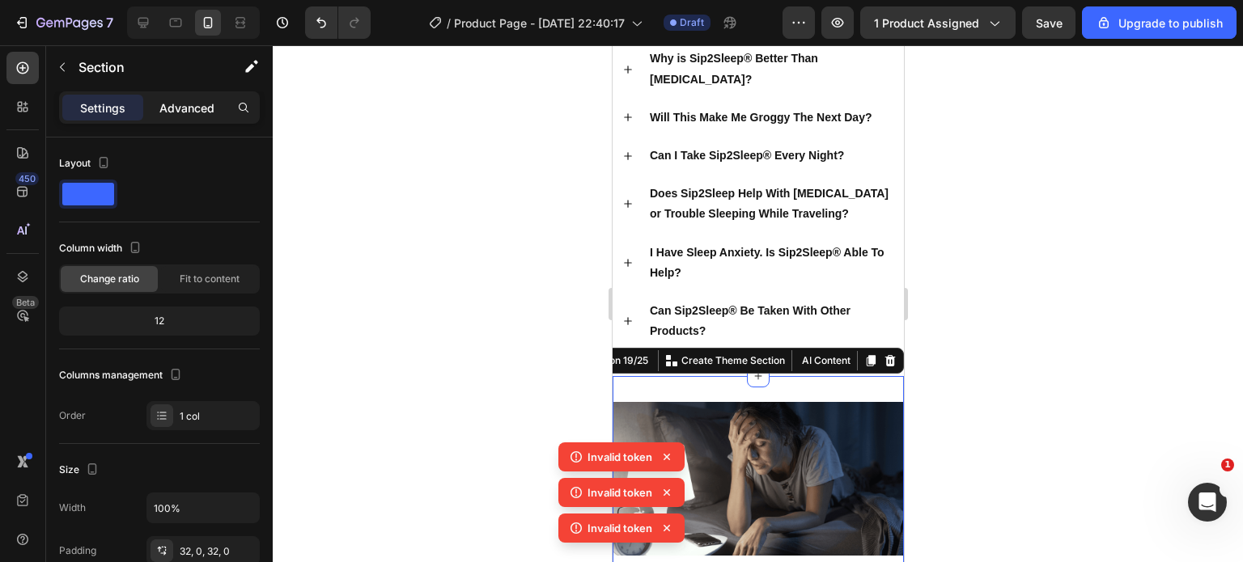
click at [206, 101] on p "Advanced" at bounding box center [186, 108] width 55 height 17
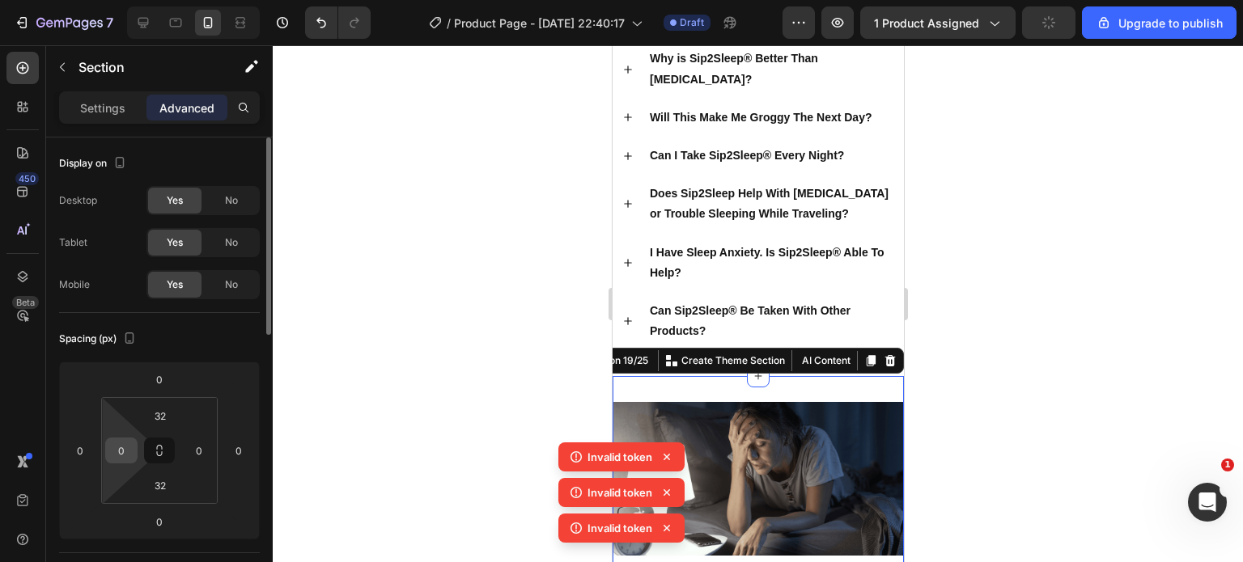
click at [126, 450] on input "0" at bounding box center [121, 451] width 24 height 24
click at [126, 450] on input "1" at bounding box center [121, 451] width 24 height 24
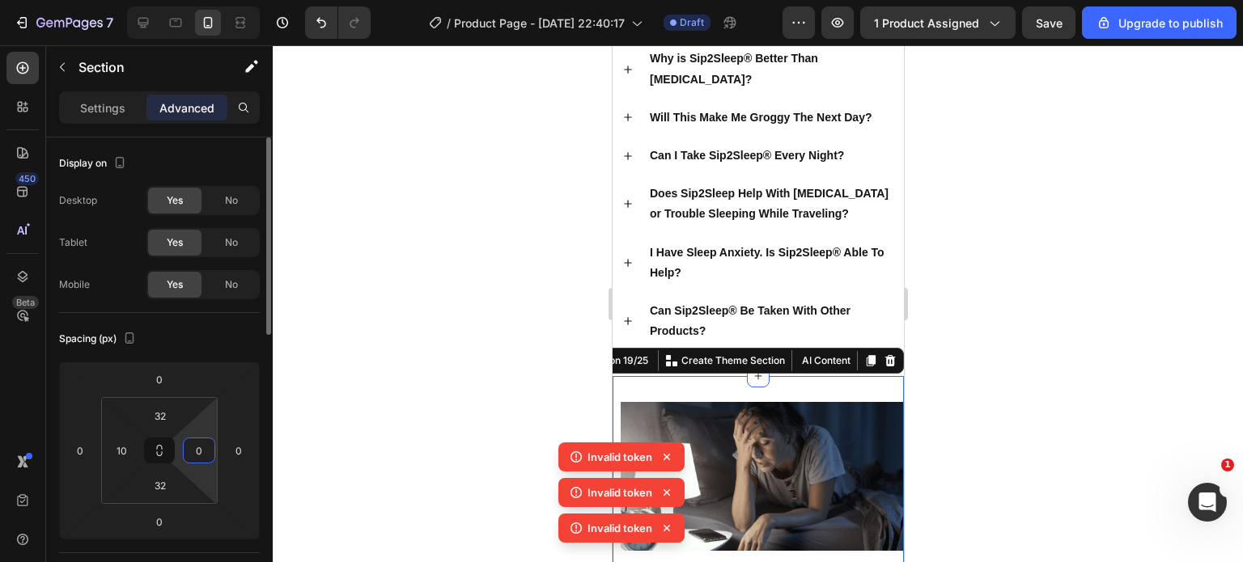
click at [203, 449] on input "0" at bounding box center [199, 451] width 24 height 24
click at [203, 449] on input "1" at bounding box center [199, 451] width 24 height 24
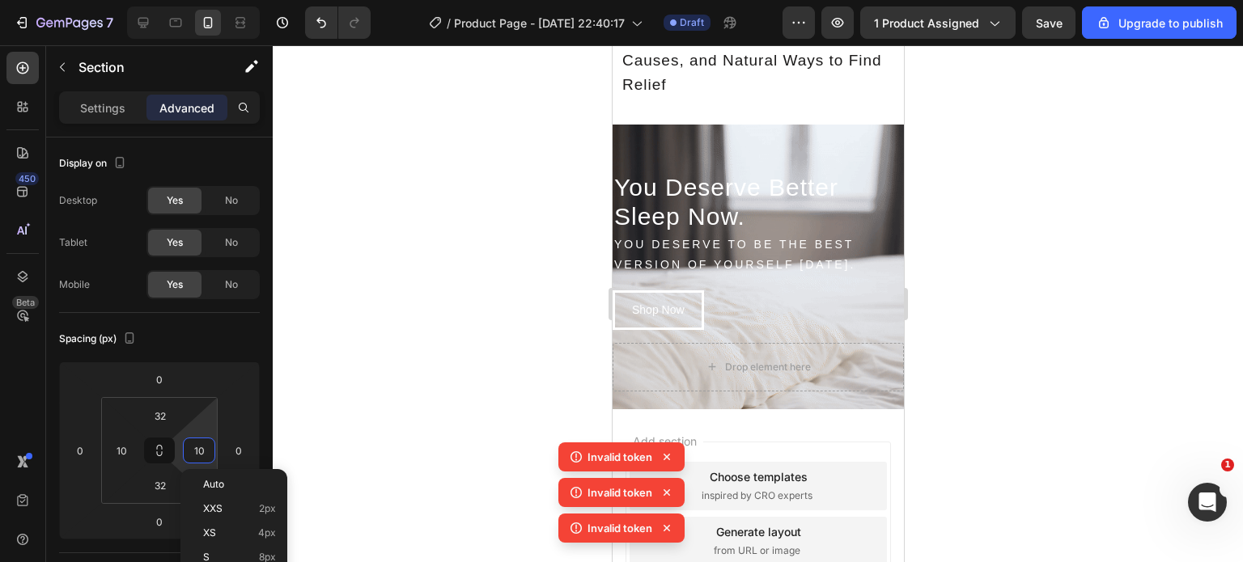
scroll to position [5247, 0]
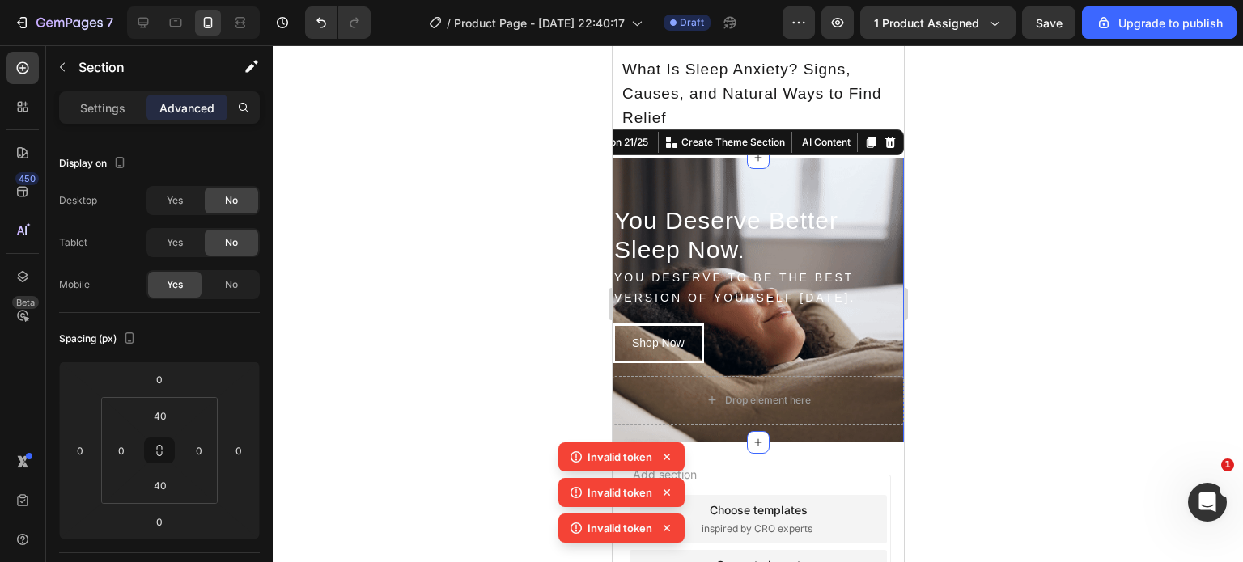
click at [703, 158] on div "You Deserve Better Sleep Now. Heading You Deserve to be the best version of you…" at bounding box center [757, 300] width 291 height 285
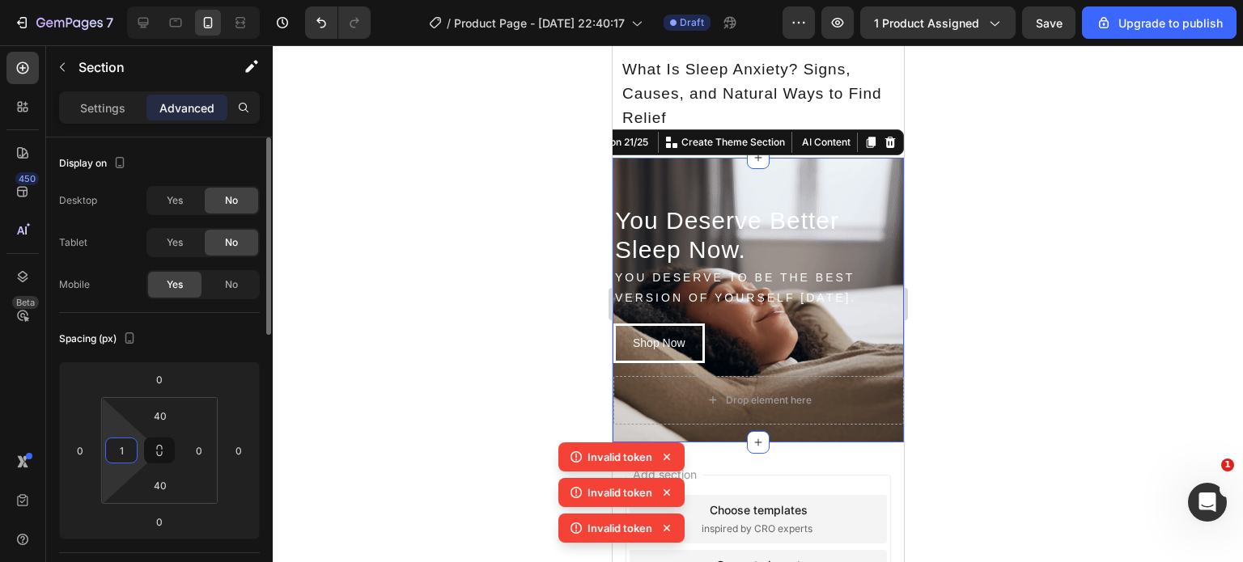
click at [123, 451] on input "1" at bounding box center [121, 451] width 24 height 24
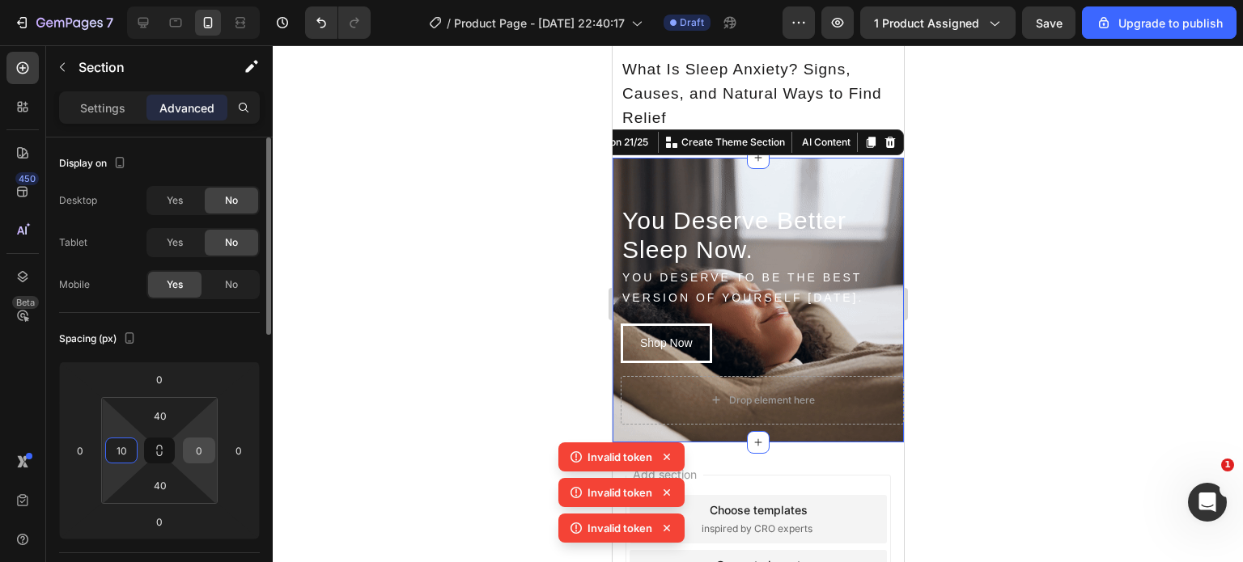
click at [198, 447] on input "0" at bounding box center [199, 451] width 24 height 24
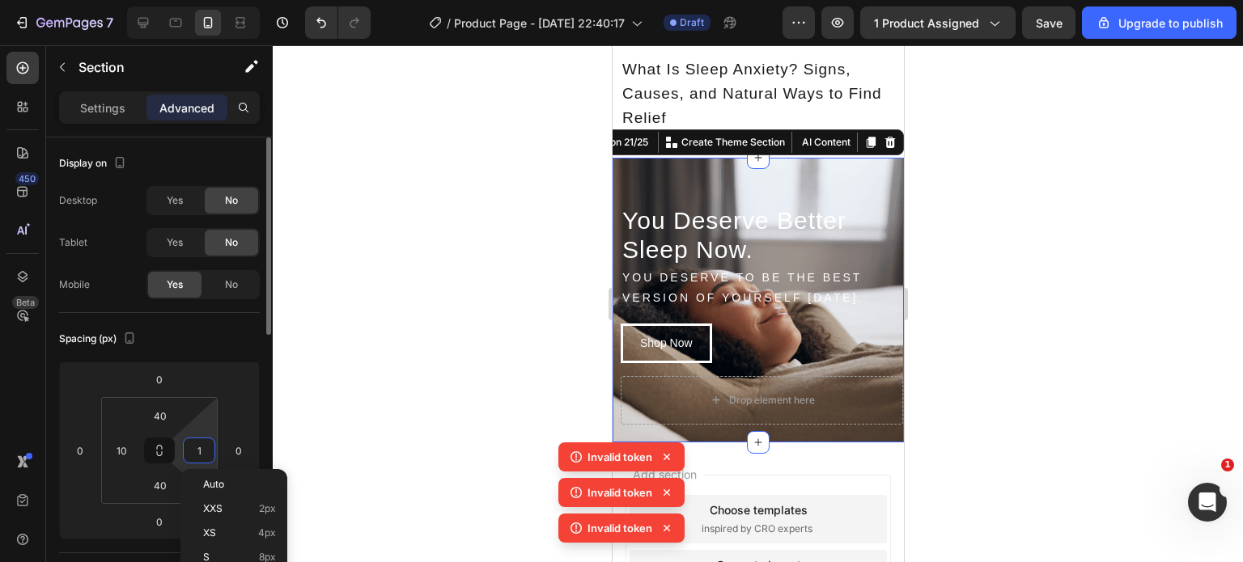
click at [198, 447] on input "1" at bounding box center [199, 451] width 24 height 24
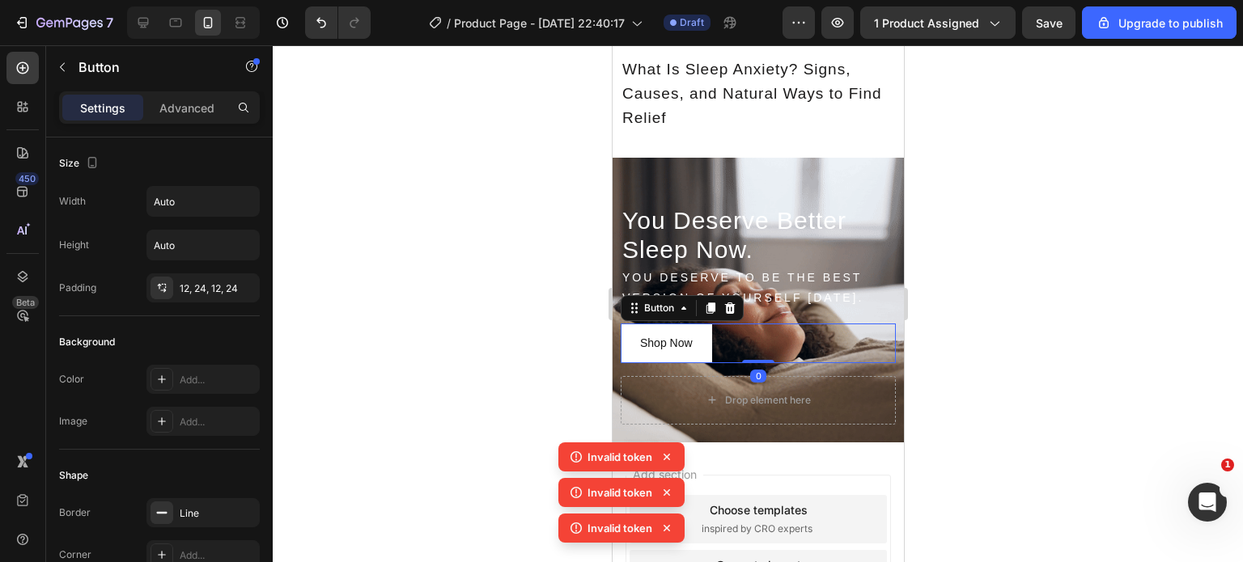
click at [684, 324] on button "Shop Now" at bounding box center [665, 344] width 91 height 40
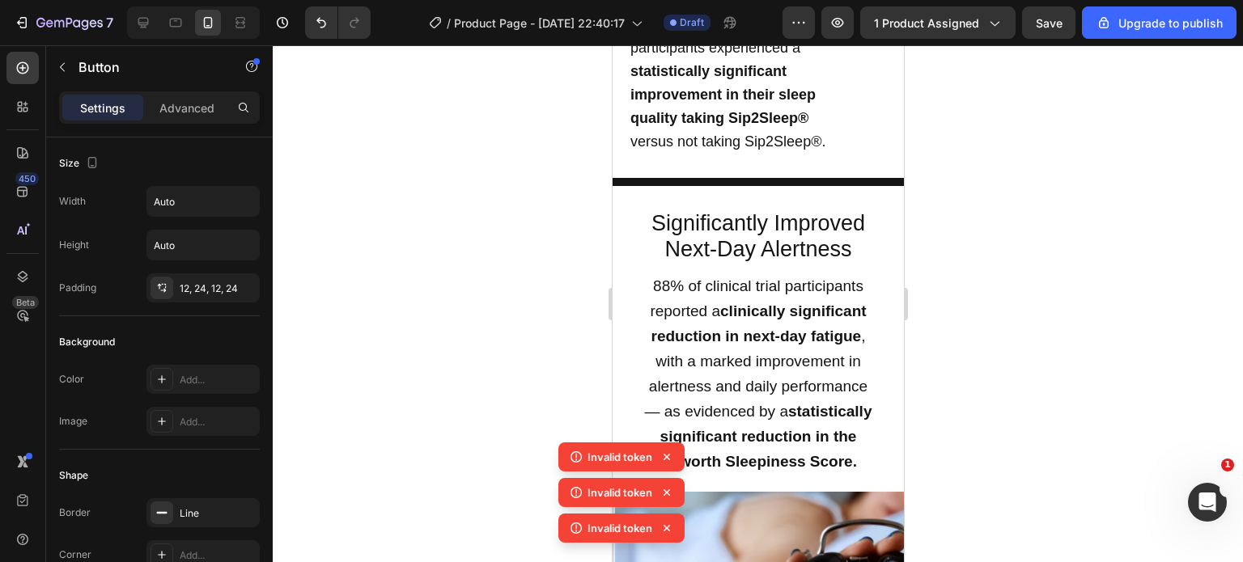
scroll to position [1411, 0]
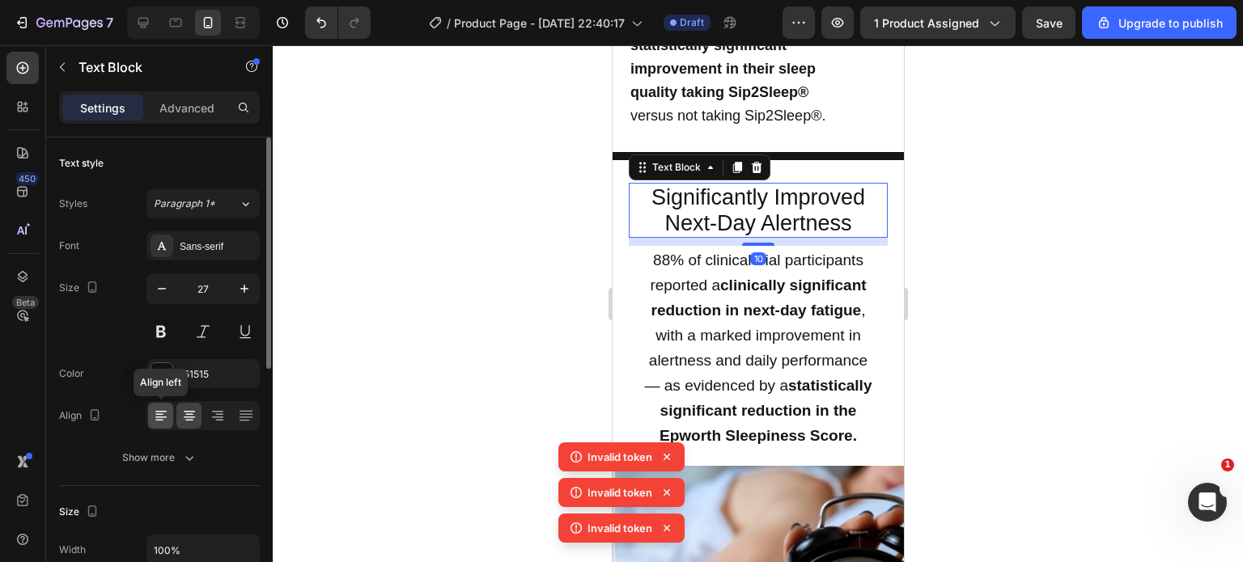
click at [153, 419] on icon at bounding box center [161, 416] width 16 height 16
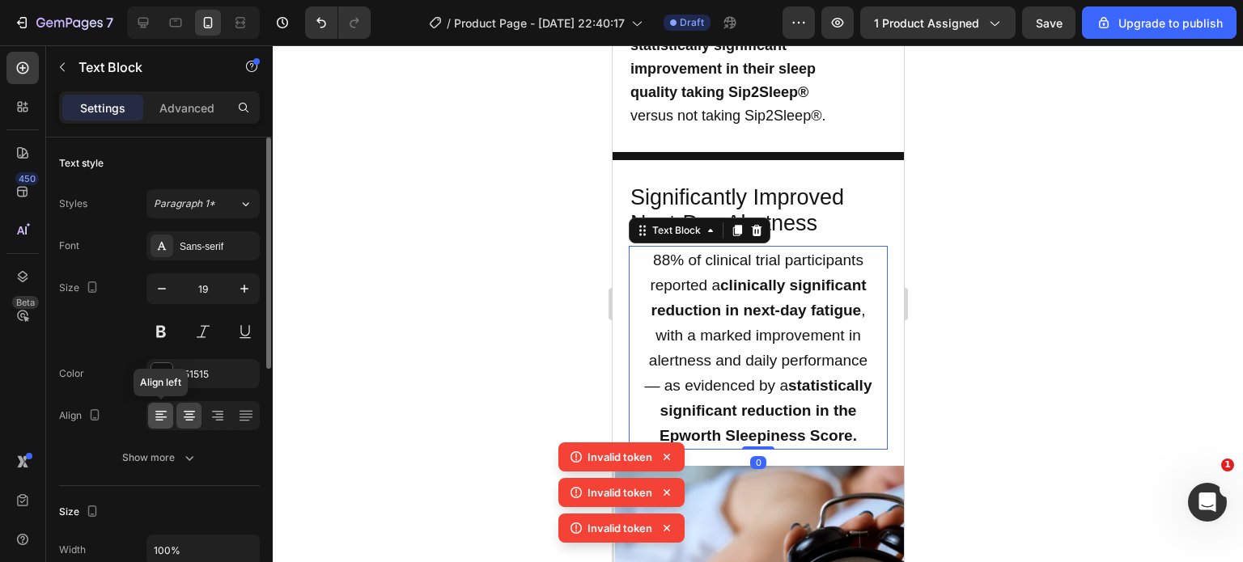
click at [156, 412] on icon at bounding box center [161, 416] width 16 height 16
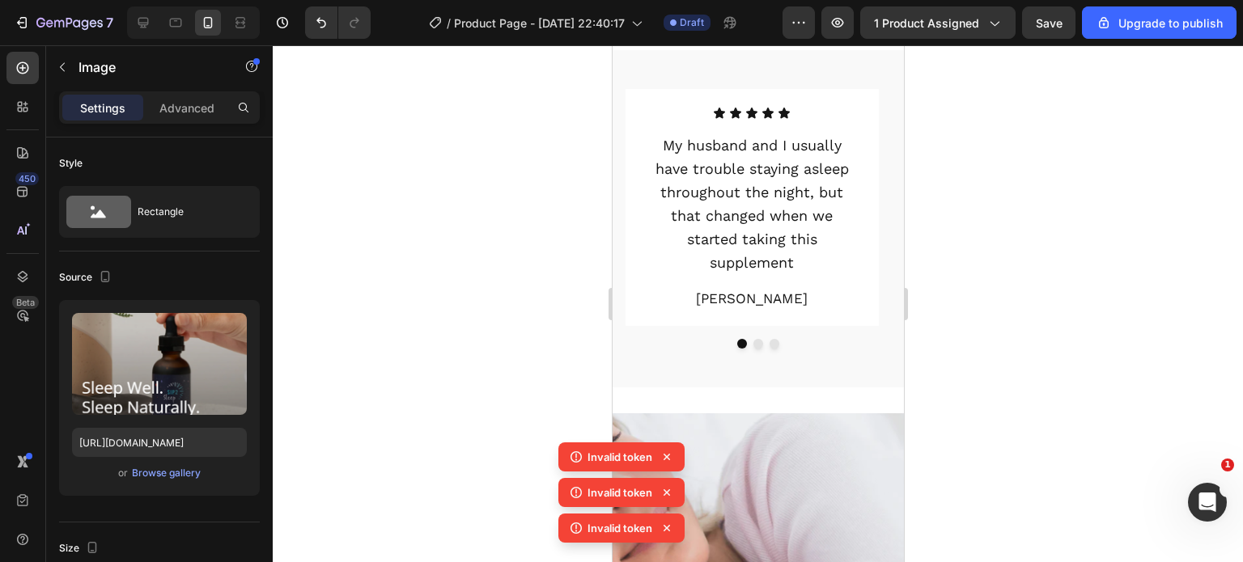
scroll to position [1143, 0]
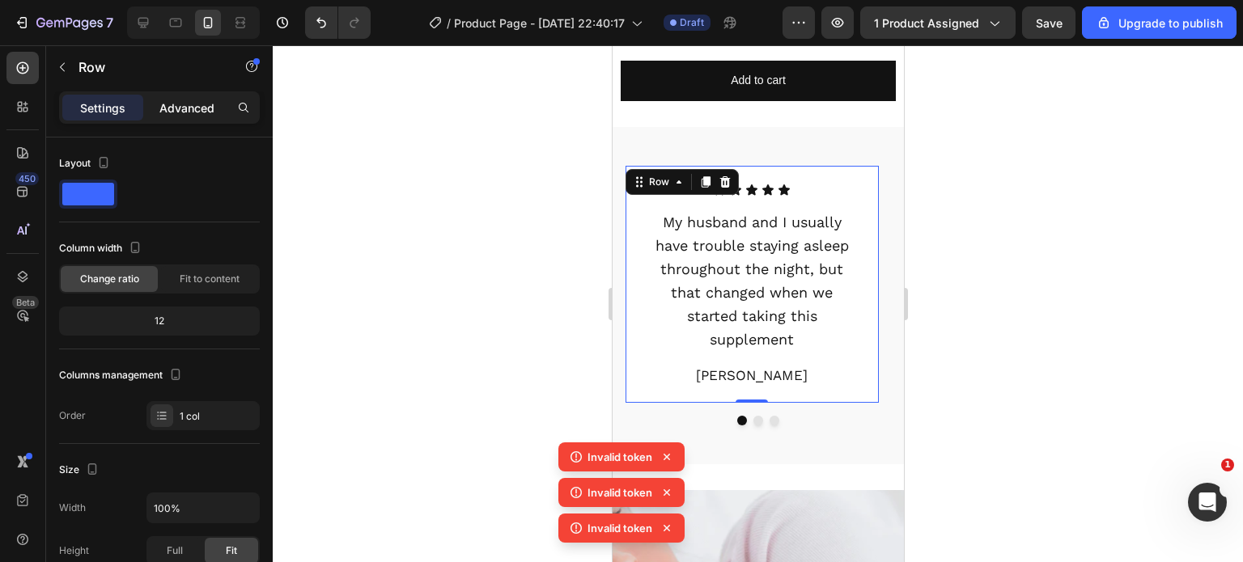
click at [201, 97] on div "Advanced" at bounding box center [186, 108] width 81 height 26
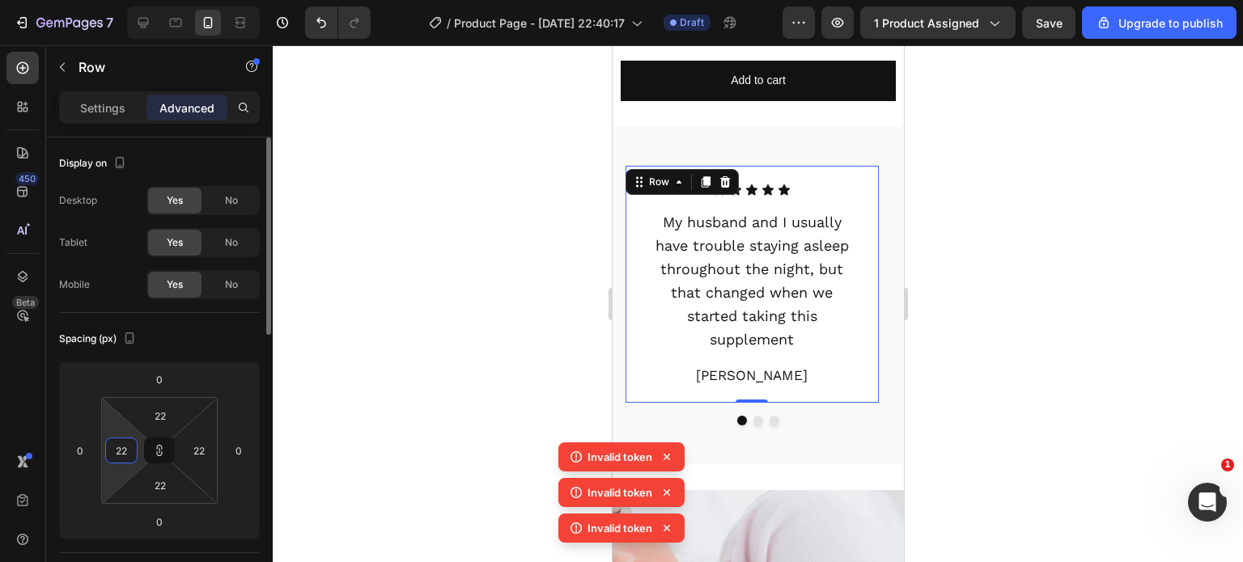
click at [119, 451] on input "22" at bounding box center [121, 451] width 24 height 24
click at [119, 451] on input "1" at bounding box center [121, 451] width 24 height 24
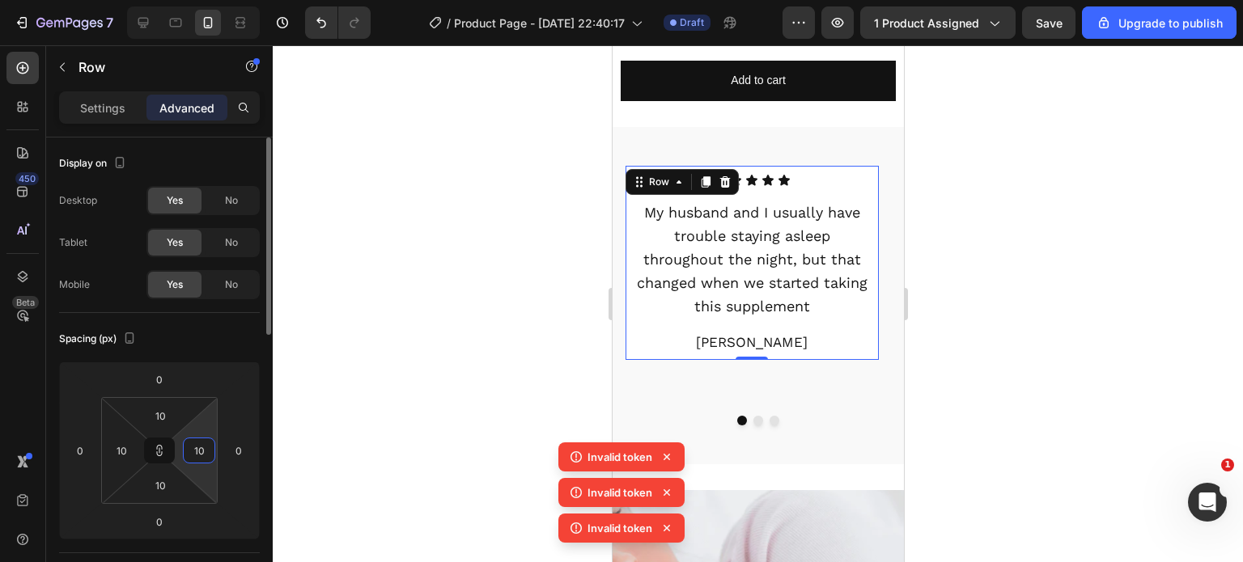
click at [207, 447] on input "10" at bounding box center [199, 451] width 24 height 24
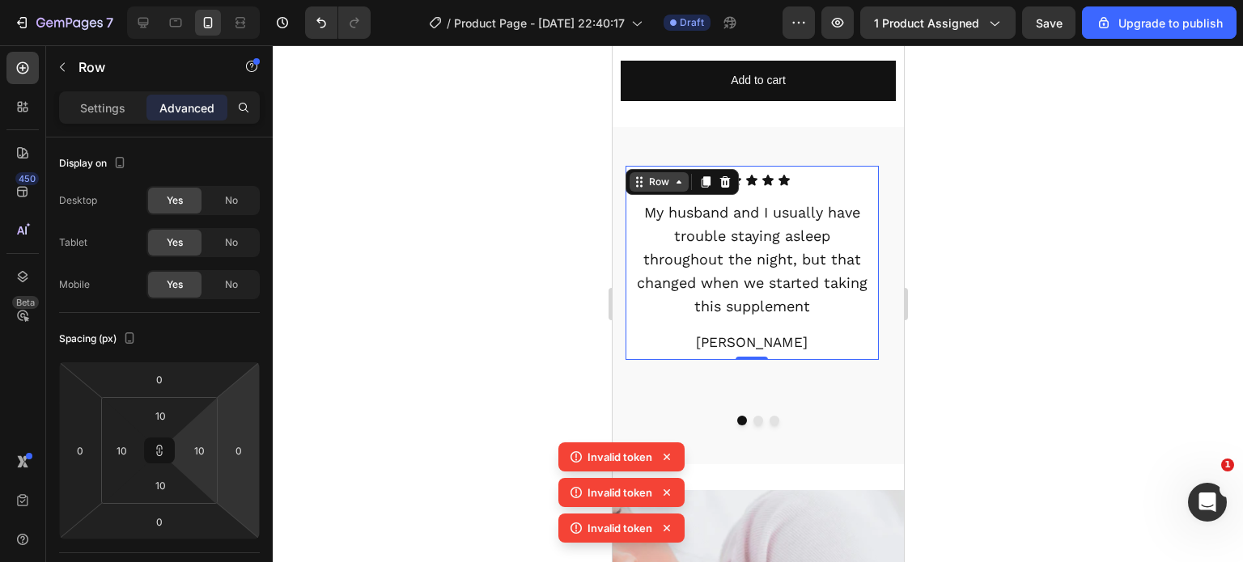
click at [651, 175] on div "Row" at bounding box center [658, 182] width 27 height 15
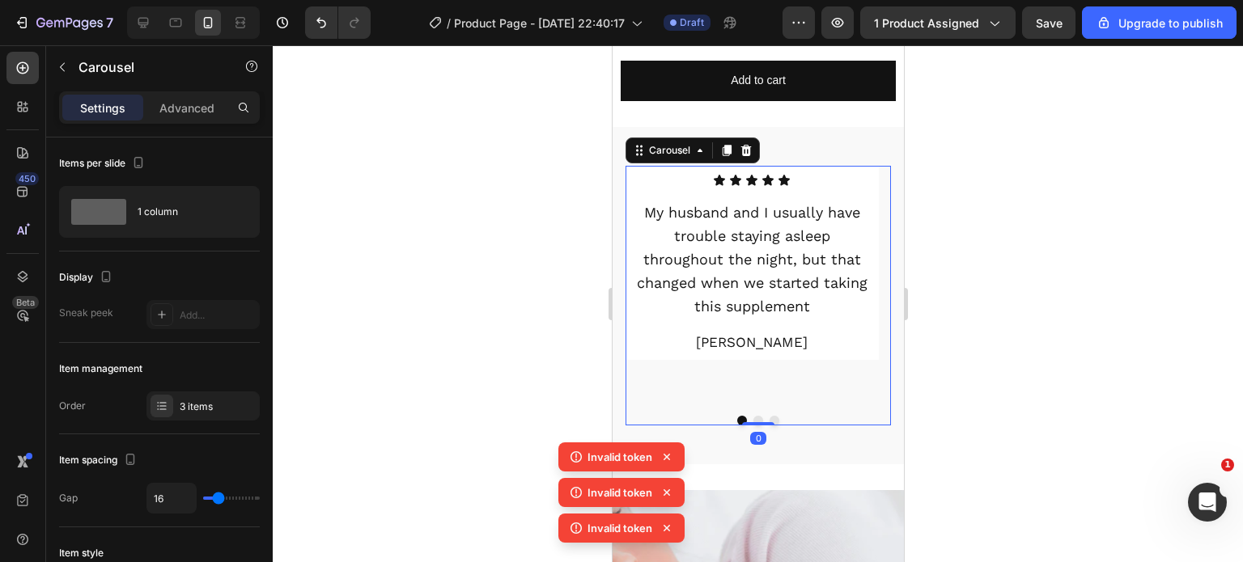
click at [753, 416] on button "Dot" at bounding box center [758, 421] width 10 height 10
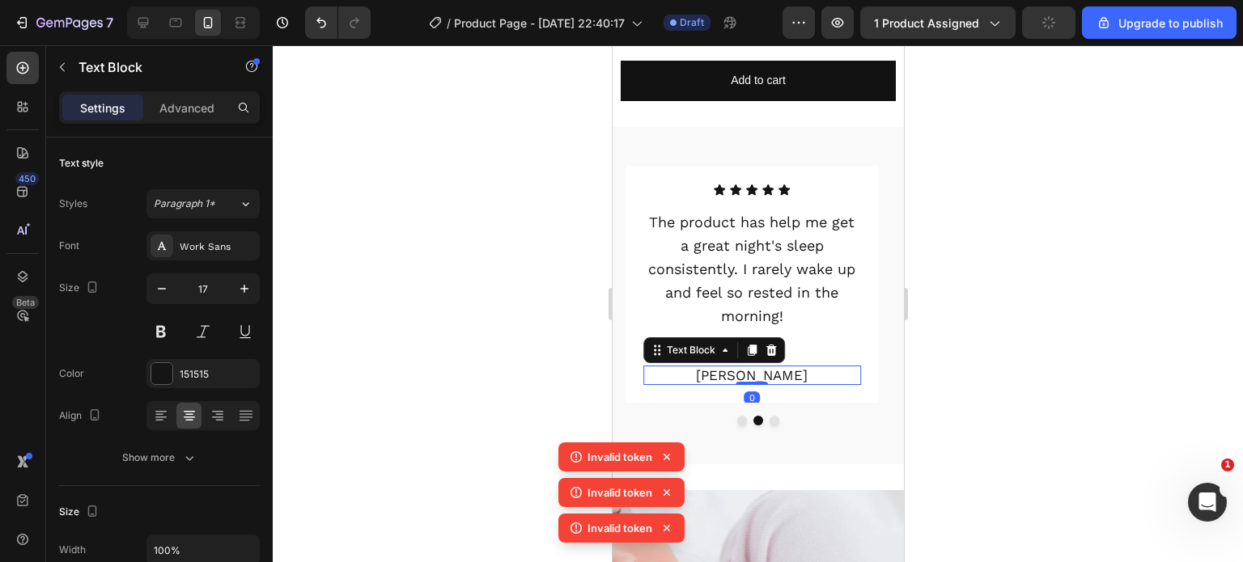
click at [673, 367] on p "[PERSON_NAME]" at bounding box center [751, 375] width 214 height 16
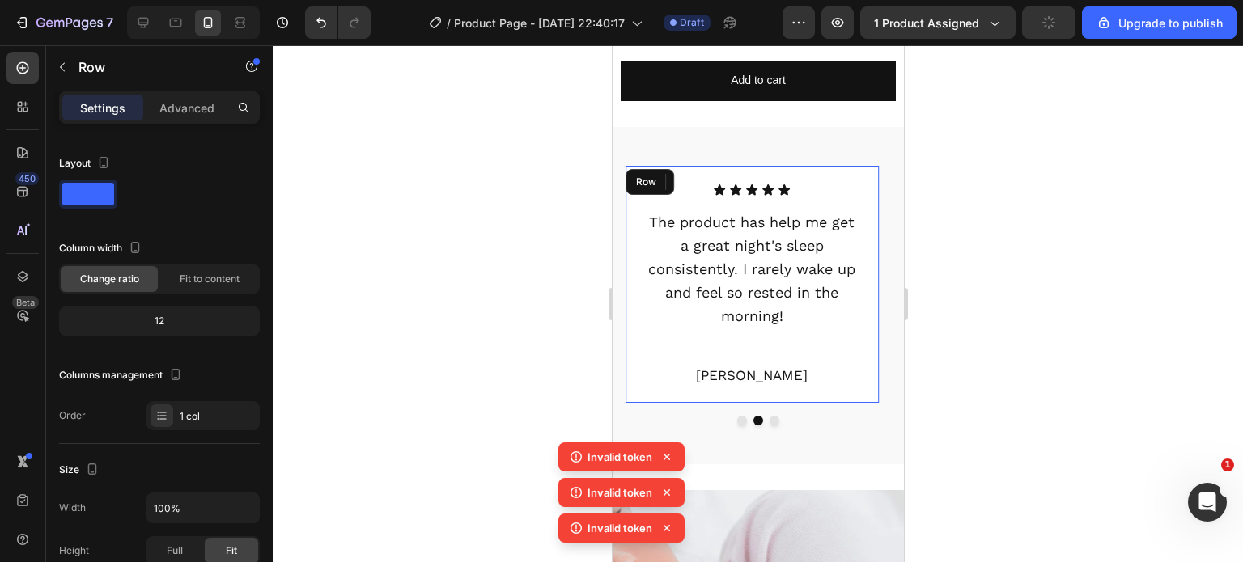
click at [685, 384] on div "Icon Icon Icon Icon Icon Icon List The product has help me get a great night's …" at bounding box center [751, 284] width 253 height 237
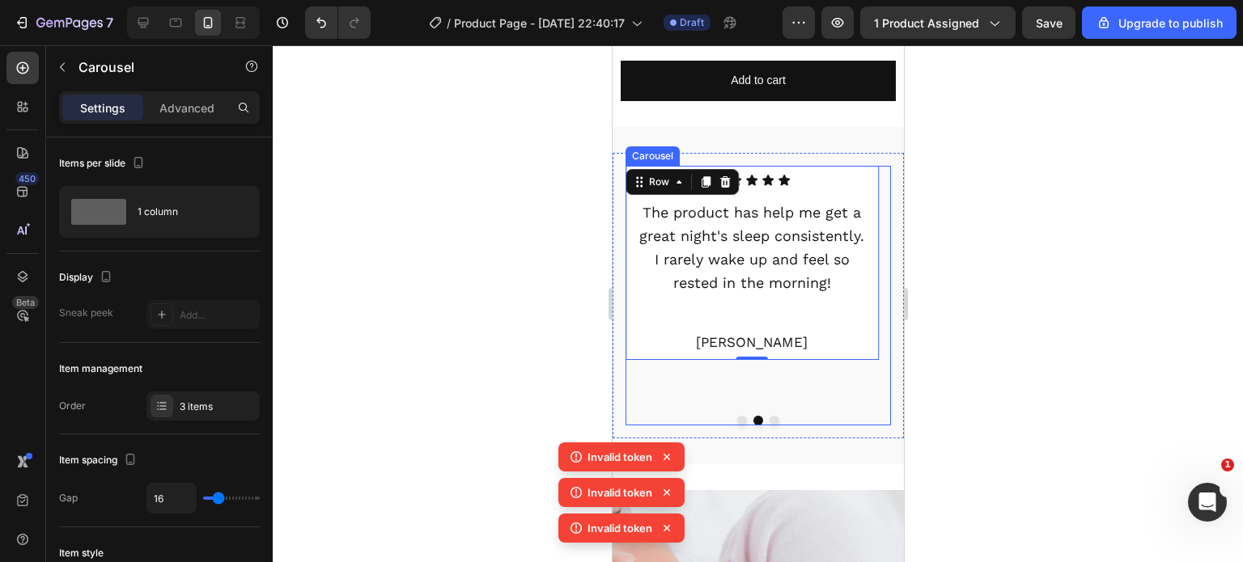
click at [769, 416] on button "Dot" at bounding box center [774, 421] width 10 height 10
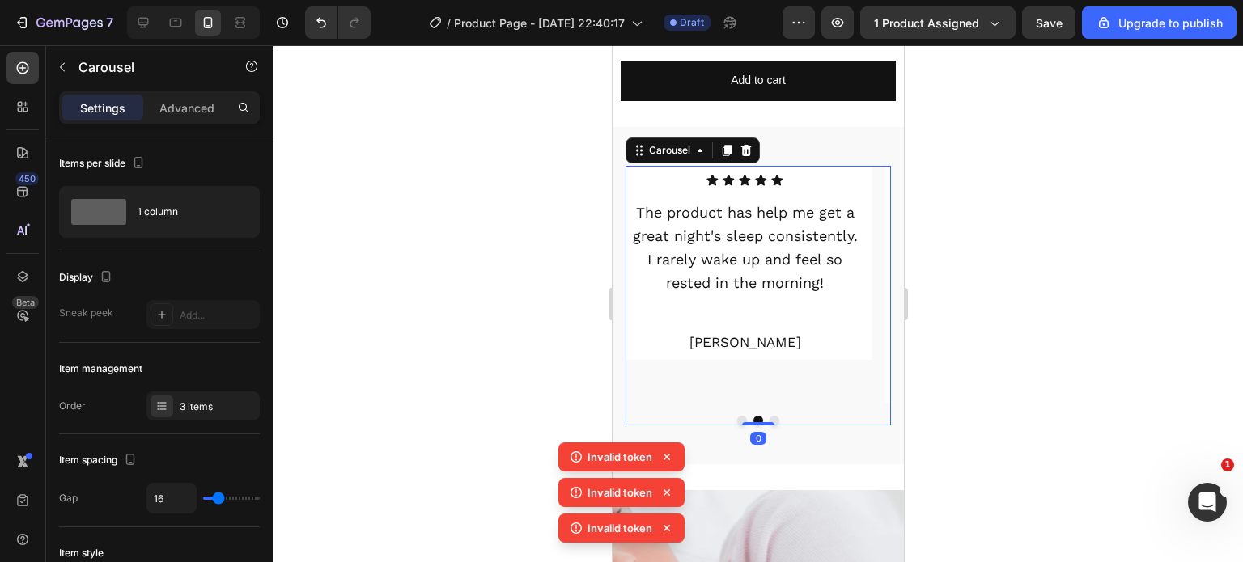
click at [769, 416] on button "Dot" at bounding box center [774, 421] width 10 height 10
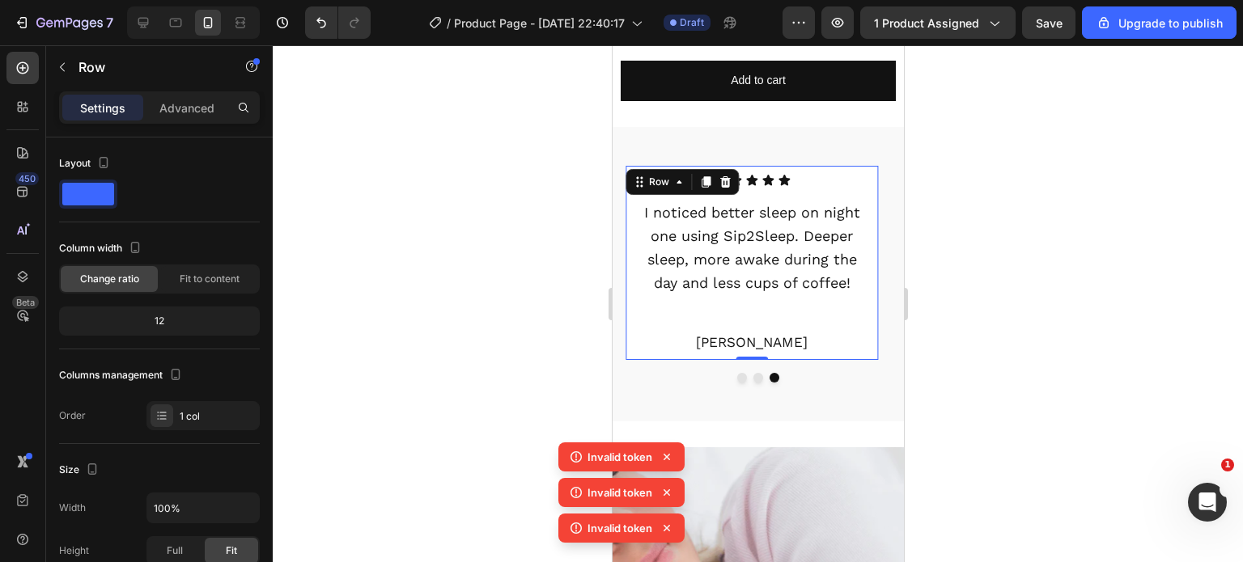
click at [977, 430] on div at bounding box center [758, 303] width 970 height 517
click at [214, 95] on div "Advanced" at bounding box center [186, 108] width 81 height 26
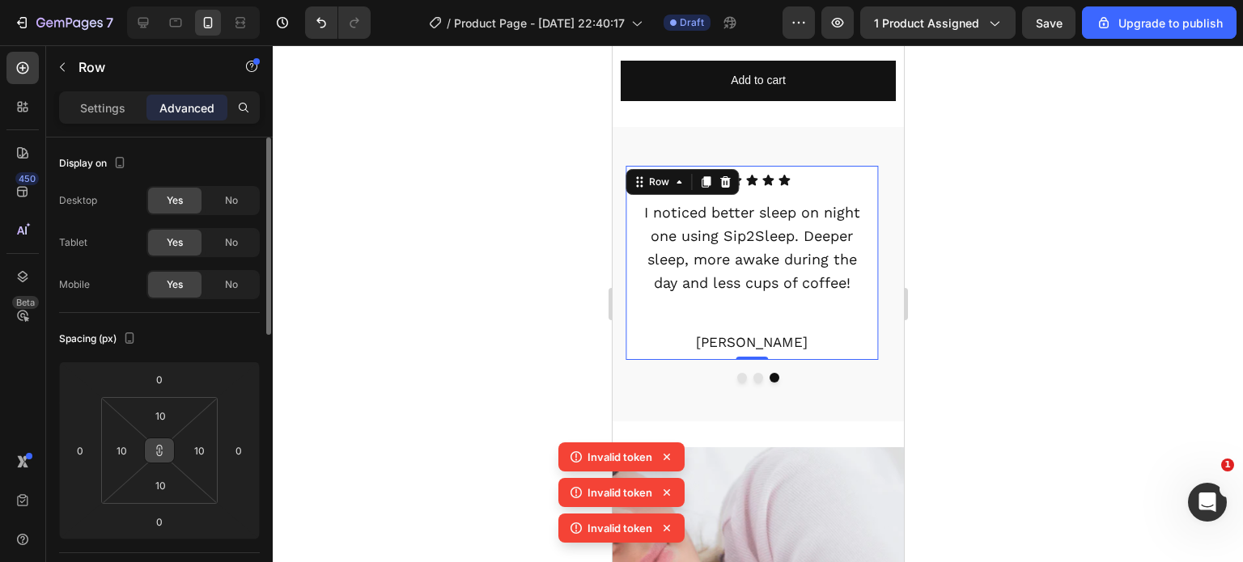
click at [166, 451] on button at bounding box center [159, 451] width 31 height 26
click at [165, 419] on input "10" at bounding box center [160, 416] width 32 height 24
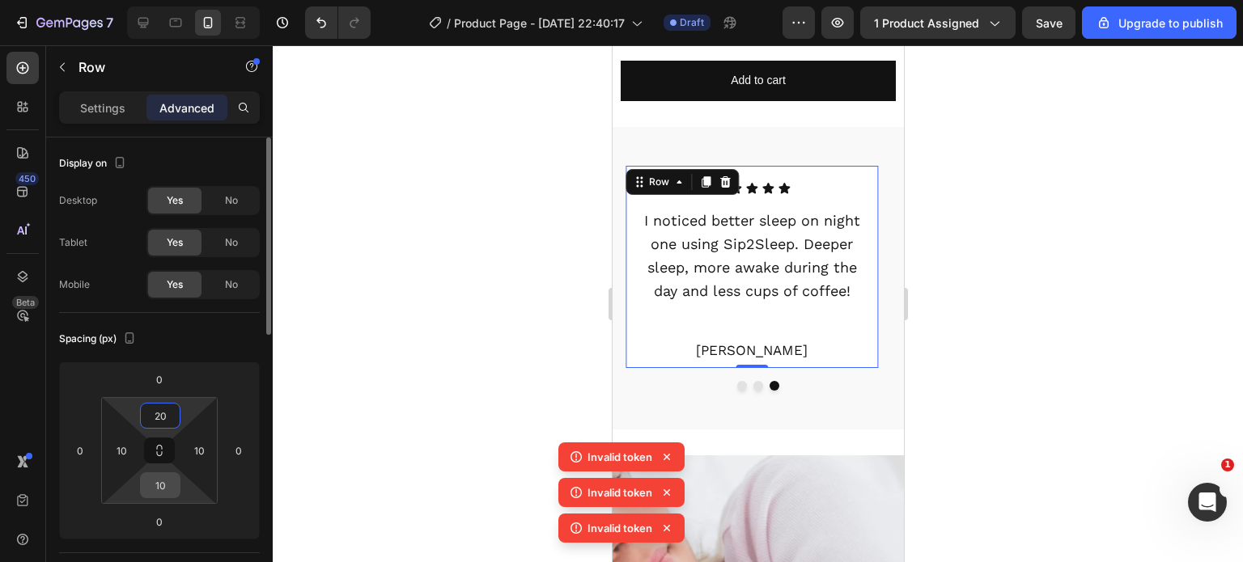
click at [167, 488] on input "10" at bounding box center [160, 485] width 32 height 24
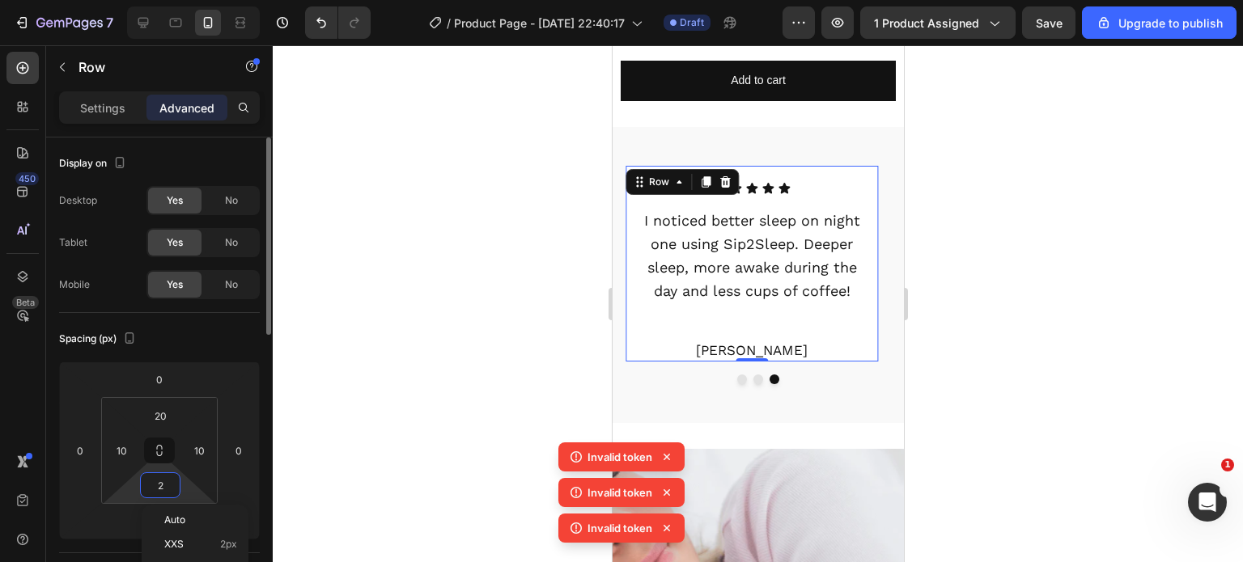
click at [167, 488] on input "2" at bounding box center [160, 485] width 32 height 24
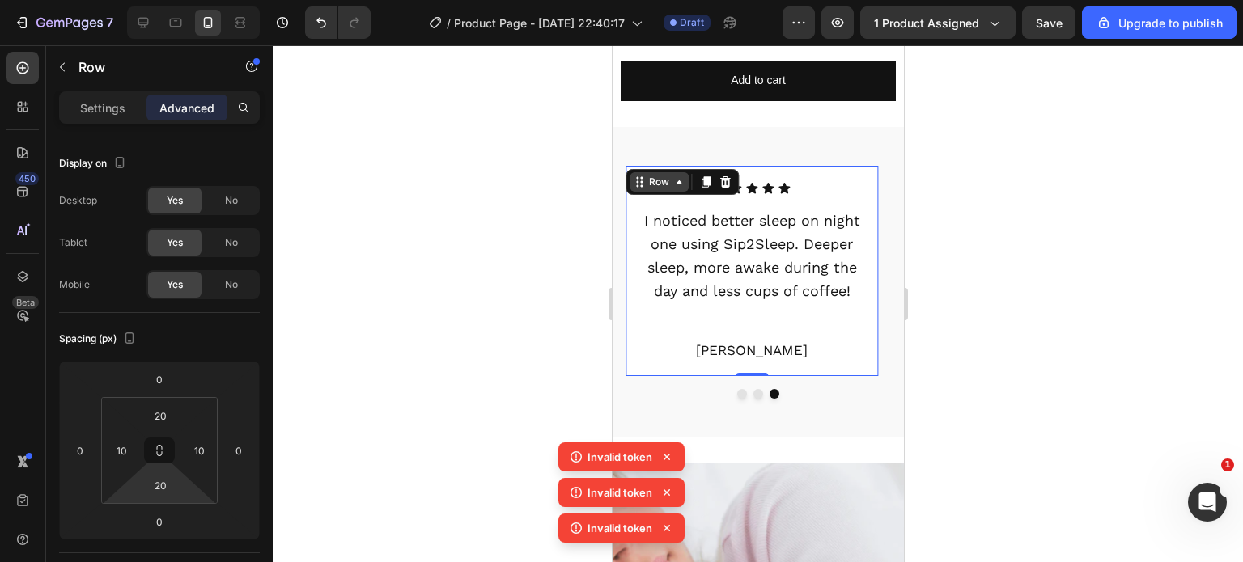
click at [657, 175] on div "Row" at bounding box center [658, 182] width 27 height 15
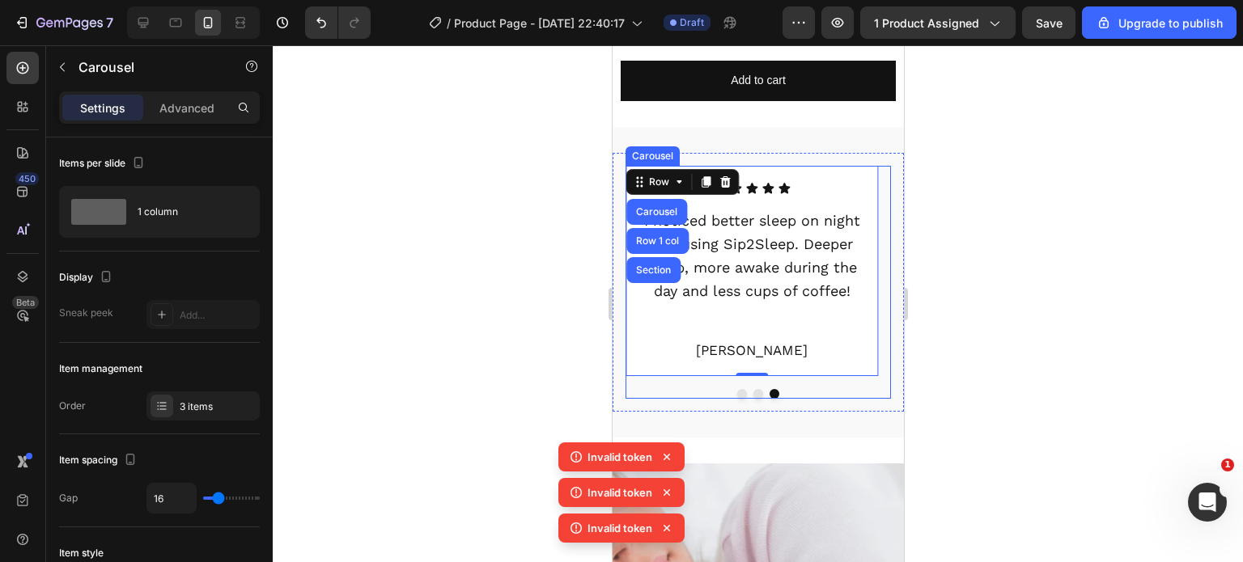
click at [753, 389] on button "Dot" at bounding box center [758, 394] width 10 height 10
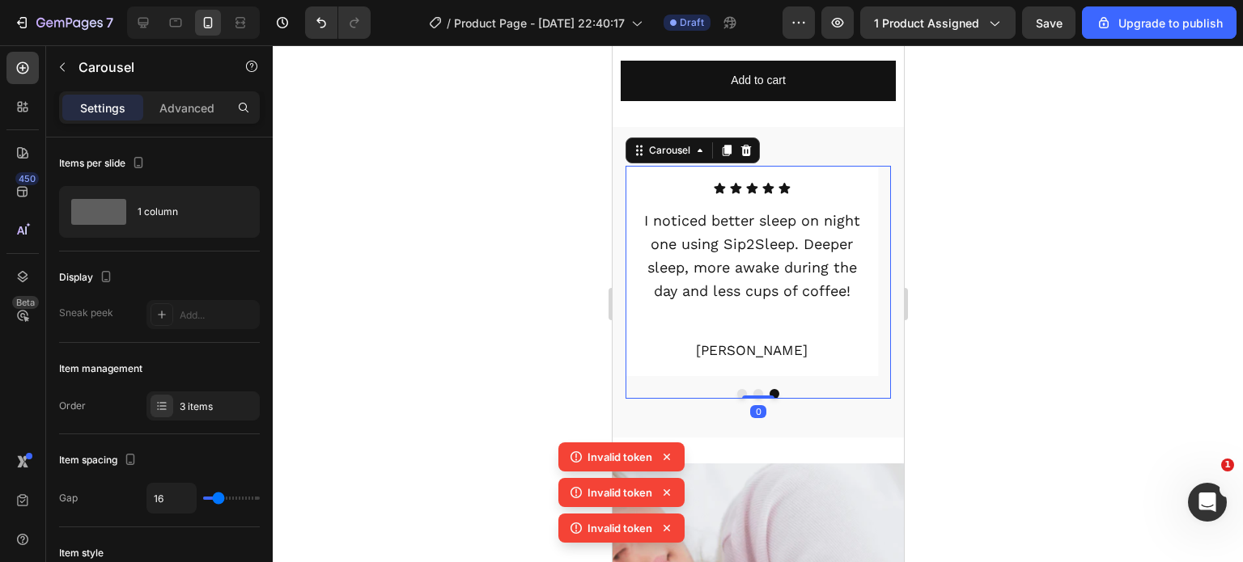
click at [753, 389] on button "Dot" at bounding box center [758, 394] width 10 height 10
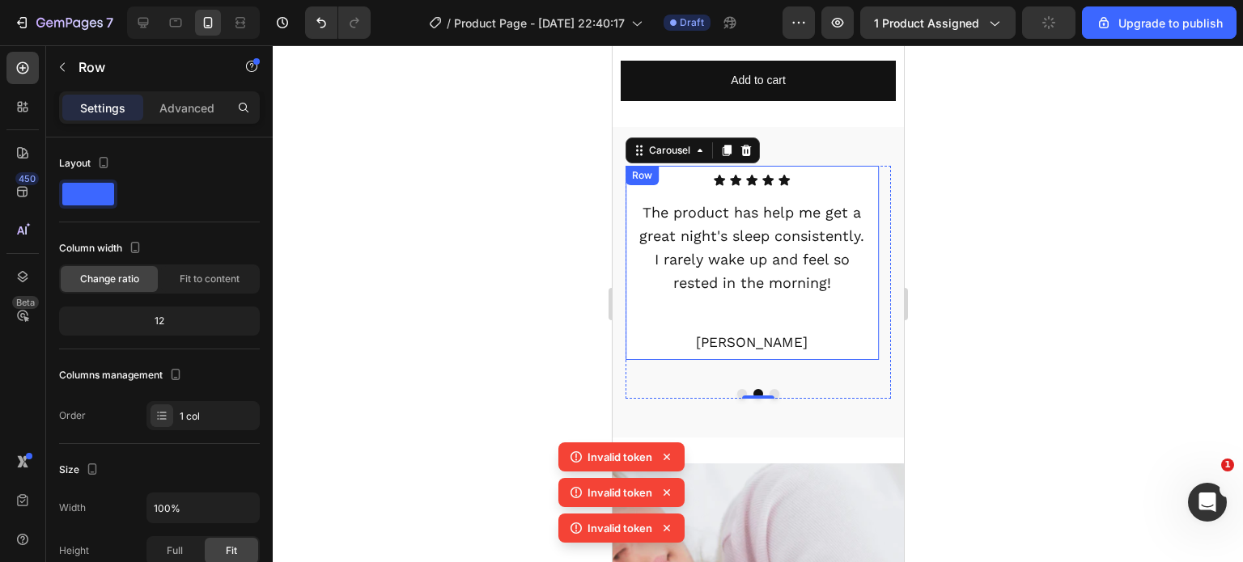
click at [690, 340] on div "Icon Icon Icon Icon Icon Icon List The product has help me get a great night's …" at bounding box center [751, 263] width 253 height 194
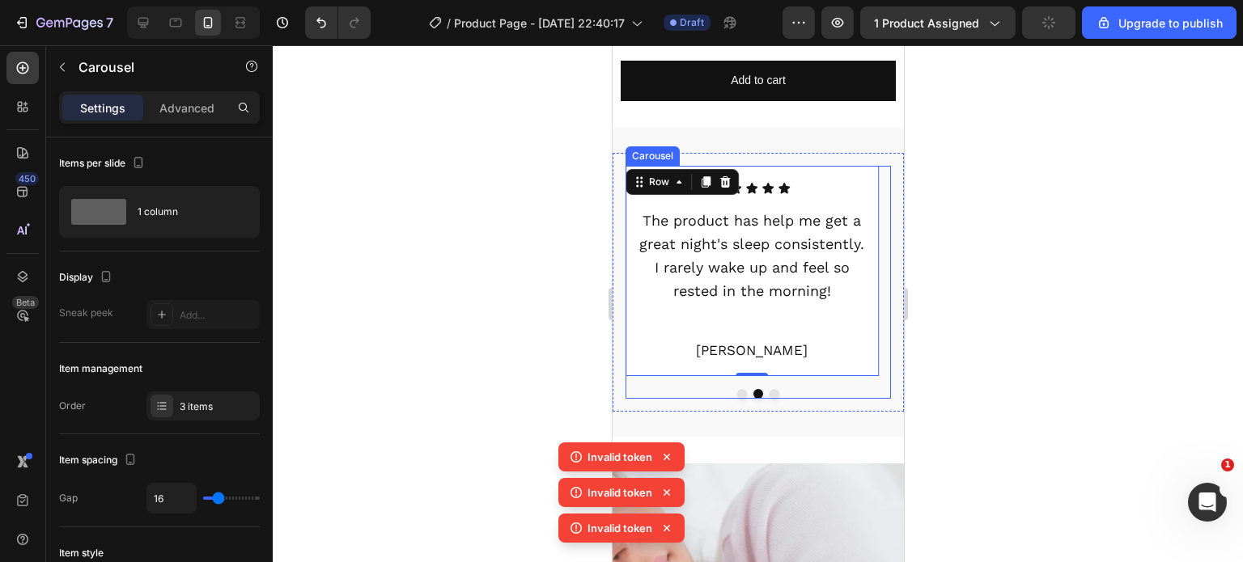
click at [736, 389] on button "Dot" at bounding box center [741, 394] width 10 height 10
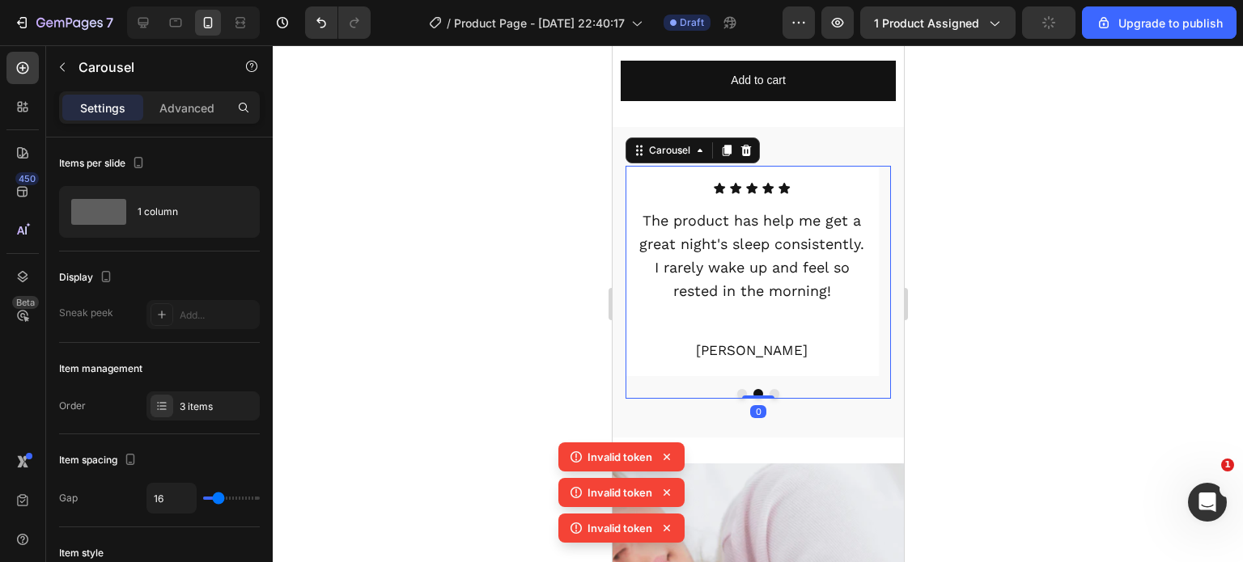
click at [736, 389] on button "Dot" at bounding box center [741, 394] width 10 height 10
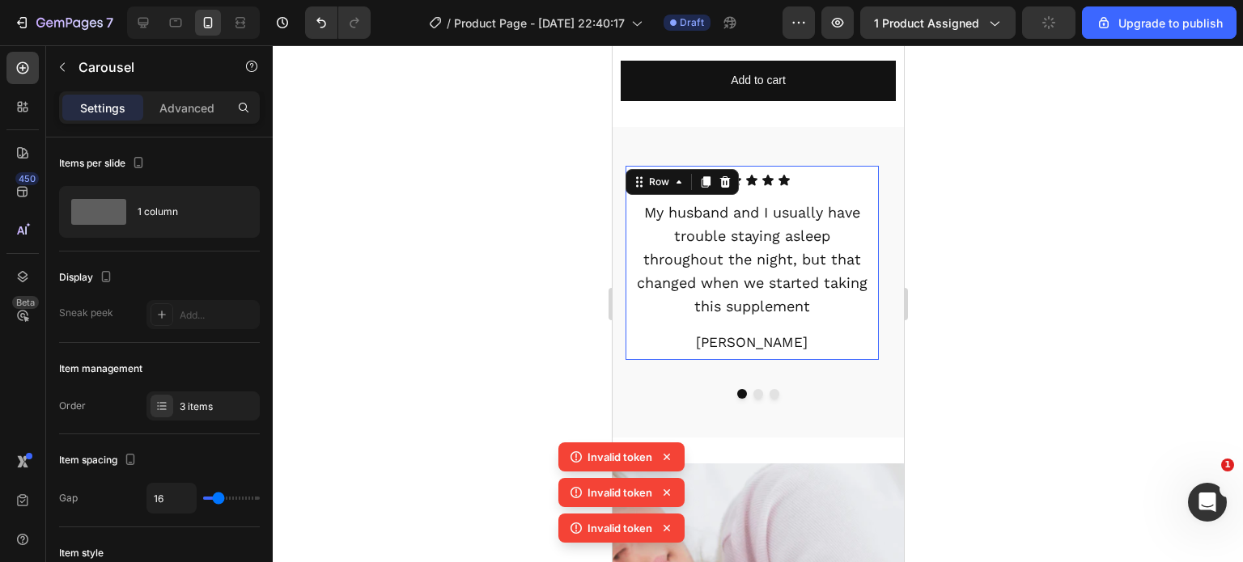
click at [691, 344] on div "Icon Icon Icon Icon Icon Icon List My husband and I usually have trouble stayin…" at bounding box center [751, 263] width 253 height 194
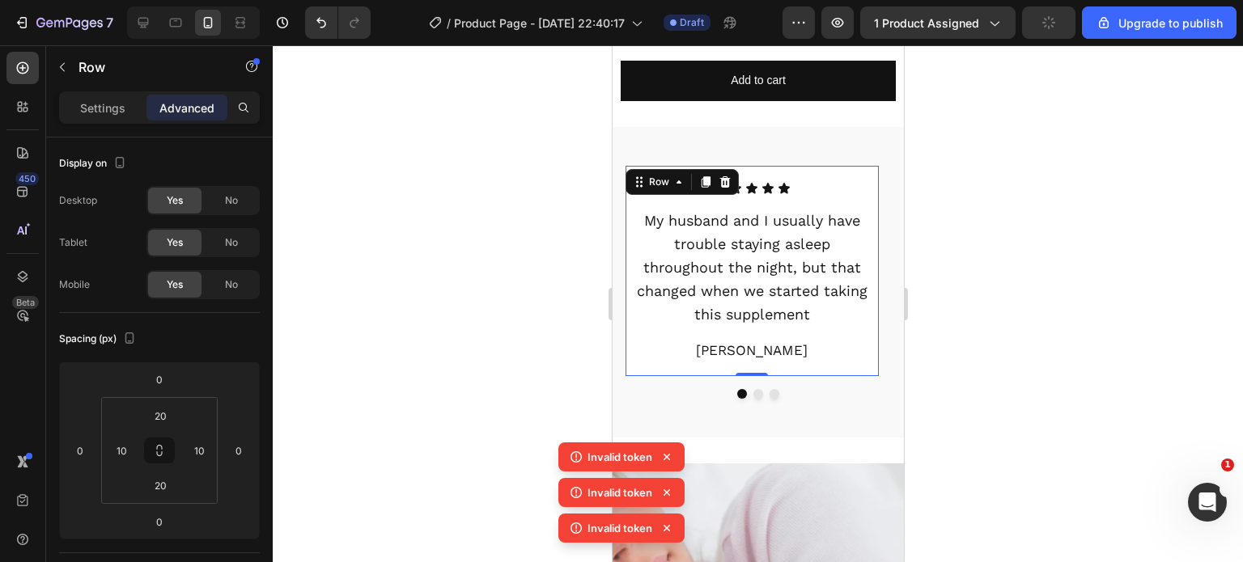
drag, startPoint x: 1083, startPoint y: 12, endPoint x: 1092, endPoint y: 293, distance: 280.9
click at [1092, 293] on div at bounding box center [758, 303] width 970 height 517
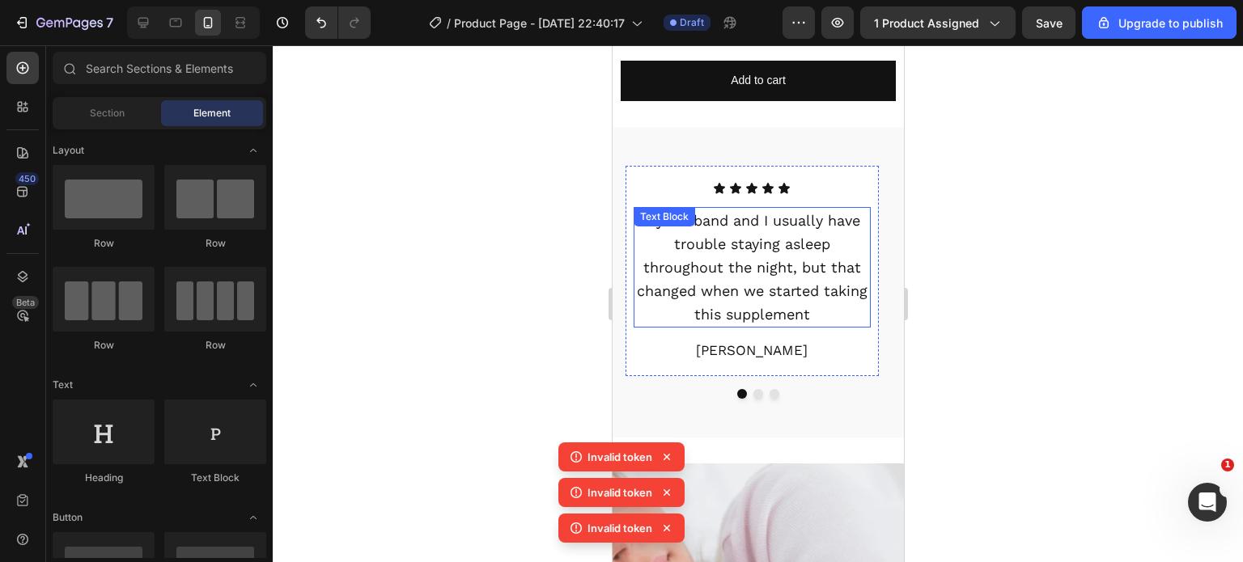
scroll to position [1065, 0]
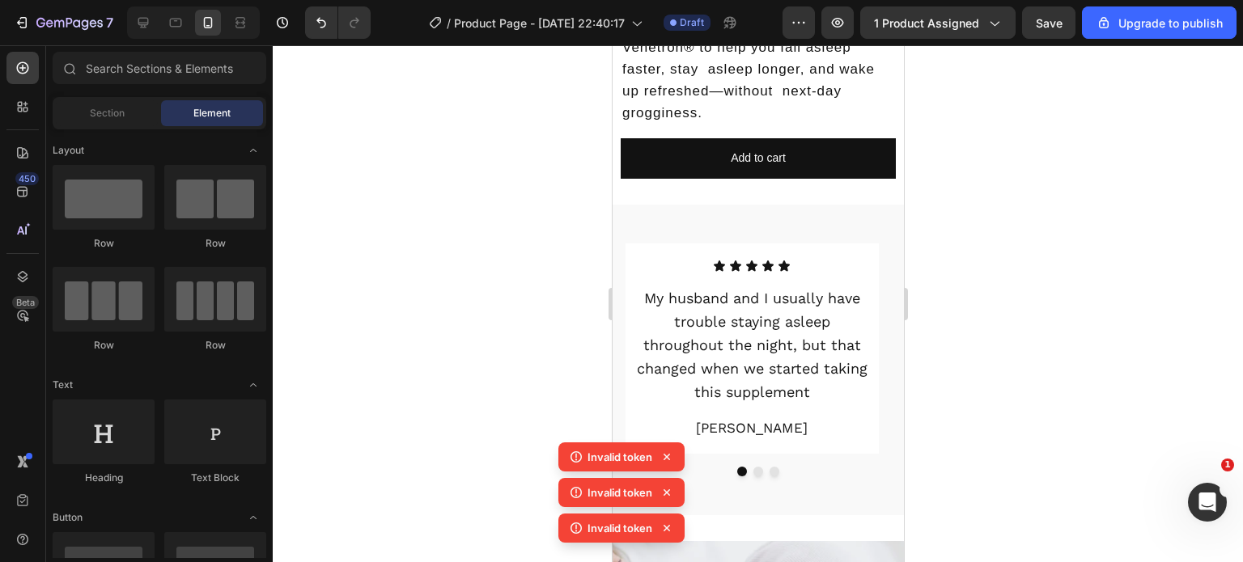
click at [1231, 151] on div at bounding box center [758, 303] width 970 height 517
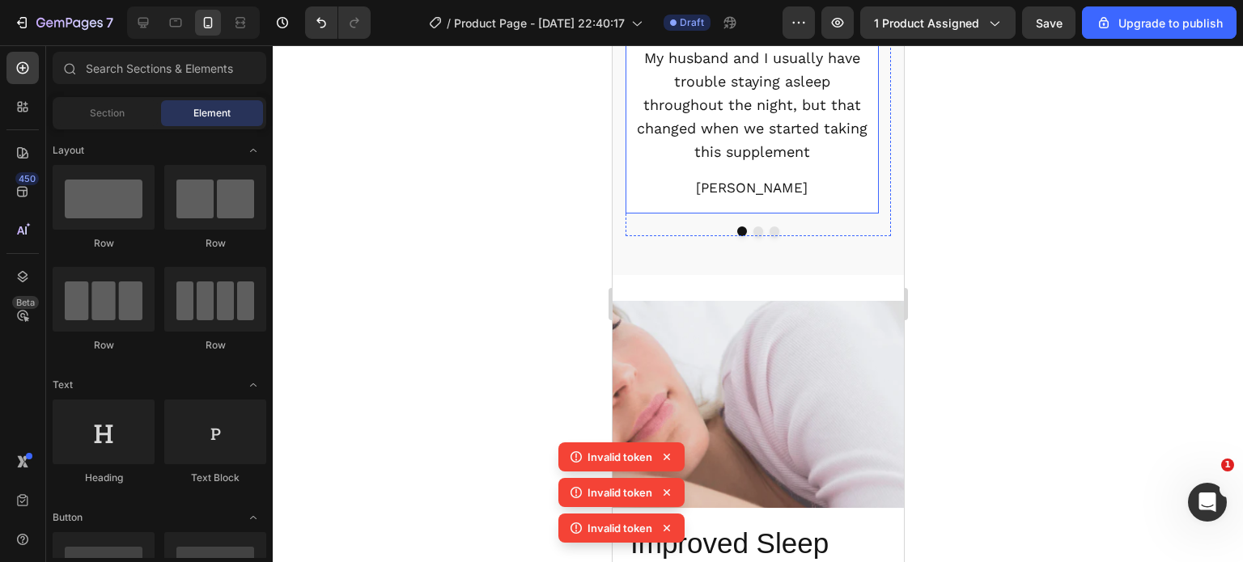
scroll to position [1339, 0]
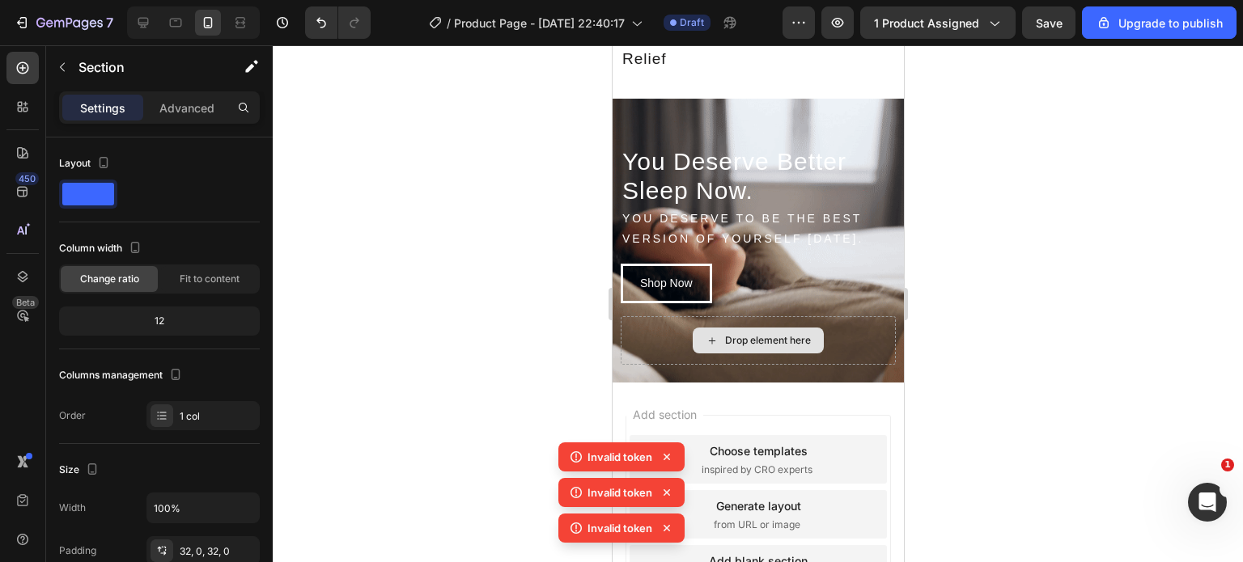
scroll to position [5772, 0]
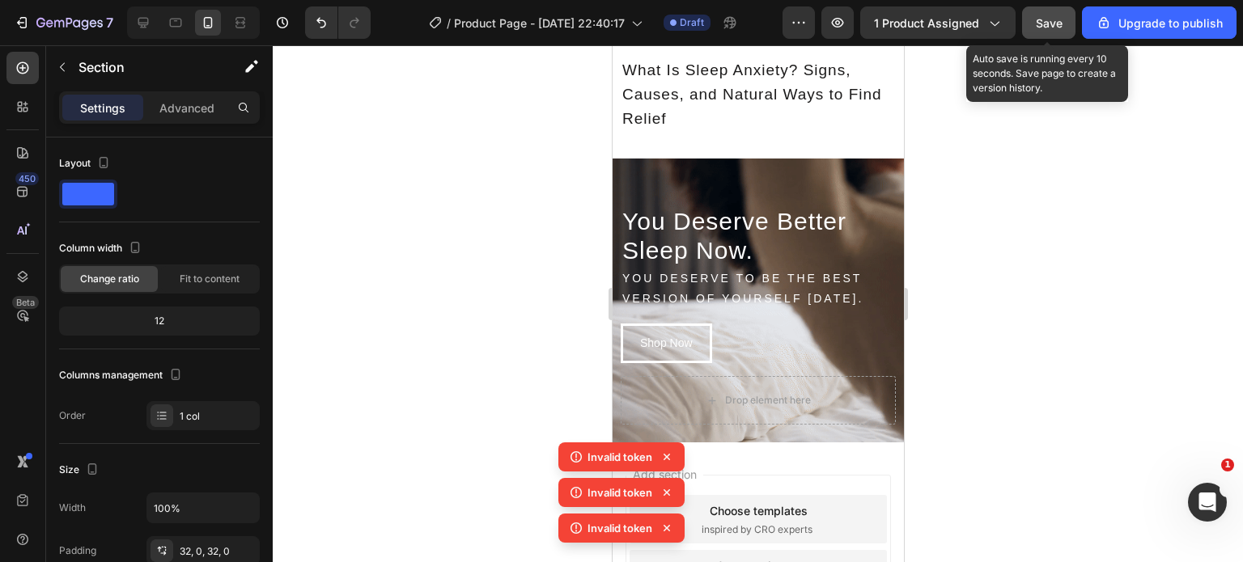
click at [1051, 25] on span "Save" at bounding box center [1049, 23] width 27 height 14
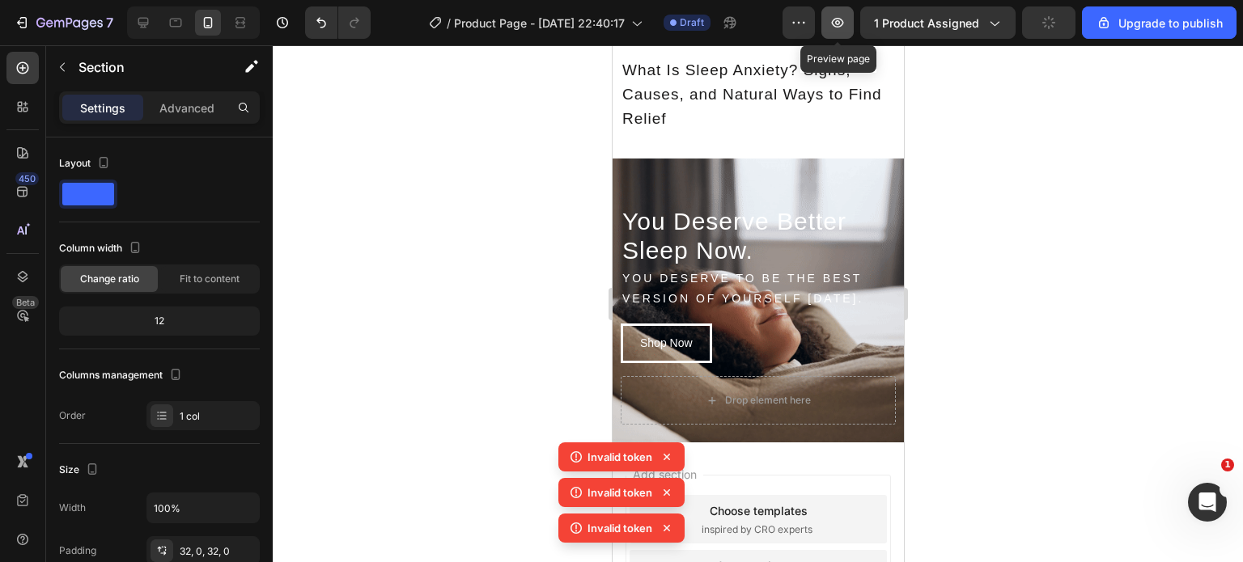
click at [833, 24] on icon "button" at bounding box center [837, 23] width 16 height 16
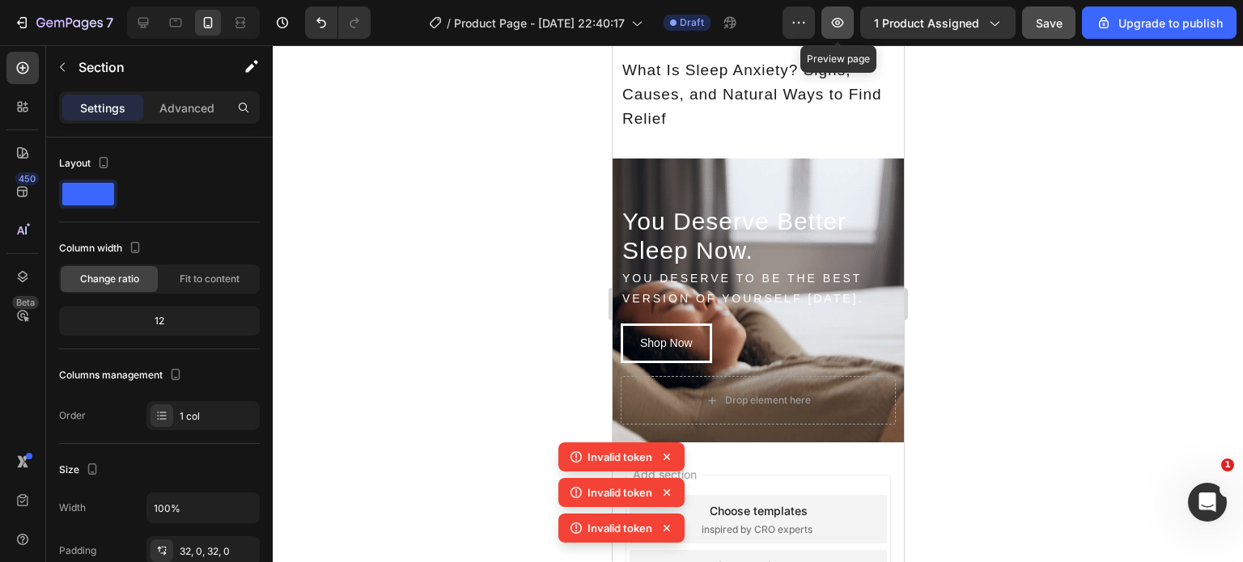
click at [838, 23] on icon "button" at bounding box center [837, 23] width 16 height 16
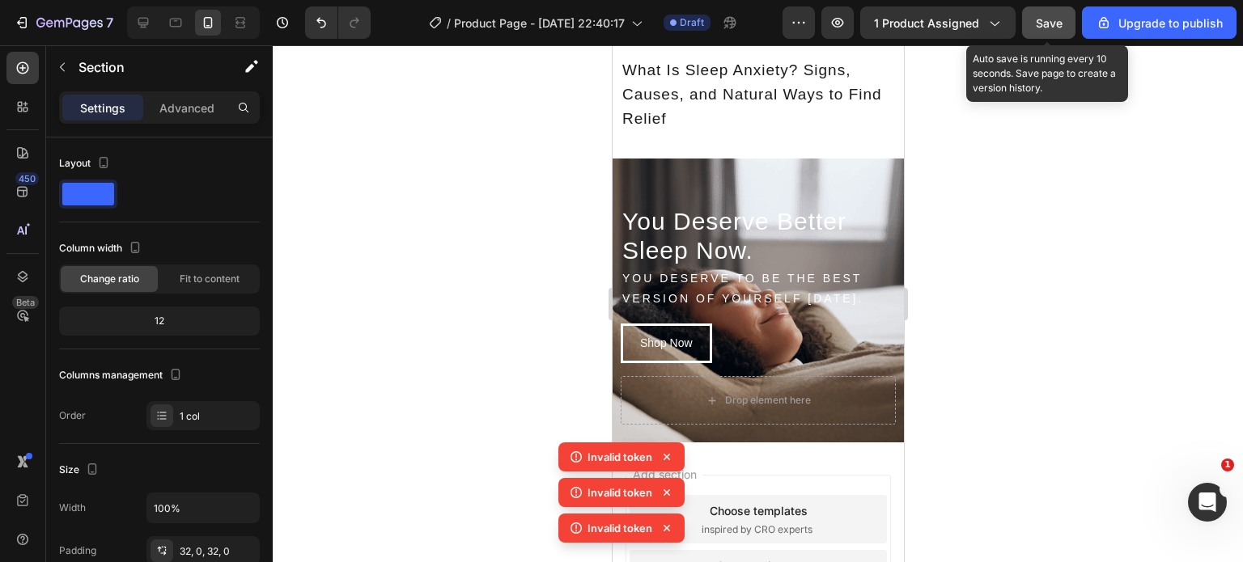
click at [1049, 16] on span "Save" at bounding box center [1049, 23] width 27 height 14
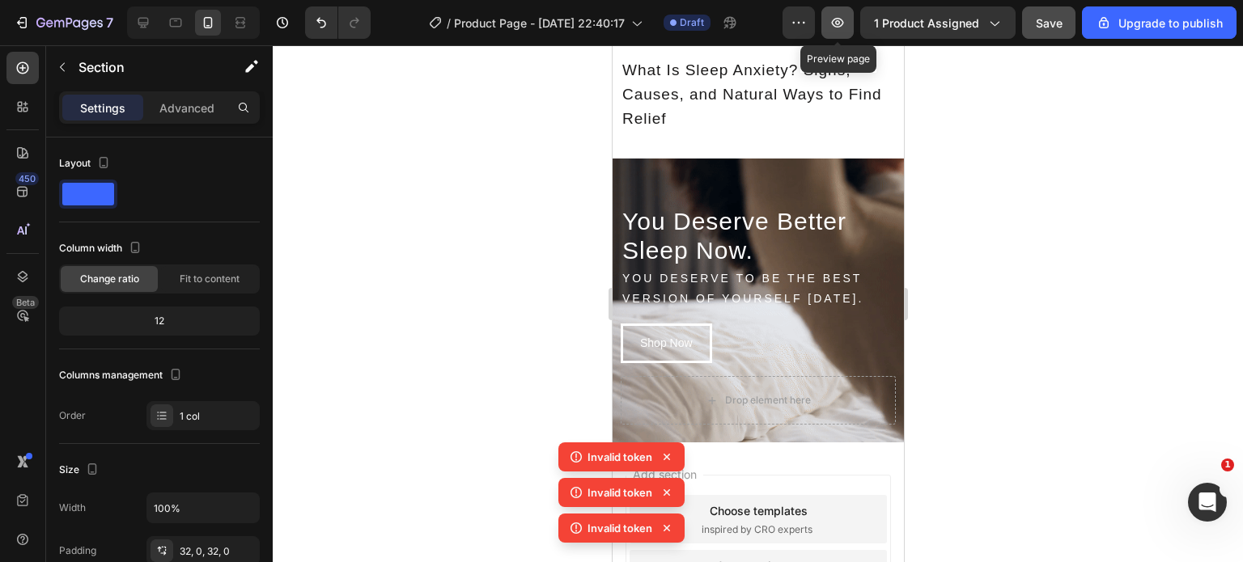
click at [845, 23] on icon "button" at bounding box center [837, 23] width 16 height 16
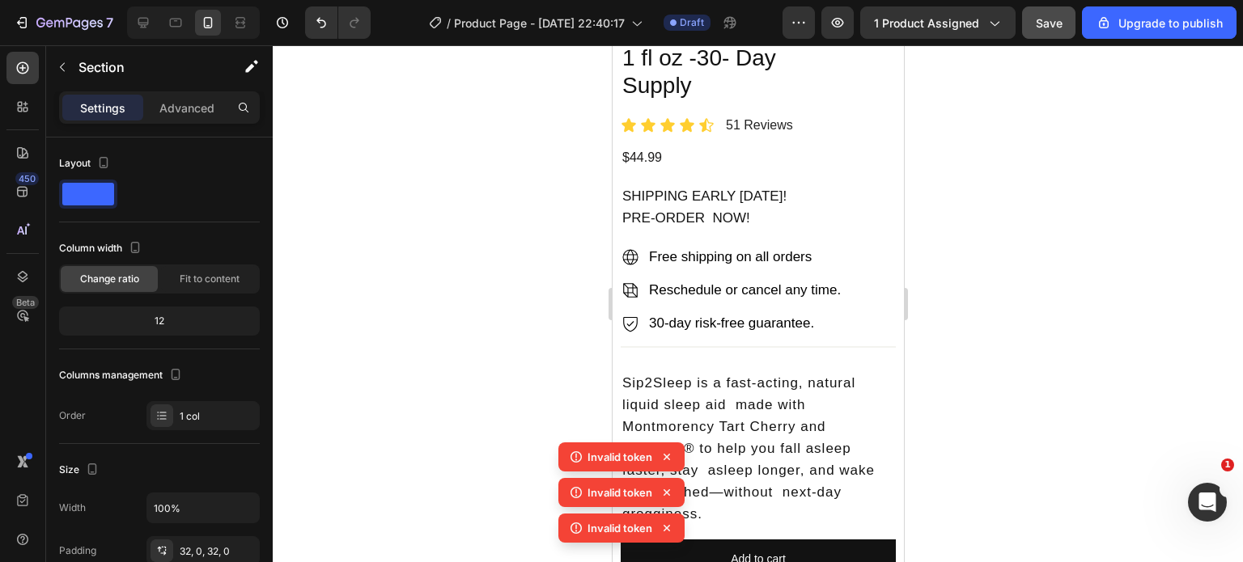
scroll to position [0, 0]
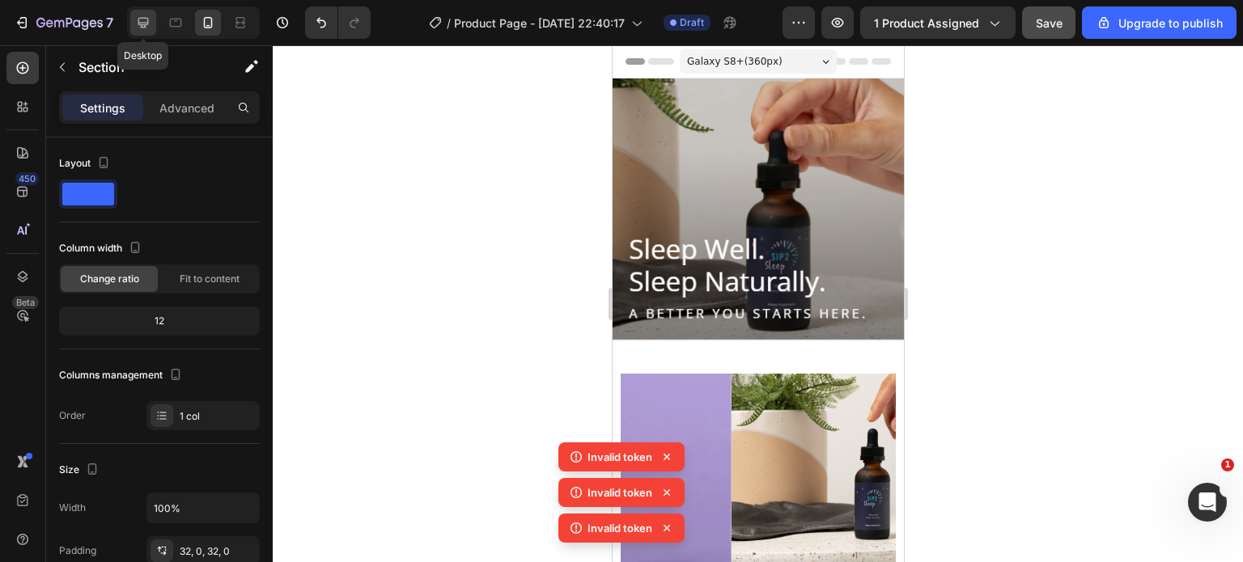
click at [136, 17] on icon at bounding box center [143, 23] width 16 height 16
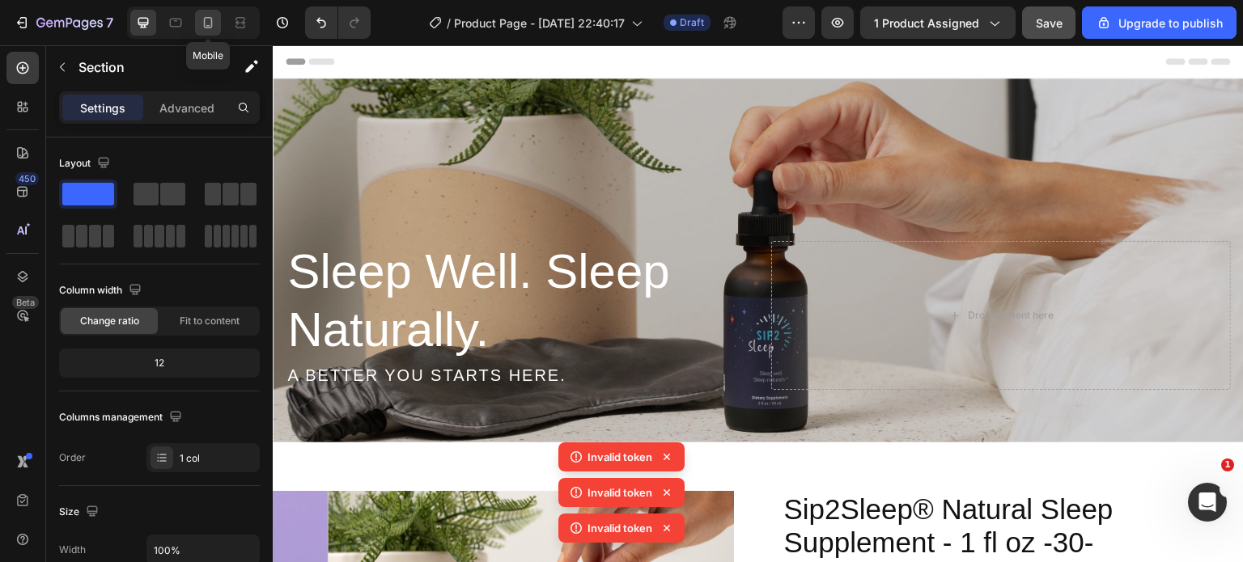
click at [195, 22] on div at bounding box center [208, 23] width 26 height 26
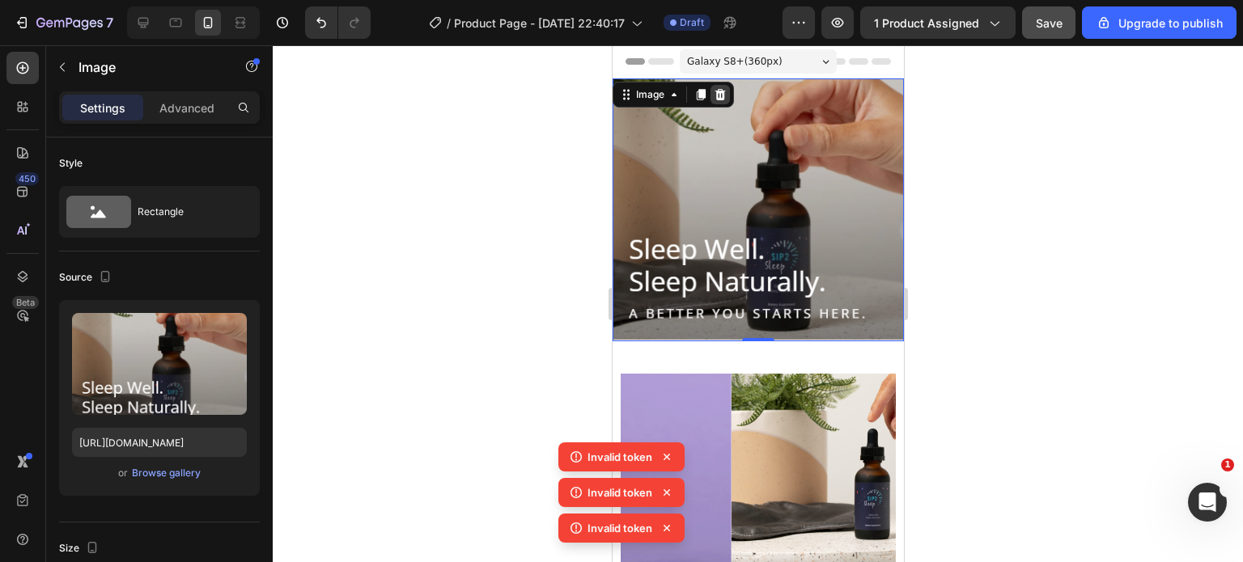
click at [721, 91] on icon at bounding box center [719, 94] width 11 height 11
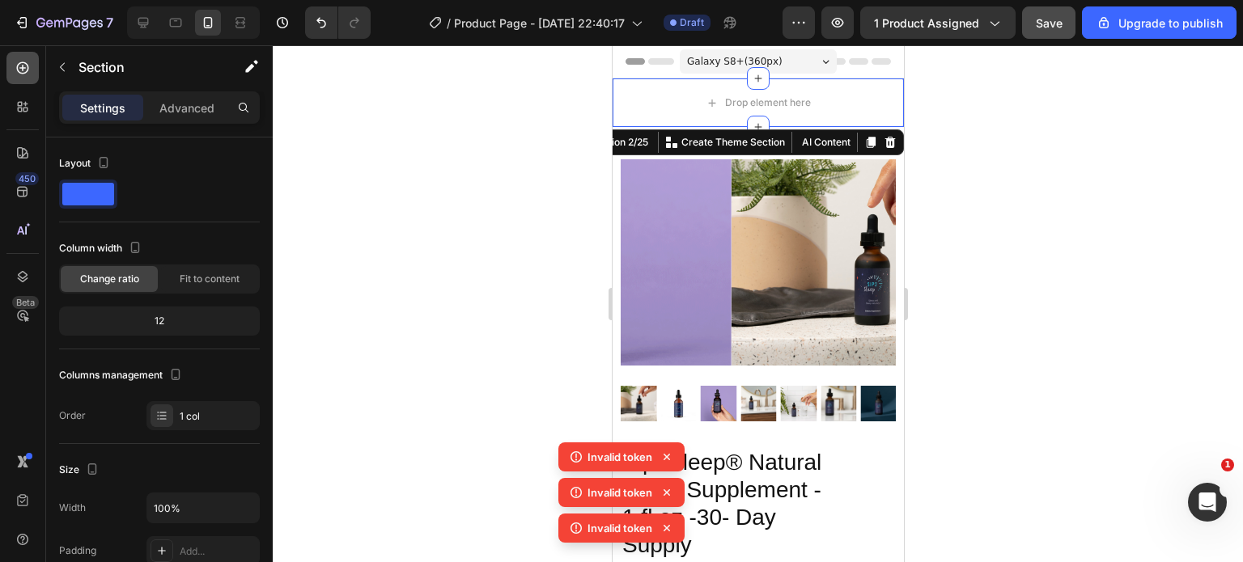
click at [14, 77] on div at bounding box center [22, 68] width 32 height 32
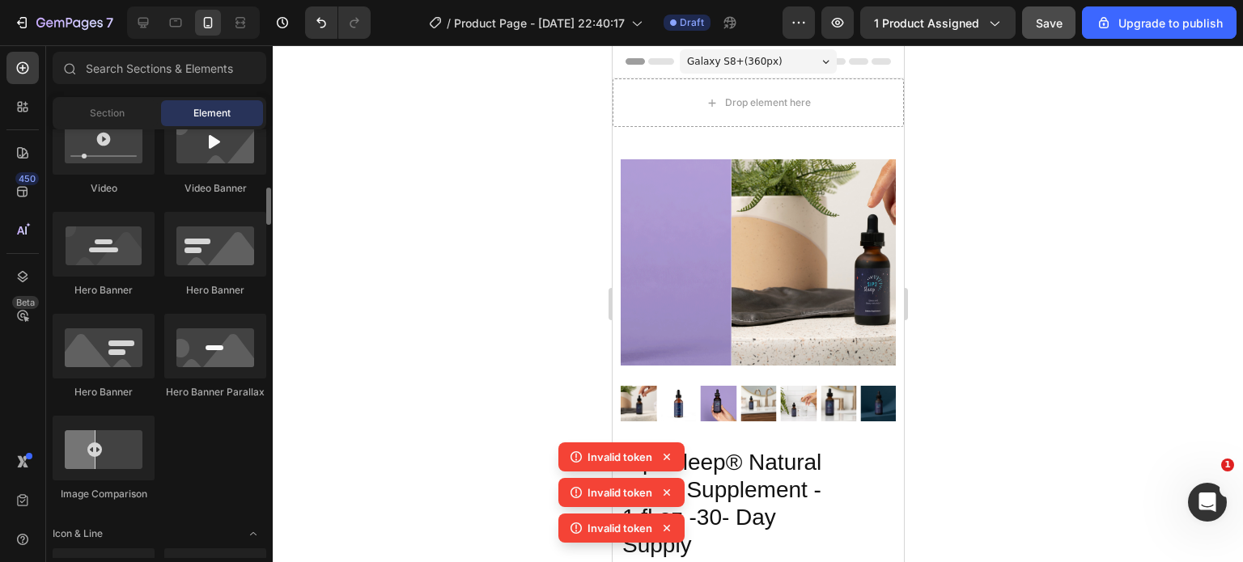
scroll to position [658, 0]
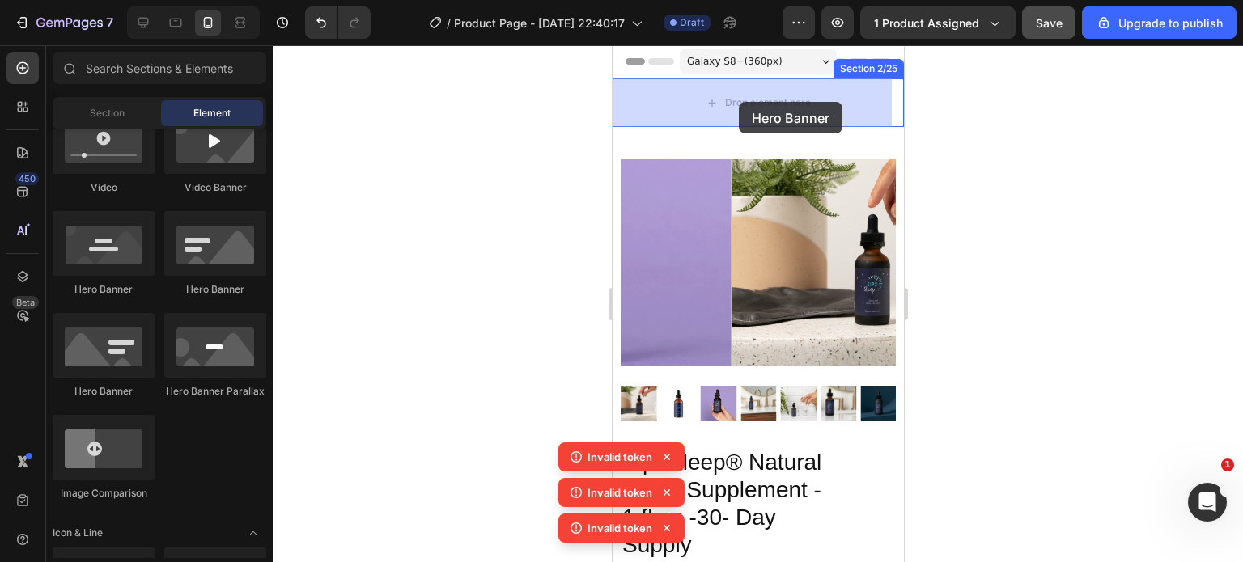
drag, startPoint x: 857, startPoint y: 297, endPoint x: 736, endPoint y: 102, distance: 229.3
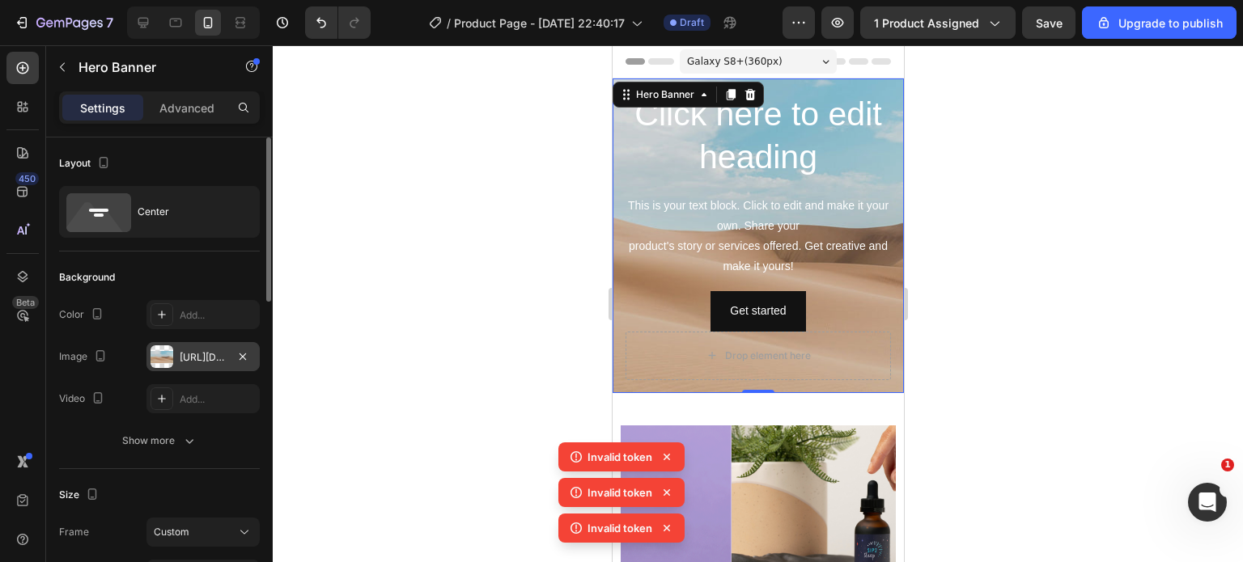
click at [209, 350] on div "[URL][DOMAIN_NAME]" at bounding box center [203, 357] width 47 height 15
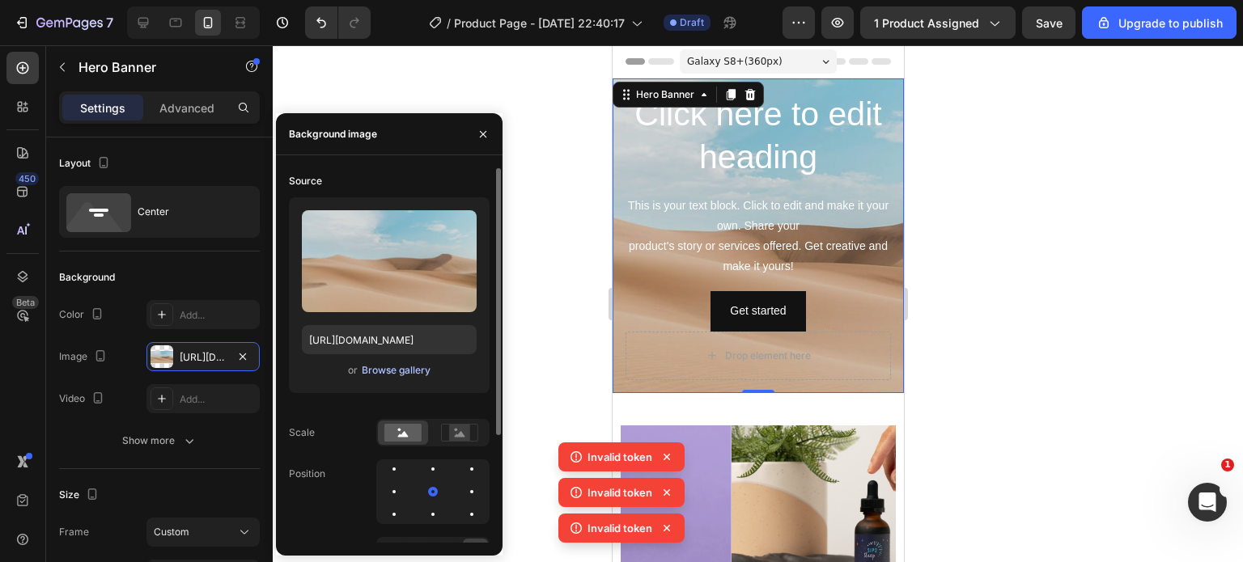
click at [375, 365] on div "Browse gallery" at bounding box center [396, 370] width 69 height 15
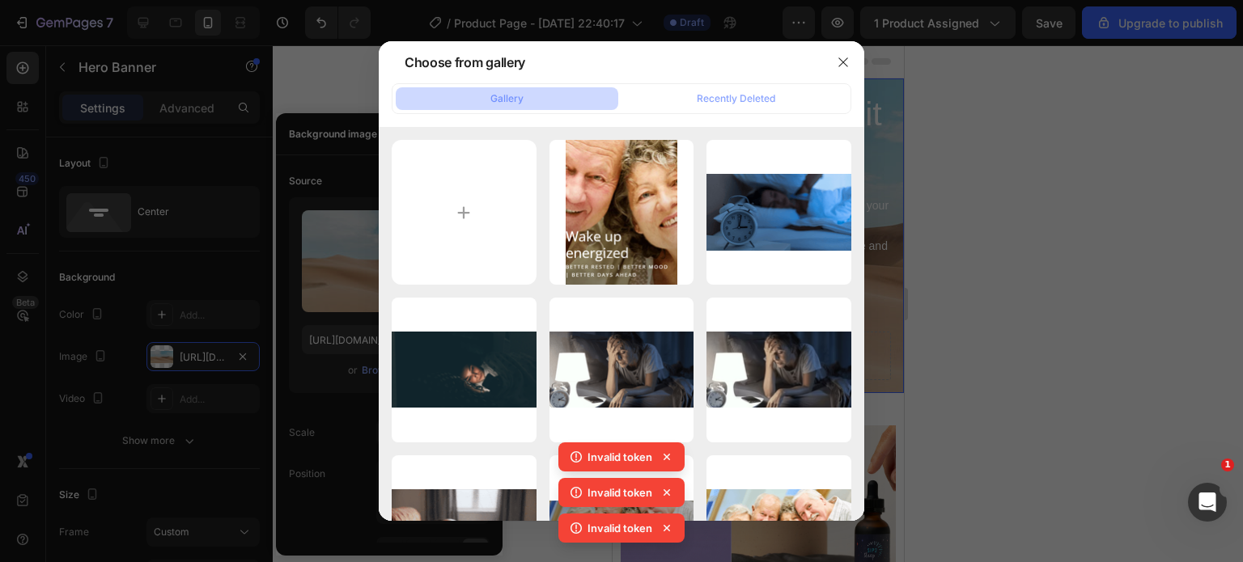
type input "C:\fakepath\imgi_5_Lakshmi_Nutraceuticals_LLC_r1_03F_6960.jpg"
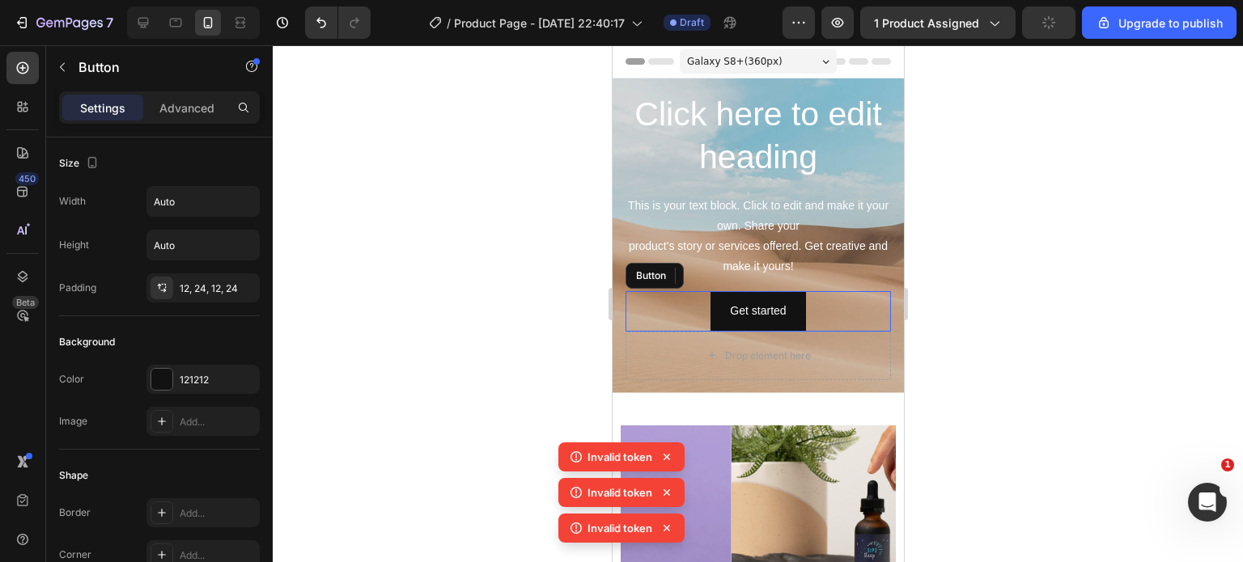
click at [825, 311] on div "Get started Button" at bounding box center [757, 311] width 265 height 40
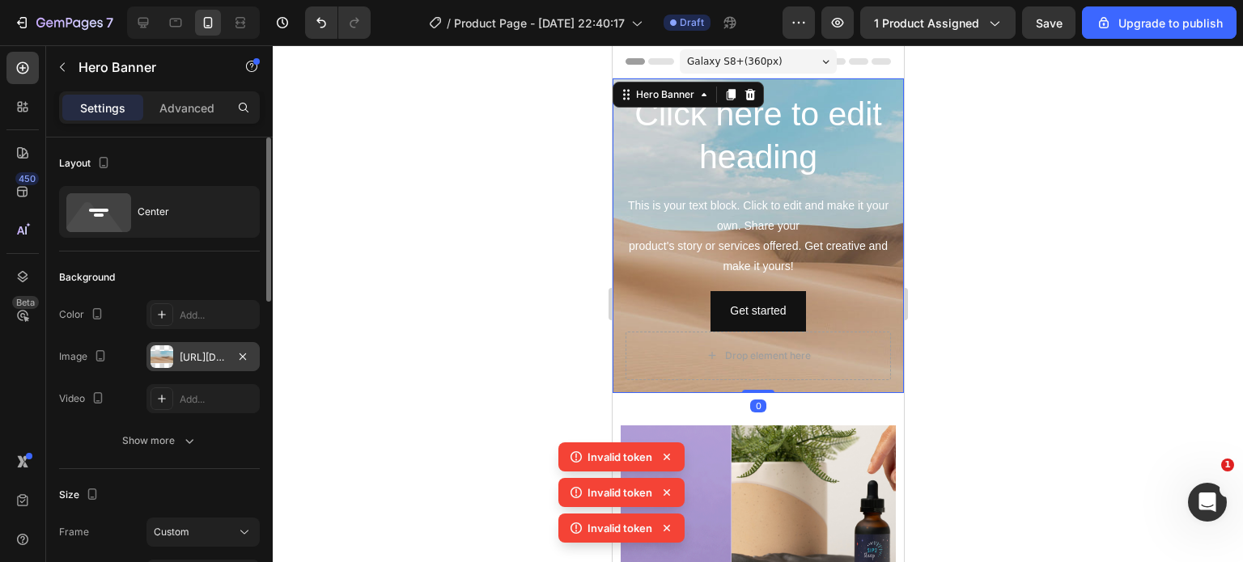
click at [189, 358] on div "[URL][DOMAIN_NAME]" at bounding box center [203, 357] width 47 height 15
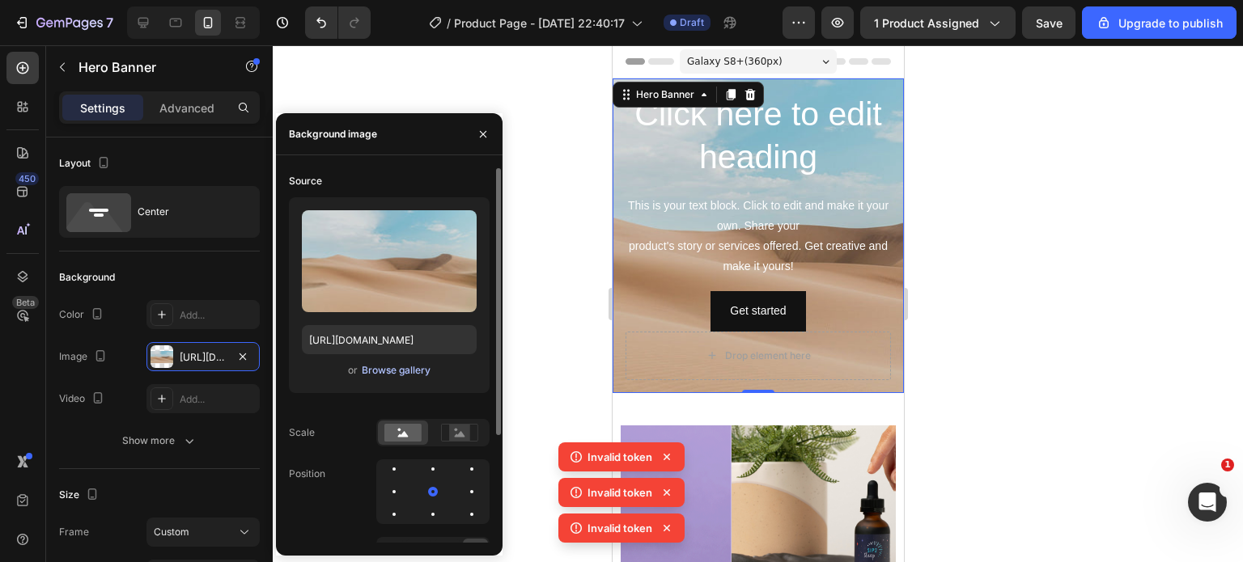
click at [385, 368] on div "Browse gallery" at bounding box center [396, 370] width 69 height 15
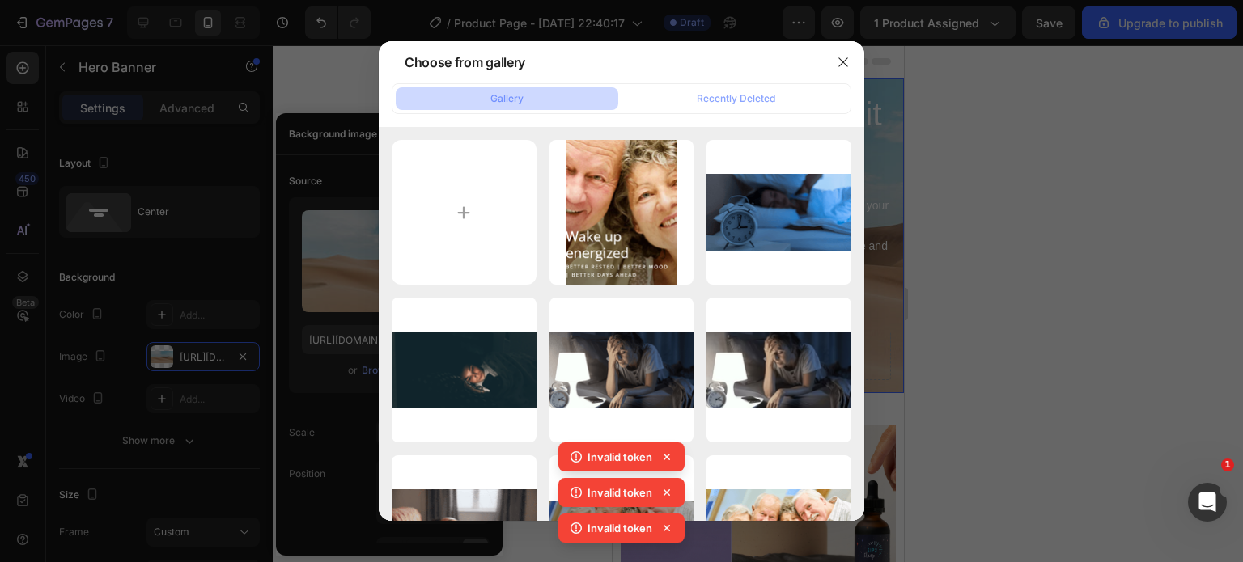
type input "C:\fakepath\imgi_5_Lakshmi_Nutraceuticals_LLC_r1_03F_6960.jpg"
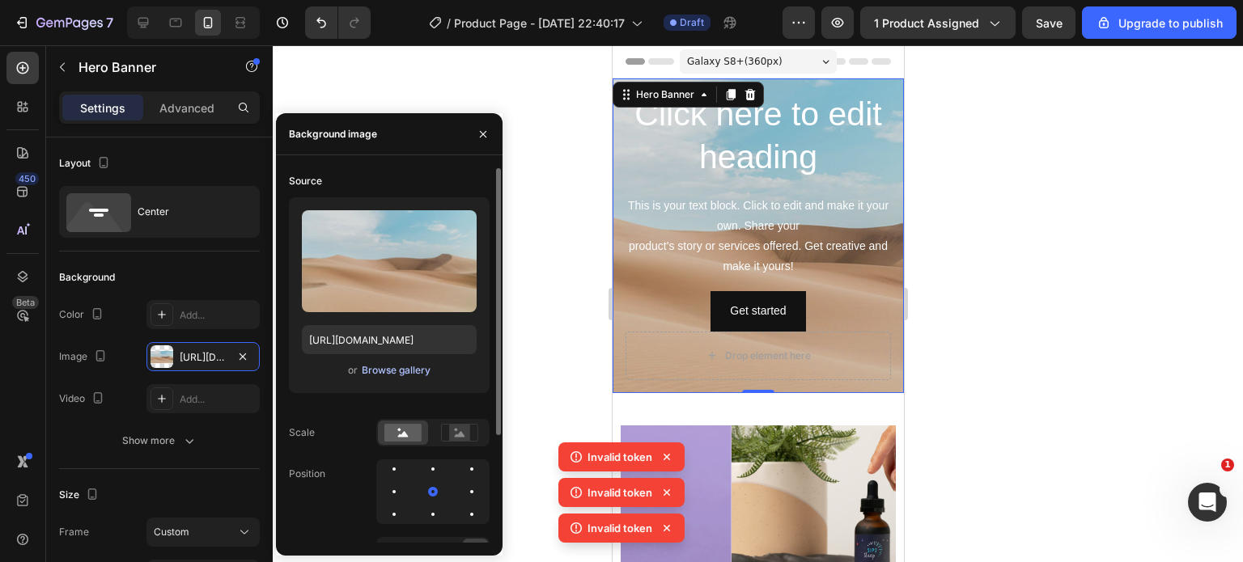
click at [414, 369] on div "Browse gallery" at bounding box center [396, 370] width 69 height 15
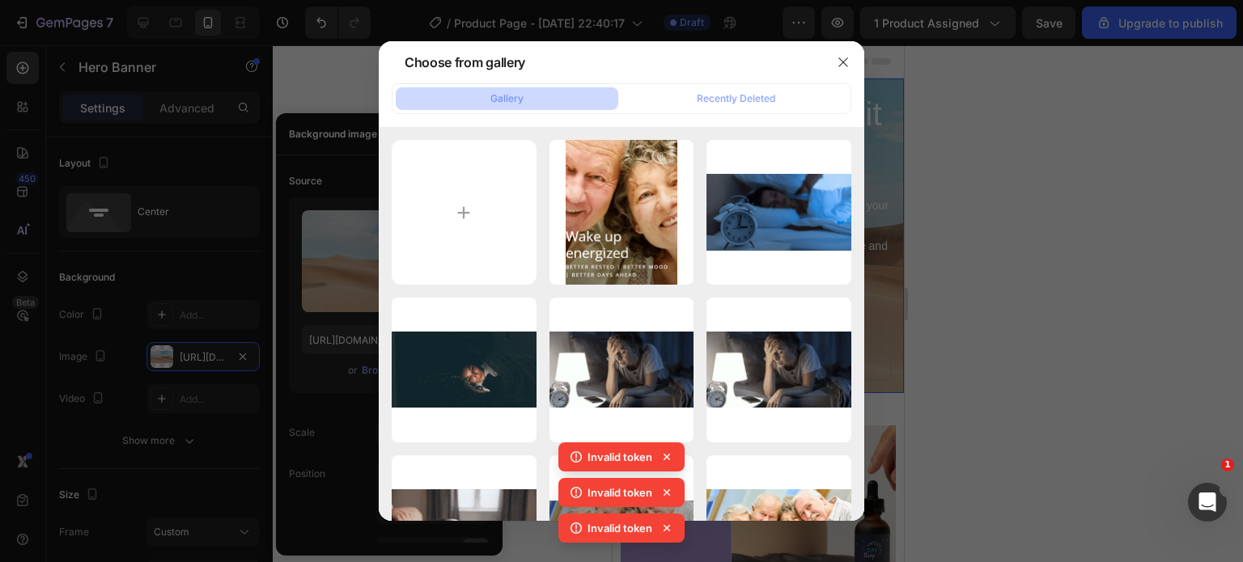
type input "C:\fakepath\imgi_5_Lakshmi_Nutraceuticals_LLC_r1_03F_6960 (1).png"
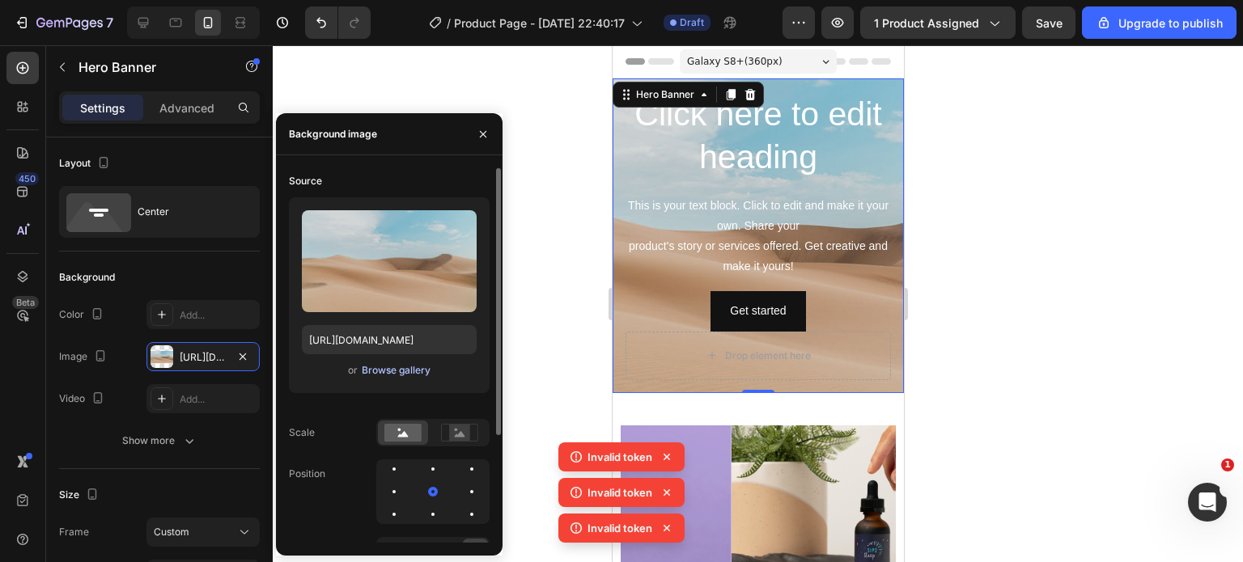
click at [402, 368] on div "Browse gallery" at bounding box center [396, 370] width 69 height 15
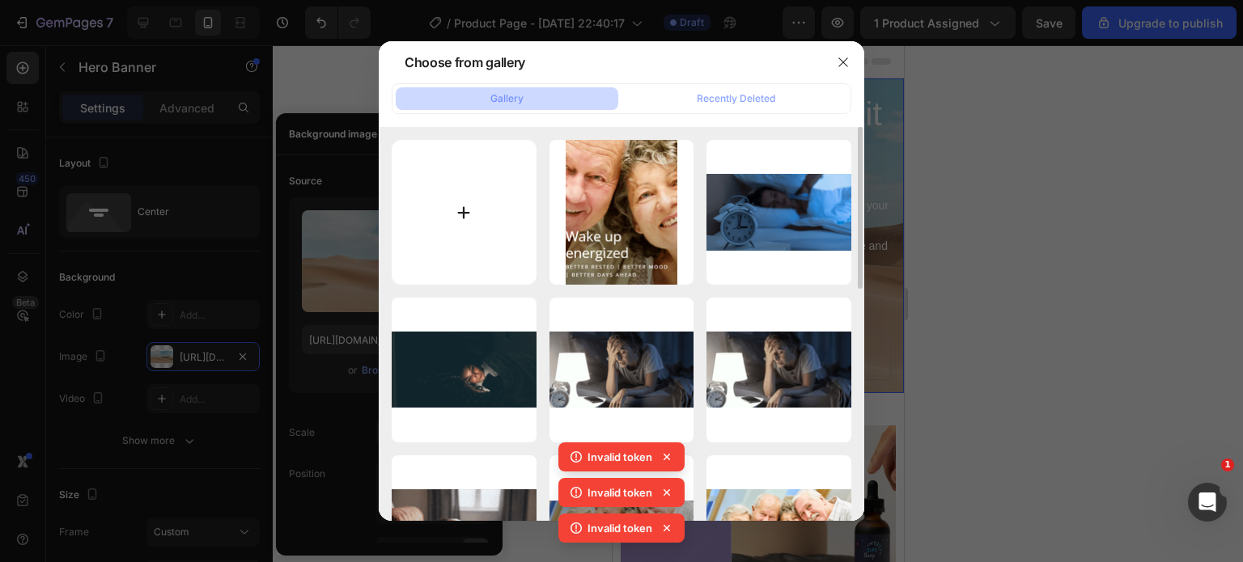
click at [447, 193] on input "file" at bounding box center [464, 212] width 145 height 145
type input "C:\fakepath\imgi_5_Lakshmi_Nutraceuticals_LLC_r1_03F_6960 (1).png"
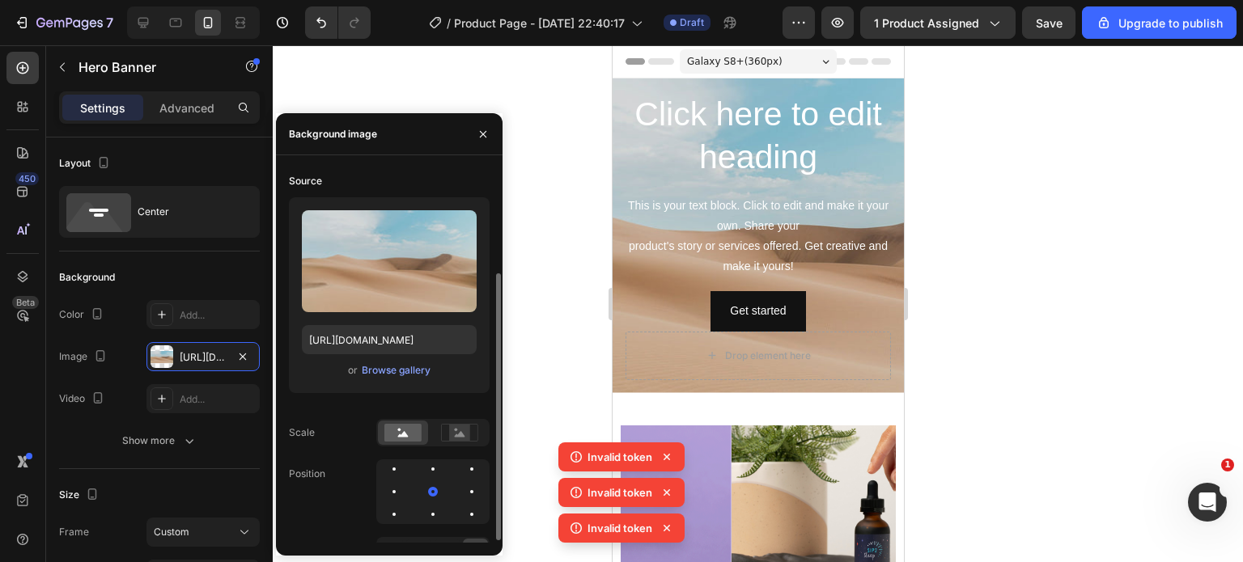
scroll to position [61, 0]
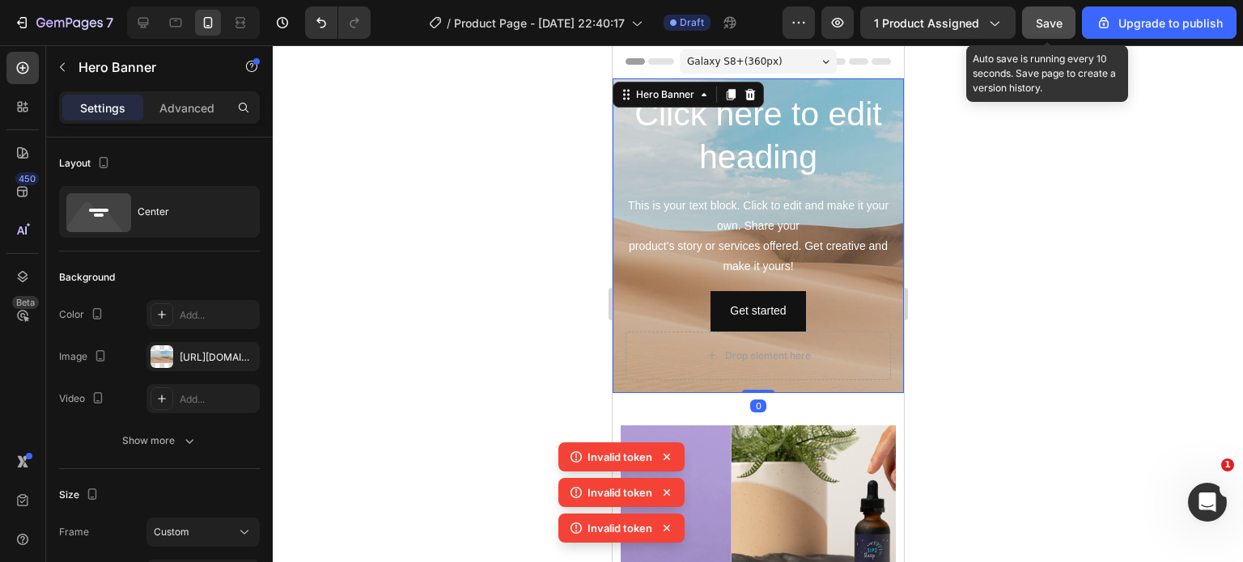
click at [1057, 22] on span "Save" at bounding box center [1049, 23] width 27 height 14
click at [1062, 28] on span "Save" at bounding box center [1049, 23] width 27 height 14
